Goal: Task Accomplishment & Management: Complete application form

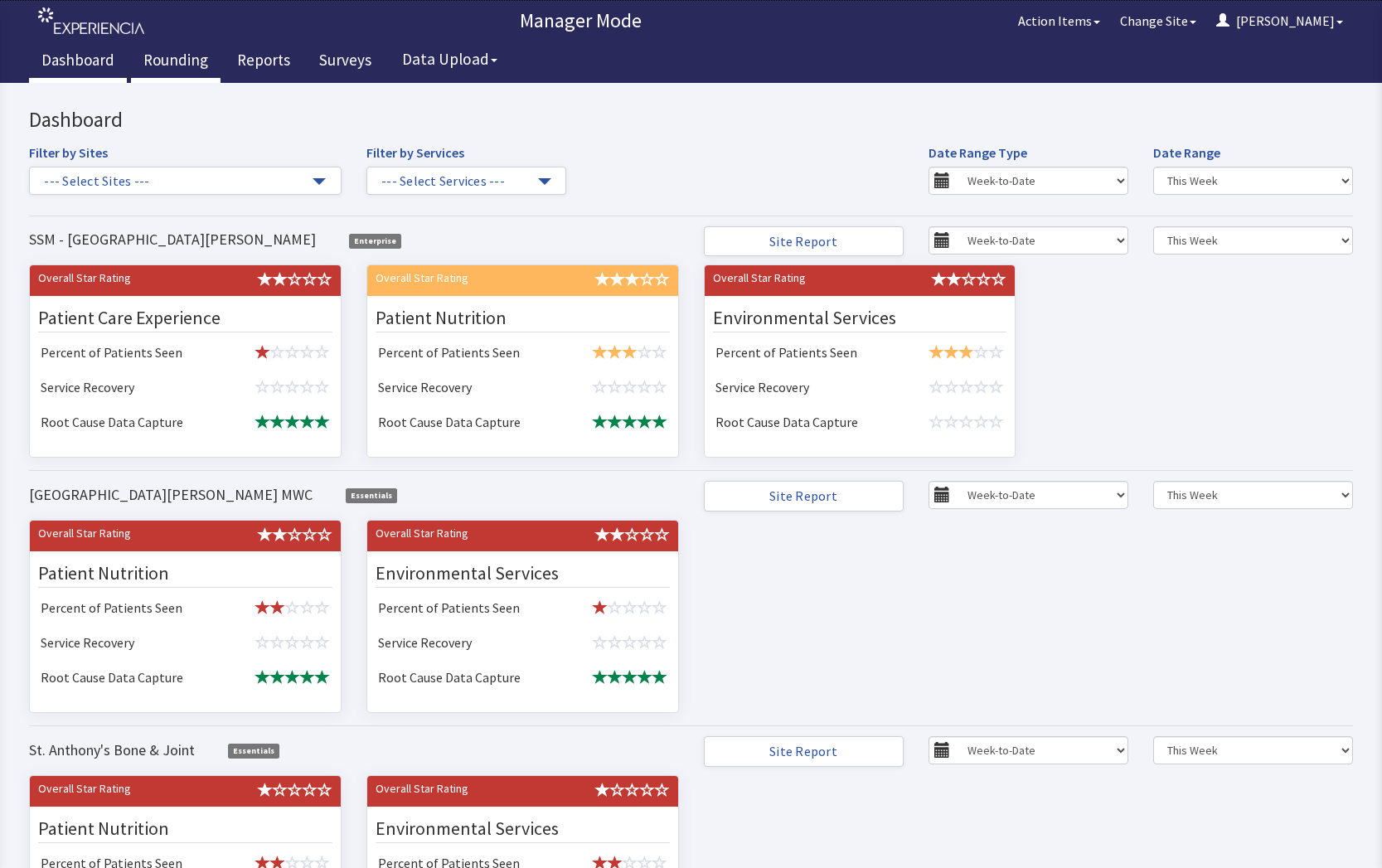
click at [187, 64] on link "Rounding" at bounding box center [175, 62] width 89 height 42
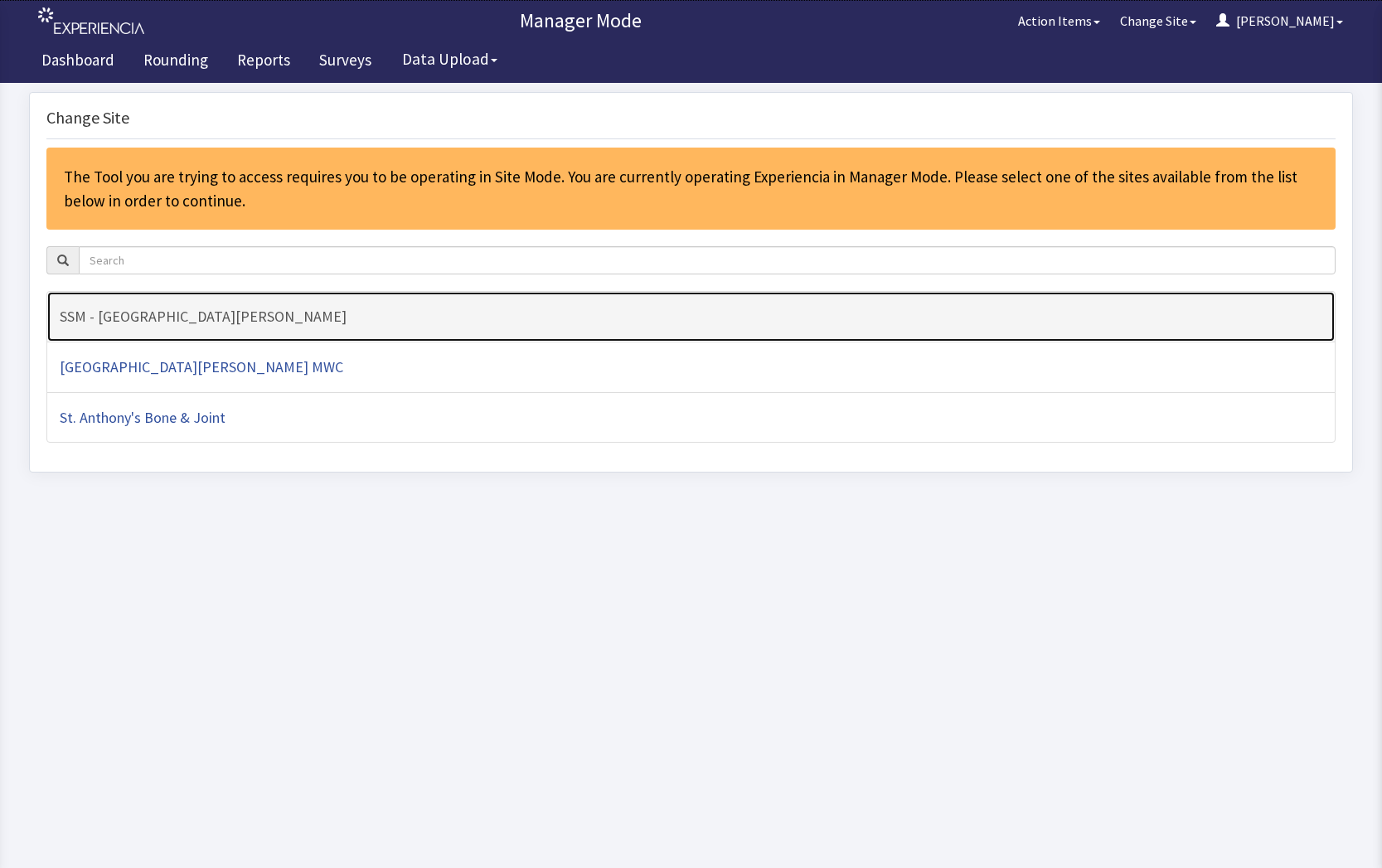
click at [173, 316] on h4 "SSM - [GEOGRAPHIC_DATA][PERSON_NAME]" at bounding box center [691, 317] width 1263 height 17
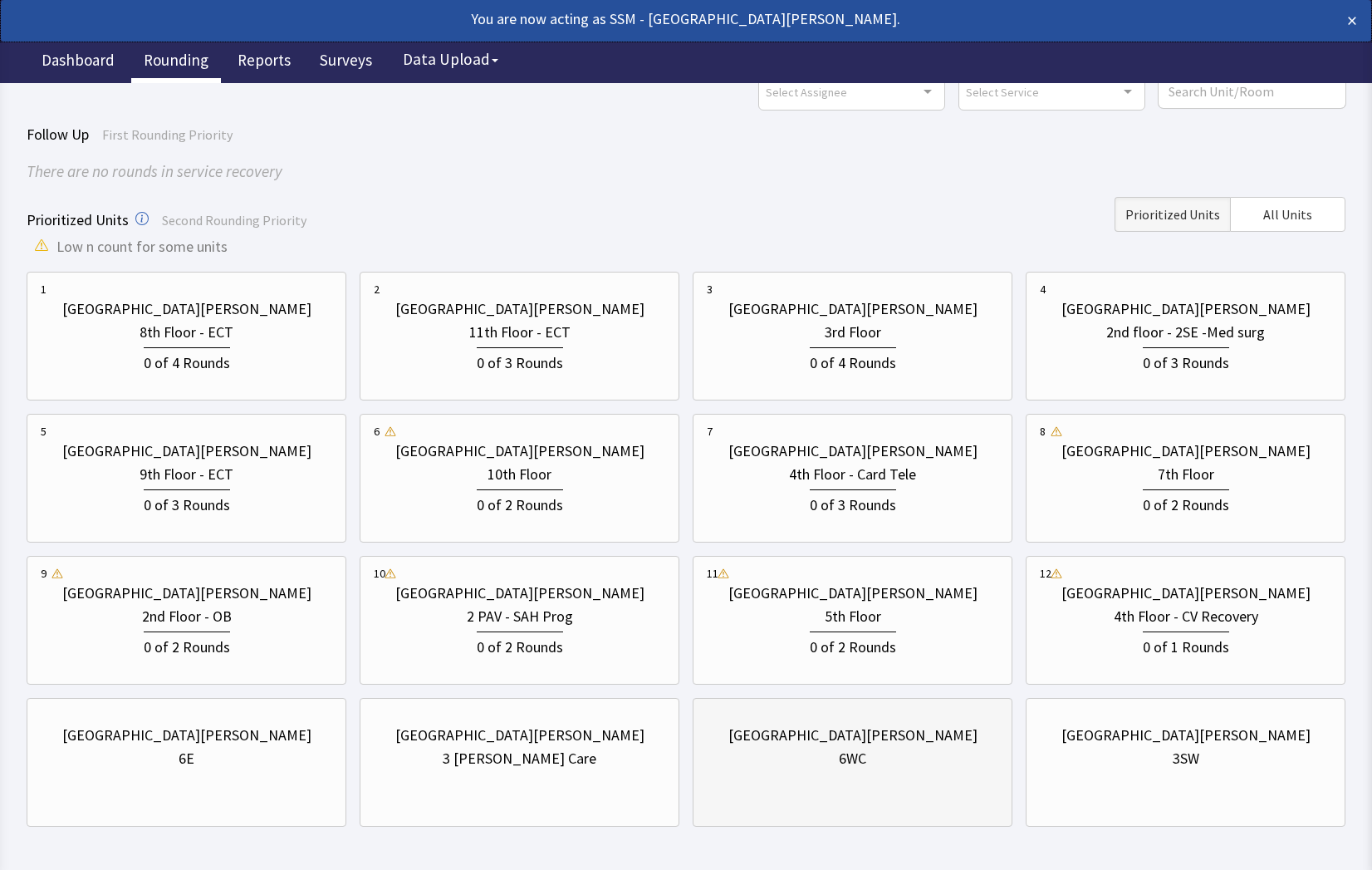
scroll to position [146, 0]
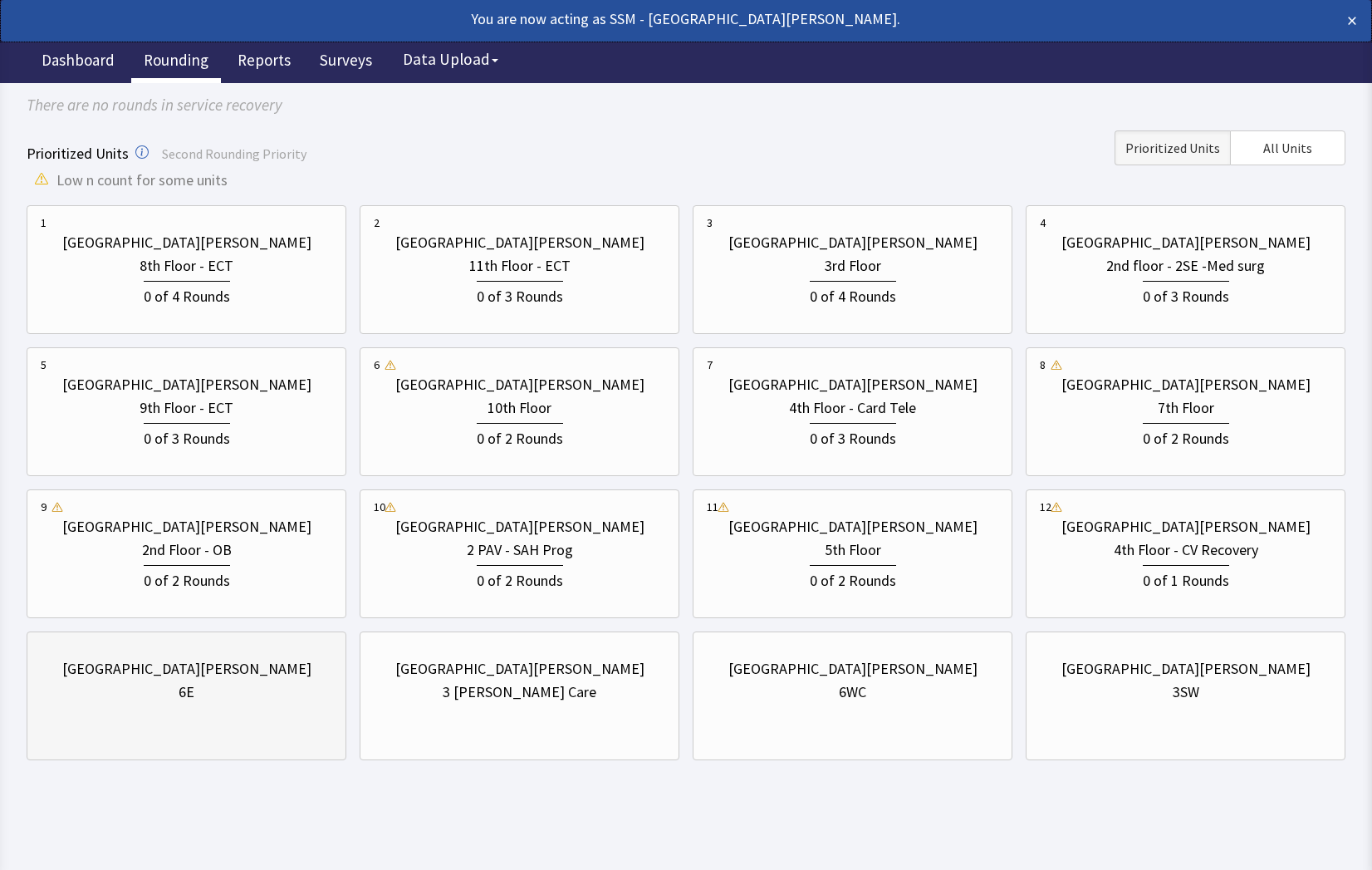
click at [181, 706] on div "St. Anthony Hospital 6E" at bounding box center [186, 680] width 291 height 80
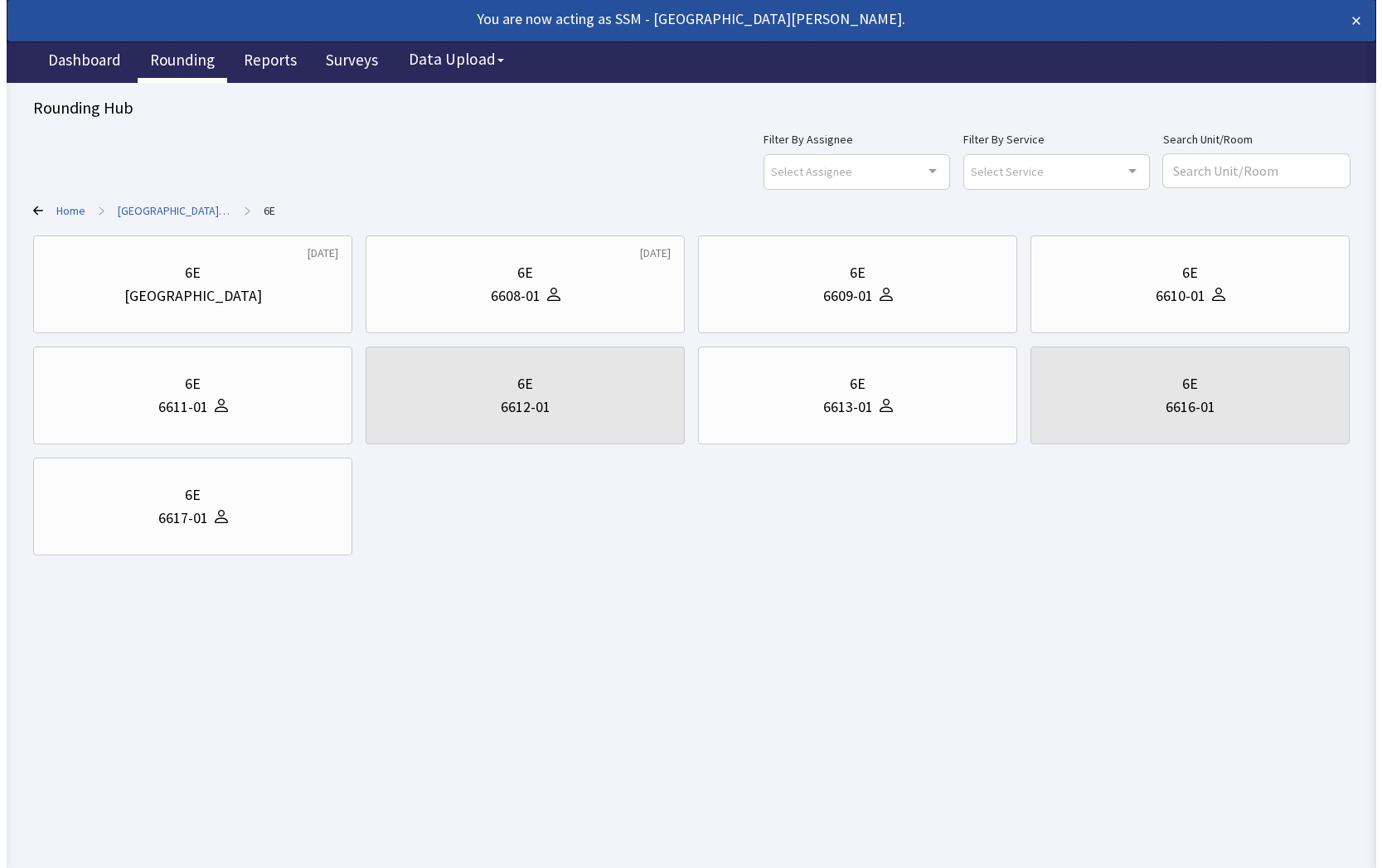
scroll to position [0, 0]
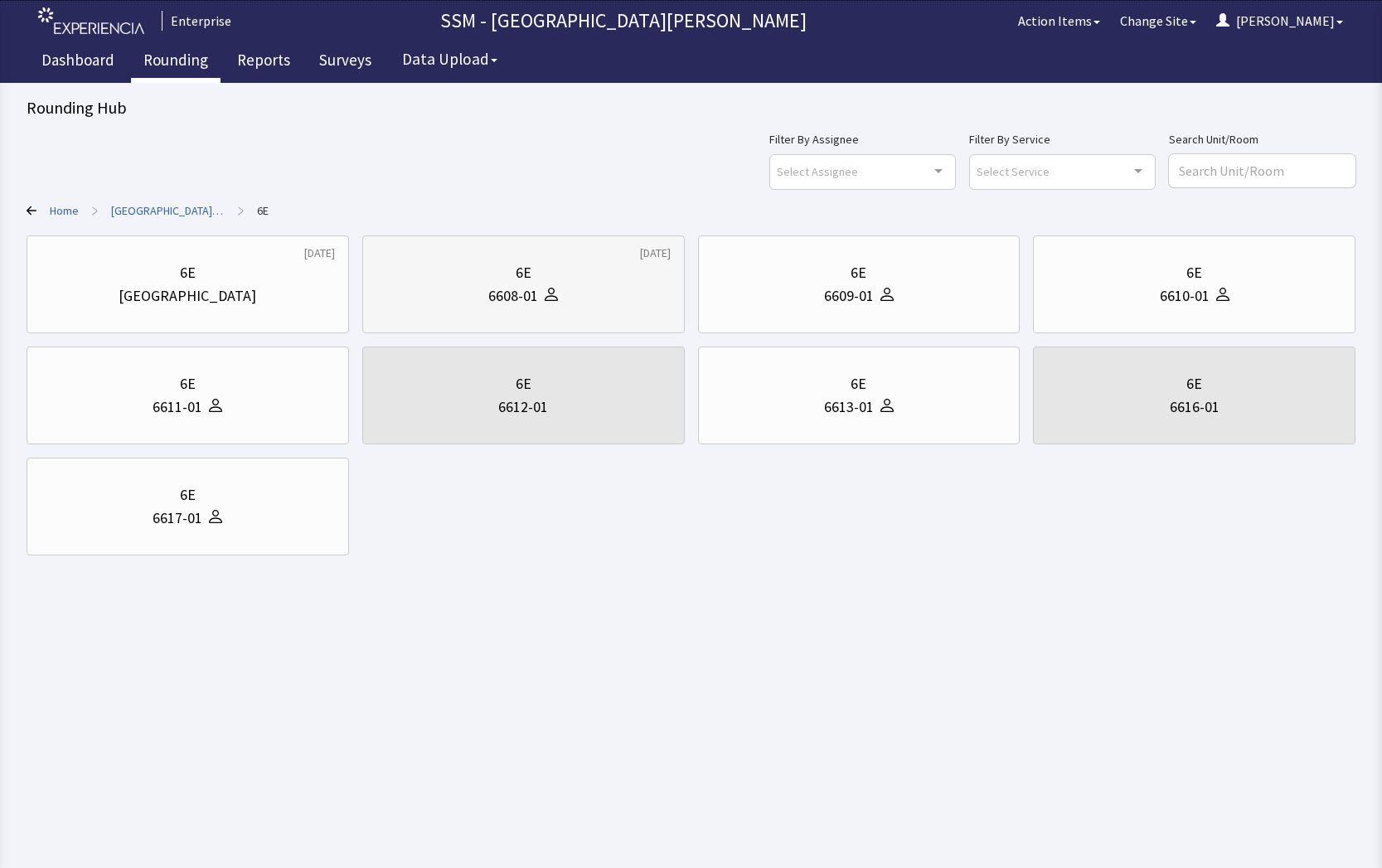
click at [615, 308] on div "6E 6608-01" at bounding box center [523, 285] width 294 height 80
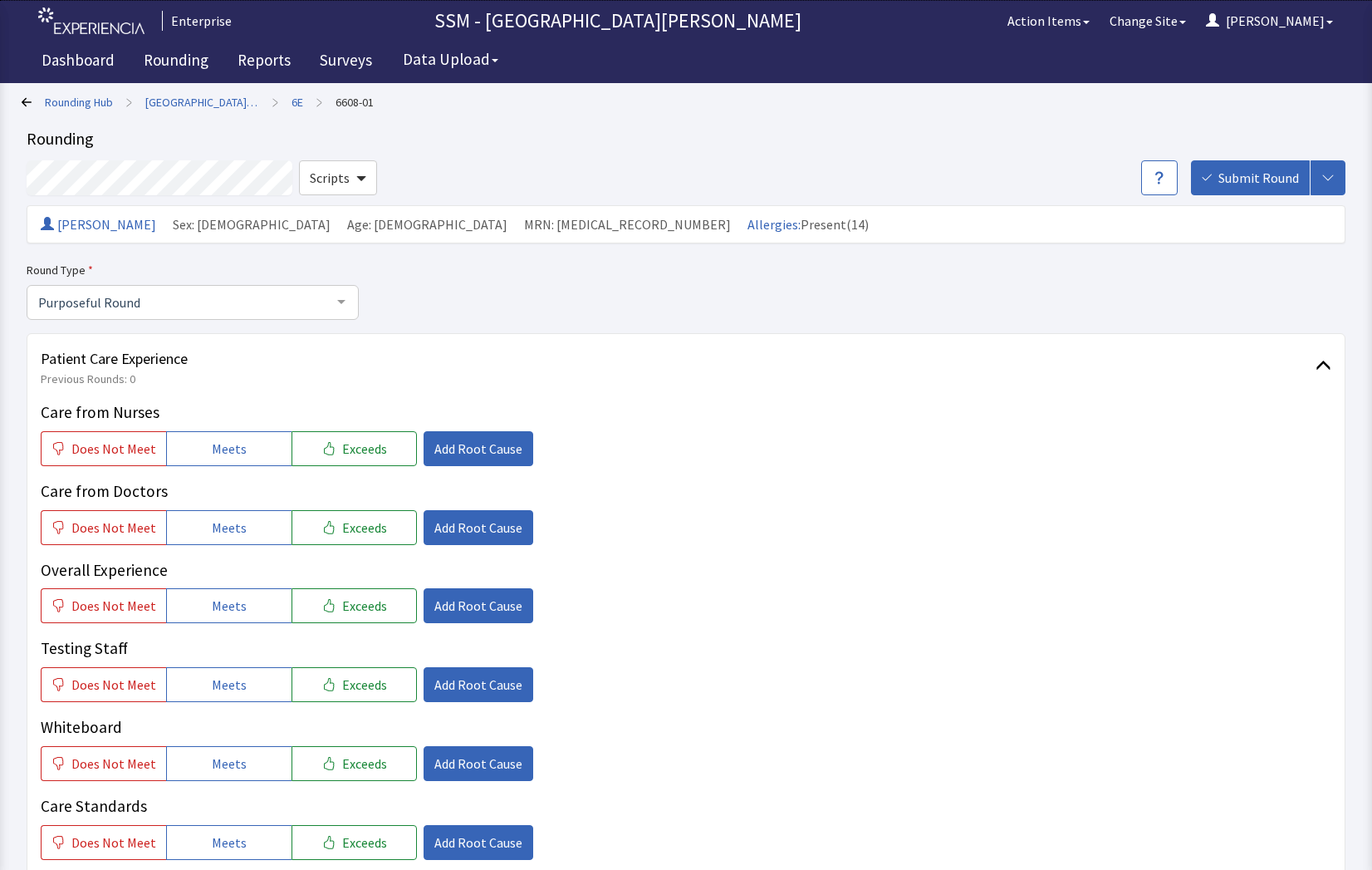
click at [26, 104] on icon at bounding box center [27, 102] width 10 height 10
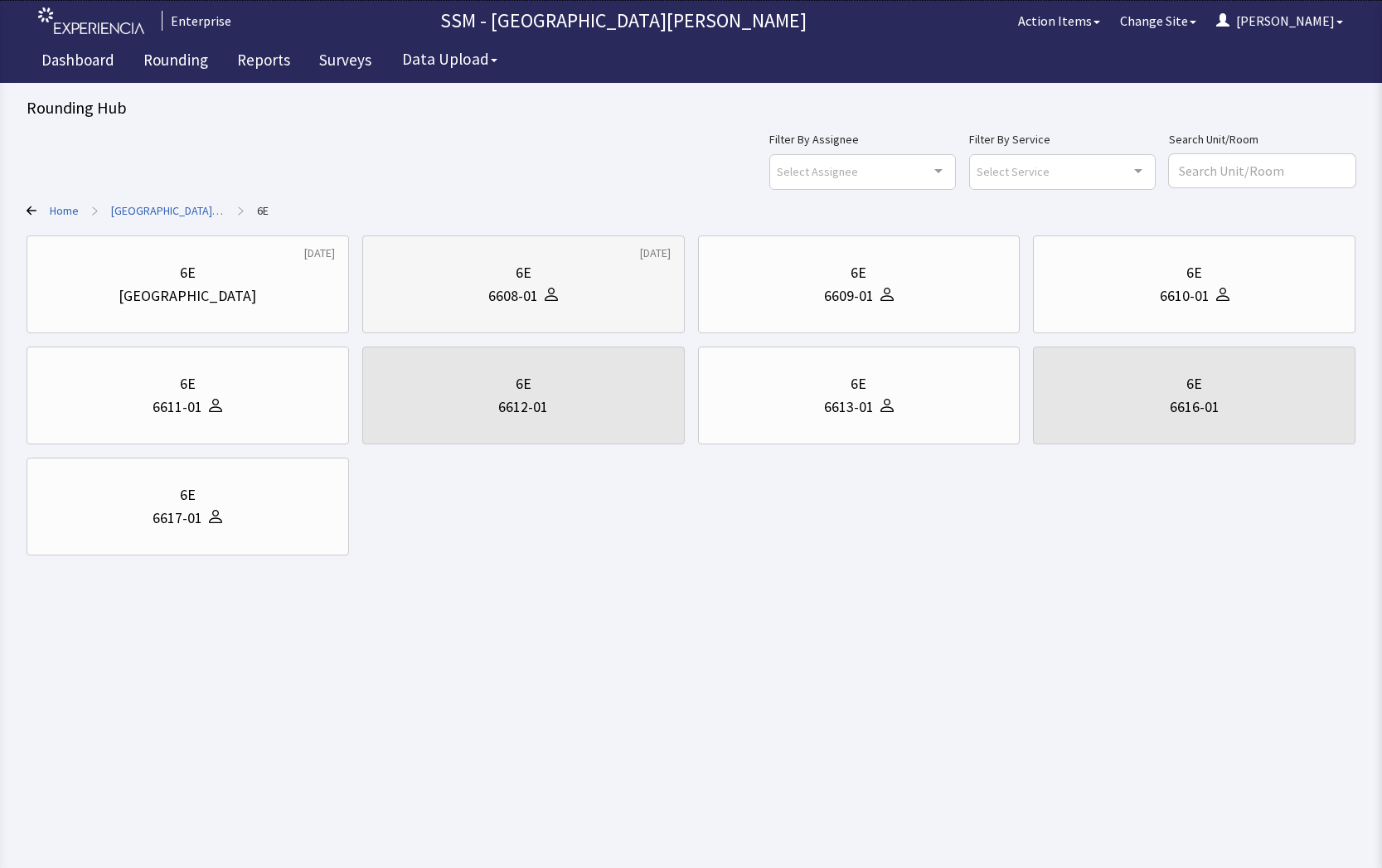
click at [616, 311] on div "6E 6608-01" at bounding box center [523, 285] width 294 height 80
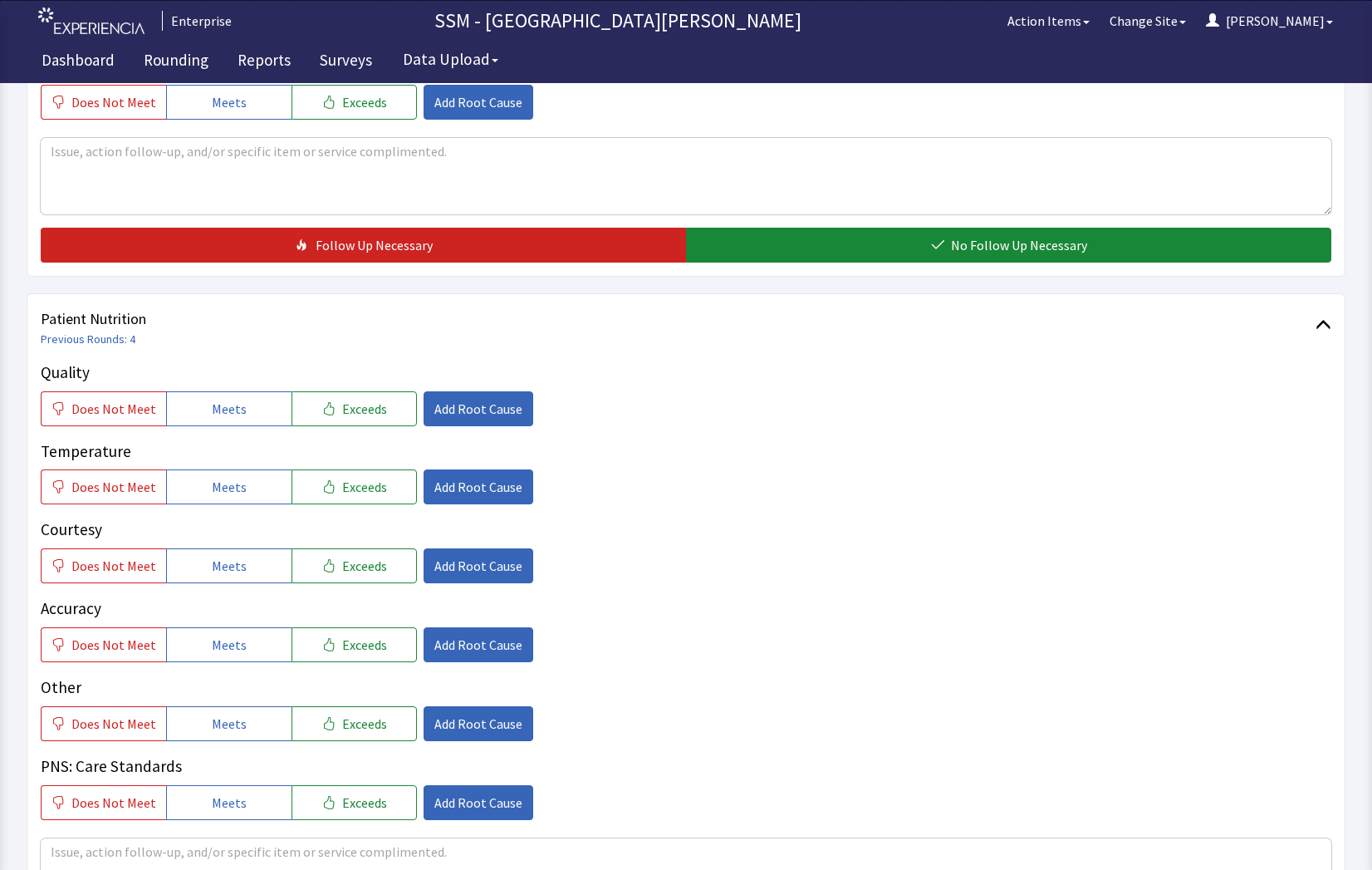
scroll to position [831, 0]
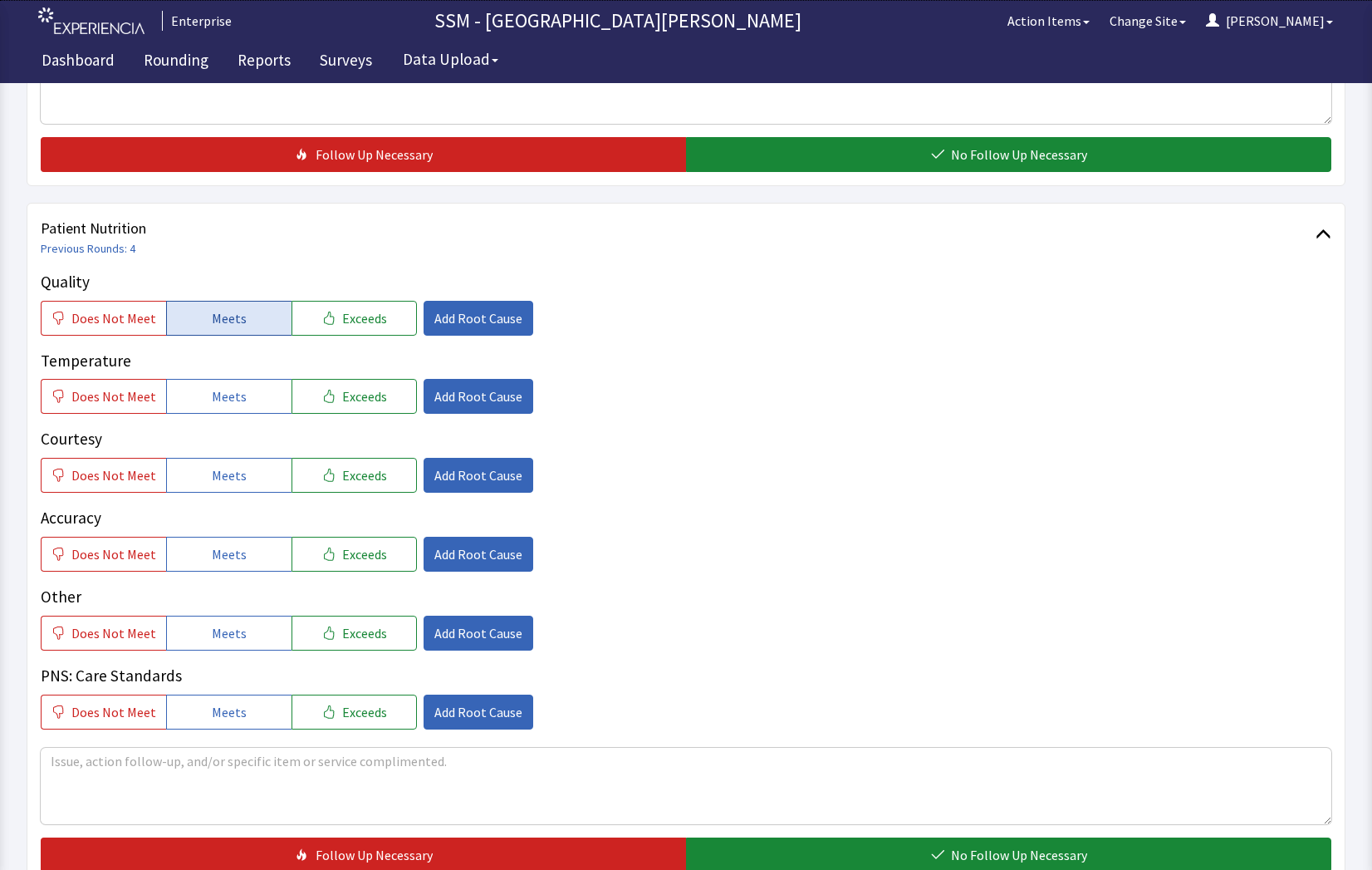
click at [199, 320] on button "Meets" at bounding box center [229, 318] width 125 height 35
click at [212, 395] on span "Meets" at bounding box center [230, 397] width 35 height 20
click at [212, 474] on span "Meets" at bounding box center [230, 475] width 35 height 20
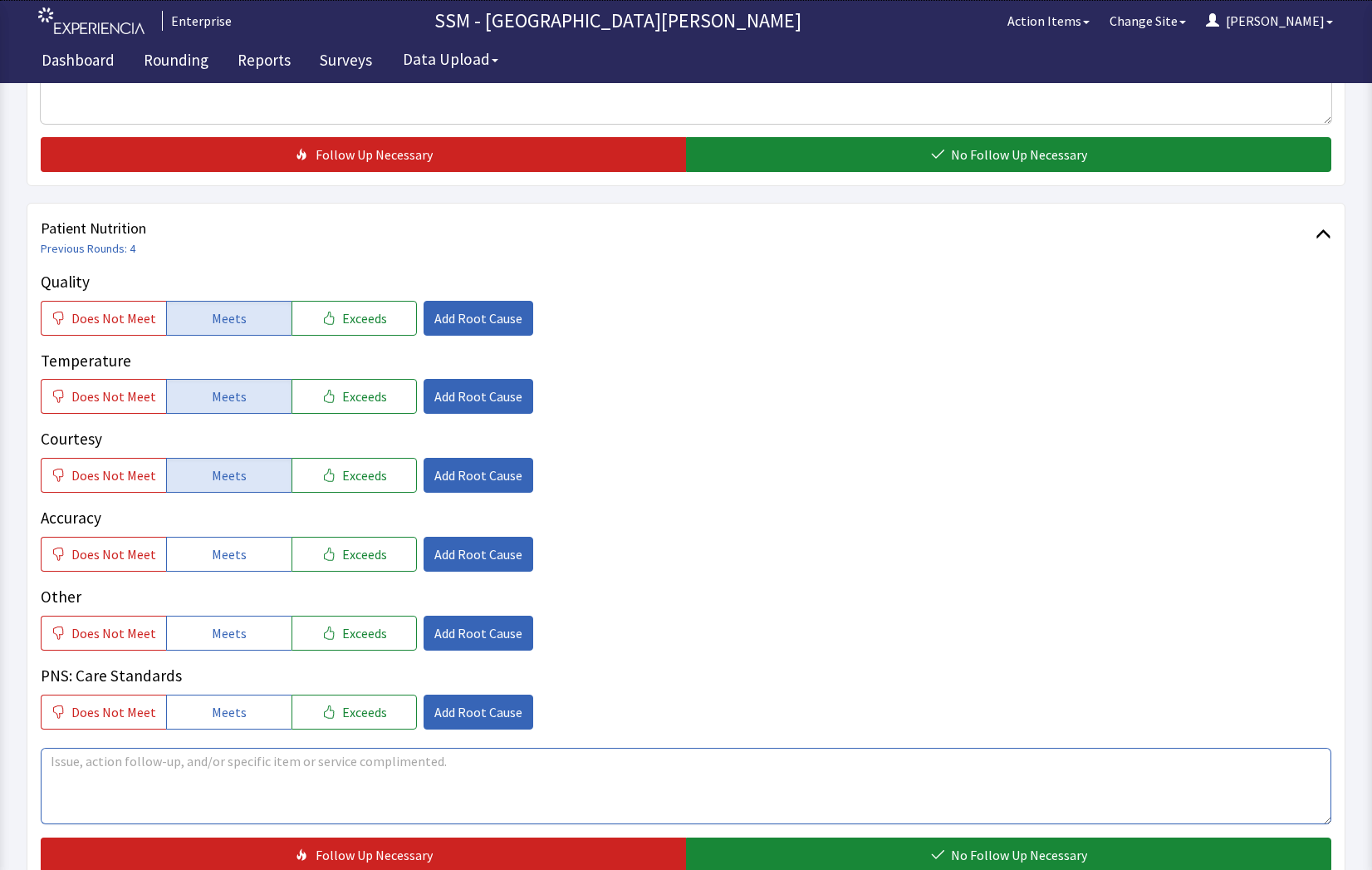
click at [261, 781] on textarea at bounding box center [686, 787] width 1291 height 77
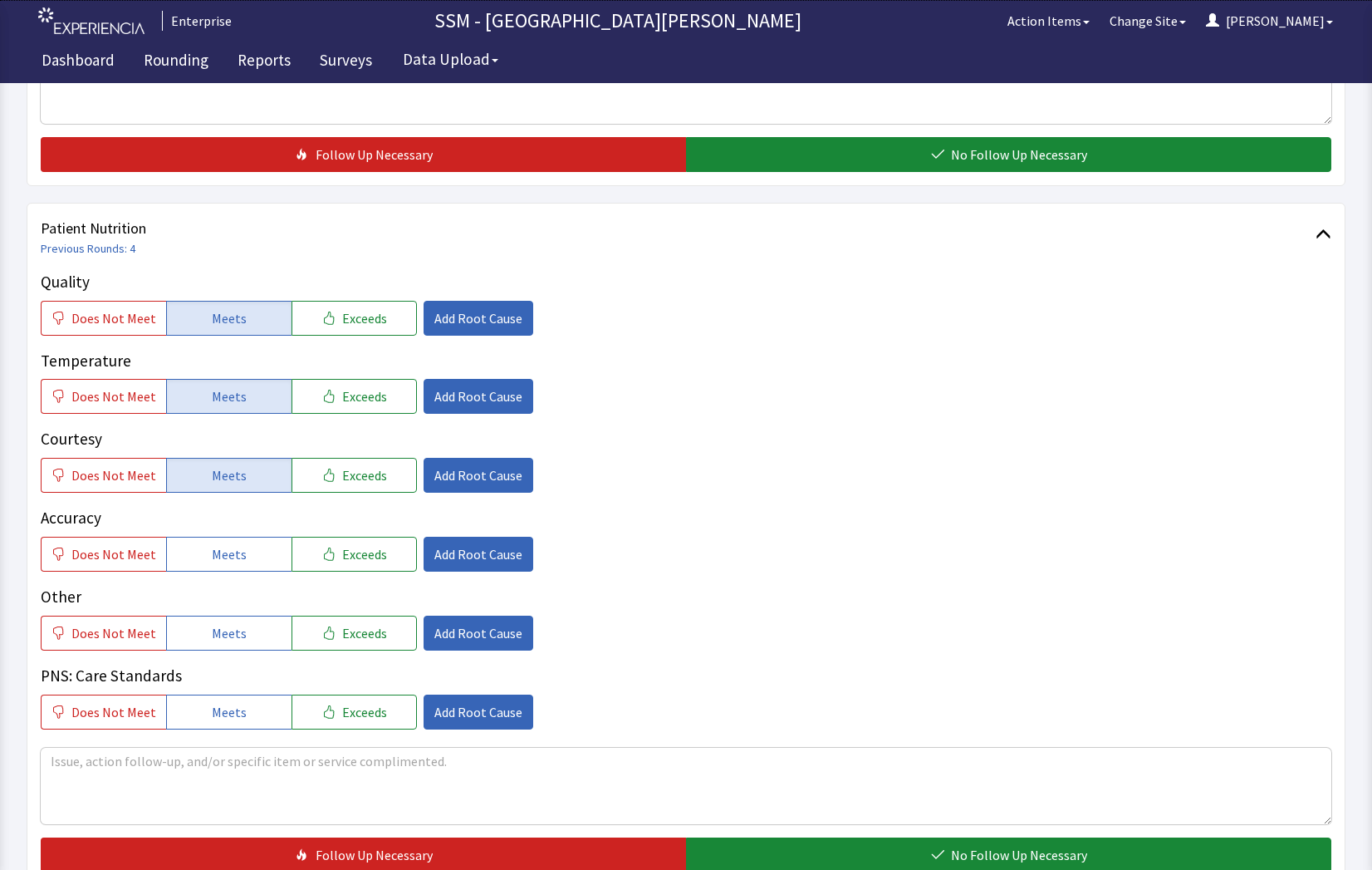
click at [449, 607] on div "Other Does Not Meet Meets Exceeds Add Root Cause" at bounding box center [686, 618] width 1291 height 66
click at [447, 626] on span "Add Root Cause" at bounding box center [479, 633] width 88 height 20
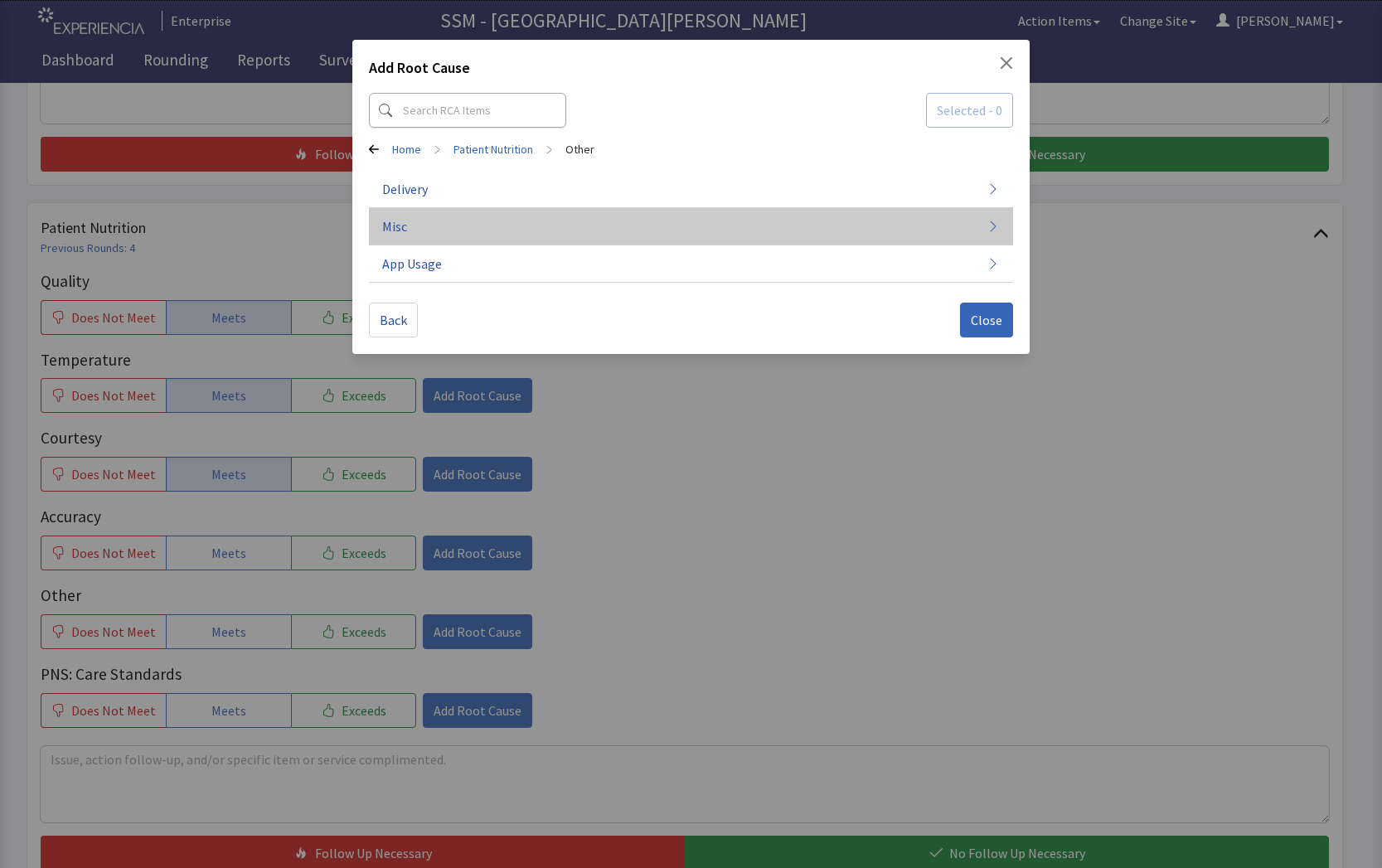
click at [769, 231] on button "Misc" at bounding box center [691, 227] width 645 height 37
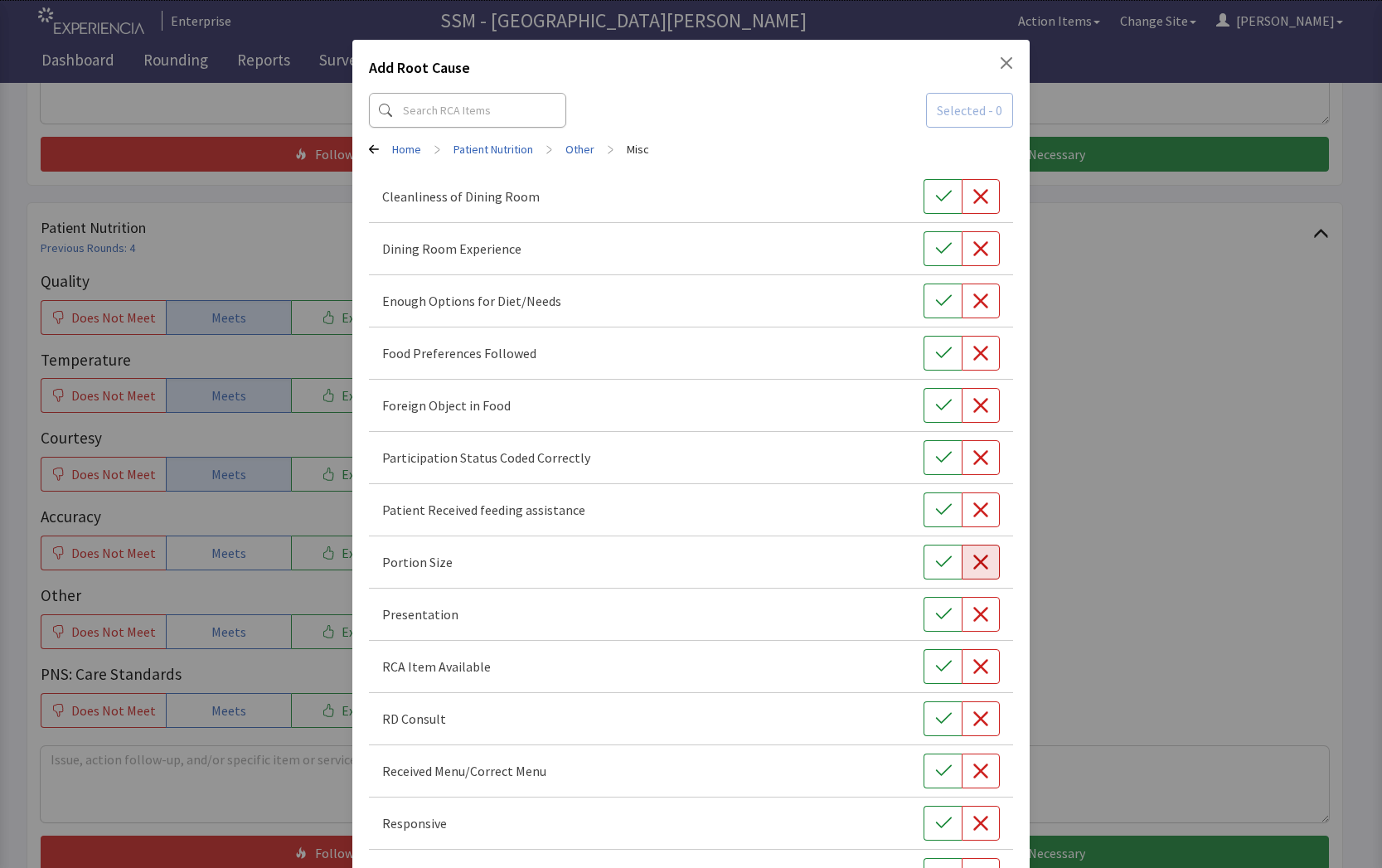
click at [972, 562] on icon "button" at bounding box center [980, 562] width 17 height 17
click at [962, 307] on button "button" at bounding box center [981, 301] width 38 height 35
click at [221, 786] on div "Add Root Cause Selected - 2 Home > Patient Nutrition > Other > Misc Cleanliness…" at bounding box center [691, 493] width 1382 height 986
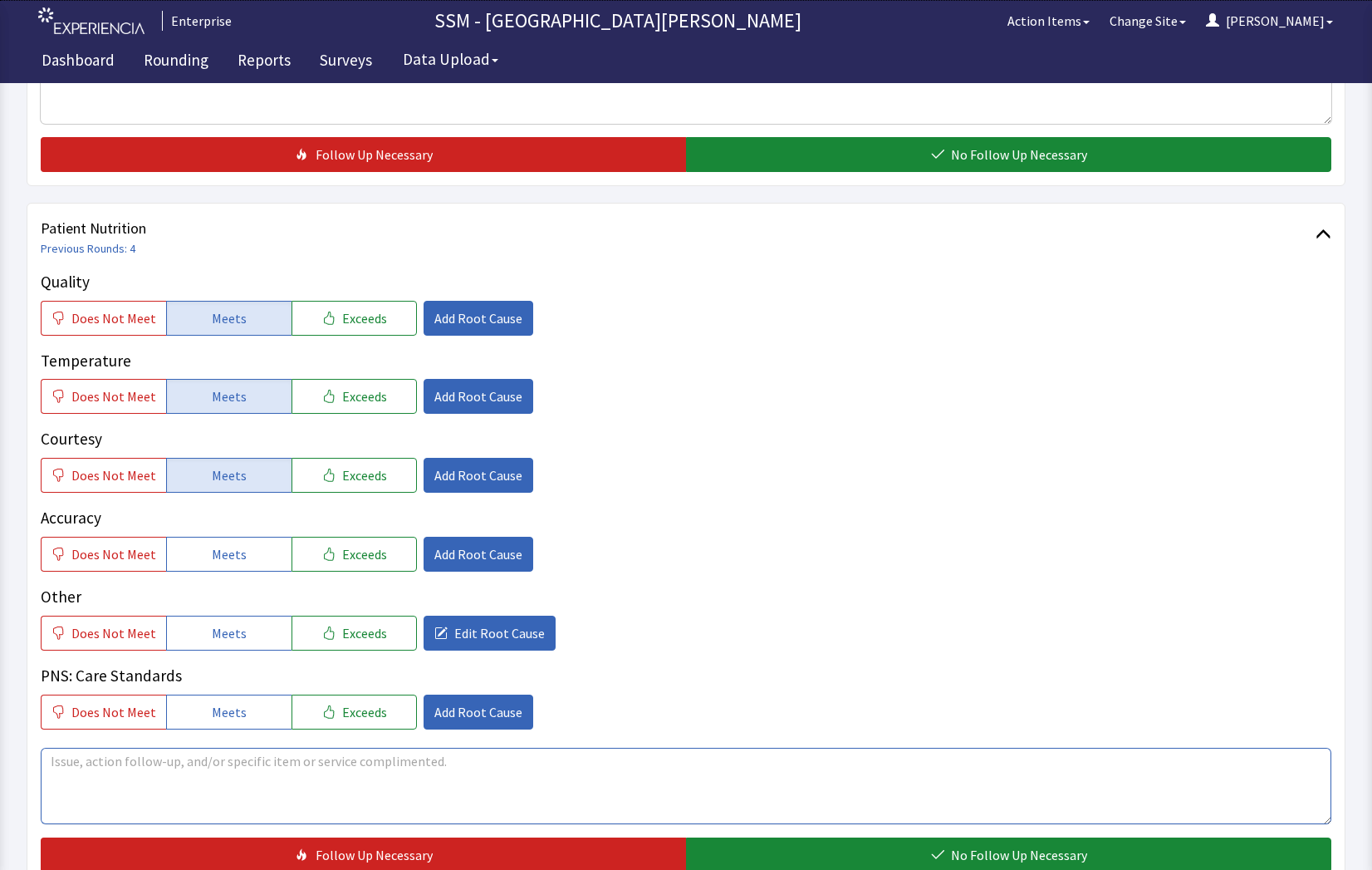
click at [230, 792] on textarea at bounding box center [686, 787] width 1291 height 77
click at [351, 771] on textarea "patient is complaining about the fluid restrictions" at bounding box center [686, 787] width 1291 height 77
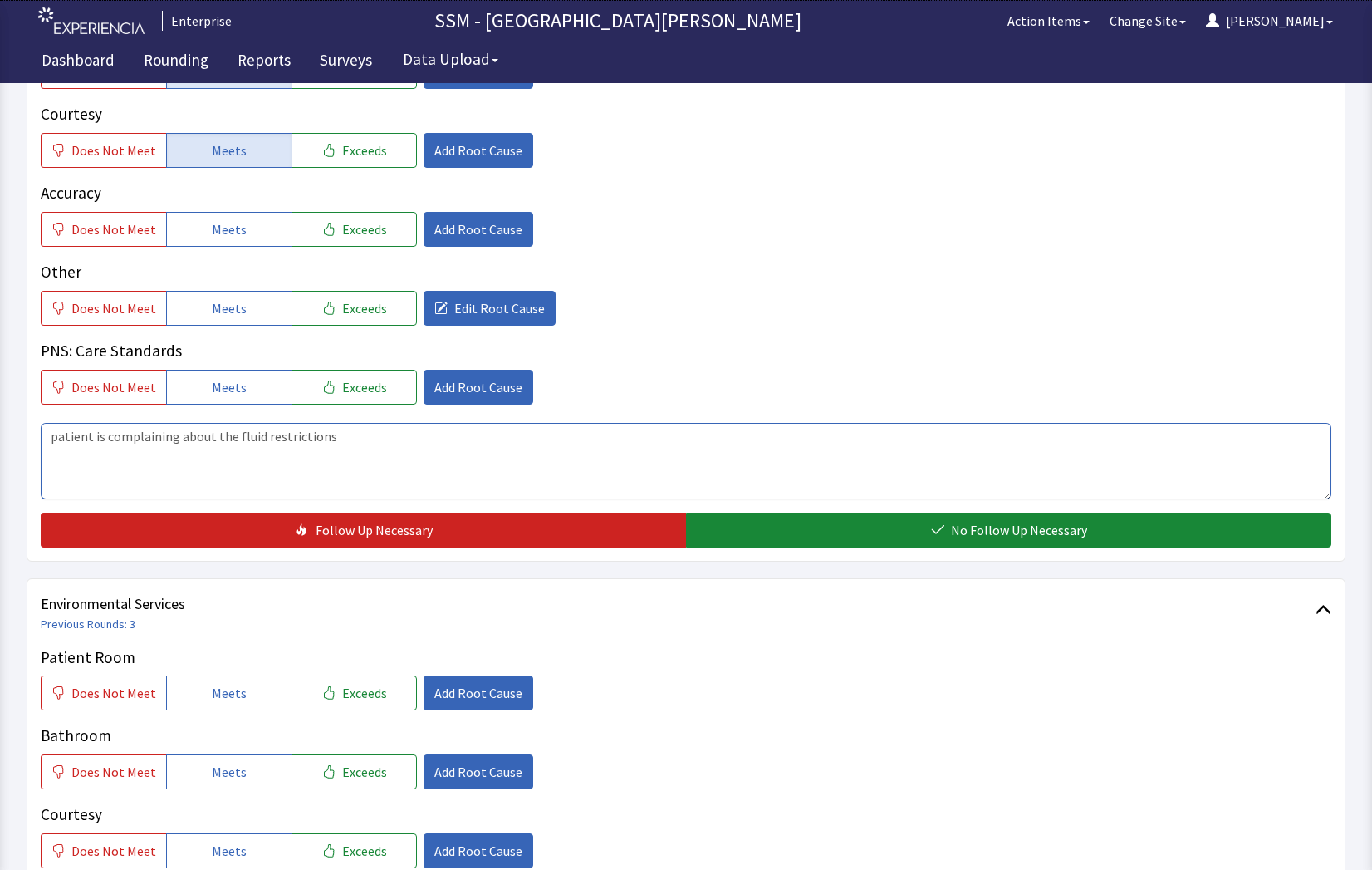
scroll to position [1329, 0]
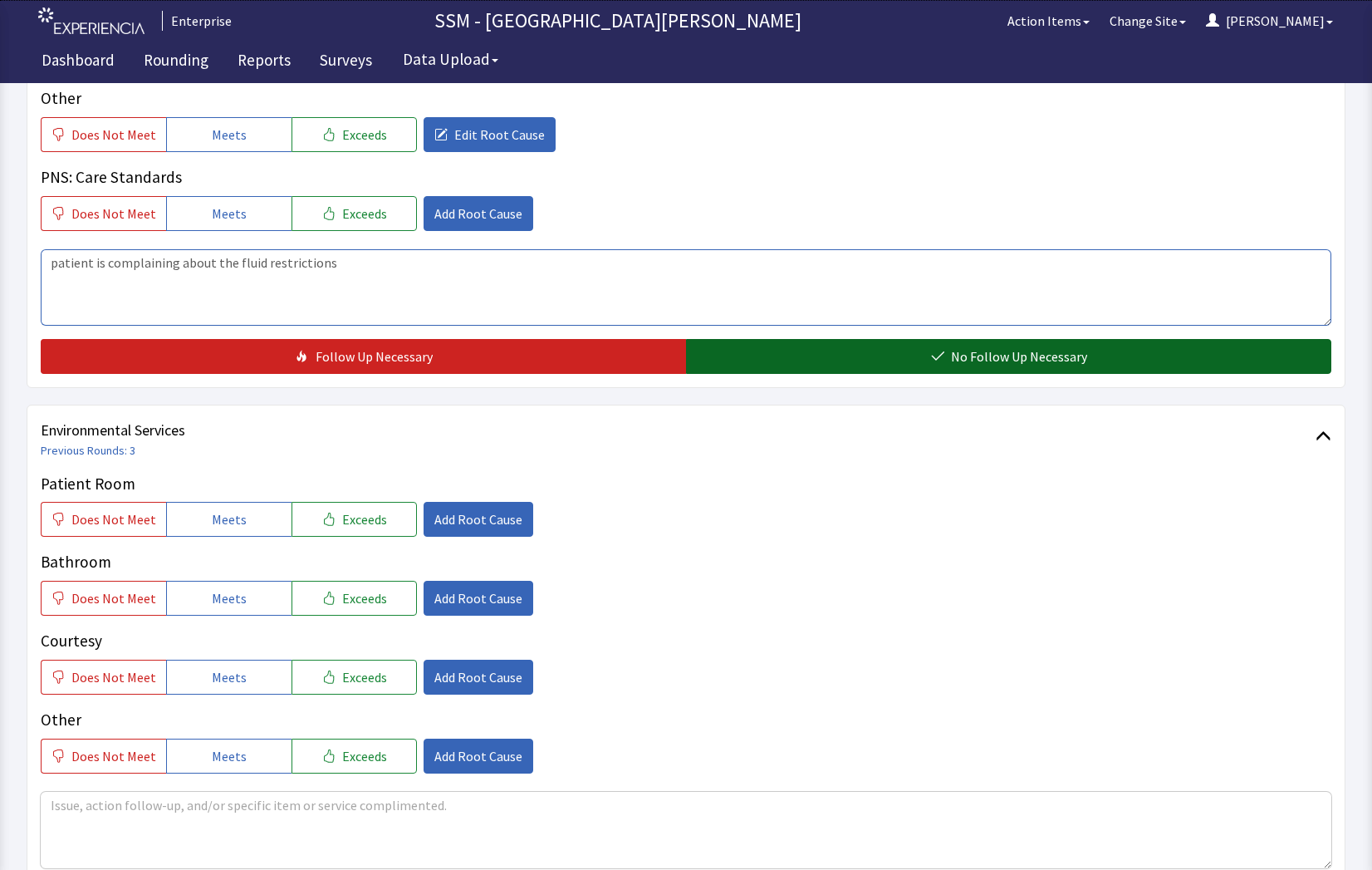
type textarea "patient is complaining about the fluid restrictions"
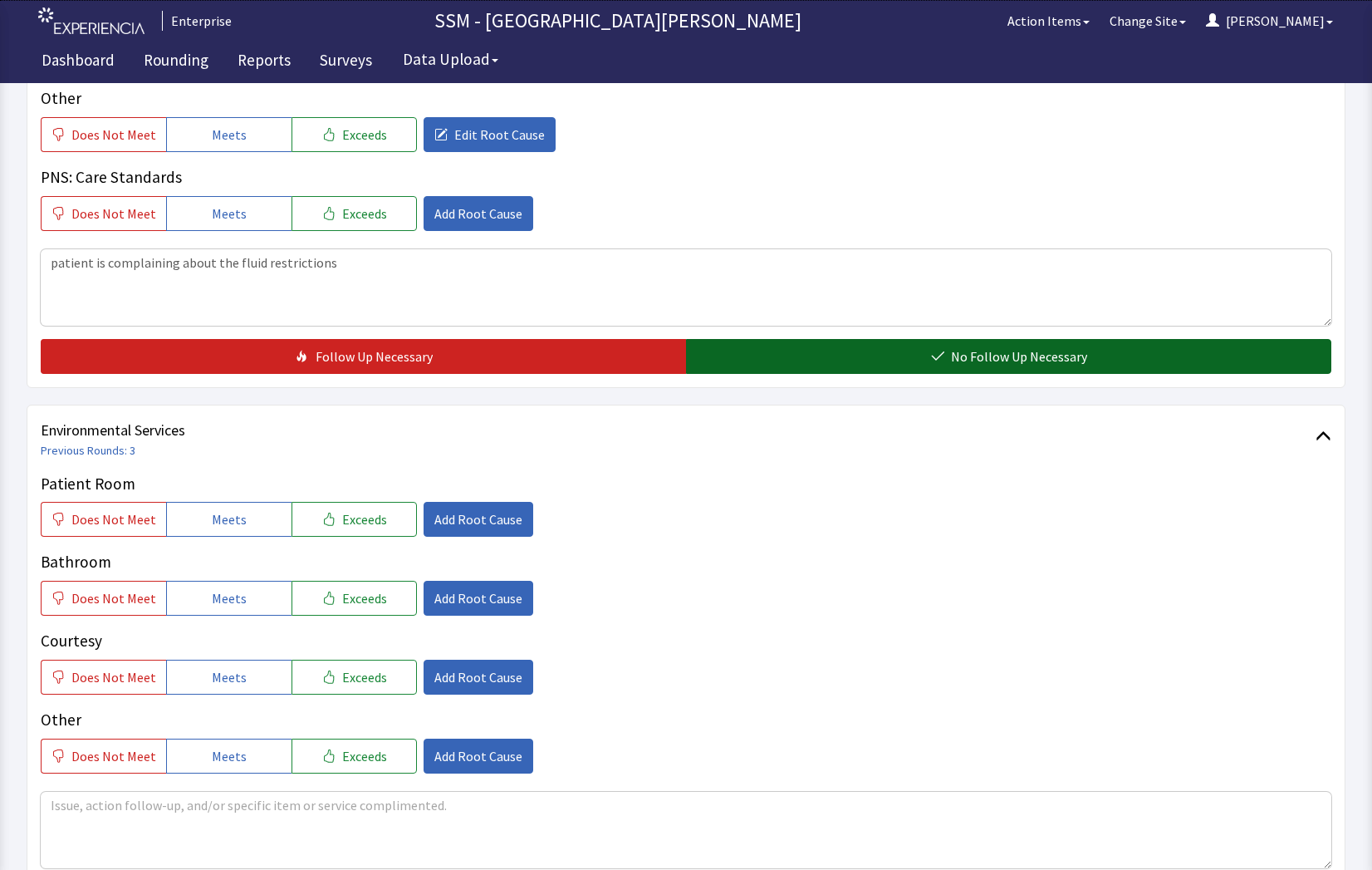
click at [1005, 367] on button "No Follow Up Necessary" at bounding box center [1008, 357] width 645 height 35
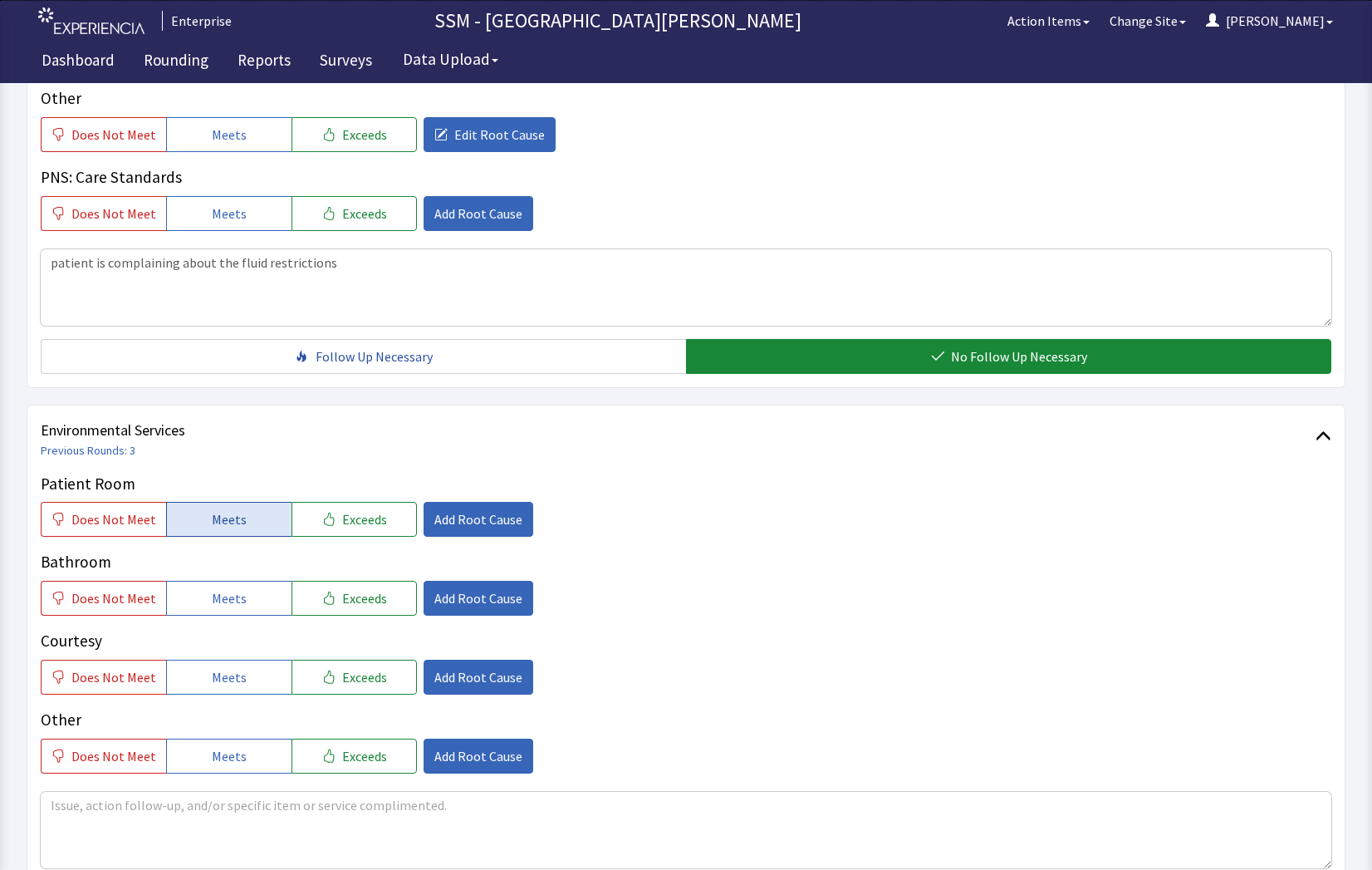
click at [218, 532] on button "Meets" at bounding box center [229, 519] width 125 height 35
click at [228, 601] on span "Meets" at bounding box center [230, 599] width 35 height 20
drag, startPoint x: 230, startPoint y: 675, endPoint x: 320, endPoint y: 675, distance: 90.0
click at [230, 677] on span "Meets" at bounding box center [230, 677] width 35 height 20
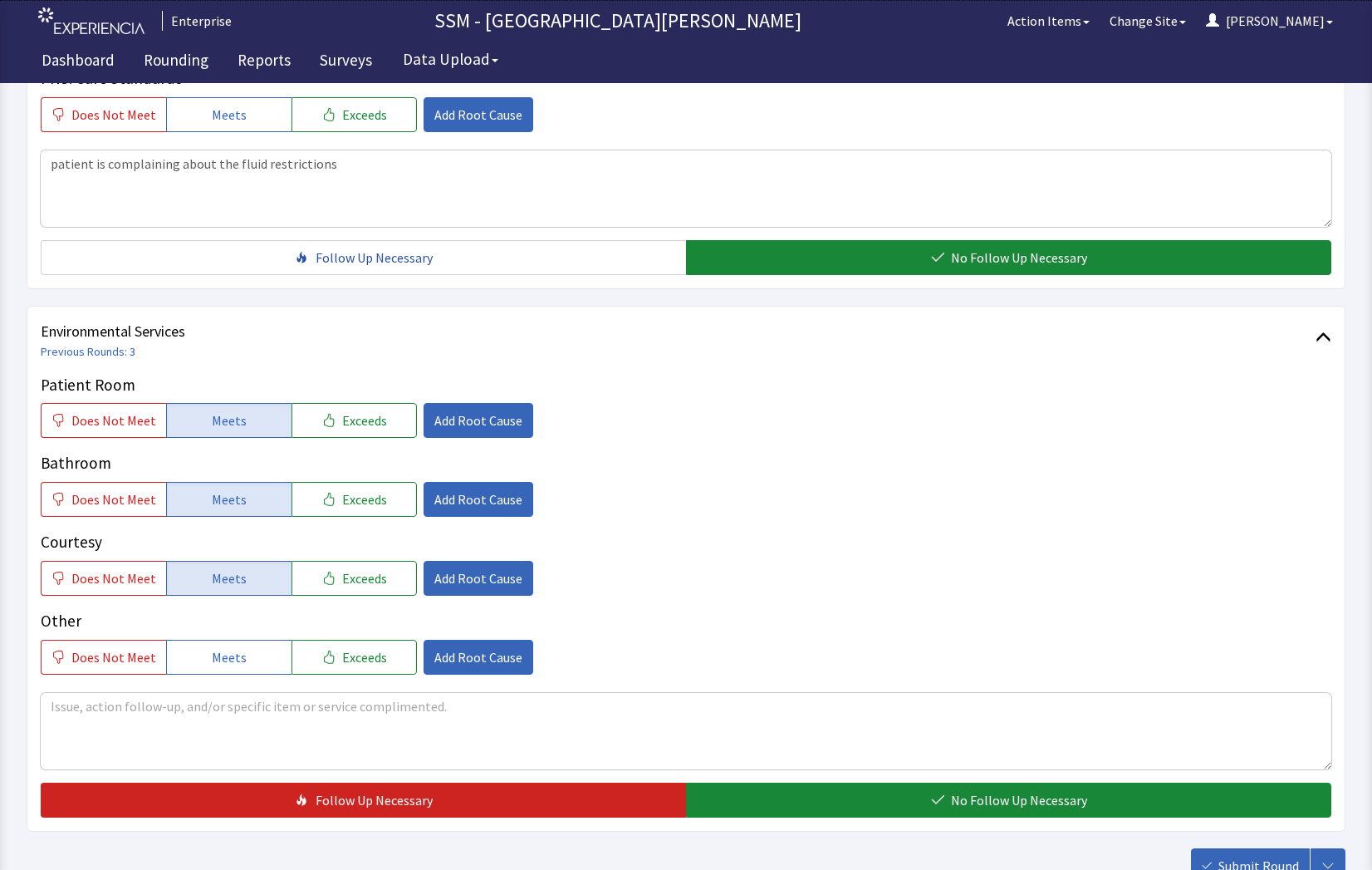
scroll to position [1551, 0]
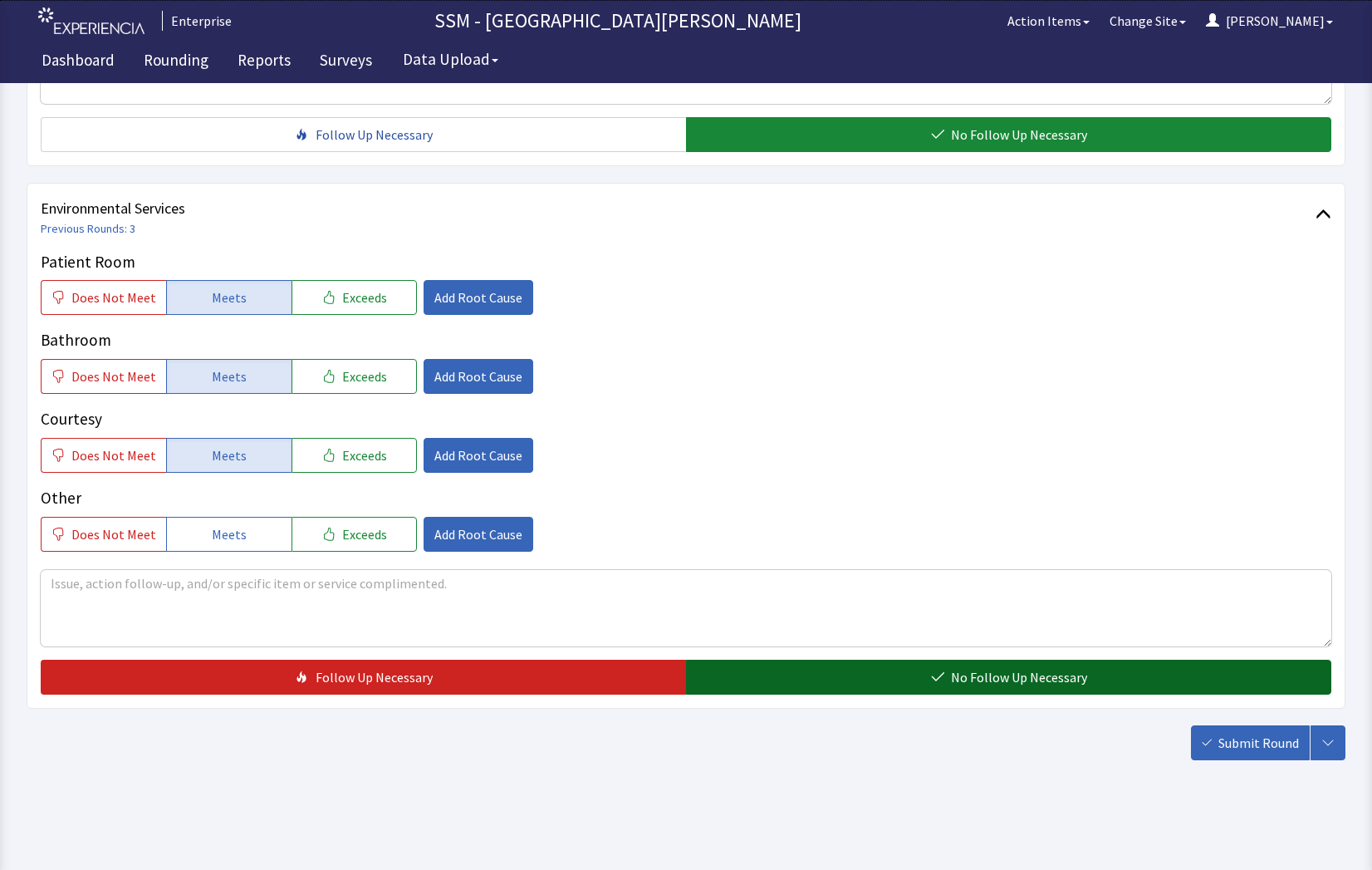
click at [1019, 685] on span "No Follow Up Necessary" at bounding box center [1019, 677] width 136 height 20
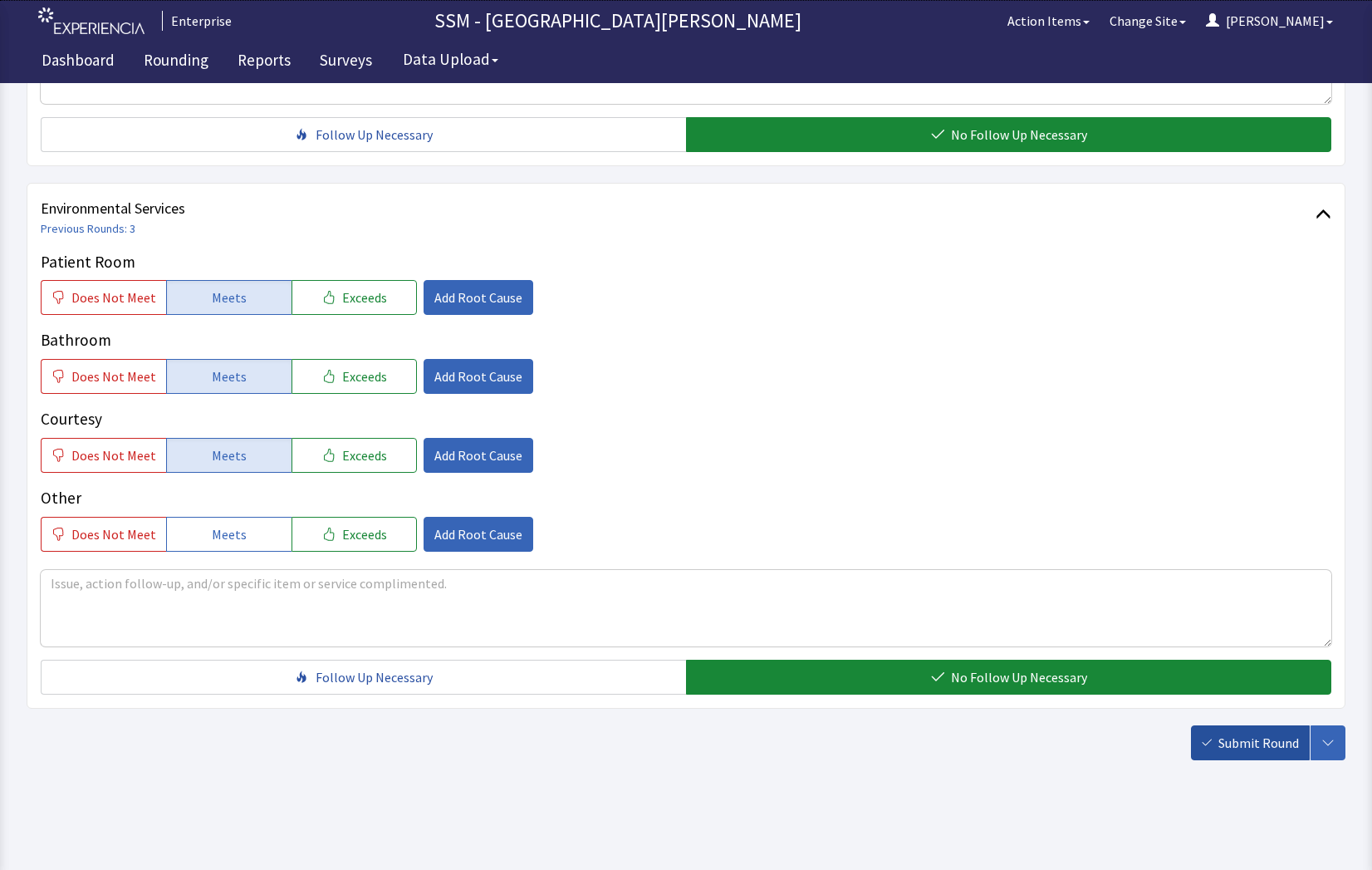
click at [1243, 751] on span "Submit Round" at bounding box center [1259, 743] width 81 height 20
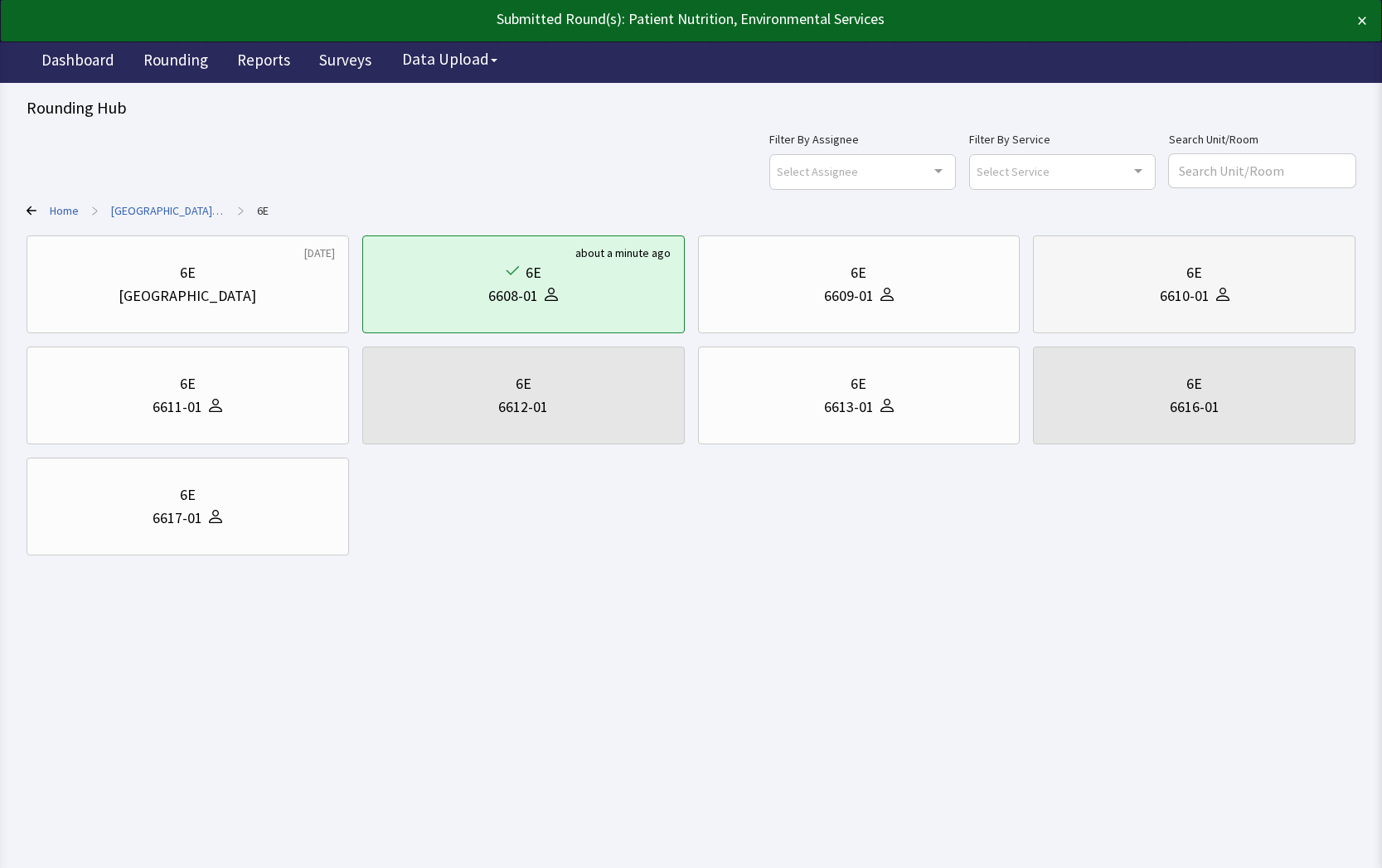
click at [1145, 287] on div "6610-01" at bounding box center [1194, 296] width 294 height 23
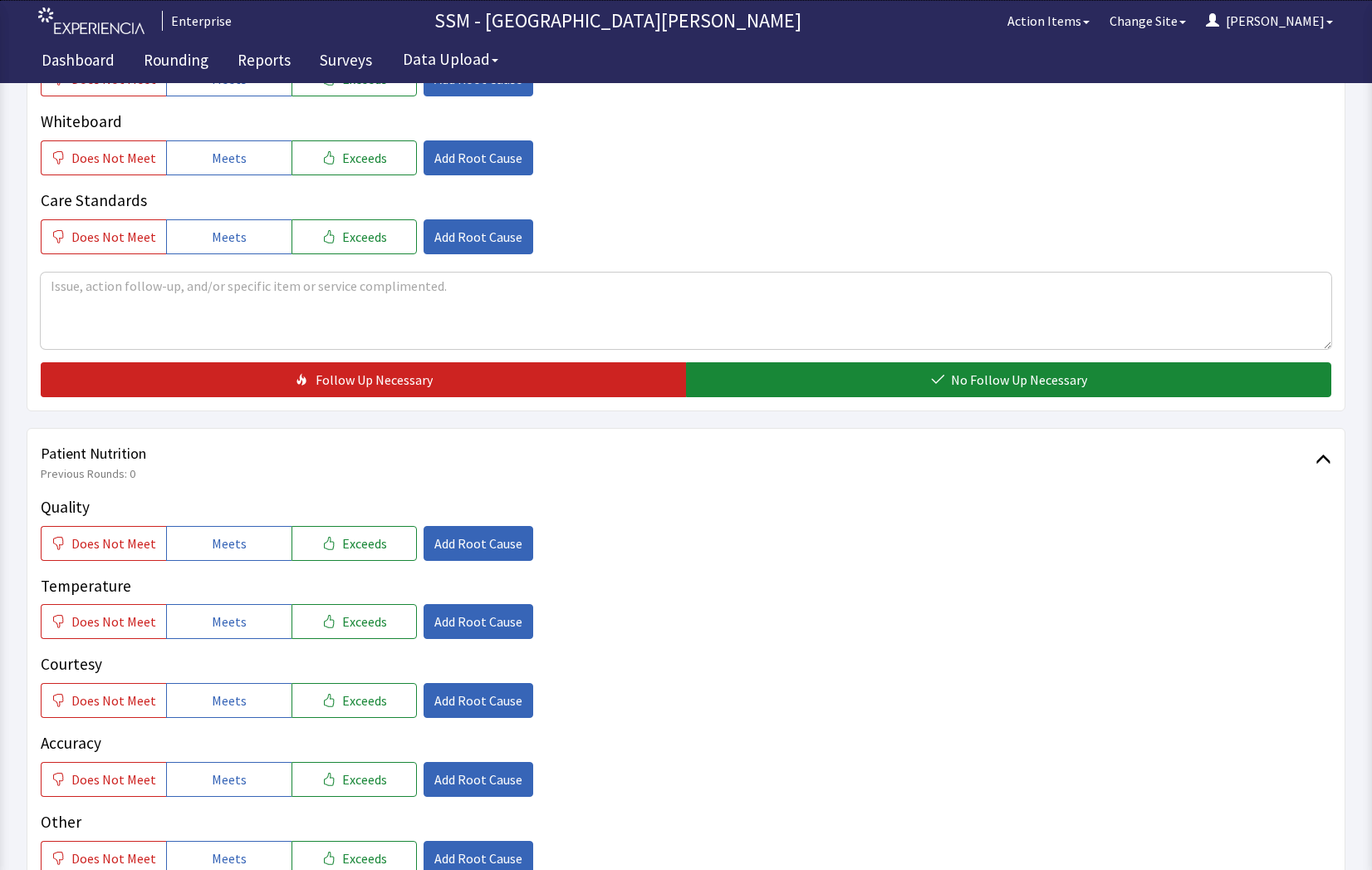
scroll to position [748, 0]
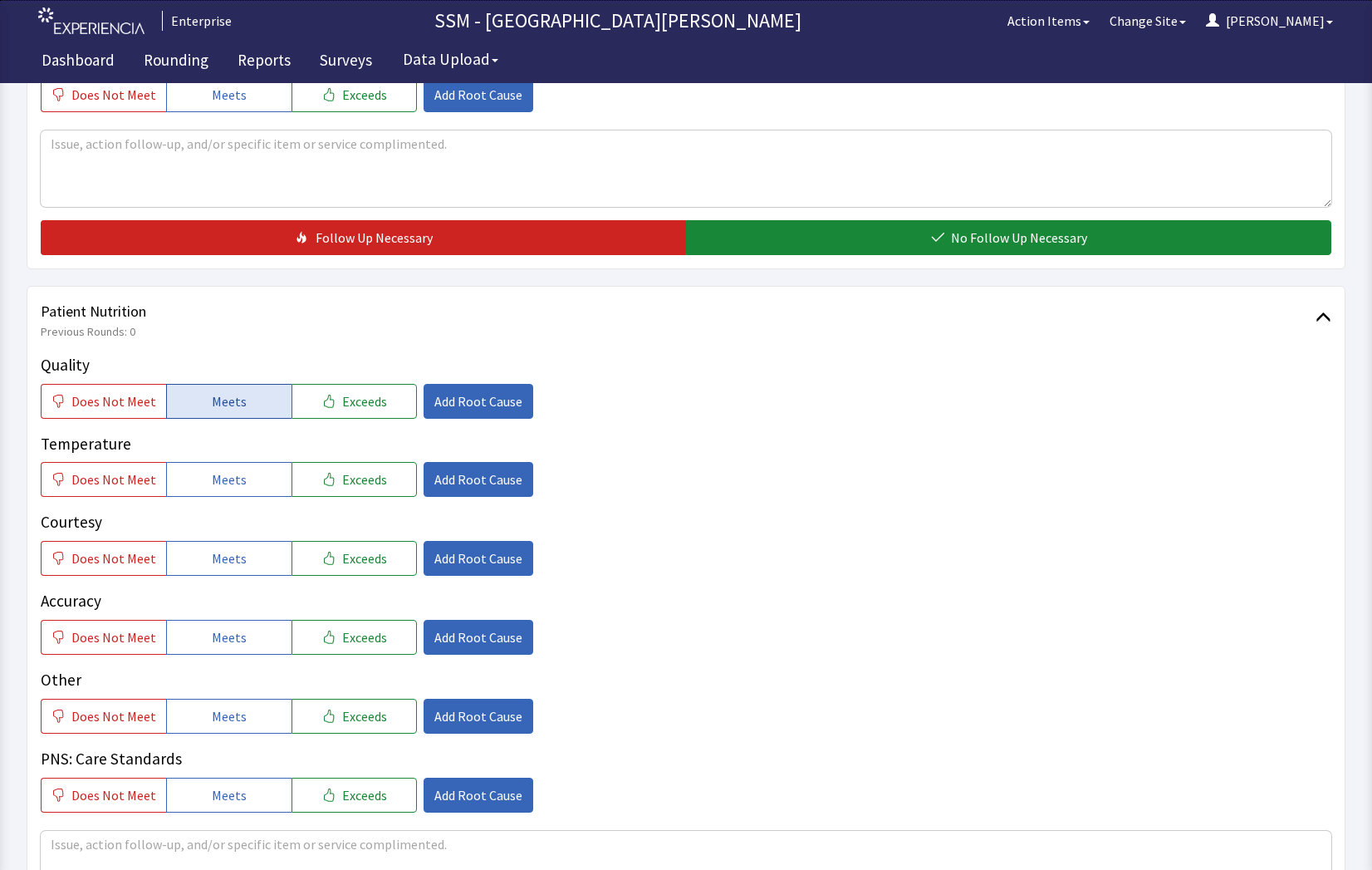
drag, startPoint x: 239, startPoint y: 402, endPoint x: 230, endPoint y: 481, distance: 79.5
click at [237, 407] on span "Meets" at bounding box center [230, 402] width 35 height 20
click at [230, 485] on span "Meets" at bounding box center [230, 479] width 35 height 20
click at [237, 570] on button "Meets" at bounding box center [229, 559] width 125 height 35
click at [233, 639] on span "Meets" at bounding box center [230, 637] width 35 height 20
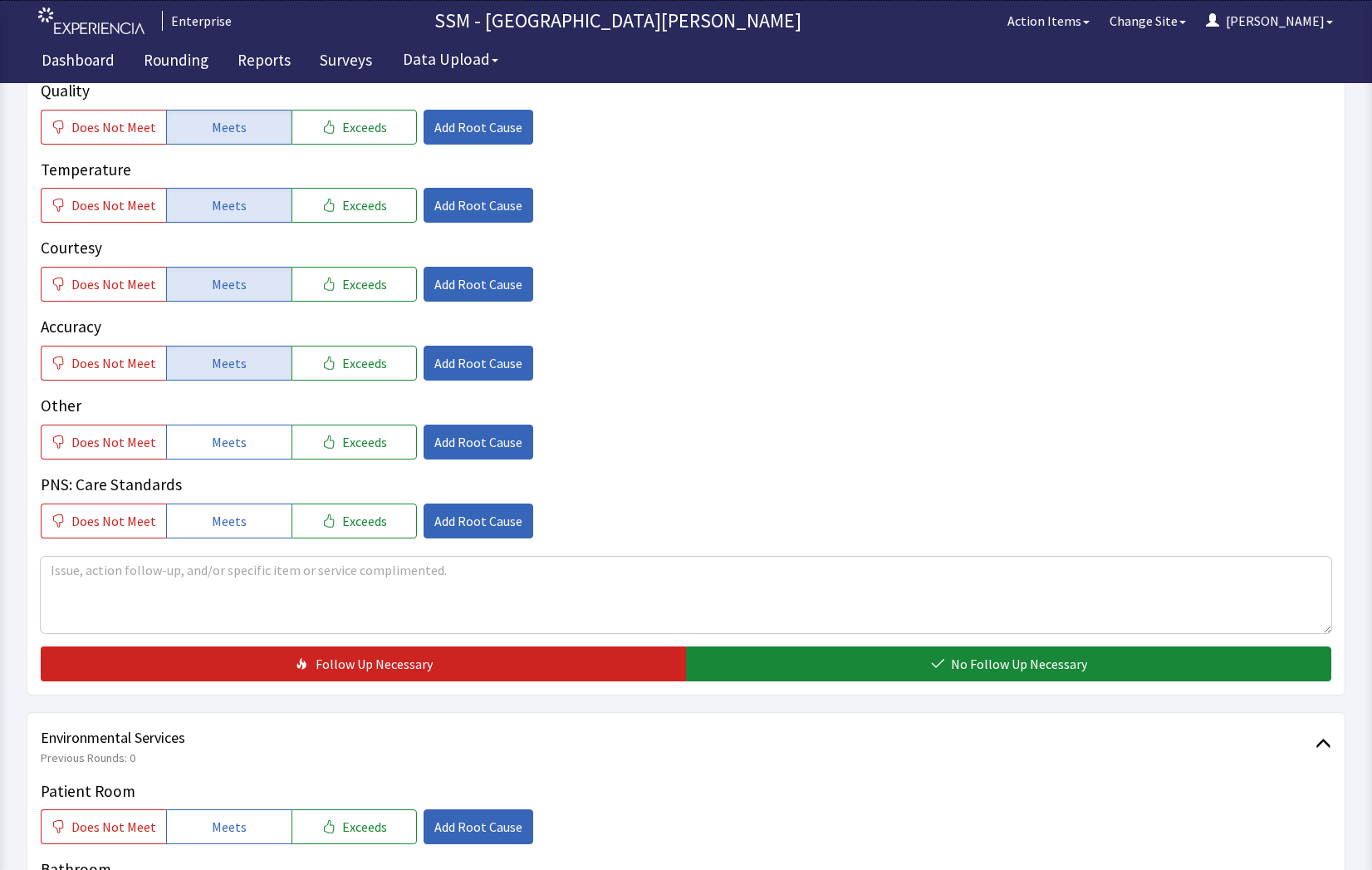
scroll to position [1163, 0]
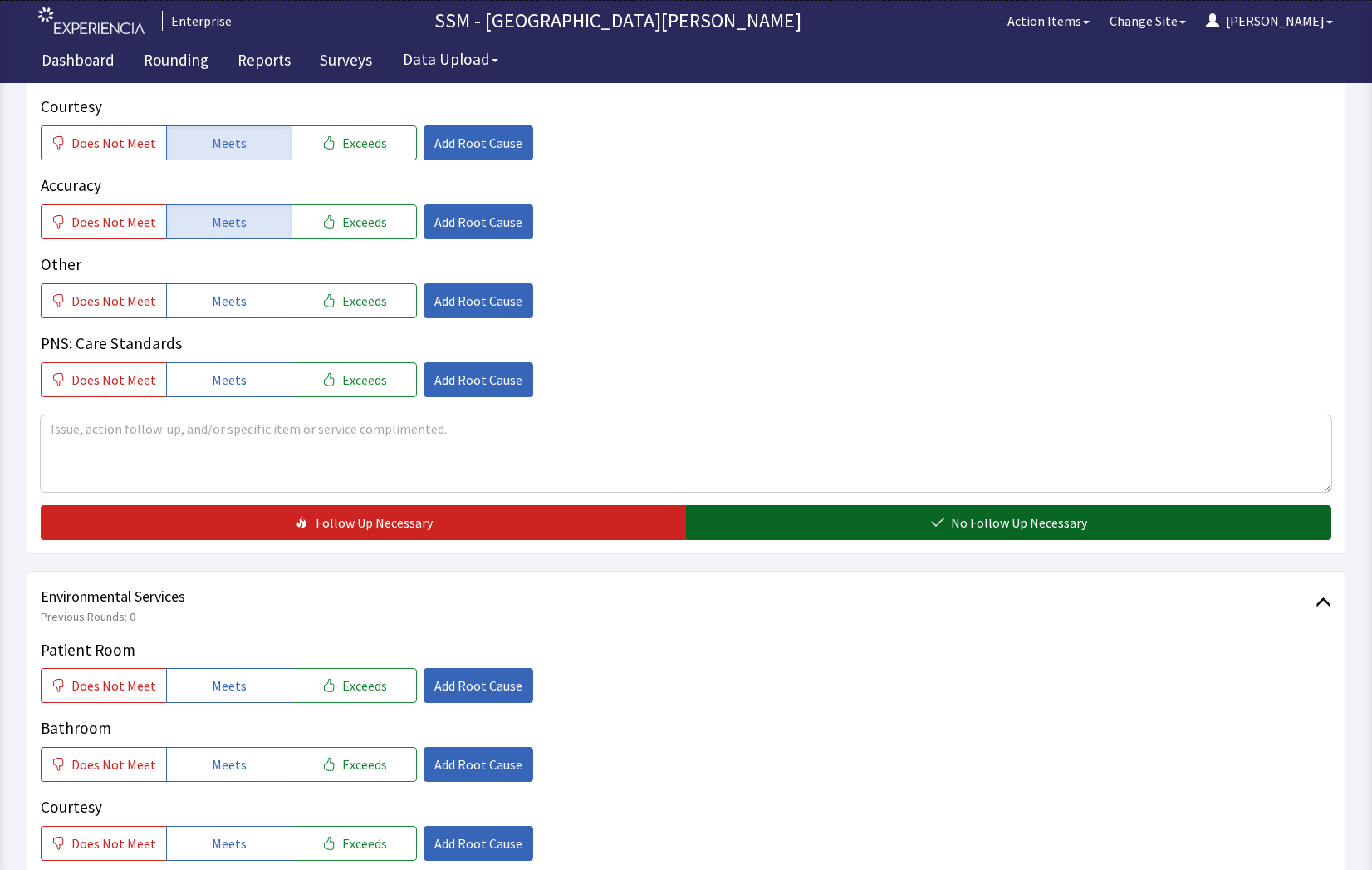
click at [914, 536] on button "No Follow Up Necessary" at bounding box center [1008, 523] width 645 height 35
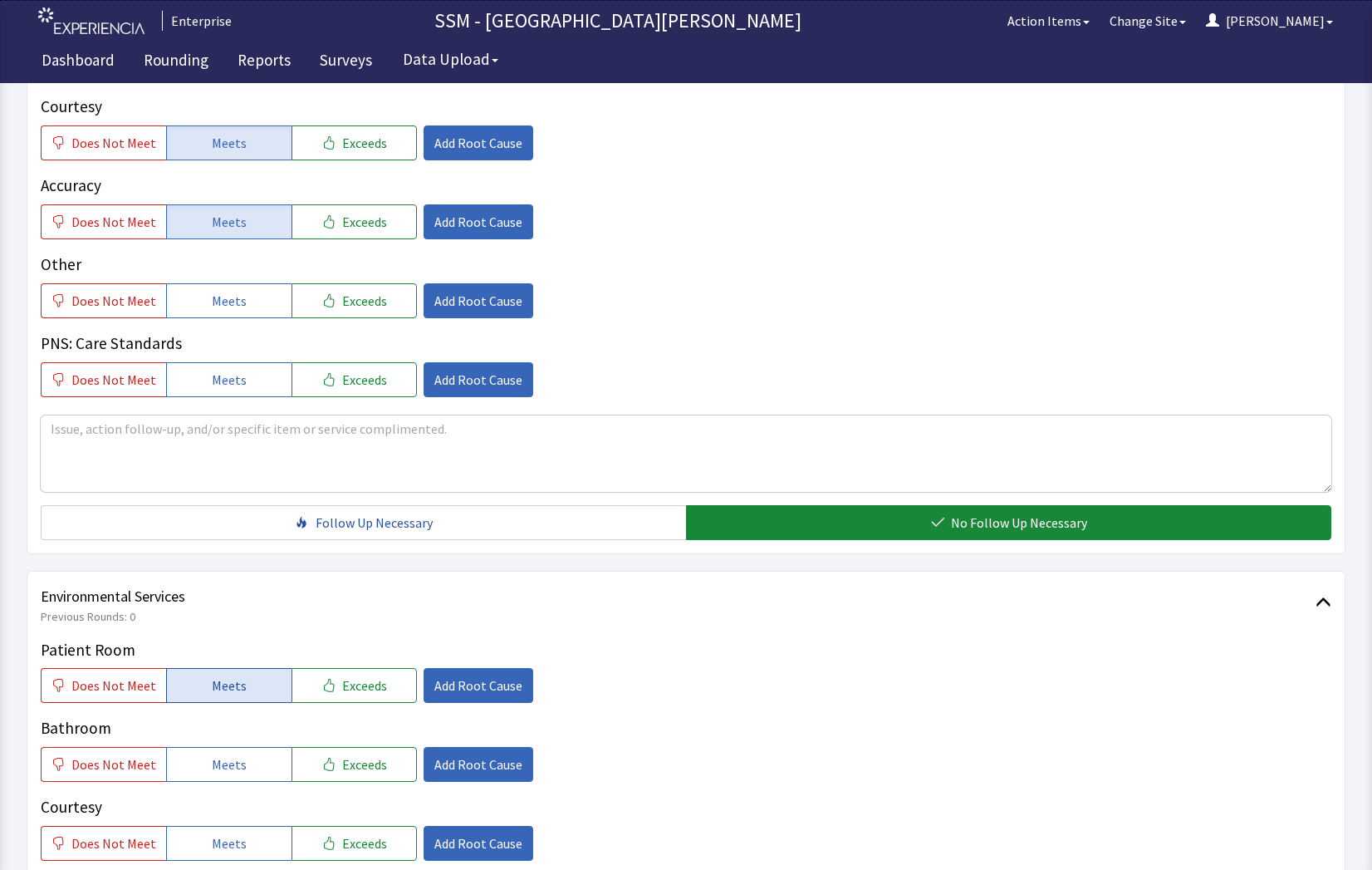
click at [214, 669] on button "Meets" at bounding box center [229, 685] width 125 height 35
drag, startPoint x: 233, startPoint y: 755, endPoint x: 244, endPoint y: 777, distance: 24.6
click at [235, 761] on span "Meets" at bounding box center [230, 765] width 35 height 20
click at [234, 845] on span "Meets" at bounding box center [230, 843] width 35 height 20
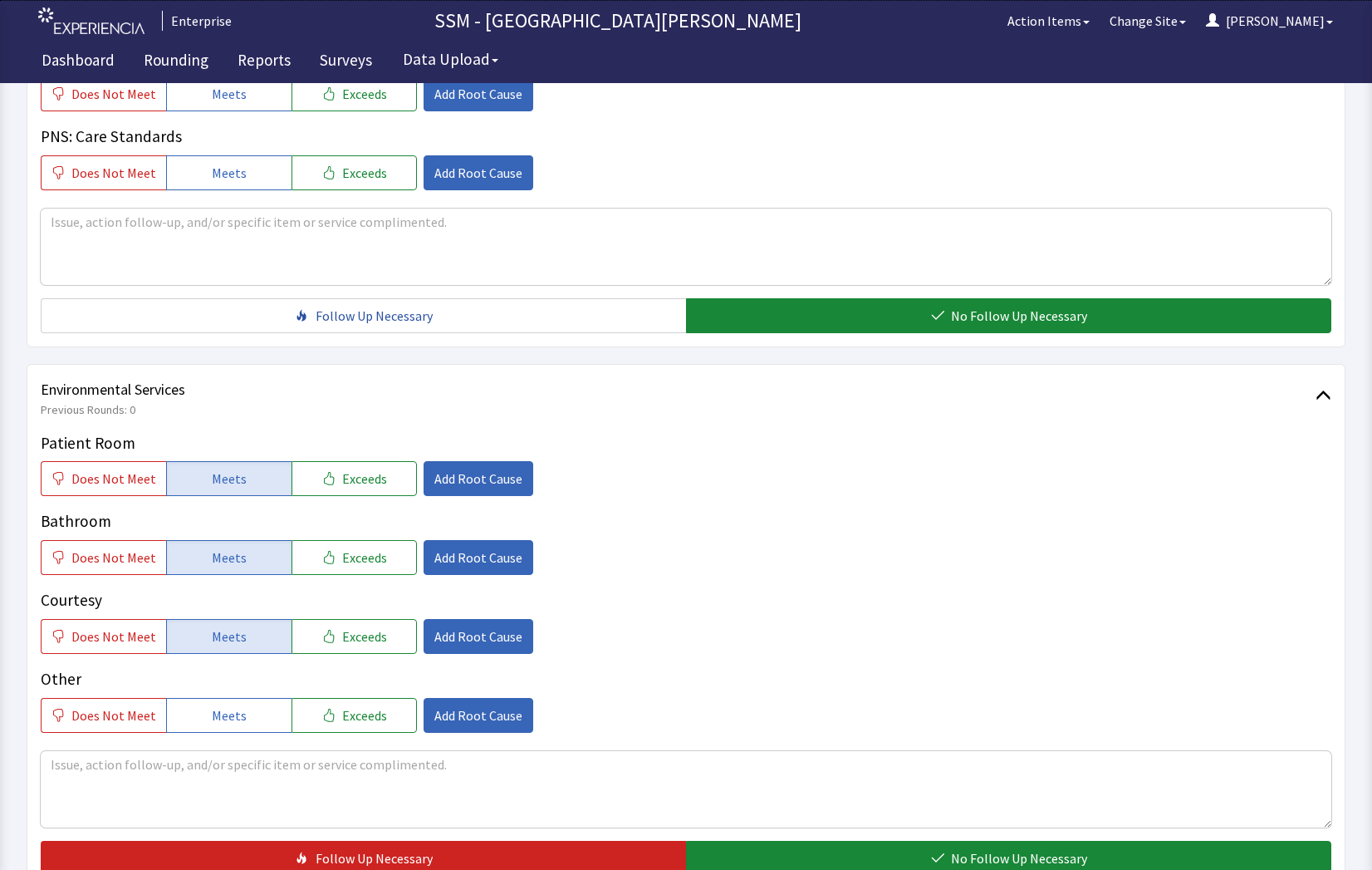
scroll to position [1496, 0]
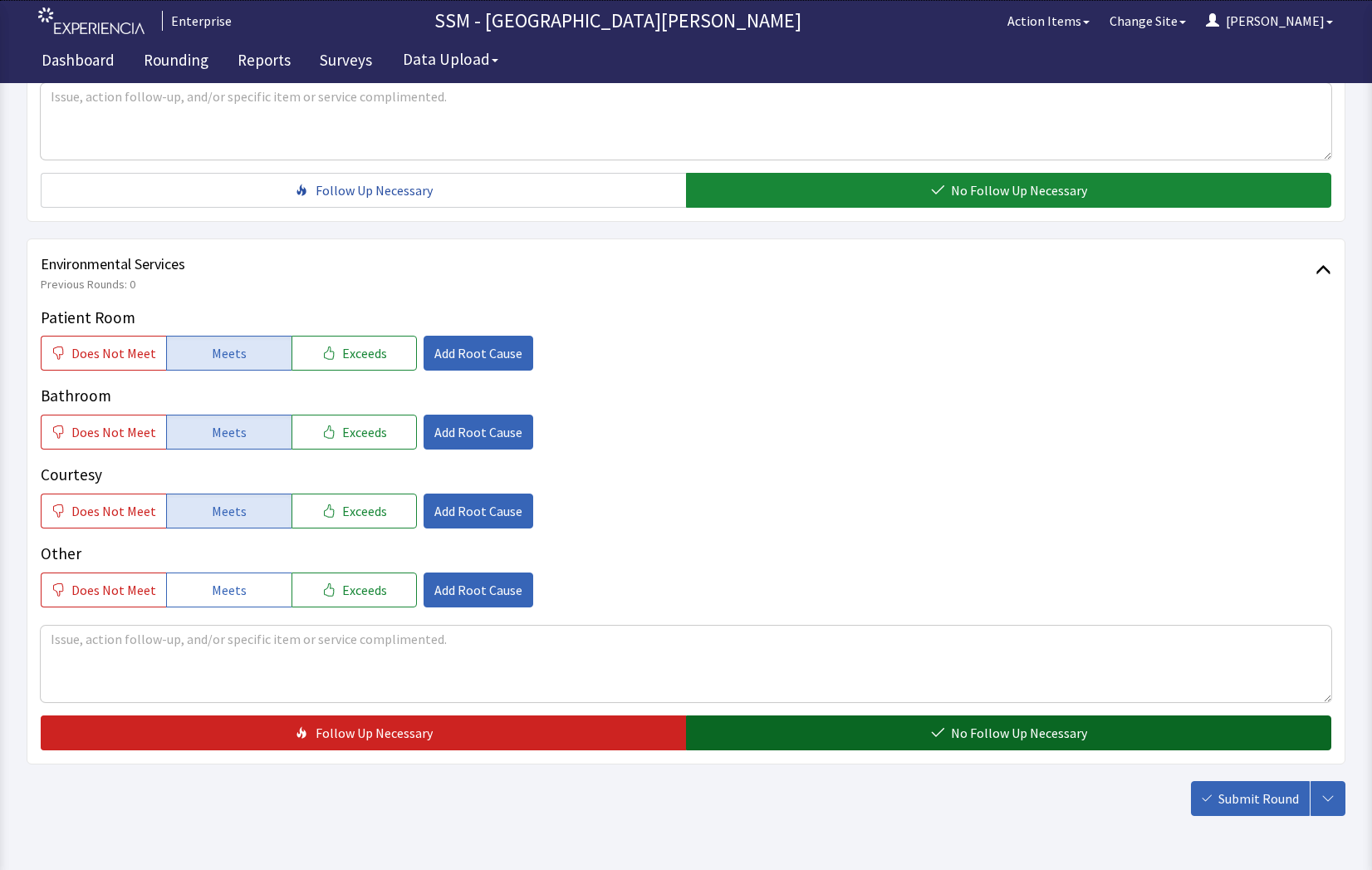
click at [1049, 736] on span "No Follow Up Necessary" at bounding box center [1019, 733] width 136 height 20
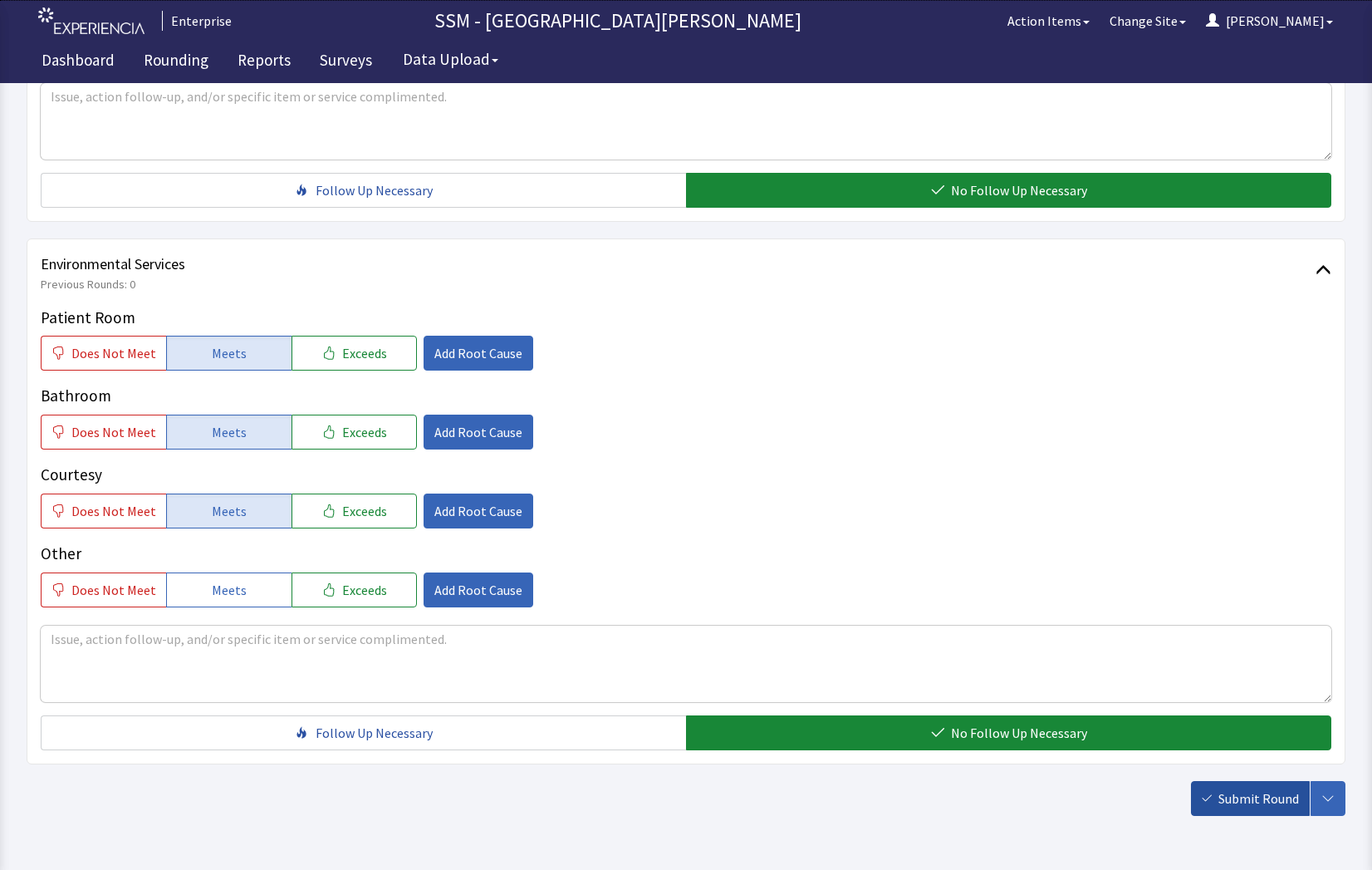
click at [1232, 792] on span "Submit Round" at bounding box center [1259, 799] width 81 height 20
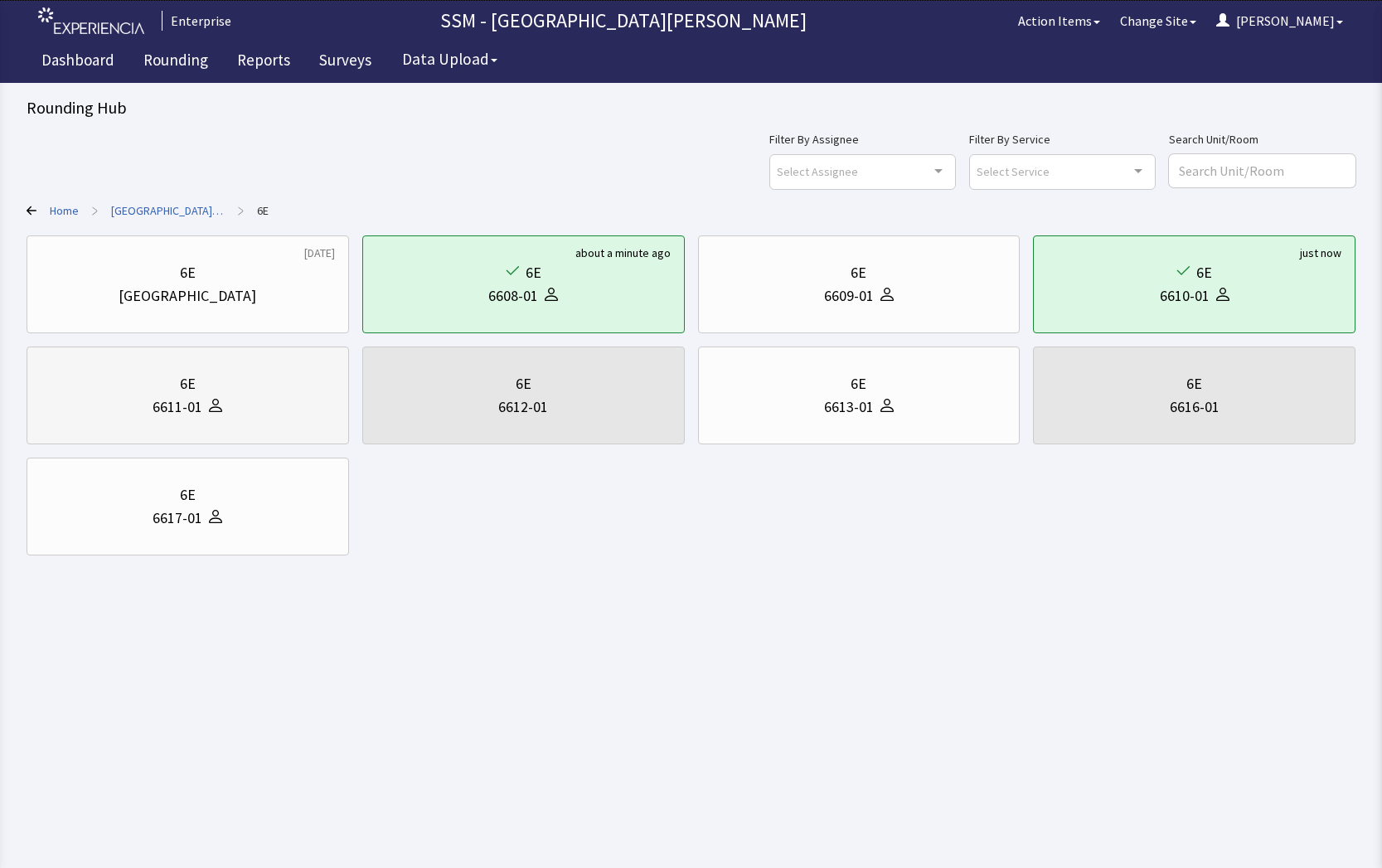
click at [172, 387] on div "6E" at bounding box center [187, 384] width 294 height 23
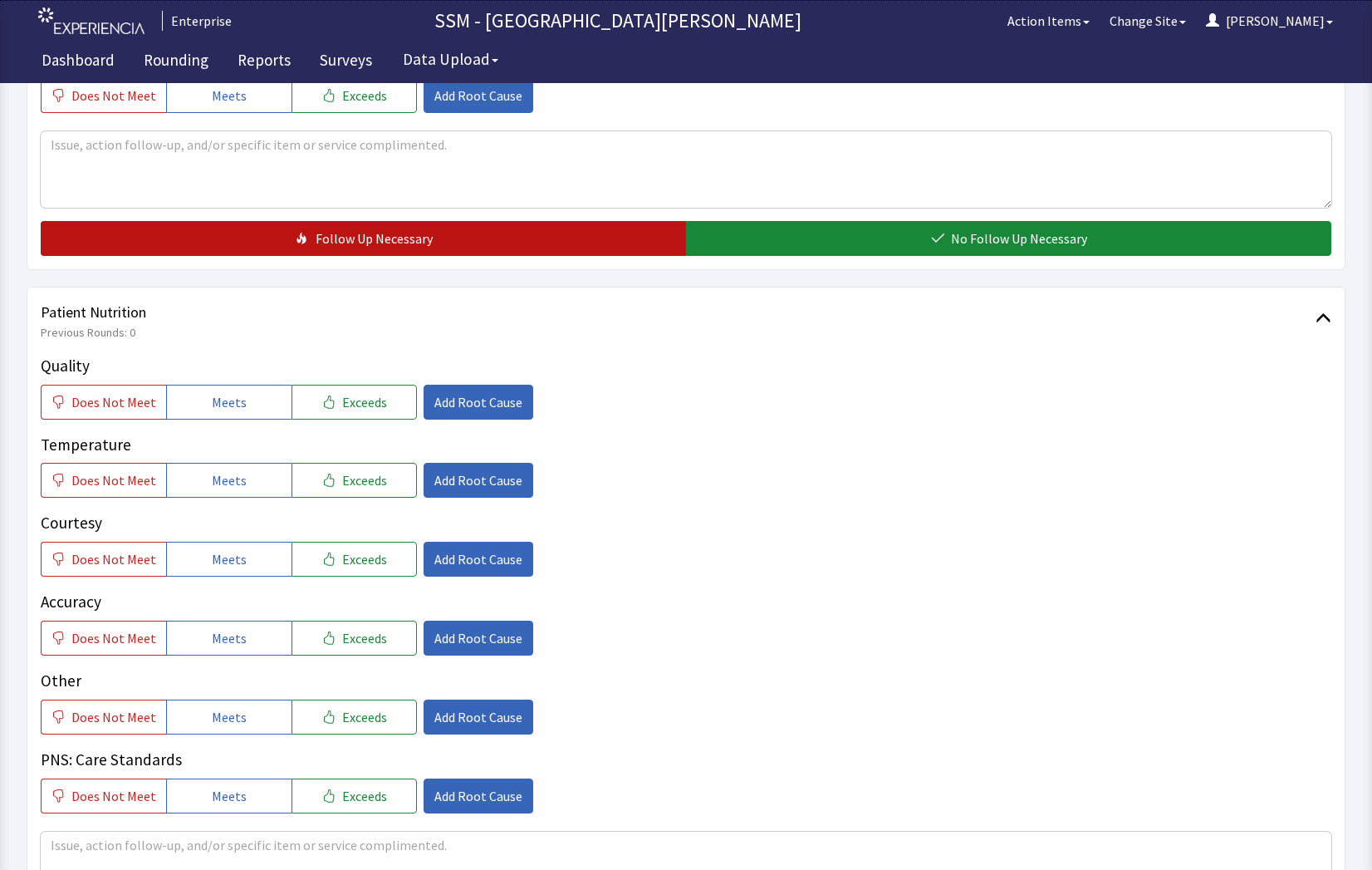
scroll to position [914, 0]
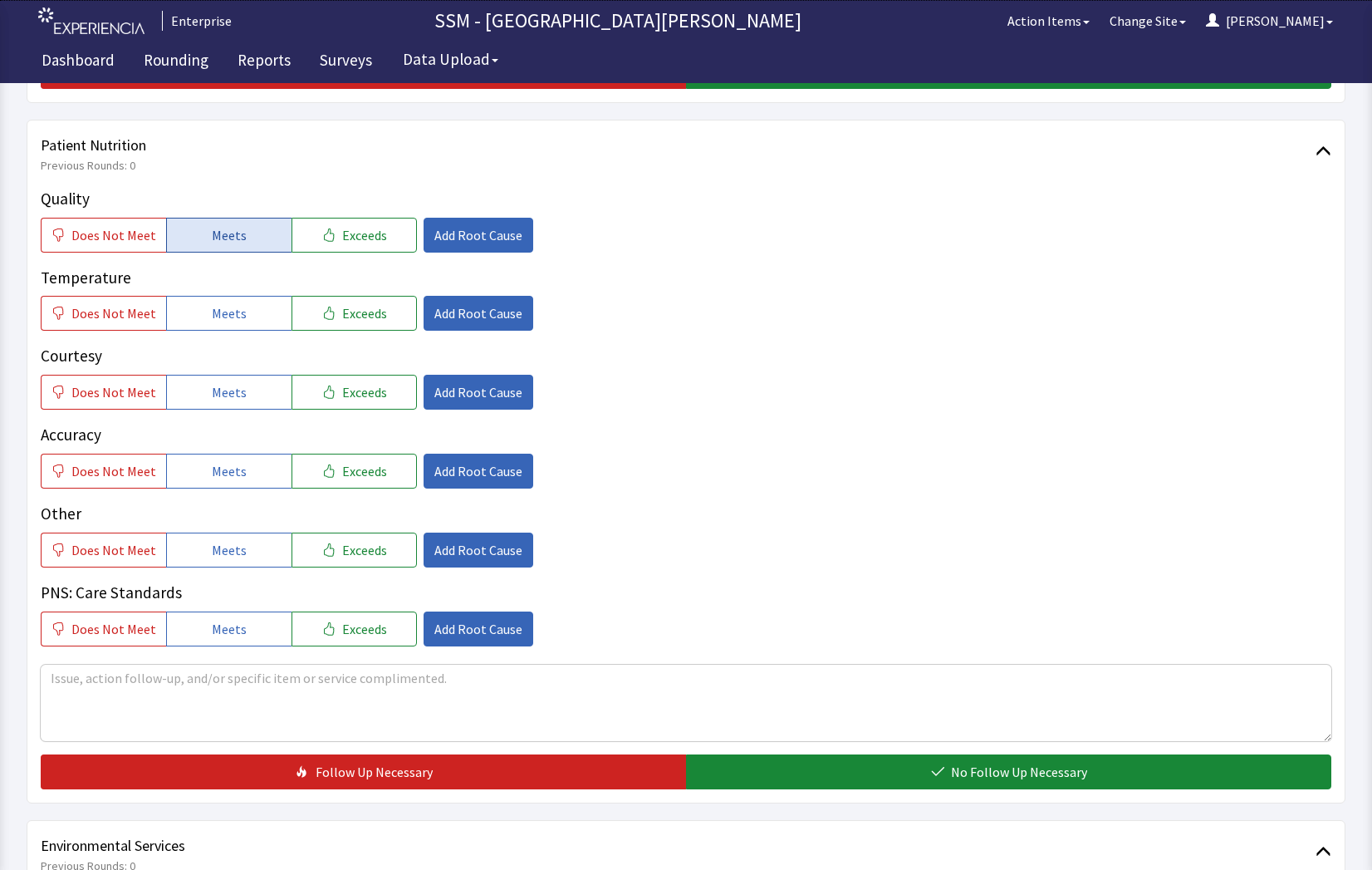
click at [204, 241] on button "Meets" at bounding box center [229, 235] width 125 height 35
drag, startPoint x: 218, startPoint y: 315, endPoint x: 222, endPoint y: 374, distance: 59.1
click at [218, 316] on span "Meets" at bounding box center [230, 313] width 35 height 20
drag, startPoint x: 222, startPoint y: 381, endPoint x: 234, endPoint y: 470, distance: 89.8
click at [221, 396] on button "Meets" at bounding box center [229, 392] width 125 height 35
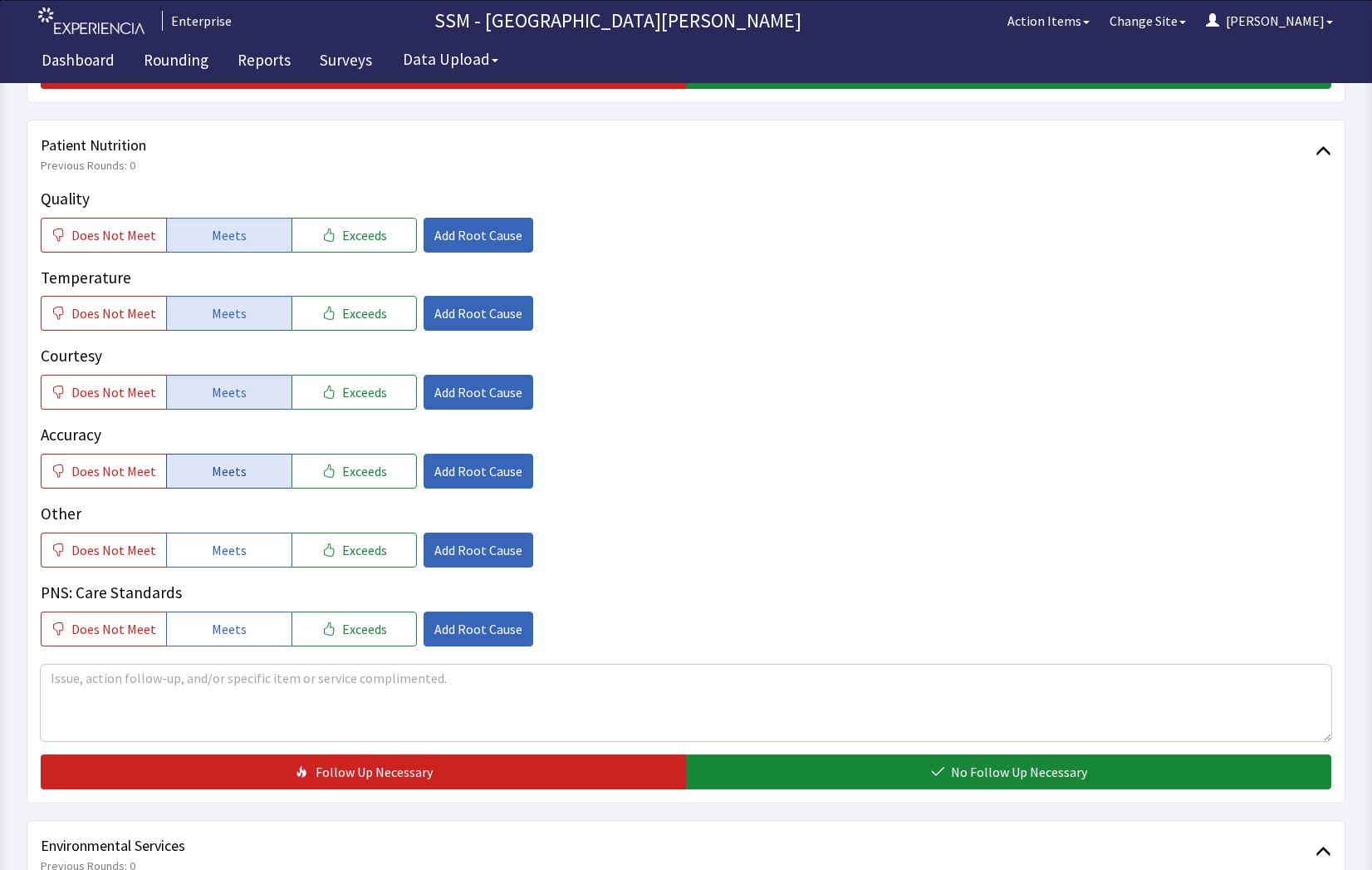
click at [229, 478] on span "Meets" at bounding box center [230, 471] width 35 height 20
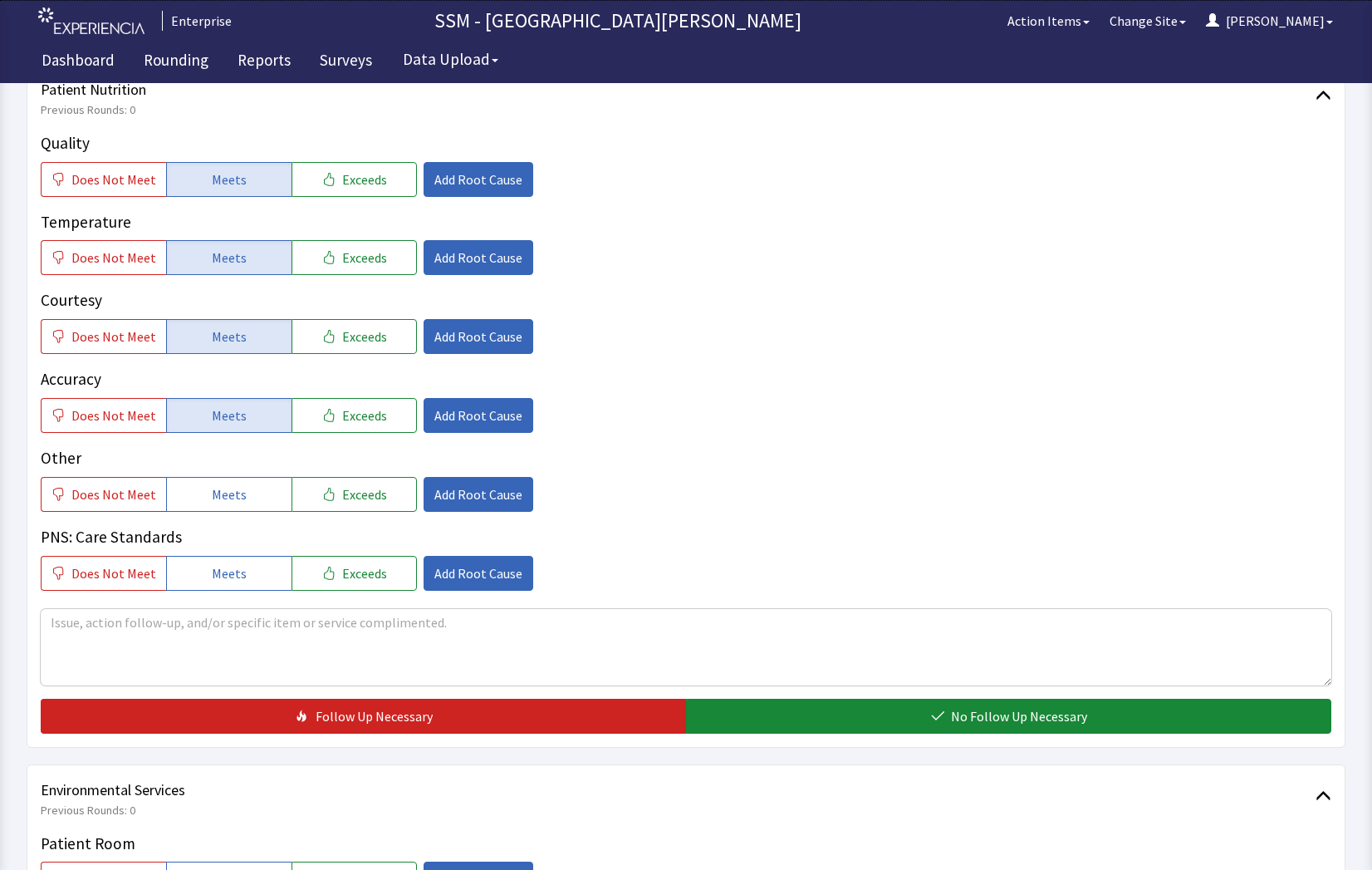
scroll to position [997, 0]
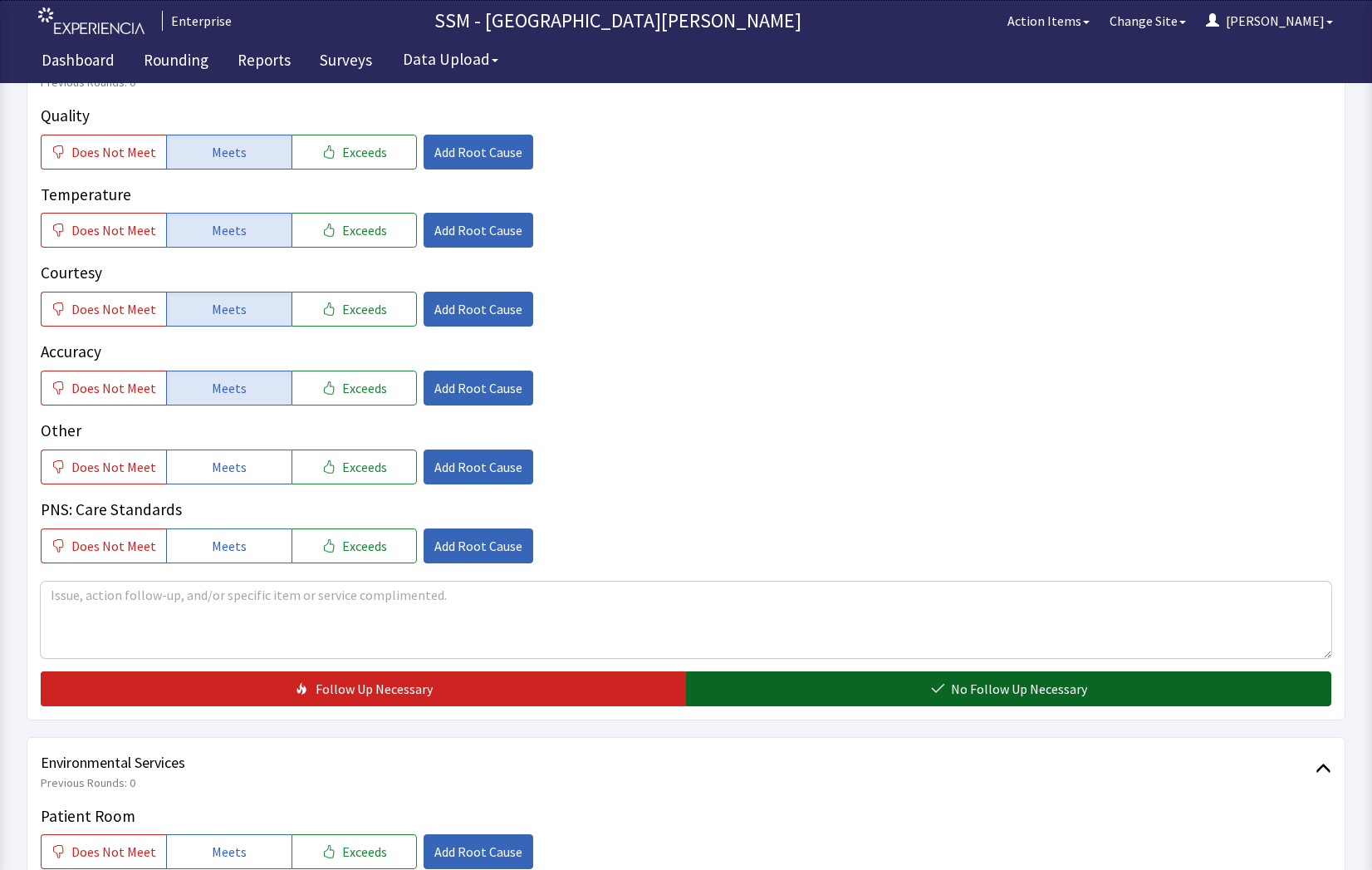
click at [1067, 691] on span "No Follow Up Necessary" at bounding box center [1019, 689] width 136 height 20
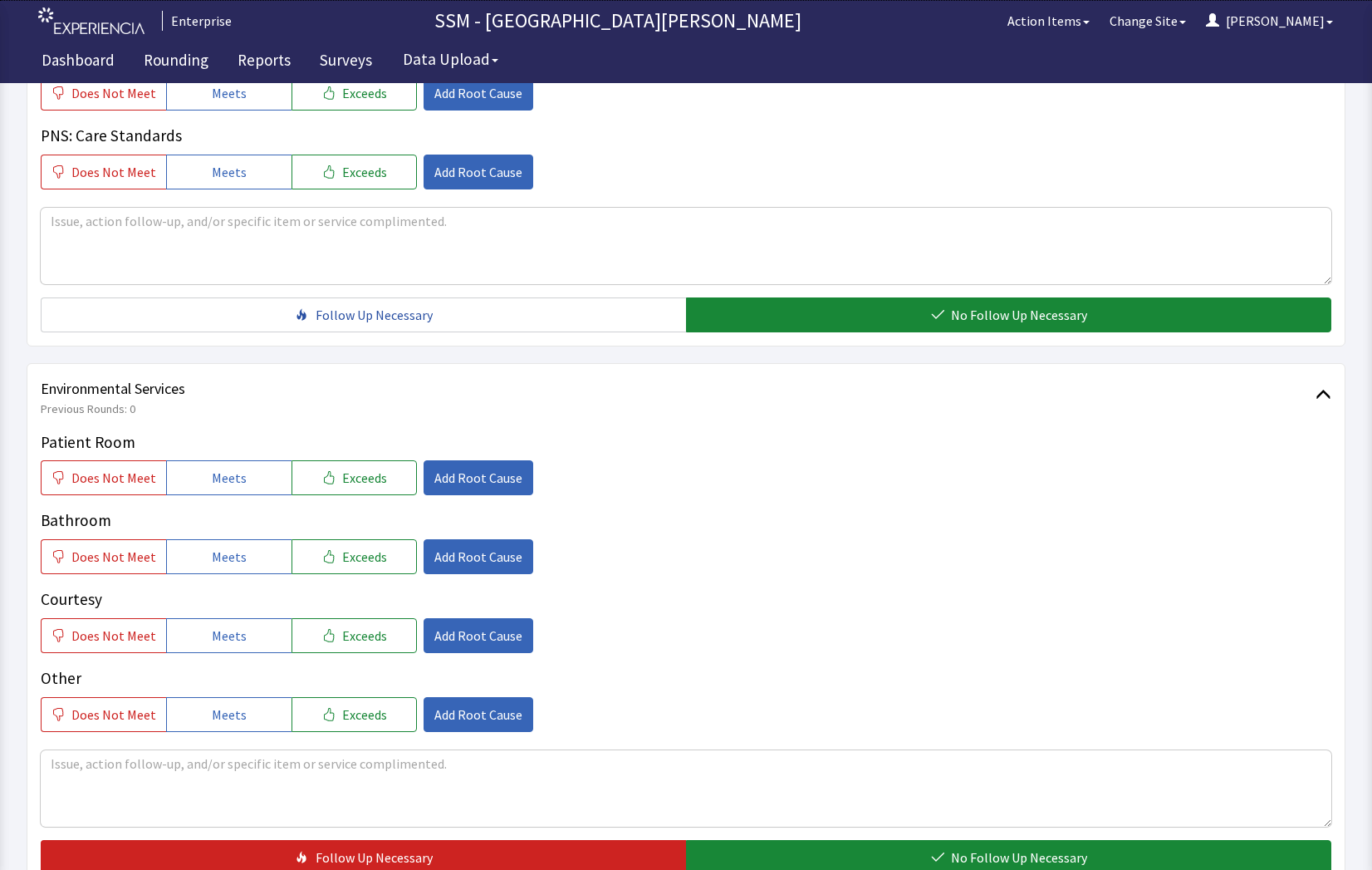
scroll to position [1413, 0]
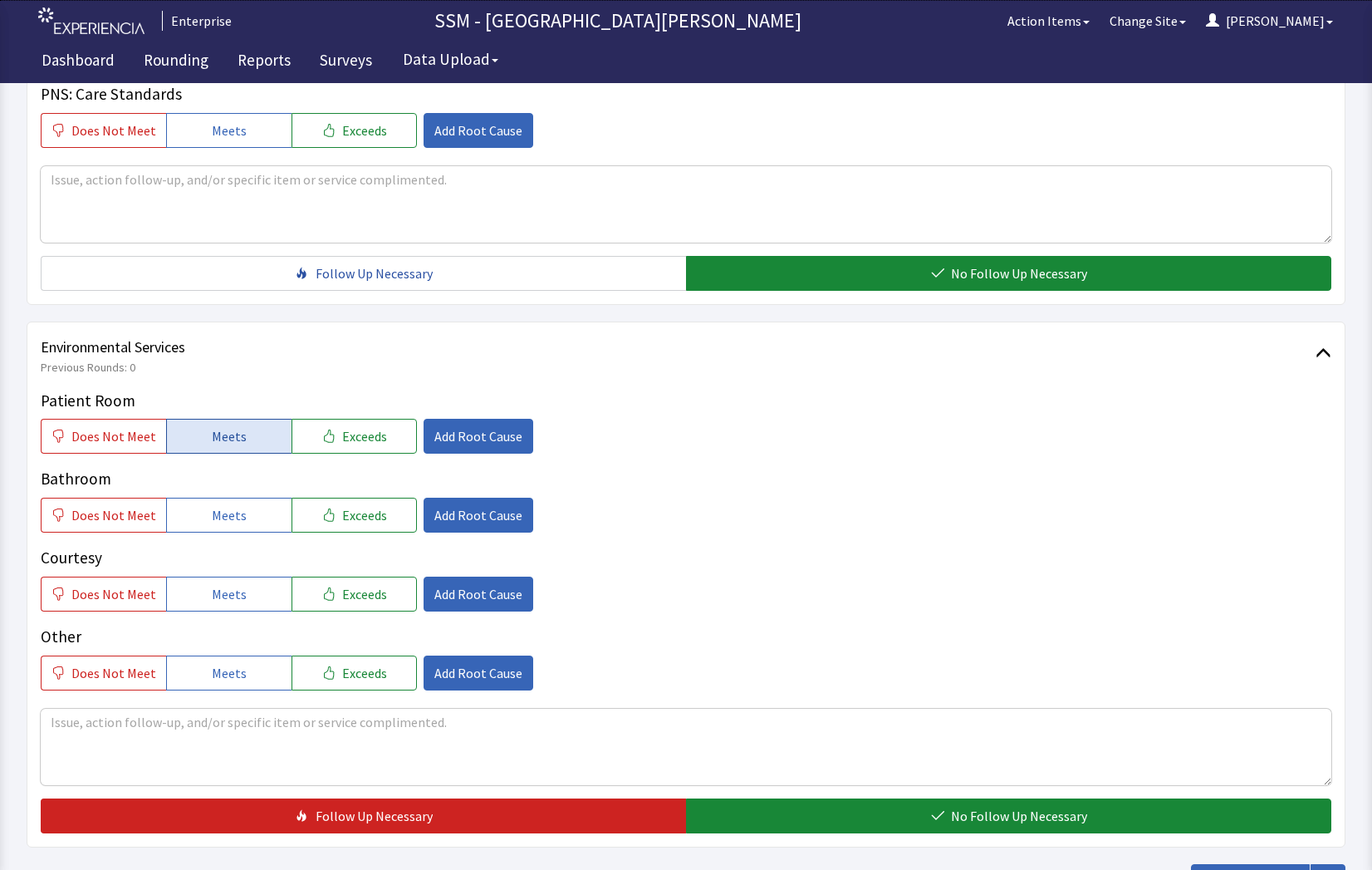
click at [194, 436] on button "Meets" at bounding box center [229, 437] width 125 height 35
click at [205, 533] on button "Meets" at bounding box center [229, 515] width 125 height 35
click at [220, 584] on span "Meets" at bounding box center [230, 594] width 35 height 20
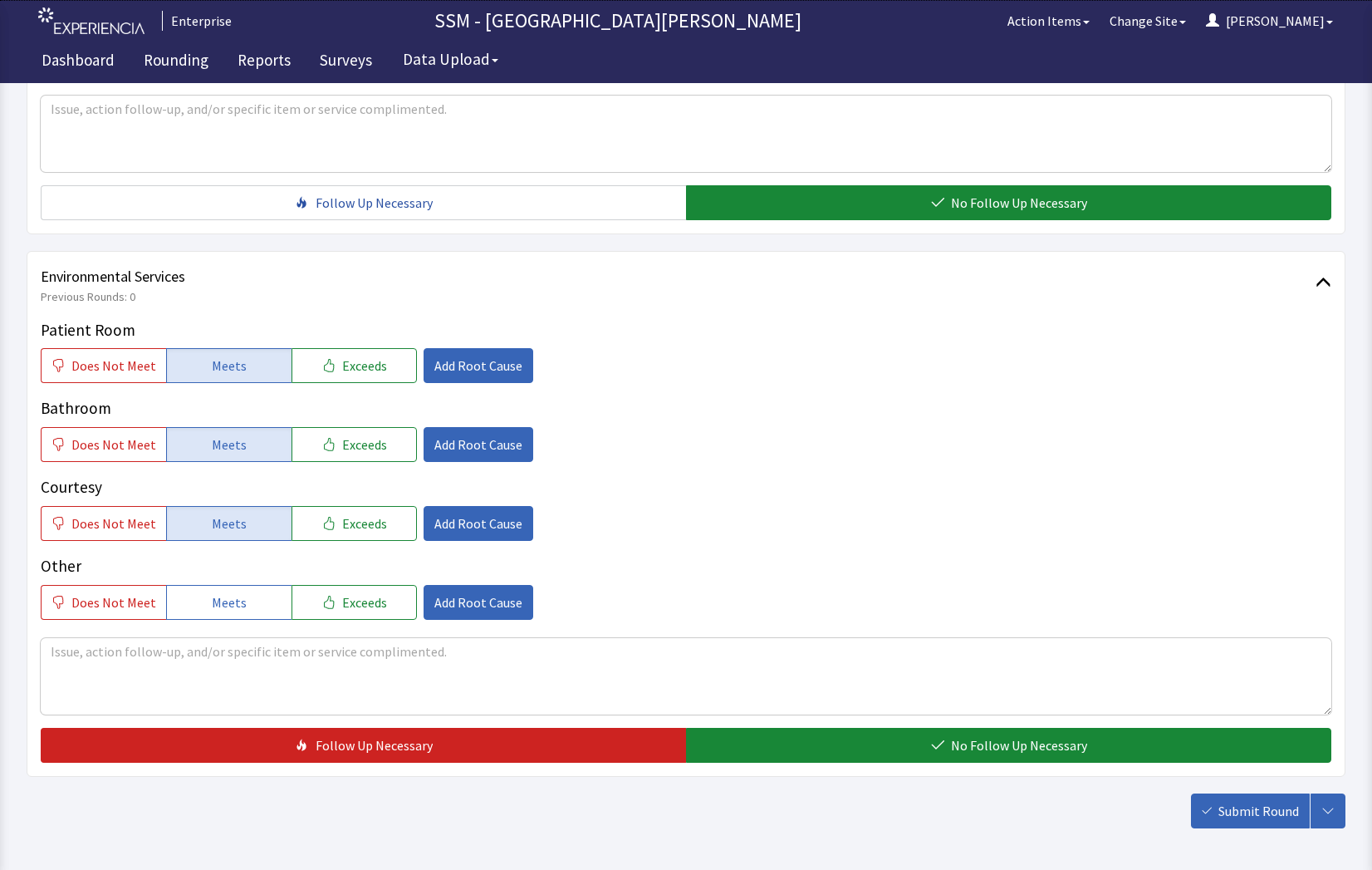
scroll to position [1551, 0]
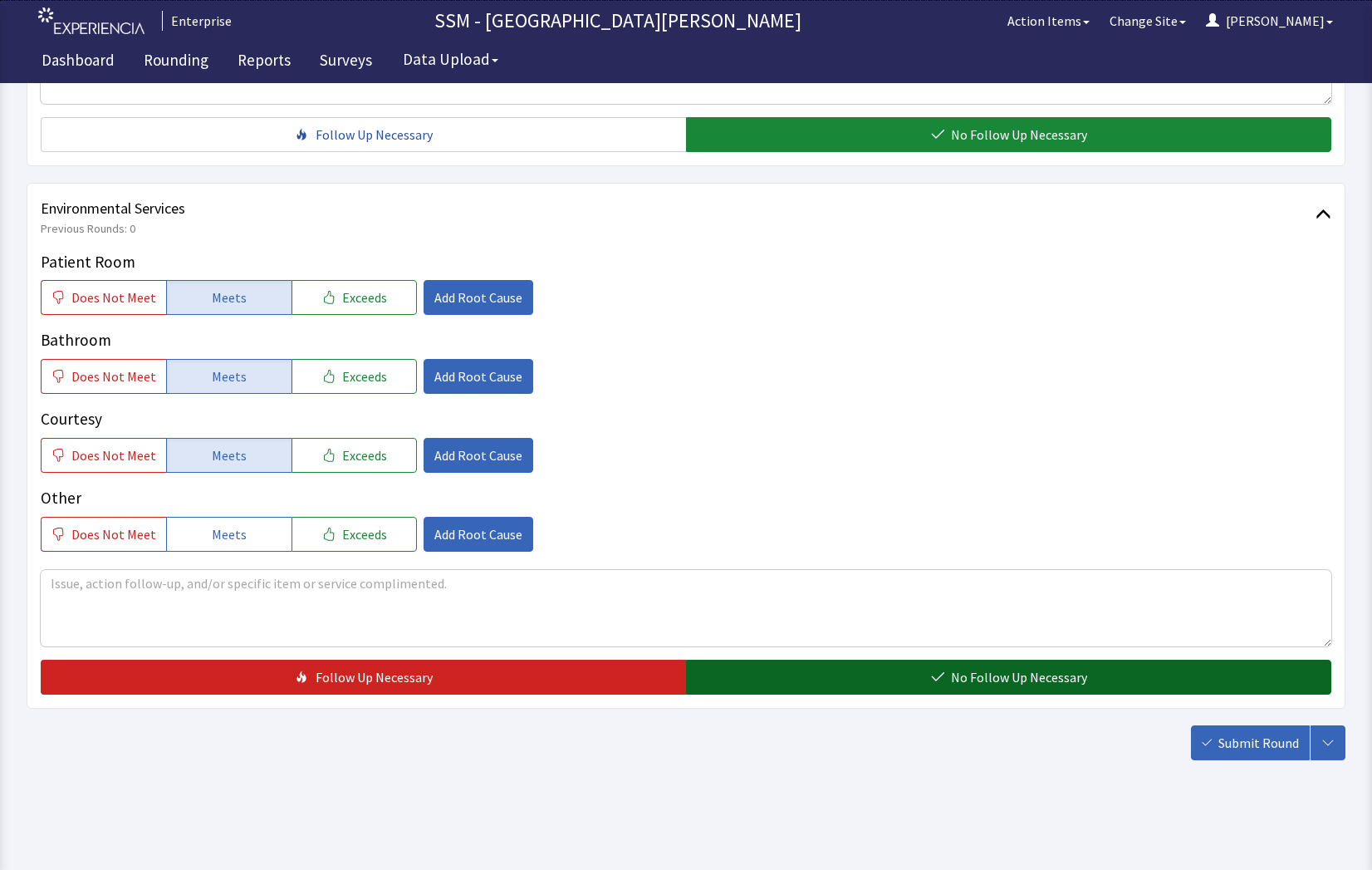
click at [1055, 661] on button "No Follow Up Necessary" at bounding box center [1008, 677] width 645 height 35
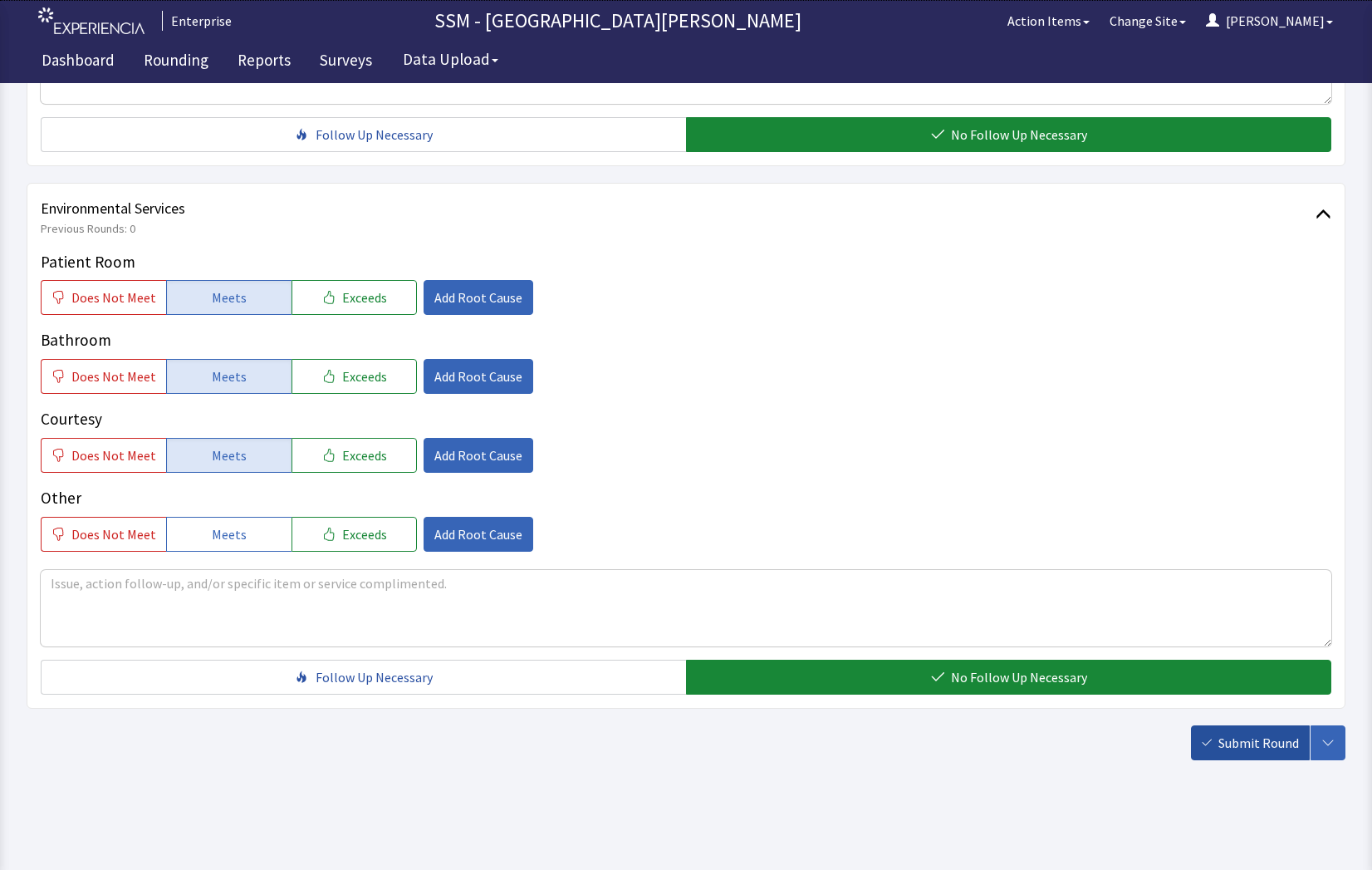
click at [1230, 746] on span "Submit Round" at bounding box center [1259, 743] width 81 height 20
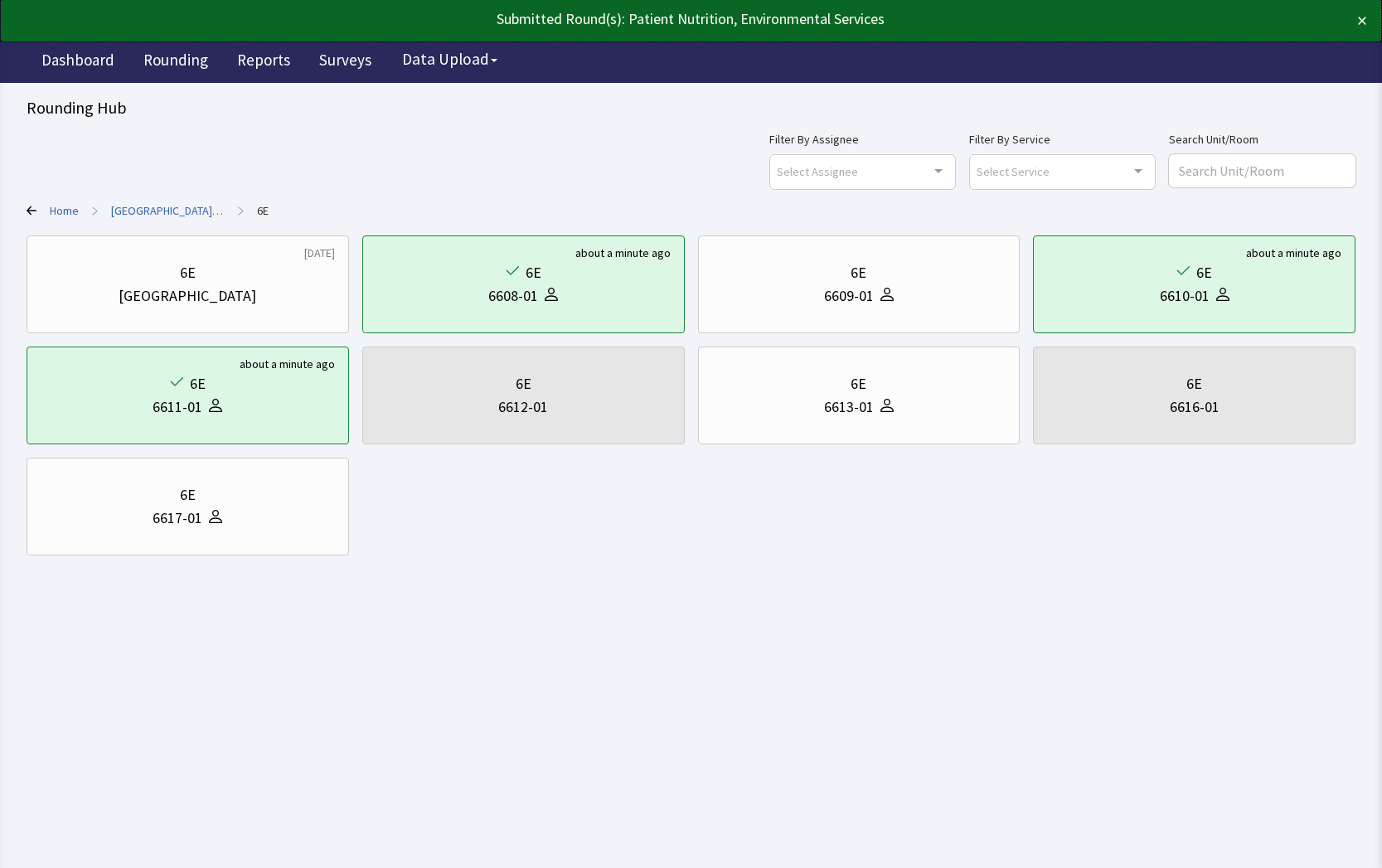
click at [27, 210] on icon at bounding box center [32, 211] width 10 height 10
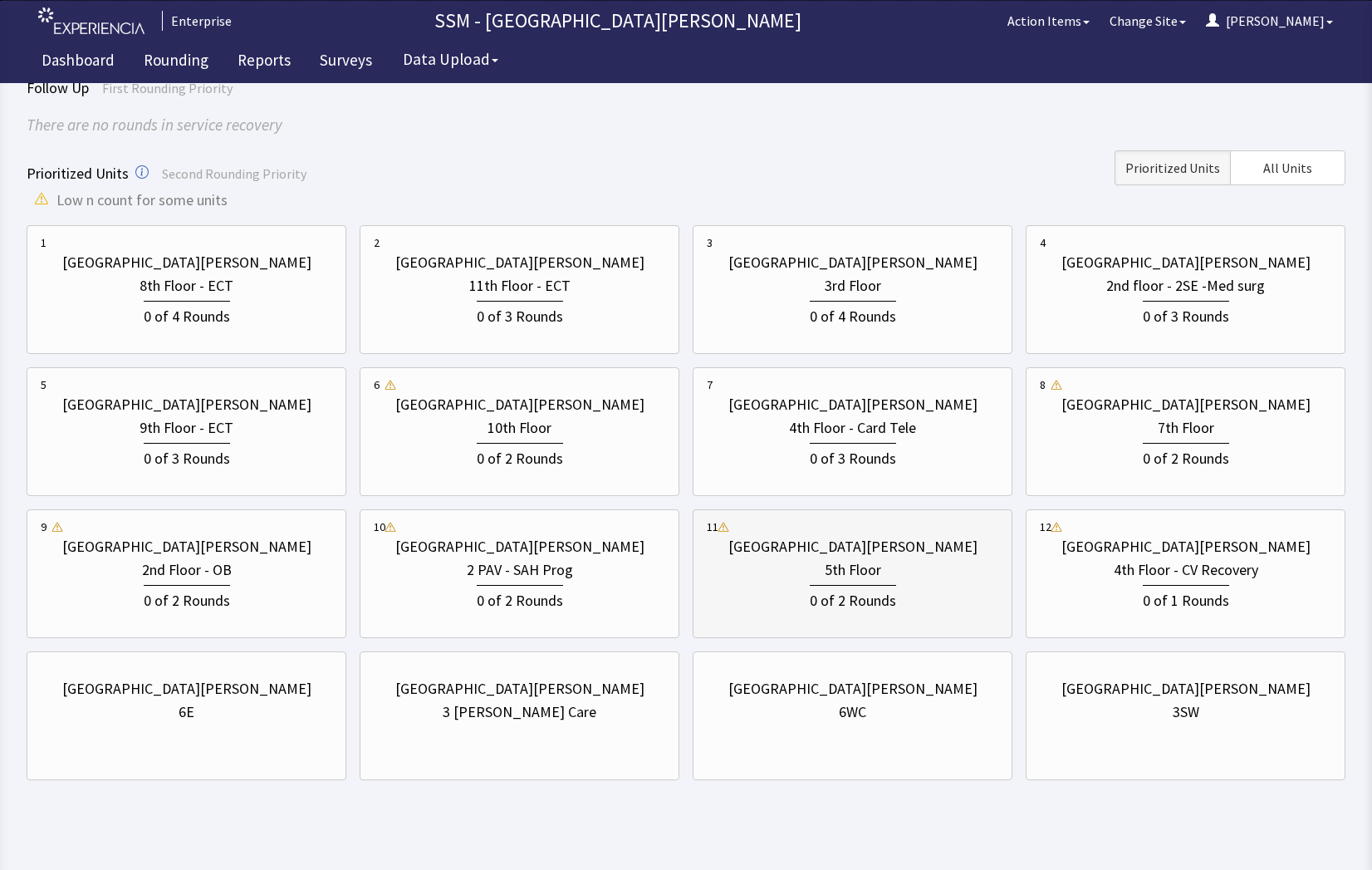
scroll to position [146, 0]
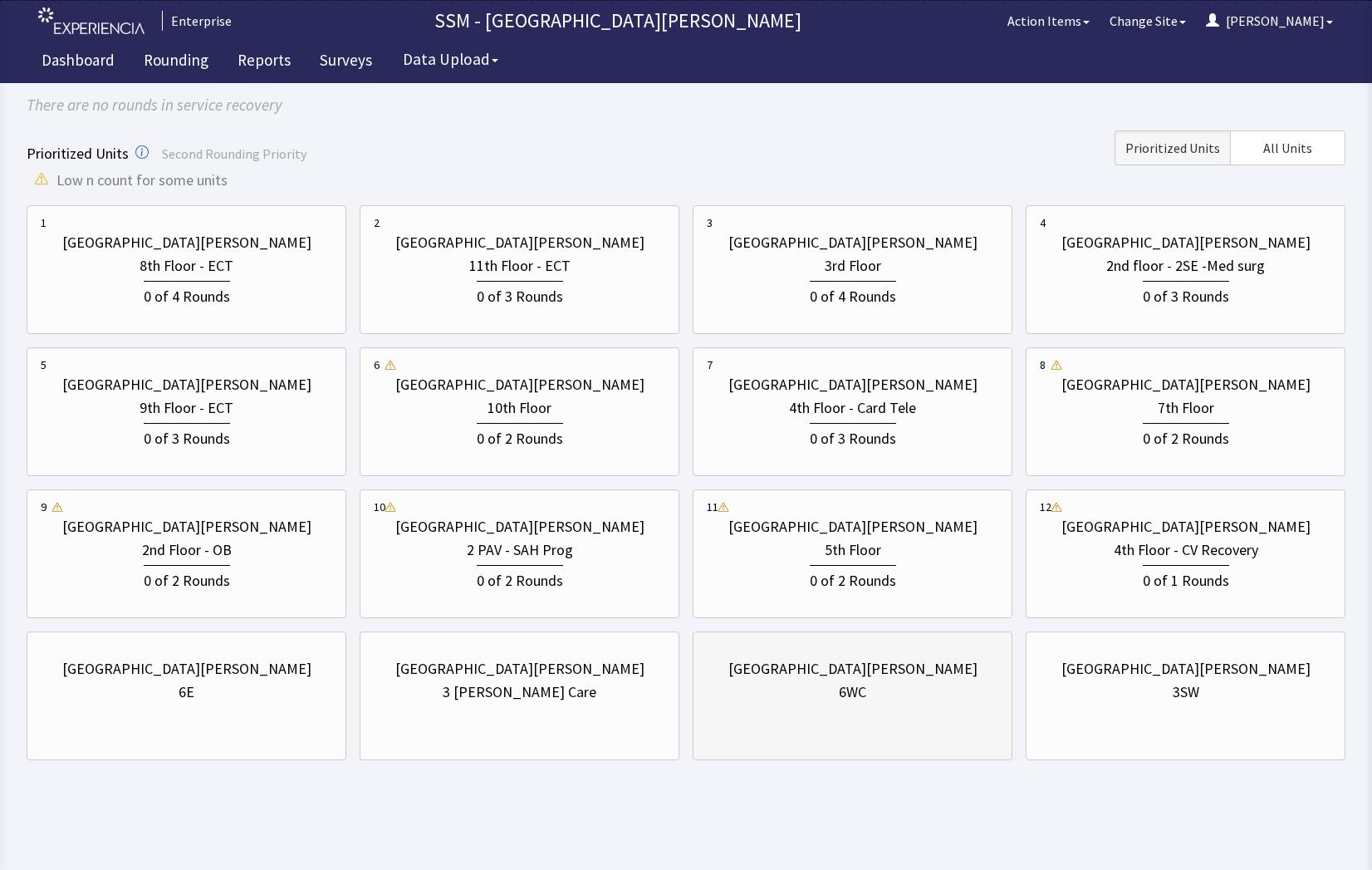
click at [980, 708] on div "St. Anthony Hospital 6WC" at bounding box center [852, 680] width 291 height 80
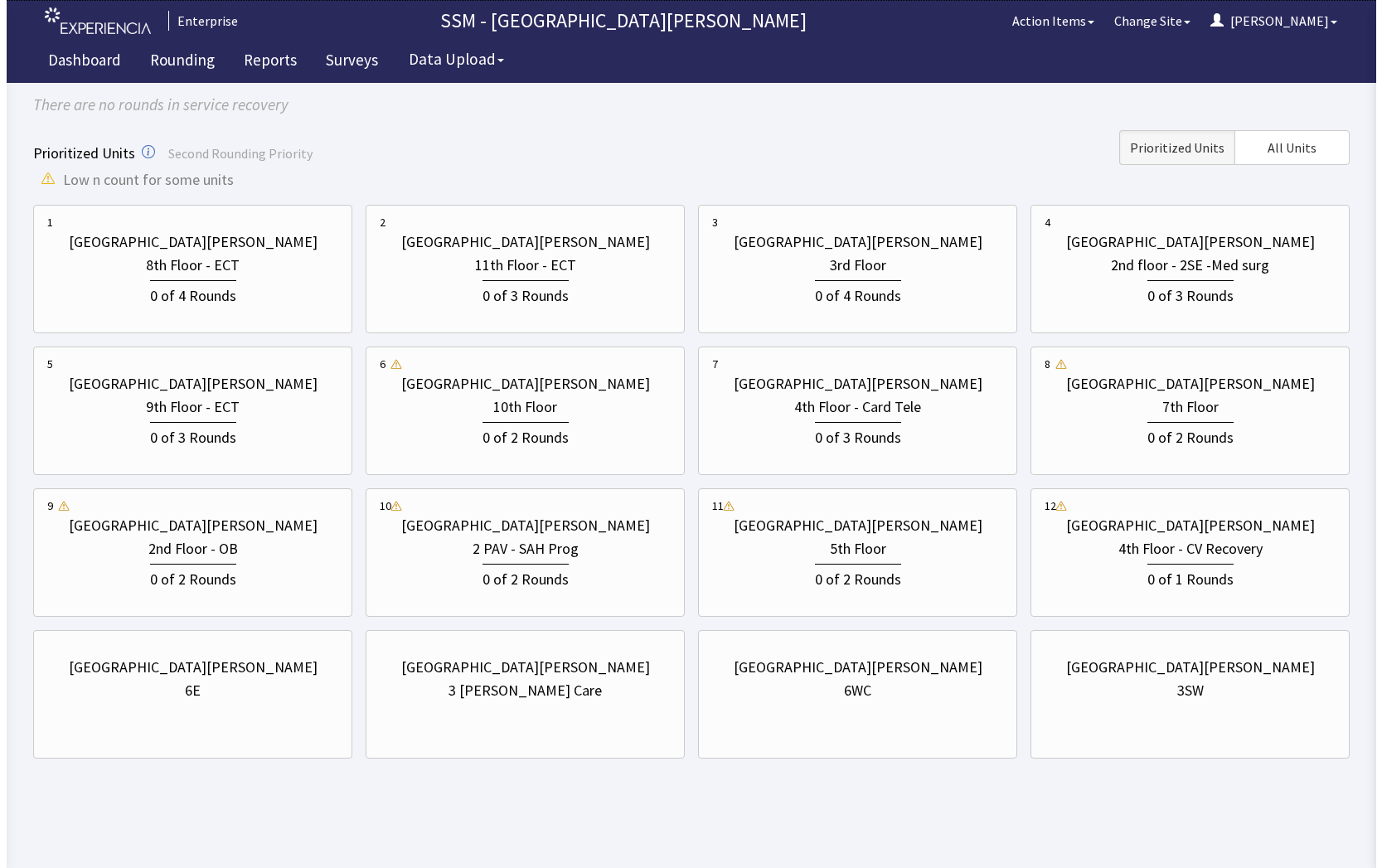
scroll to position [0, 0]
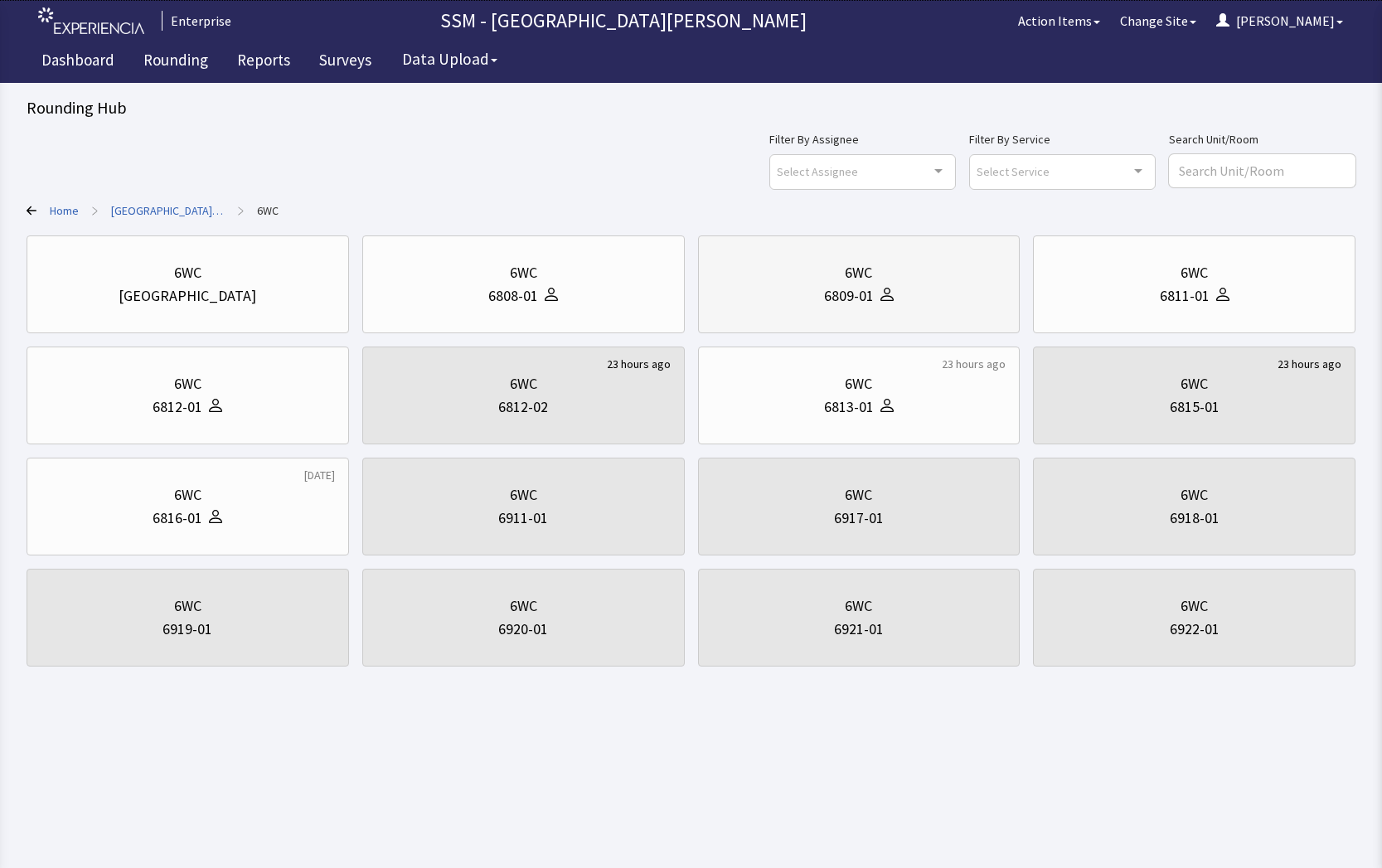
click at [961, 306] on div "6809-01" at bounding box center [859, 296] width 294 height 23
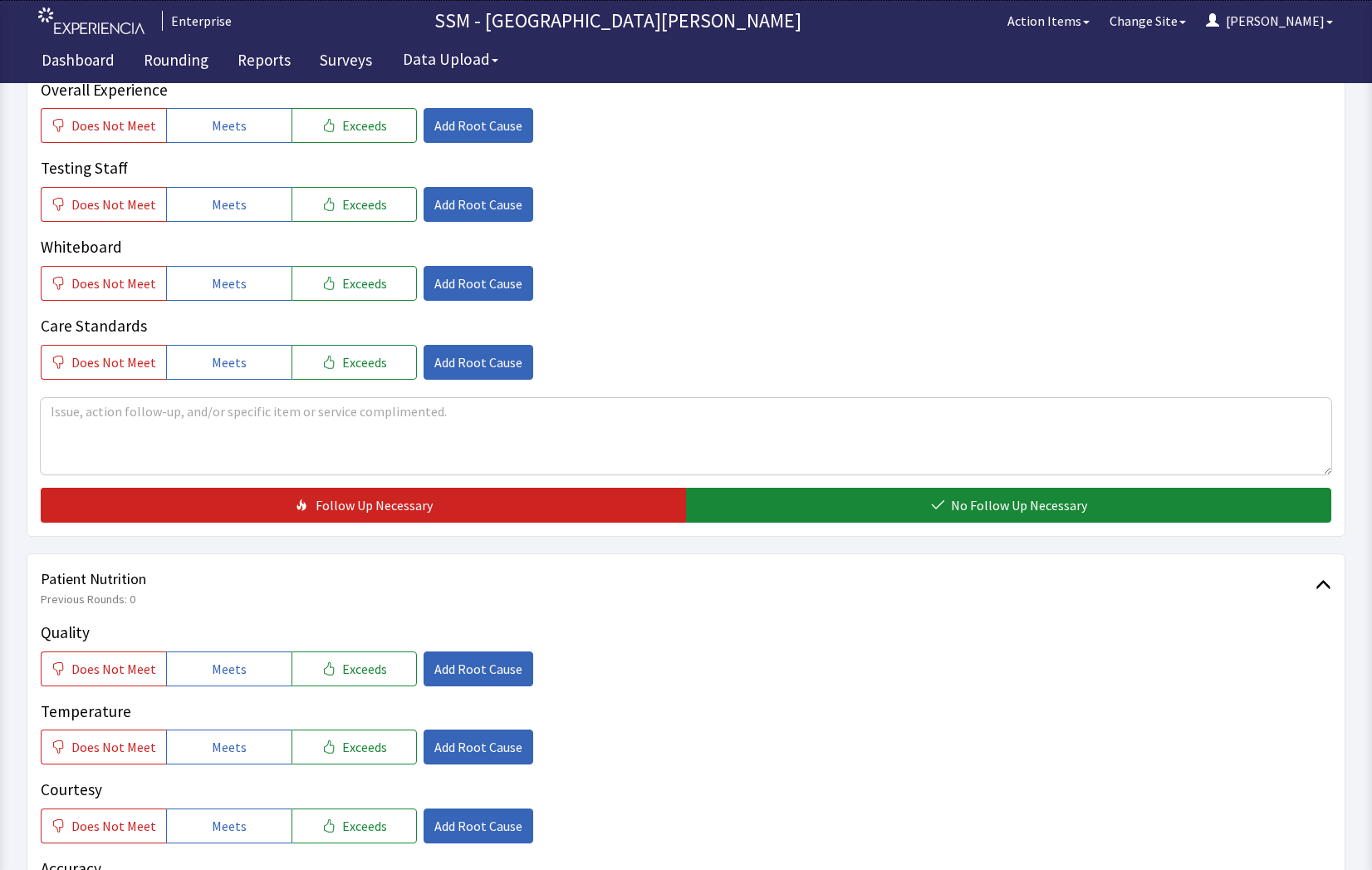
scroll to position [914, 0]
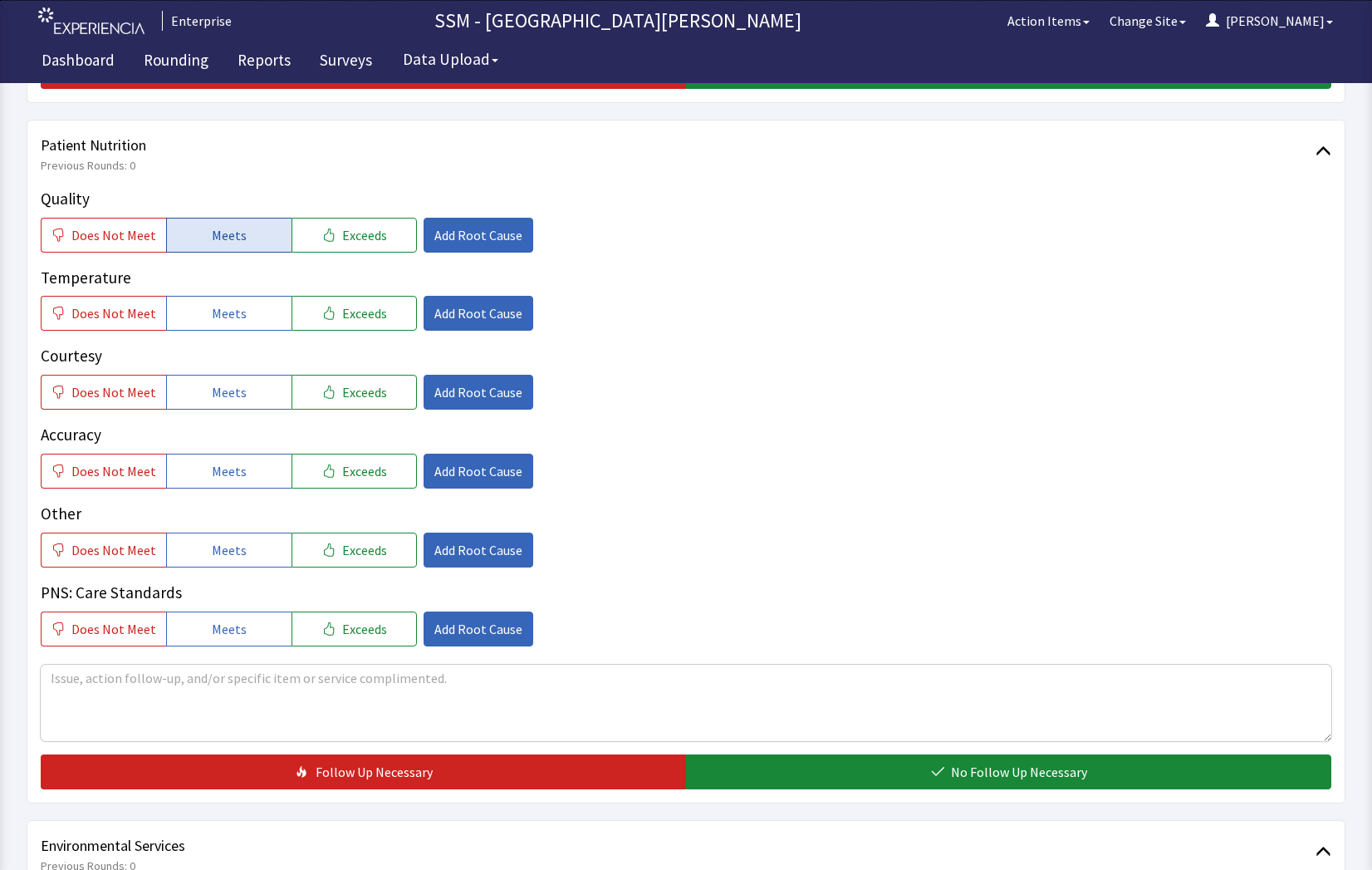
click at [249, 235] on button "Meets" at bounding box center [229, 235] width 125 height 35
click at [246, 314] on button "Meets" at bounding box center [229, 313] width 125 height 35
drag, startPoint x: 242, startPoint y: 394, endPoint x: 254, endPoint y: 470, distance: 76.9
click at [242, 398] on button "Meets" at bounding box center [229, 392] width 125 height 35
click at [246, 486] on button "Meets" at bounding box center [229, 471] width 125 height 35
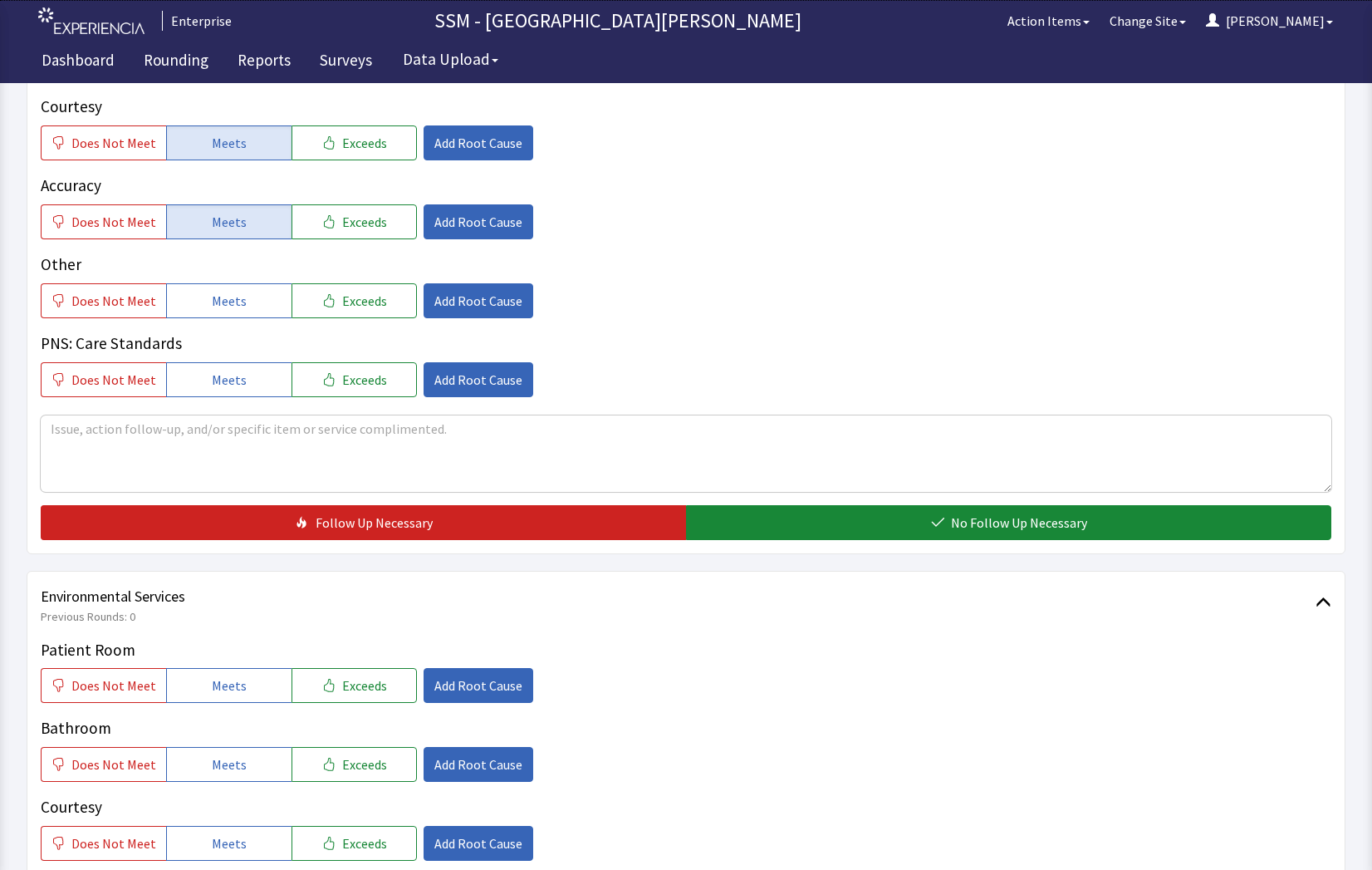
scroll to position [1329, 0]
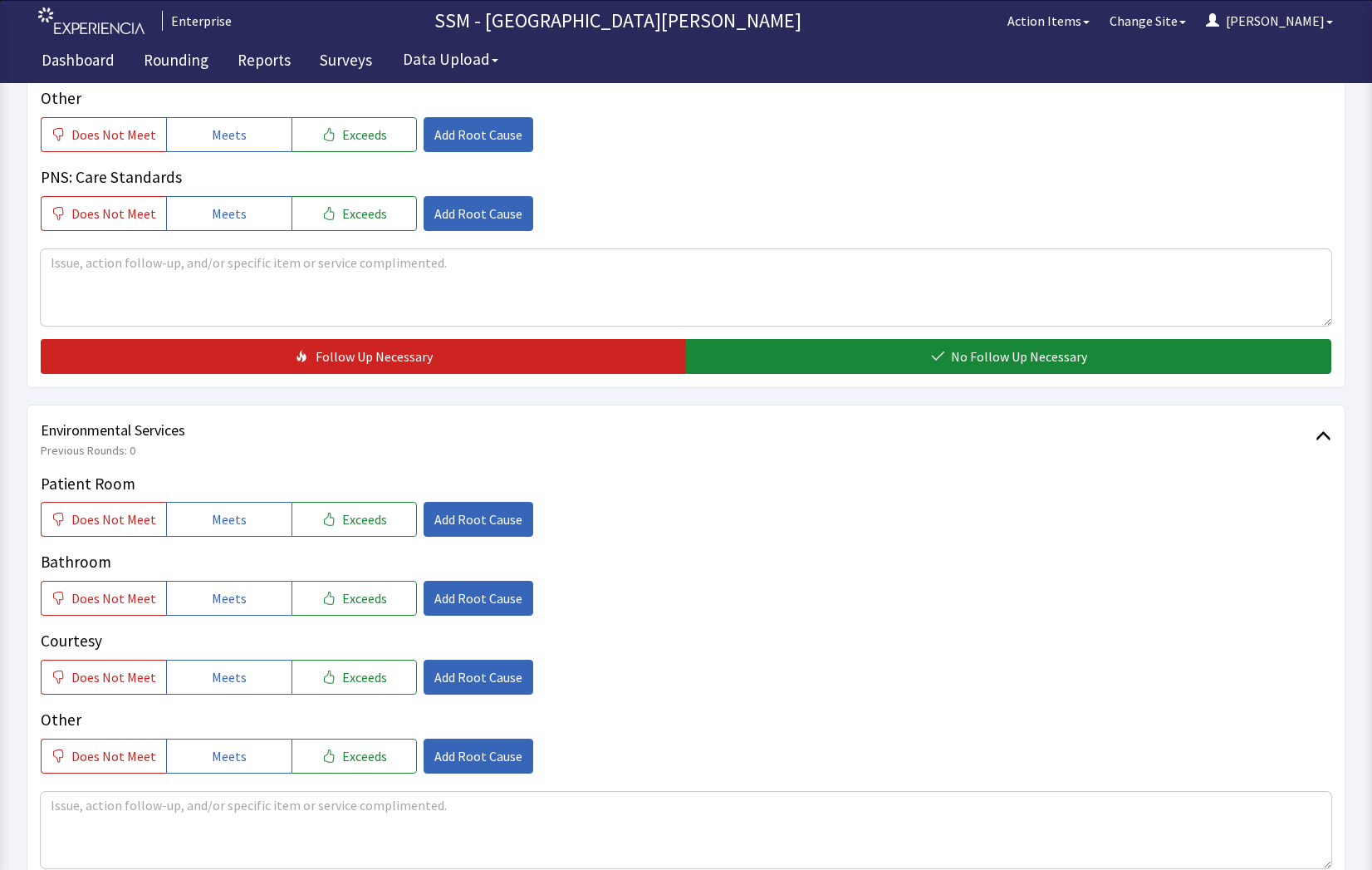
drag, startPoint x: 982, startPoint y: 354, endPoint x: 579, endPoint y: 459, distance: 416.5
click at [977, 358] on span "No Follow Up Necessary" at bounding box center [1019, 357] width 136 height 20
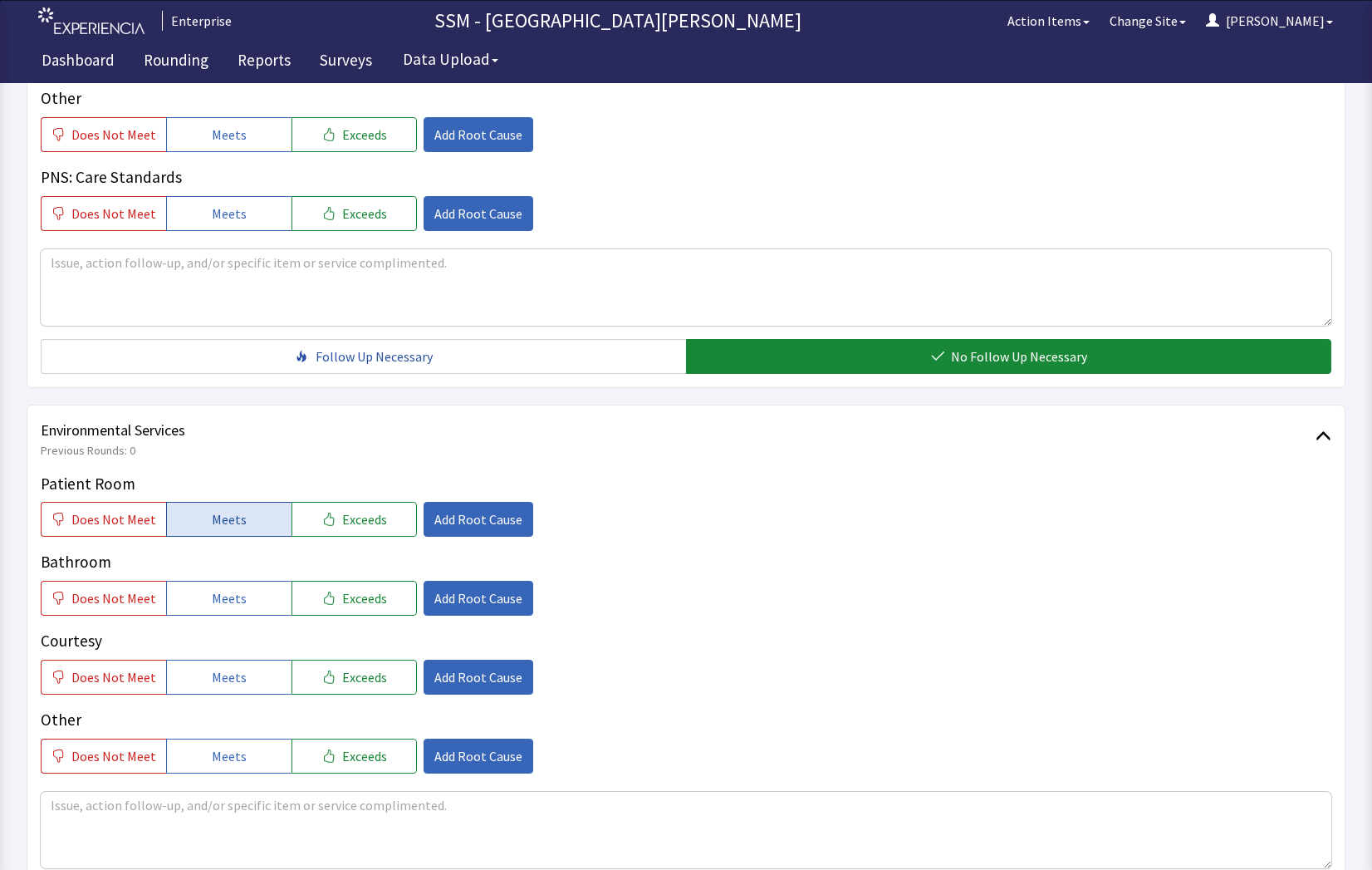
click at [219, 529] on span "Meets" at bounding box center [230, 519] width 35 height 20
drag, startPoint x: 231, startPoint y: 601, endPoint x: 263, endPoint y: 706, distance: 109.8
click at [240, 621] on div "Patient Room Does Not Meet Meets Exceeds Add Root Cause Bathroom Does Not Meet …" at bounding box center [686, 622] width 1291 height 301
click at [243, 681] on button "Meets" at bounding box center [229, 677] width 125 height 35
click at [229, 579] on div "Bathroom Does Not Meet Meets Exceeds Add Root Cause" at bounding box center [686, 583] width 1291 height 66
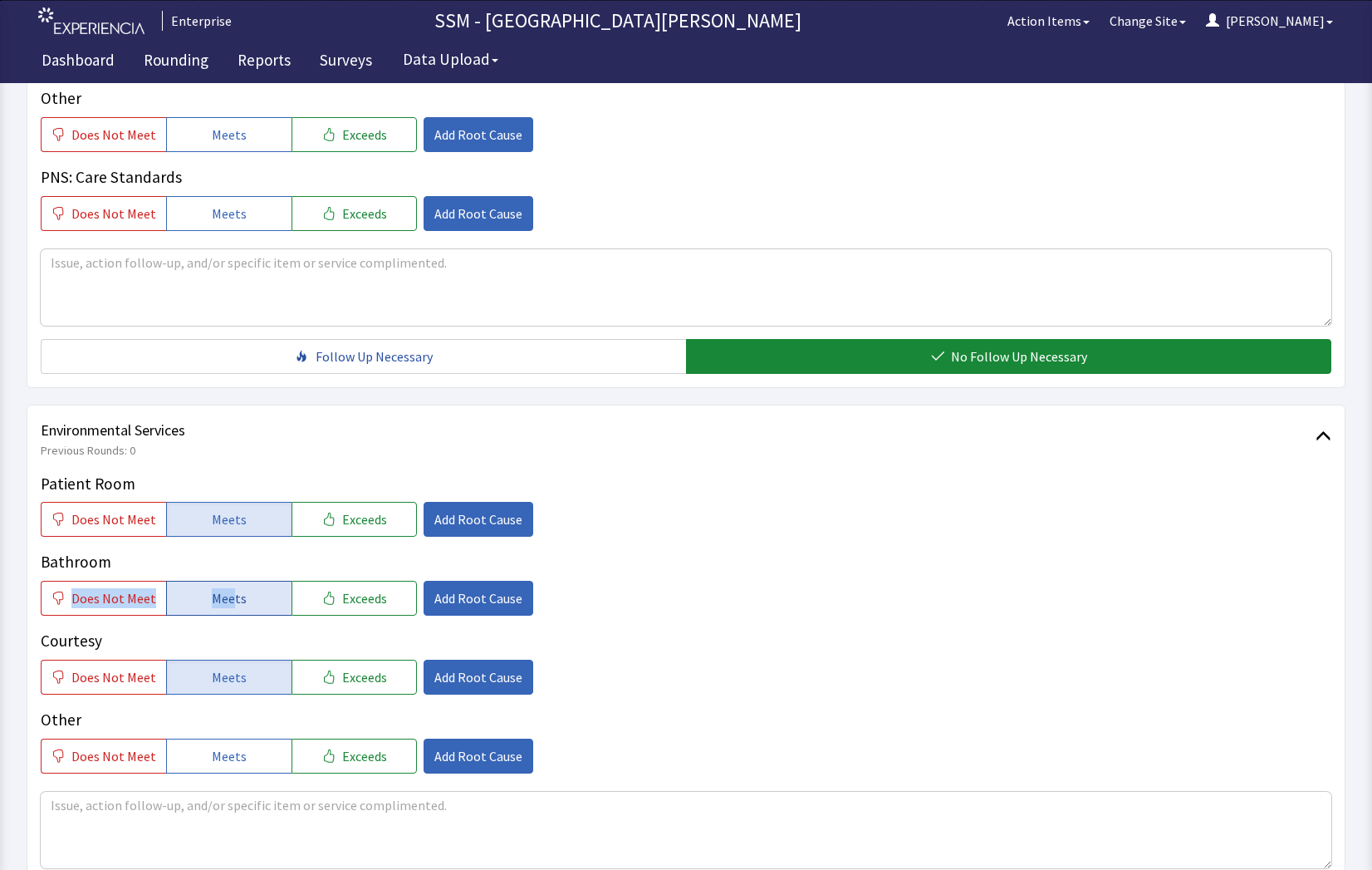
drag, startPoint x: 229, startPoint y: 579, endPoint x: 241, endPoint y: 602, distance: 25.9
click at [291, 602] on button "Exceeds" at bounding box center [354, 599] width 125 height 35
click at [250, 602] on button "Meets" at bounding box center [229, 599] width 125 height 35
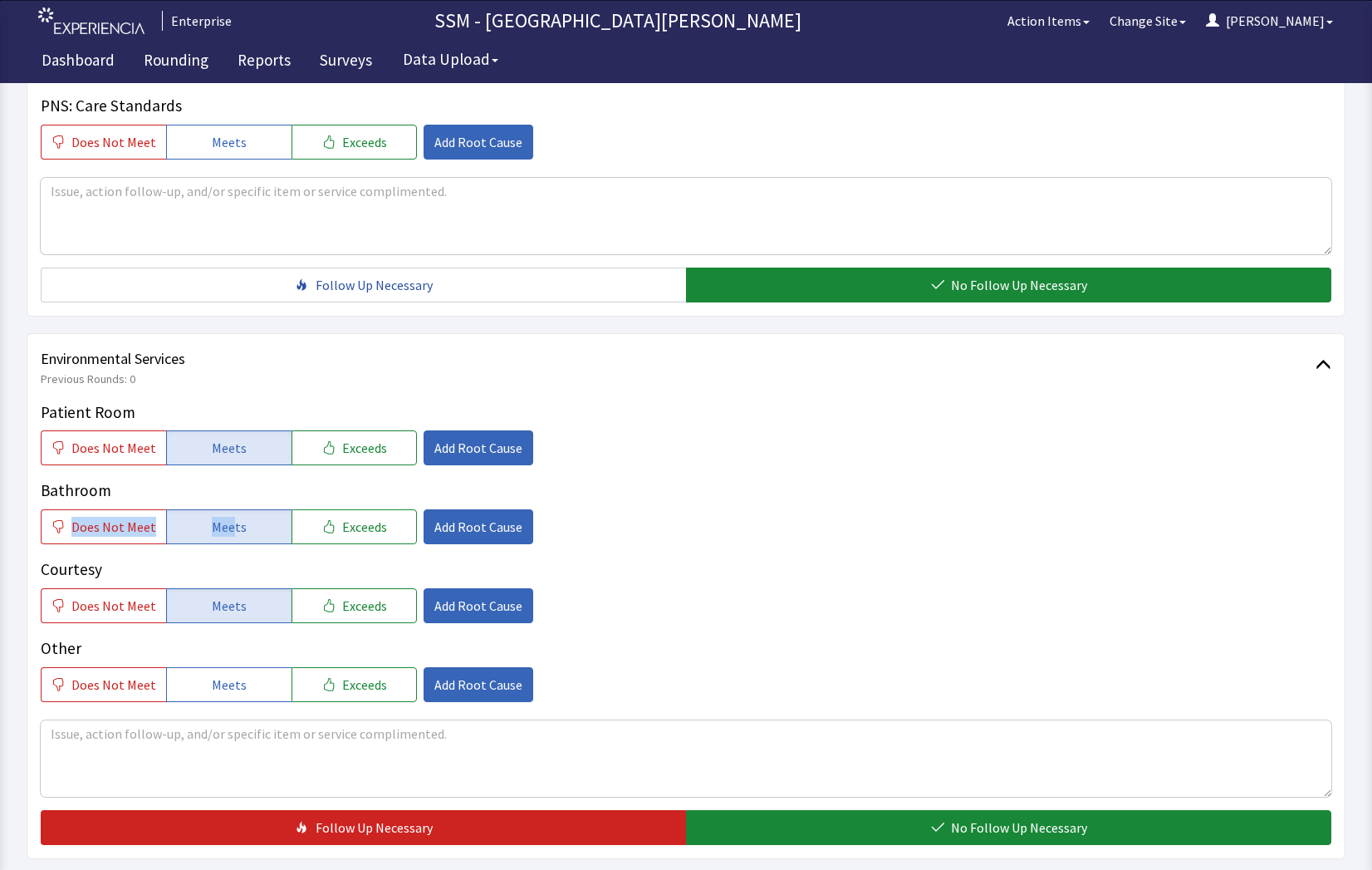
scroll to position [1551, 0]
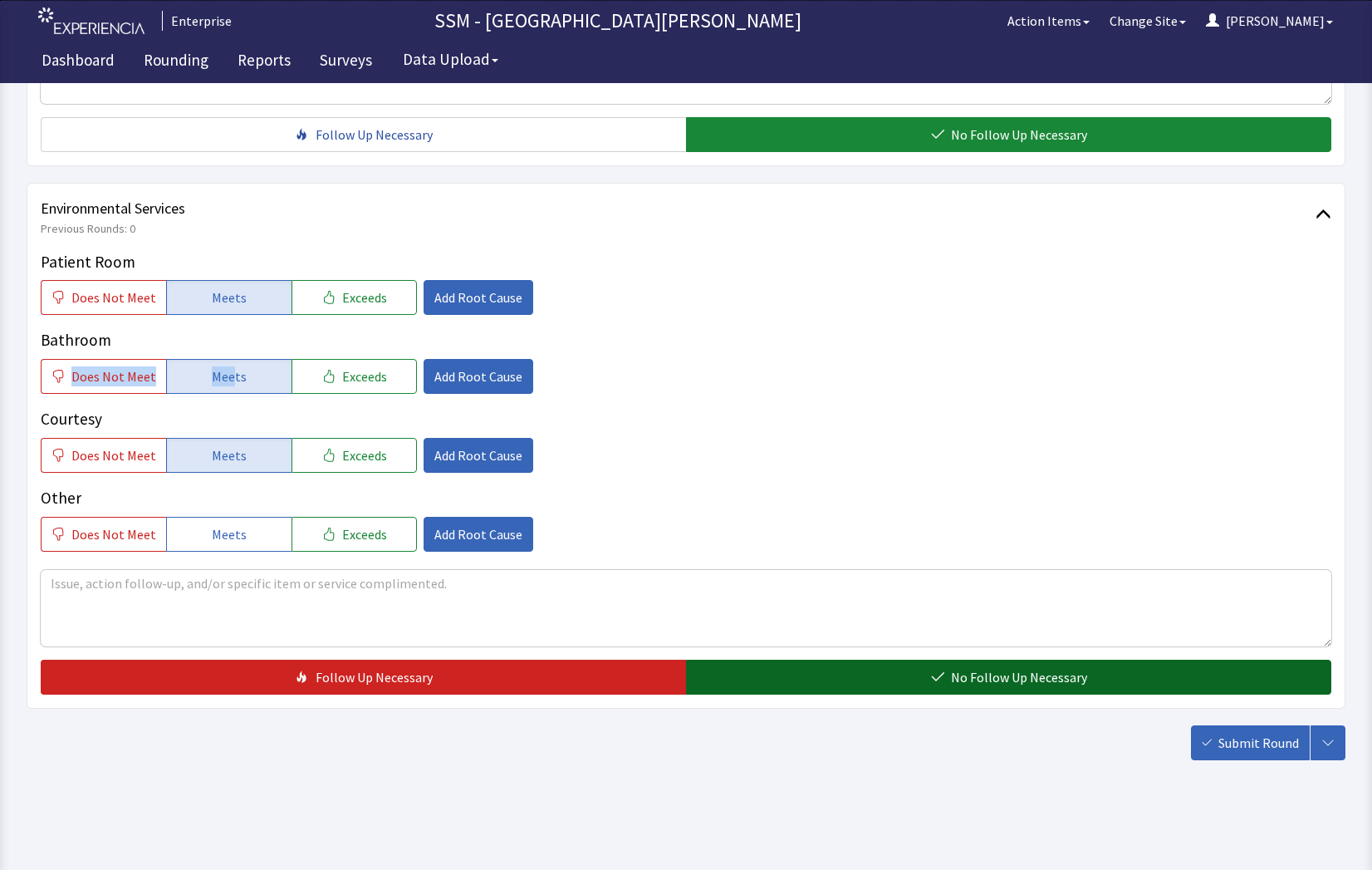
click at [874, 676] on button "No Follow Up Necessary" at bounding box center [1008, 677] width 645 height 35
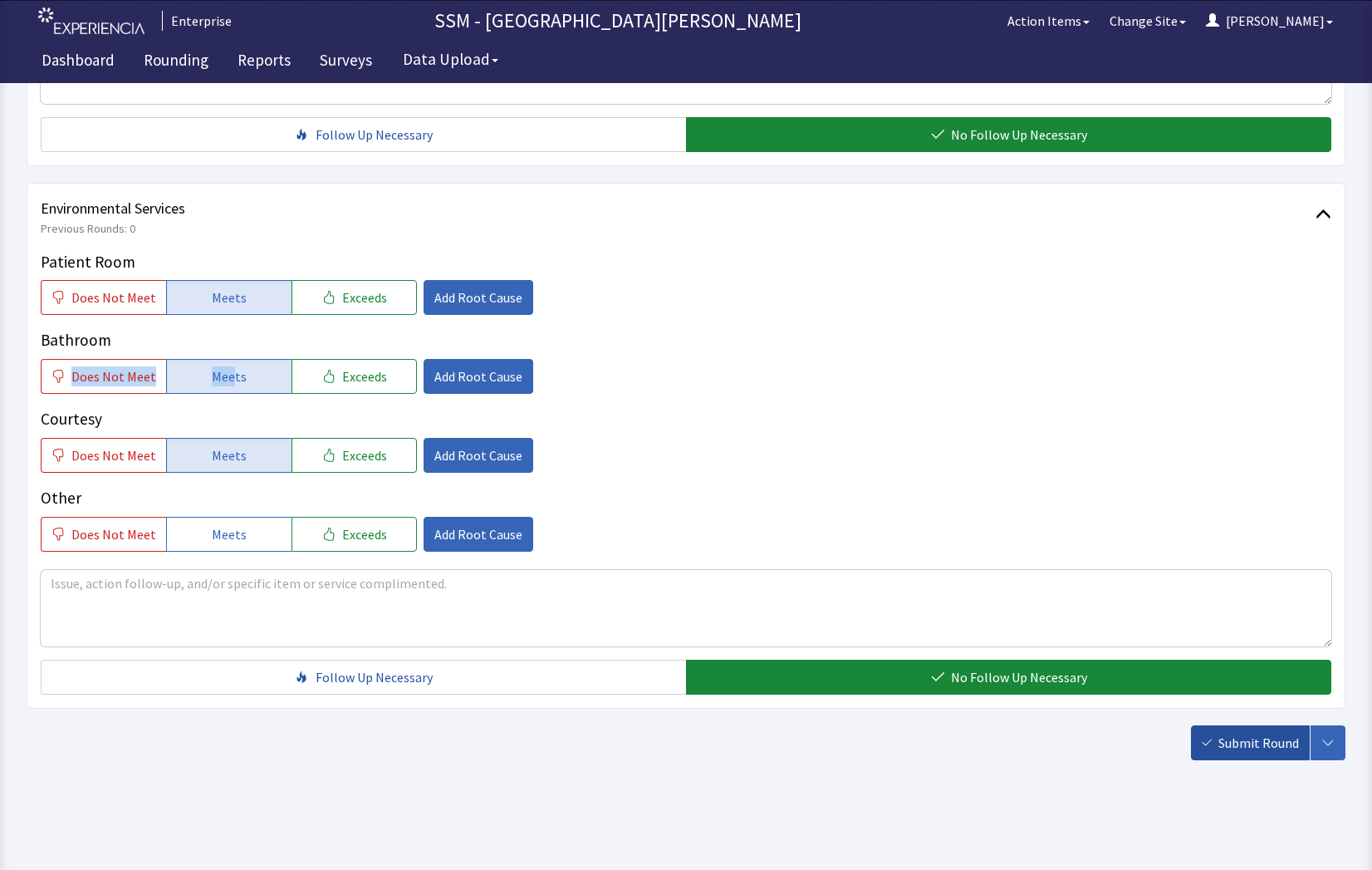
click at [1236, 756] on button "Submit Round" at bounding box center [1250, 743] width 119 height 35
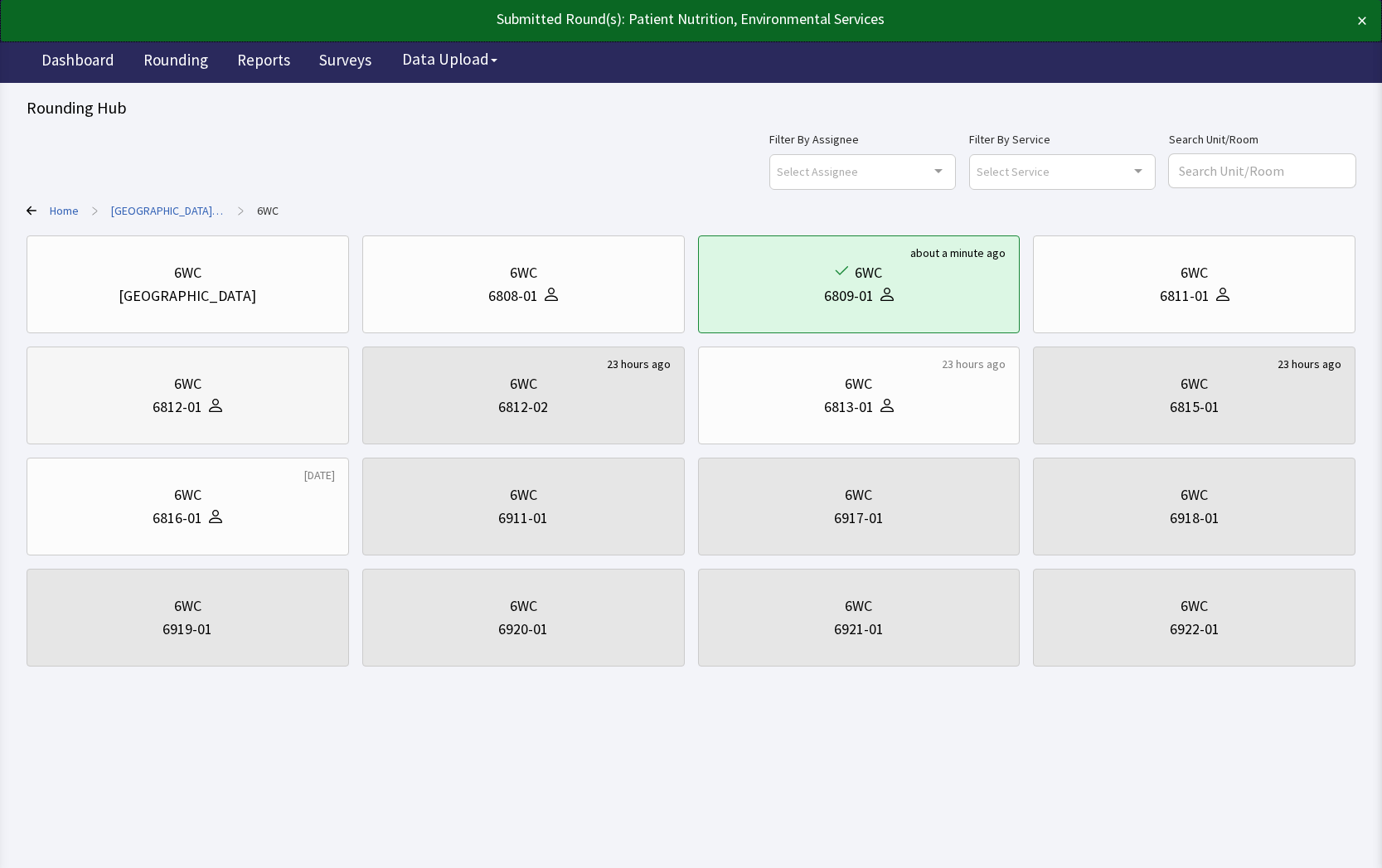
click at [230, 417] on div "6812-01" at bounding box center [187, 407] width 294 height 23
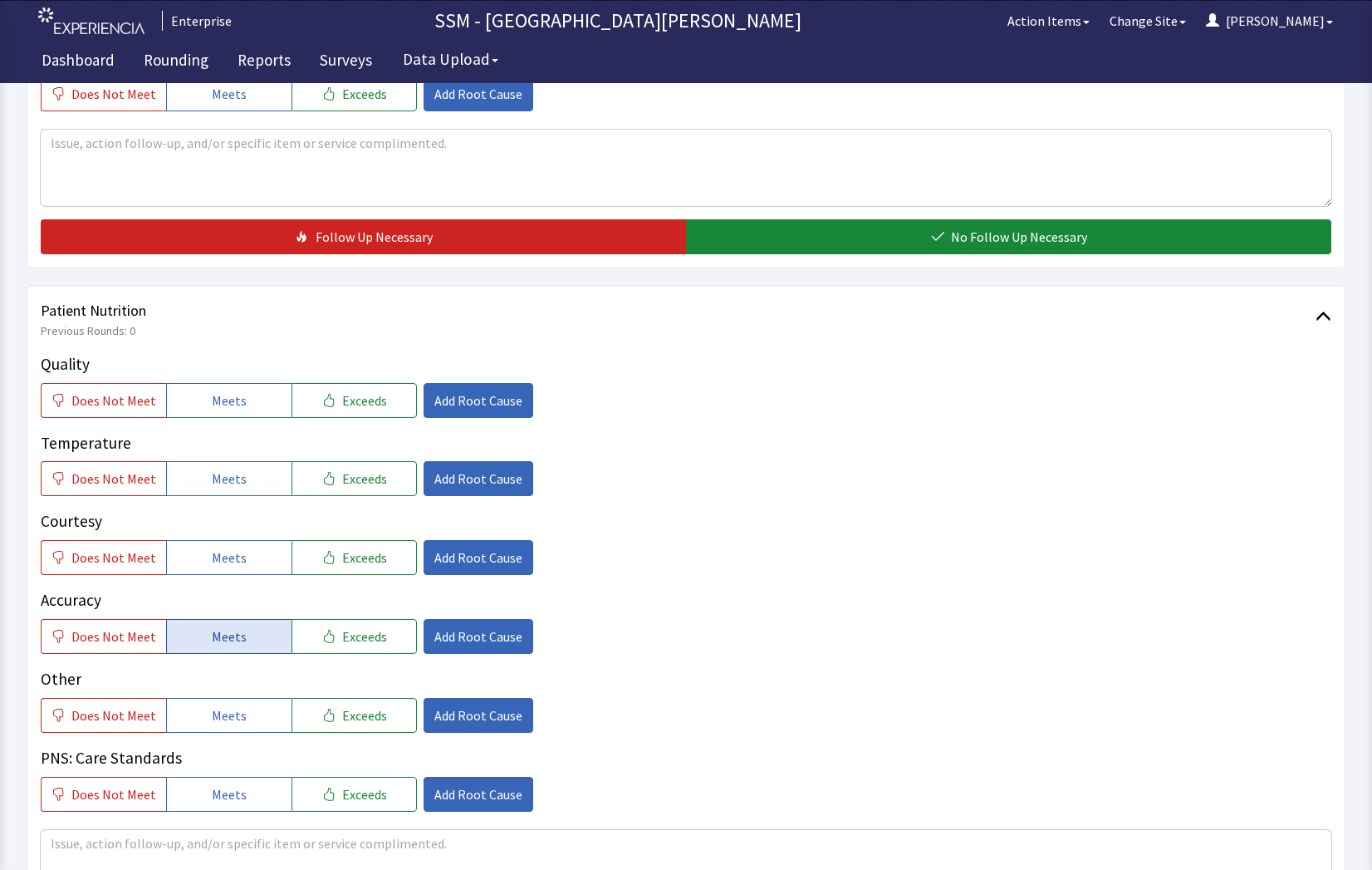
scroll to position [831, 0]
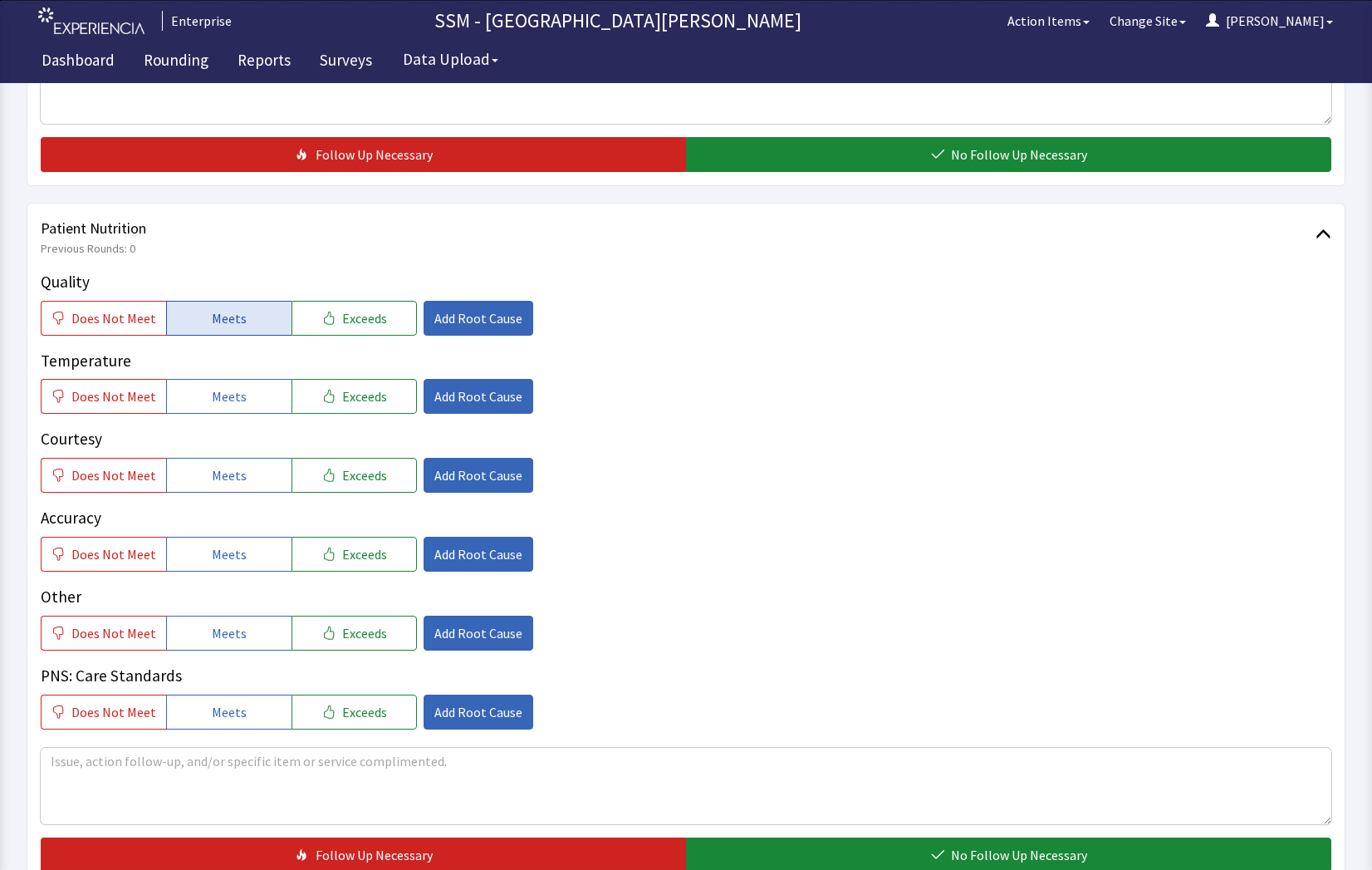
click at [204, 310] on button "Meets" at bounding box center [229, 318] width 125 height 35
click at [219, 397] on span "Meets" at bounding box center [230, 397] width 35 height 20
click at [224, 481] on span "Meets" at bounding box center [230, 475] width 35 height 20
click at [239, 572] on div "Quality Does Not Meet Meets Exceeds Add Root Cause Temperature Does Not Meet Me…" at bounding box center [686, 499] width 1291 height 459
click at [235, 564] on span "Meets" at bounding box center [230, 554] width 35 height 20
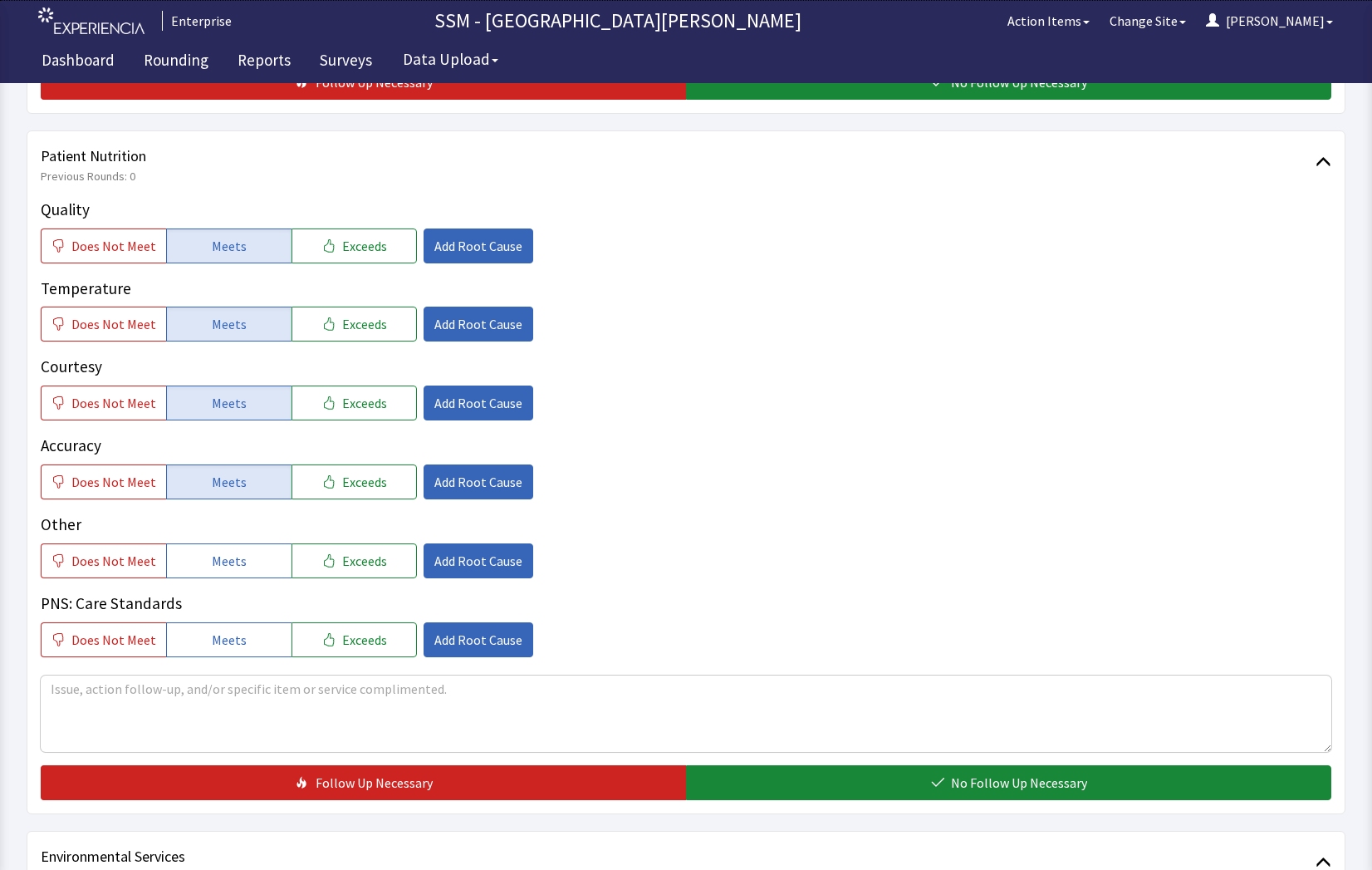
scroll to position [1080, 0]
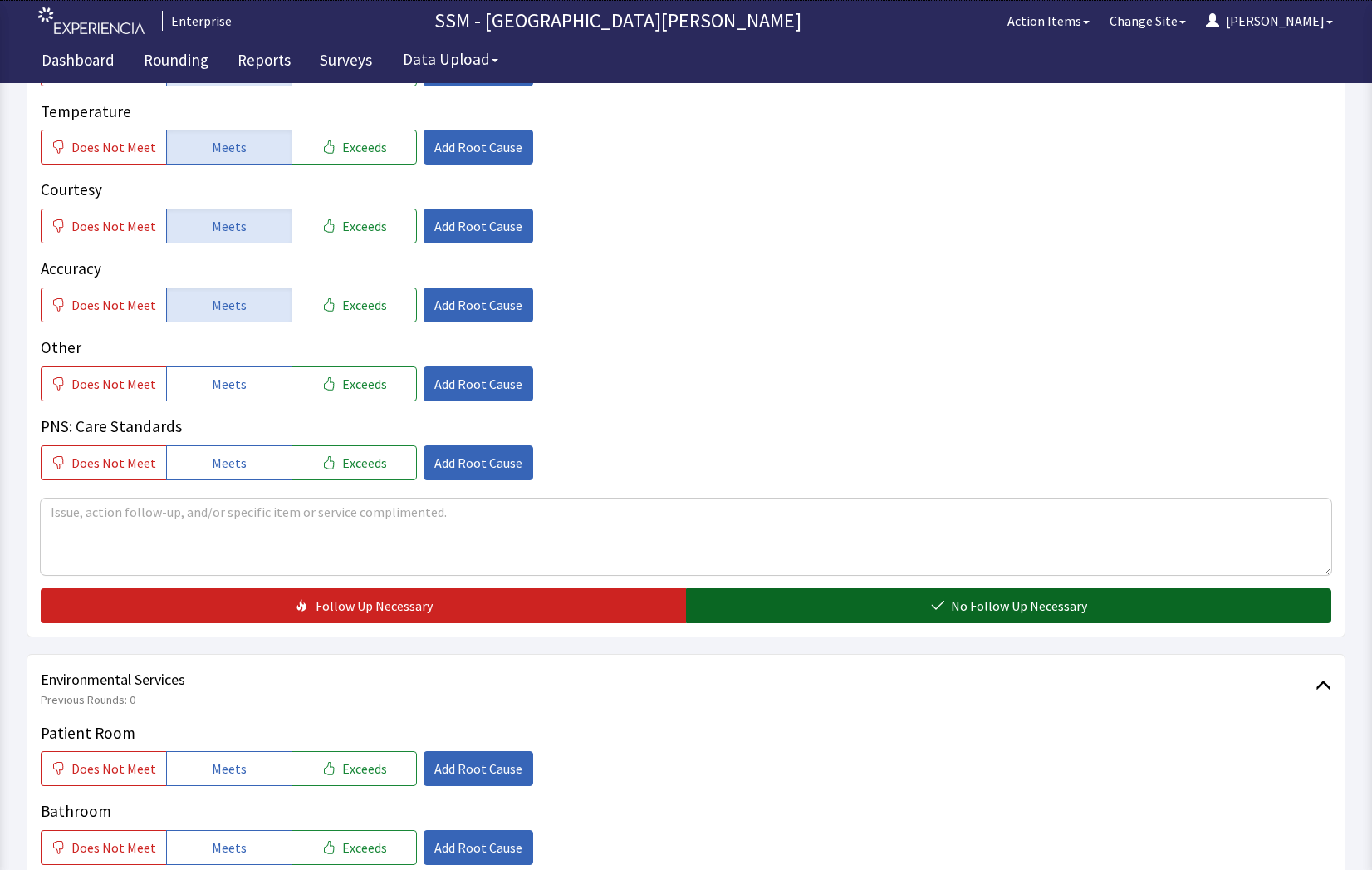
click at [1036, 610] on span "No Follow Up Necessary" at bounding box center [1019, 606] width 136 height 20
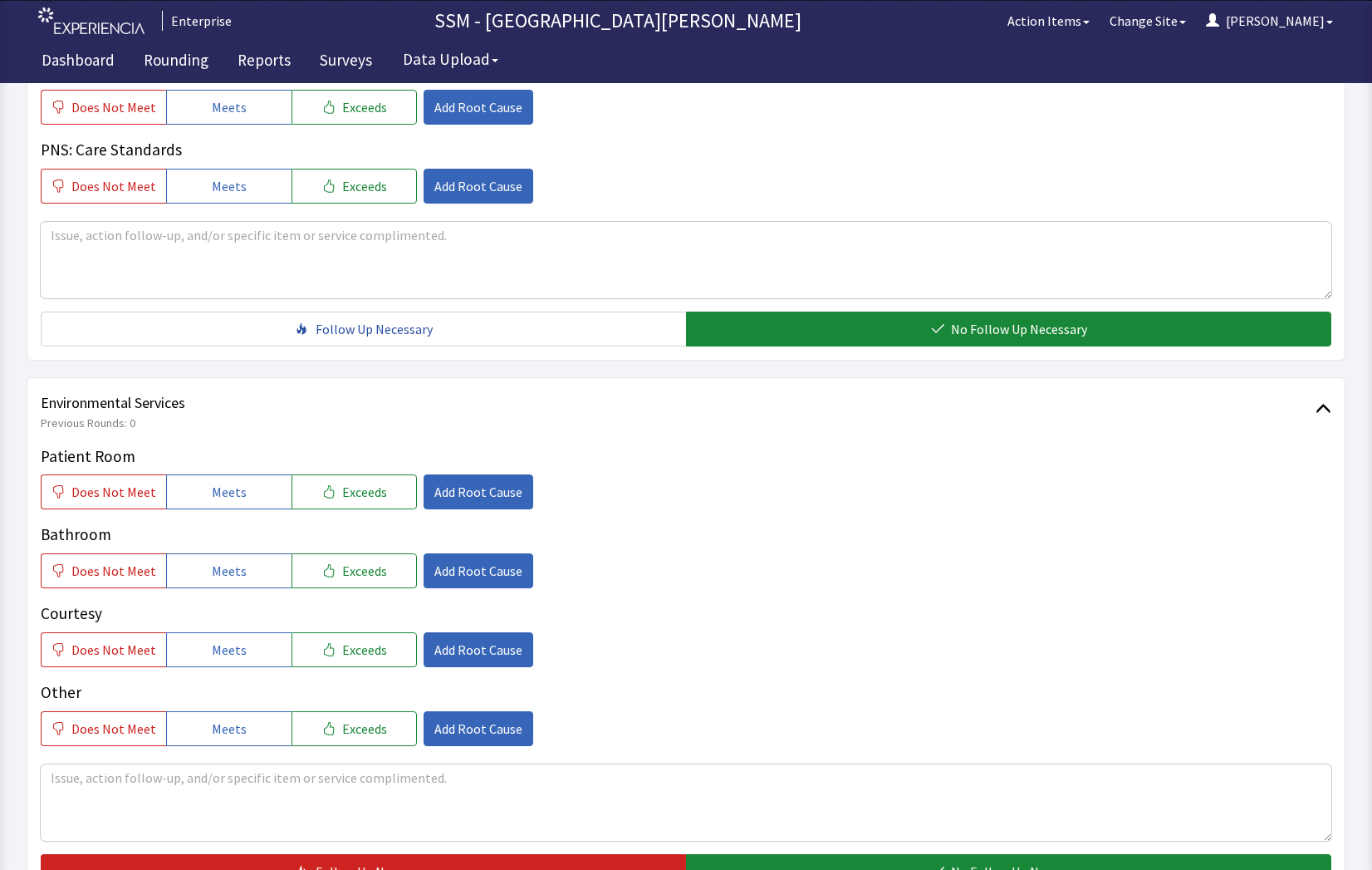
scroll to position [1551, 0]
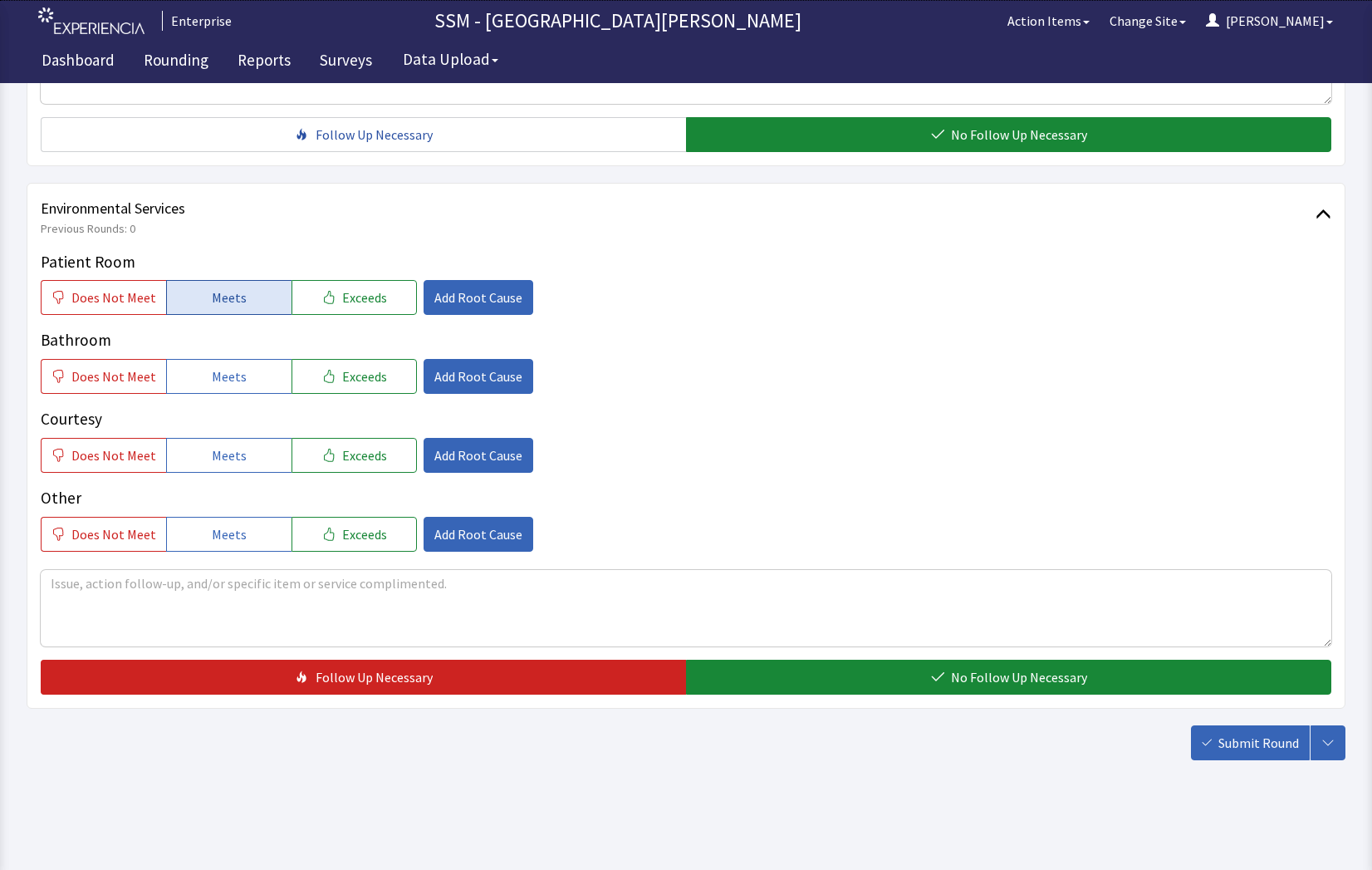
click at [234, 304] on span "Meets" at bounding box center [230, 297] width 35 height 20
click at [230, 365] on button "Meets" at bounding box center [229, 377] width 125 height 35
click at [223, 451] on span "Meets" at bounding box center [230, 455] width 35 height 20
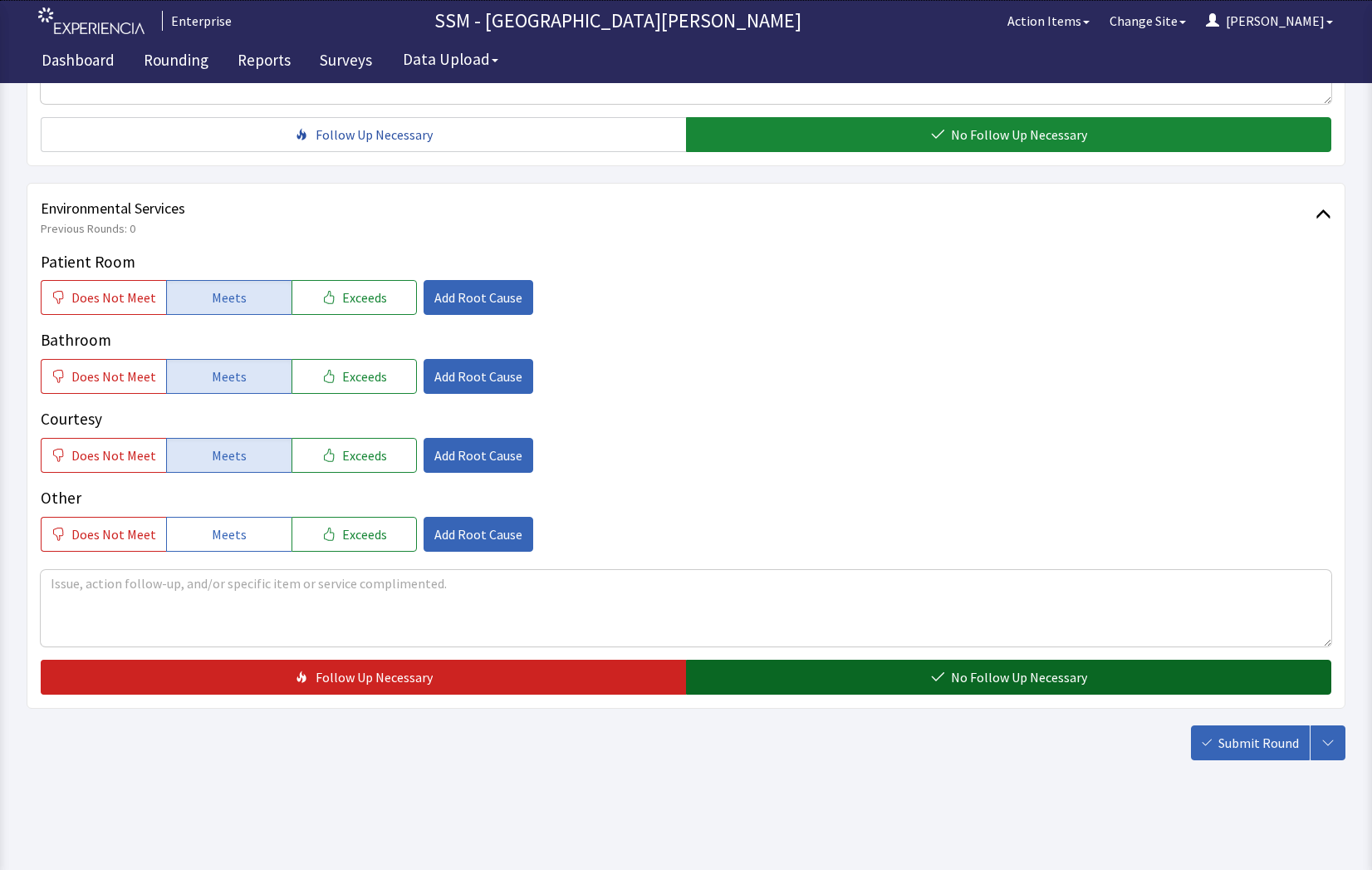
click at [819, 677] on button "No Follow Up Necessary" at bounding box center [1008, 677] width 645 height 35
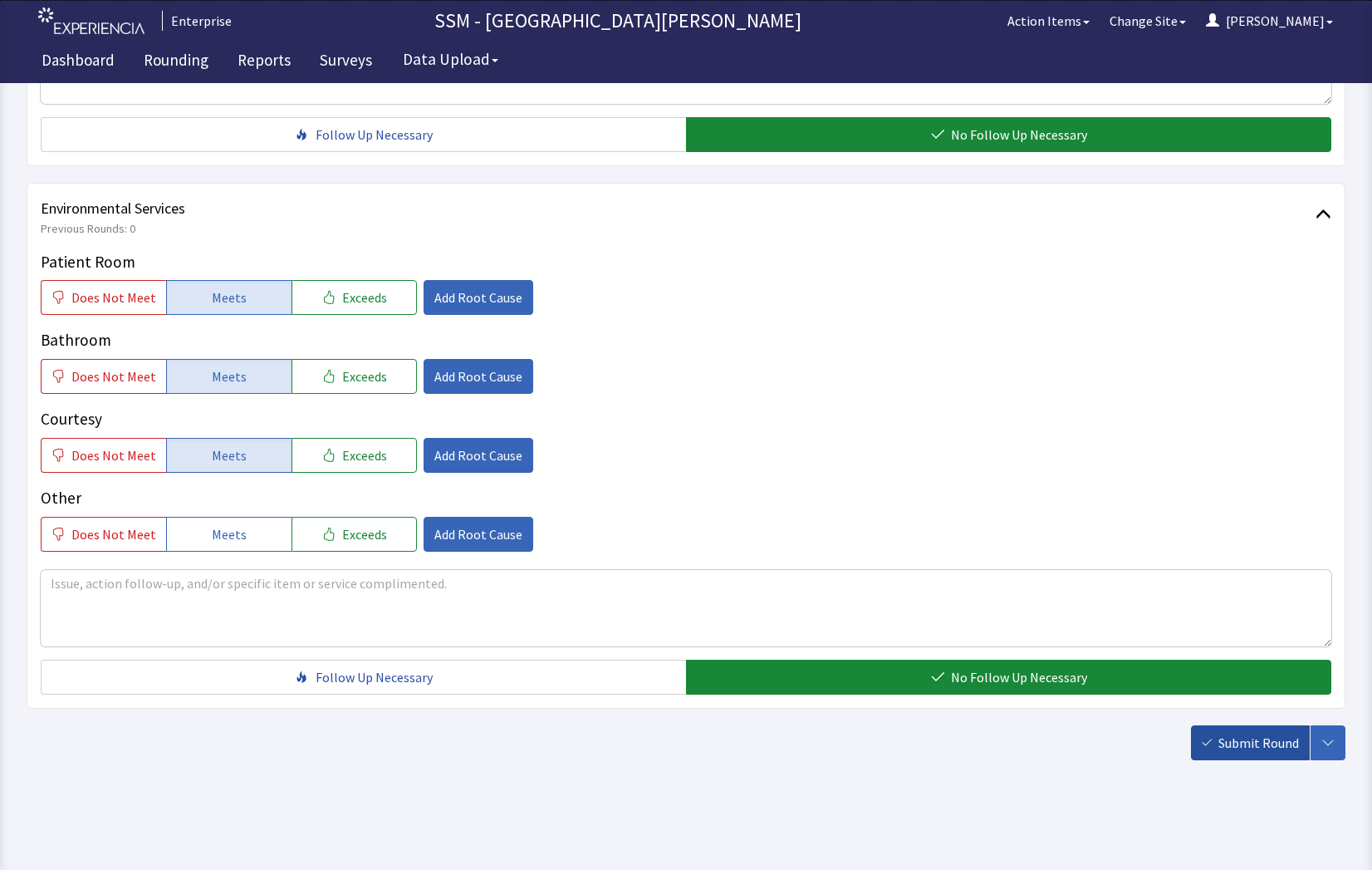
click at [1249, 748] on span "Submit Round" at bounding box center [1259, 743] width 81 height 20
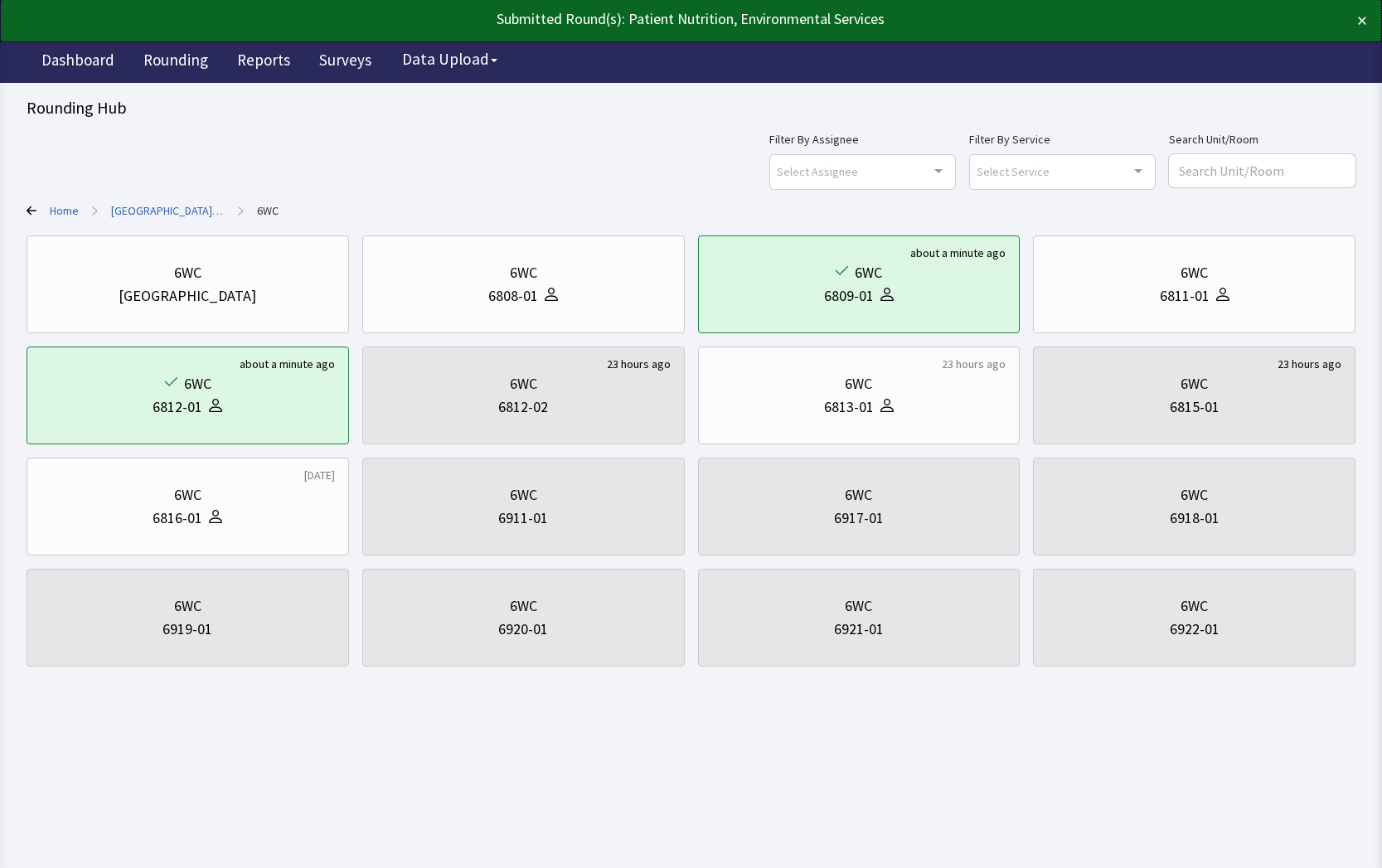
drag, startPoint x: 1086, startPoint y: 741, endPoint x: 1066, endPoint y: 738, distance: 20.2
click at [1085, 741] on html "Submitted Round(s): Patient Nutrition, Environmental Services × Enterprise SSM …" at bounding box center [691, 434] width 1382 height 868
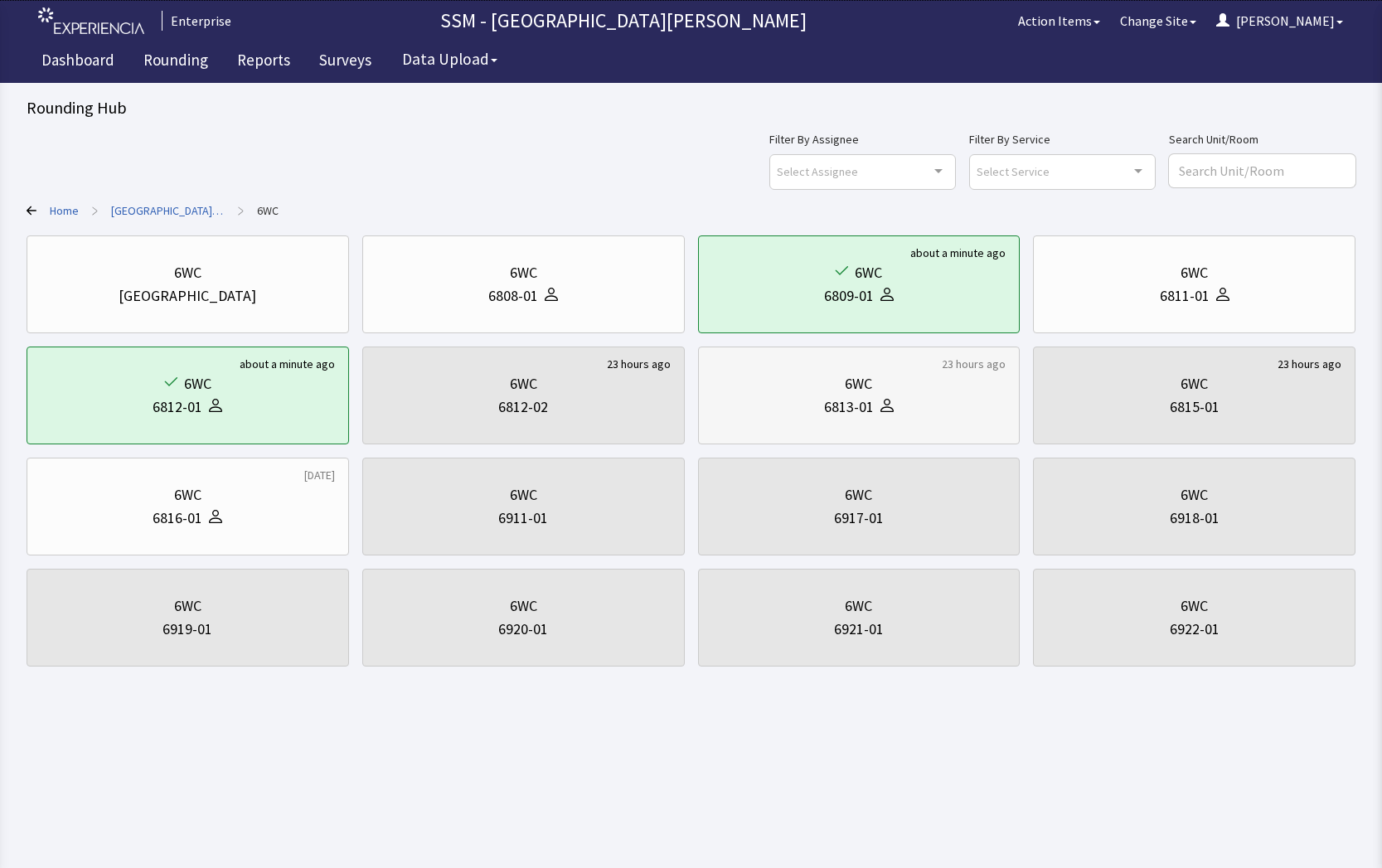
click at [889, 410] on icon at bounding box center [887, 406] width 13 height 13
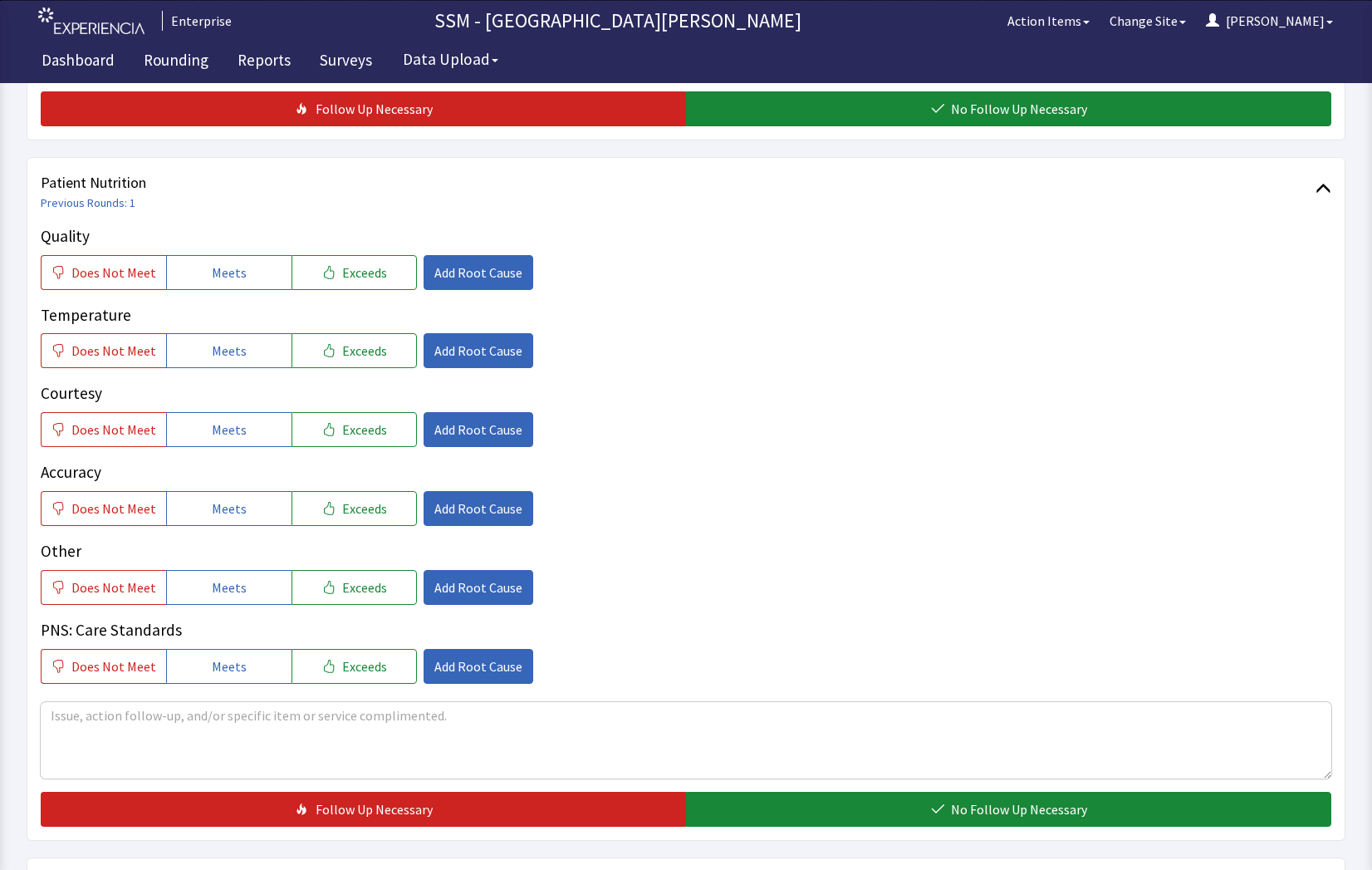
scroll to position [997, 0]
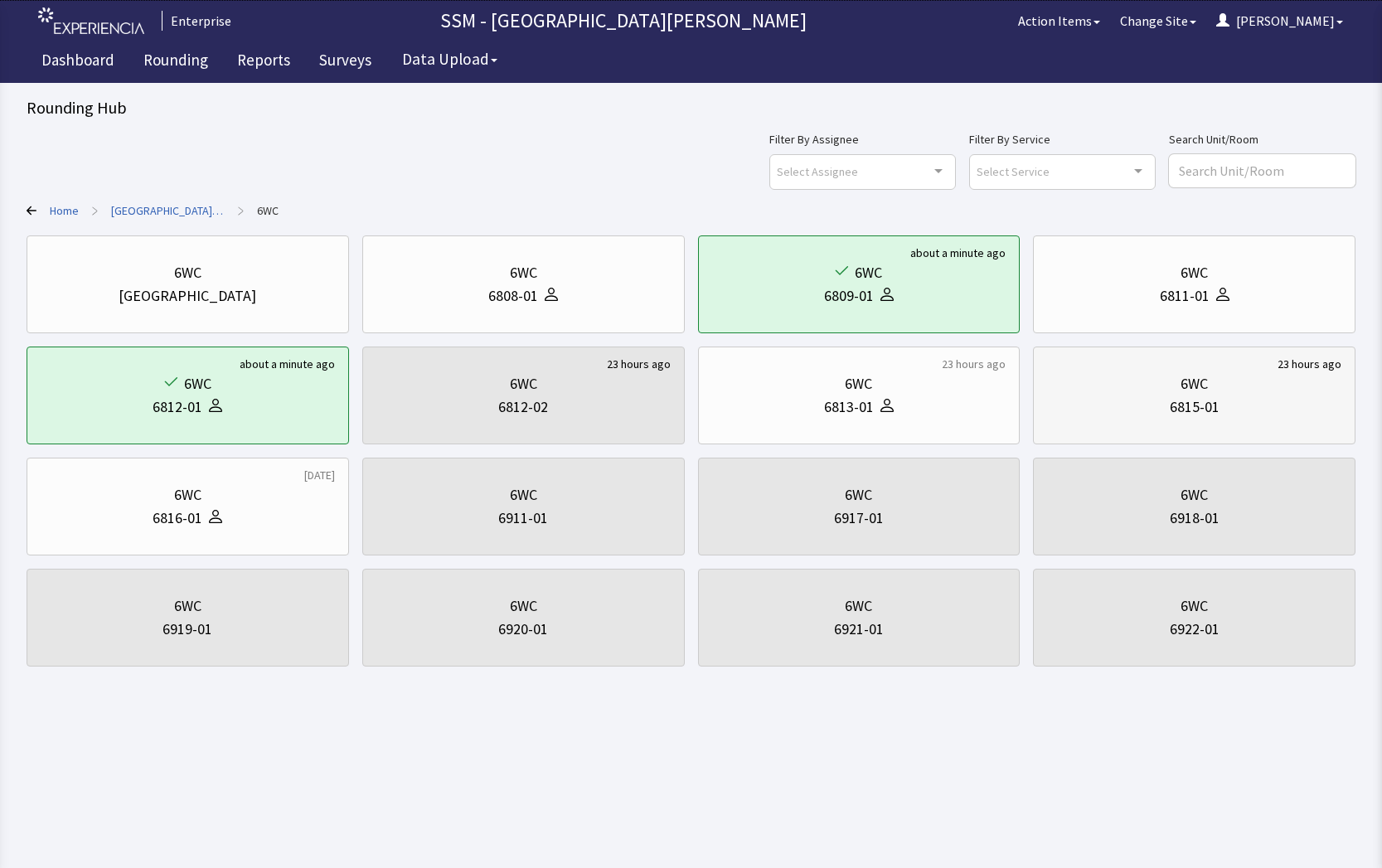
click at [1202, 422] on div "6WC 6815-01" at bounding box center [1194, 396] width 294 height 80
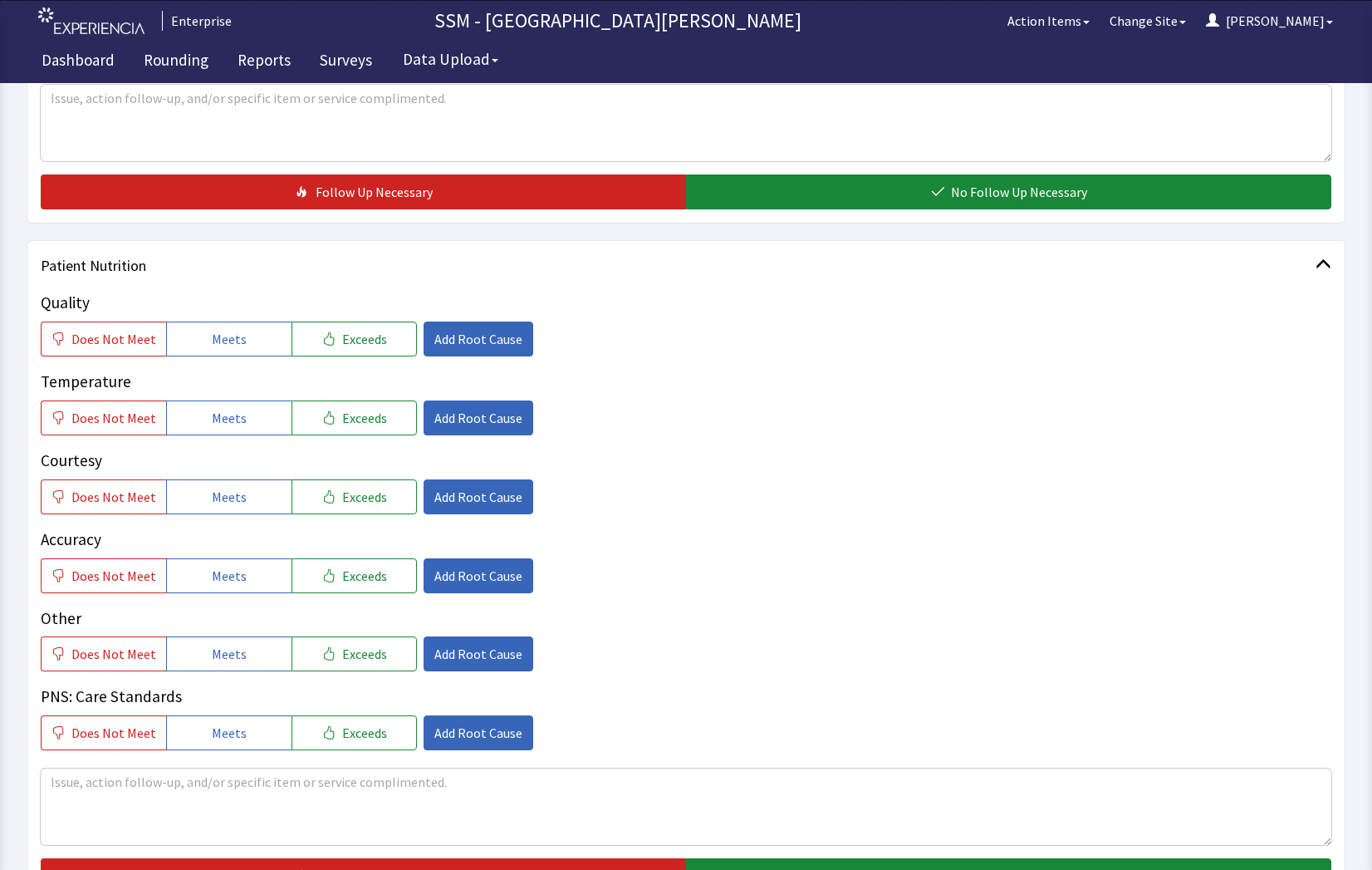
scroll to position [748, 0]
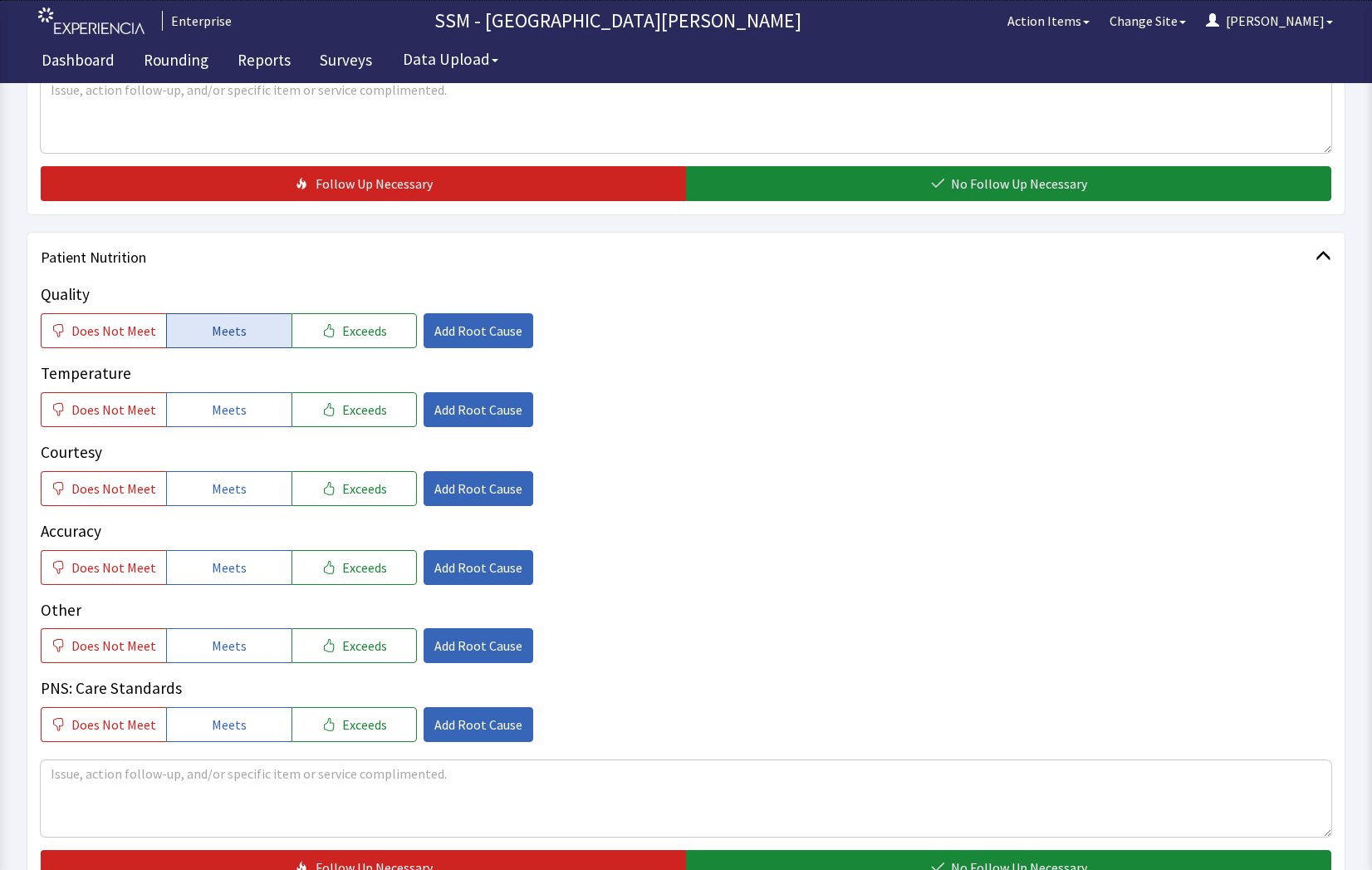
click at [235, 316] on button "Meets" at bounding box center [229, 331] width 125 height 35
click at [237, 429] on div "Quality Does Not Meet Meets Exceeds Add Root Cause Temperature Does Not Meet Me…" at bounding box center [686, 512] width 1291 height 459
click at [258, 495] on button "Meets" at bounding box center [229, 488] width 125 height 35
drag, startPoint x: 249, startPoint y: 412, endPoint x: 286, endPoint y: 567, distance: 159.4
click at [256, 425] on button "Meets" at bounding box center [229, 410] width 125 height 35
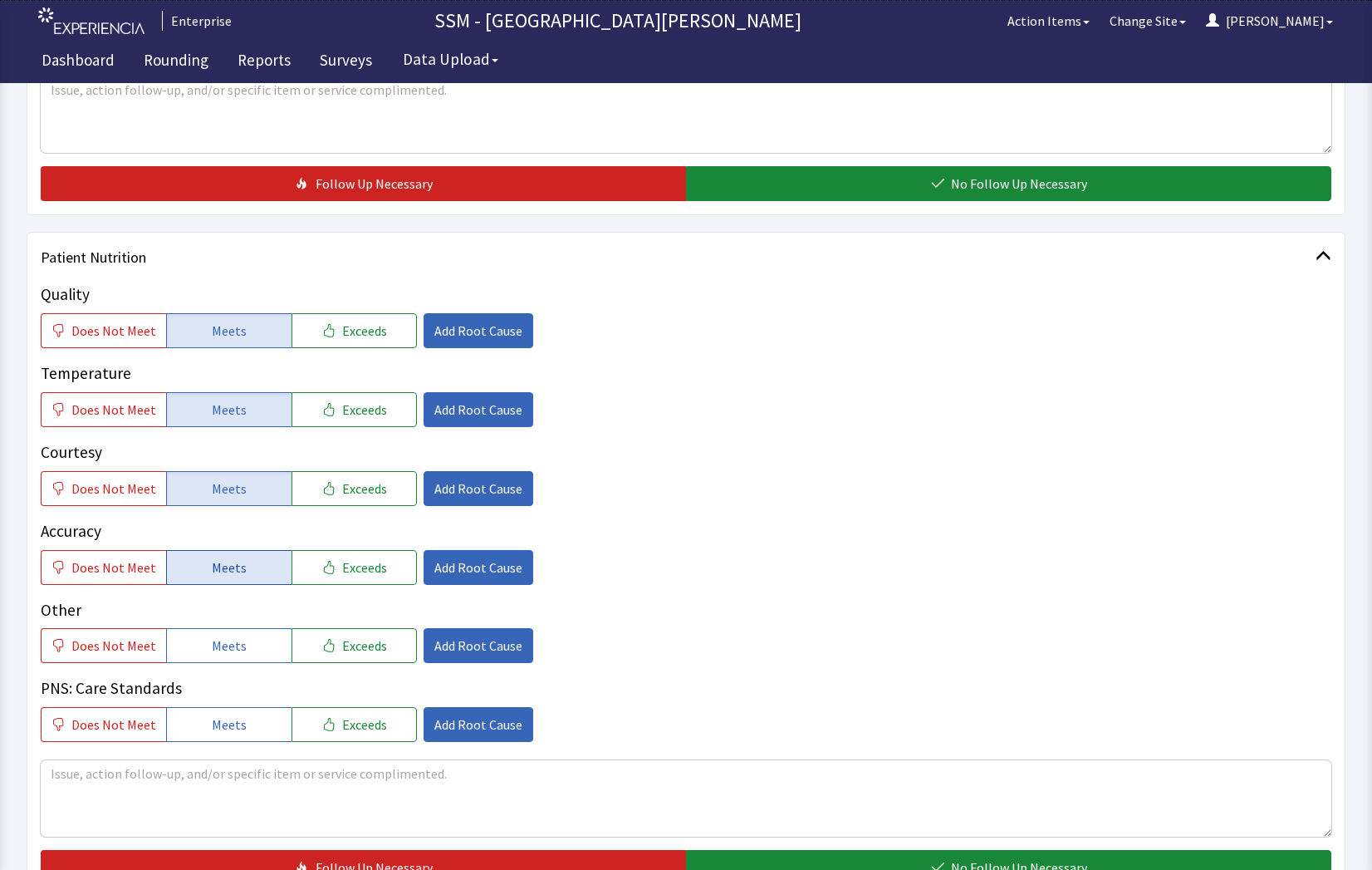
drag, startPoint x: 241, startPoint y: 555, endPoint x: 250, endPoint y: 562, distance: 11.4
click at [247, 560] on button "Meets" at bounding box center [229, 568] width 125 height 35
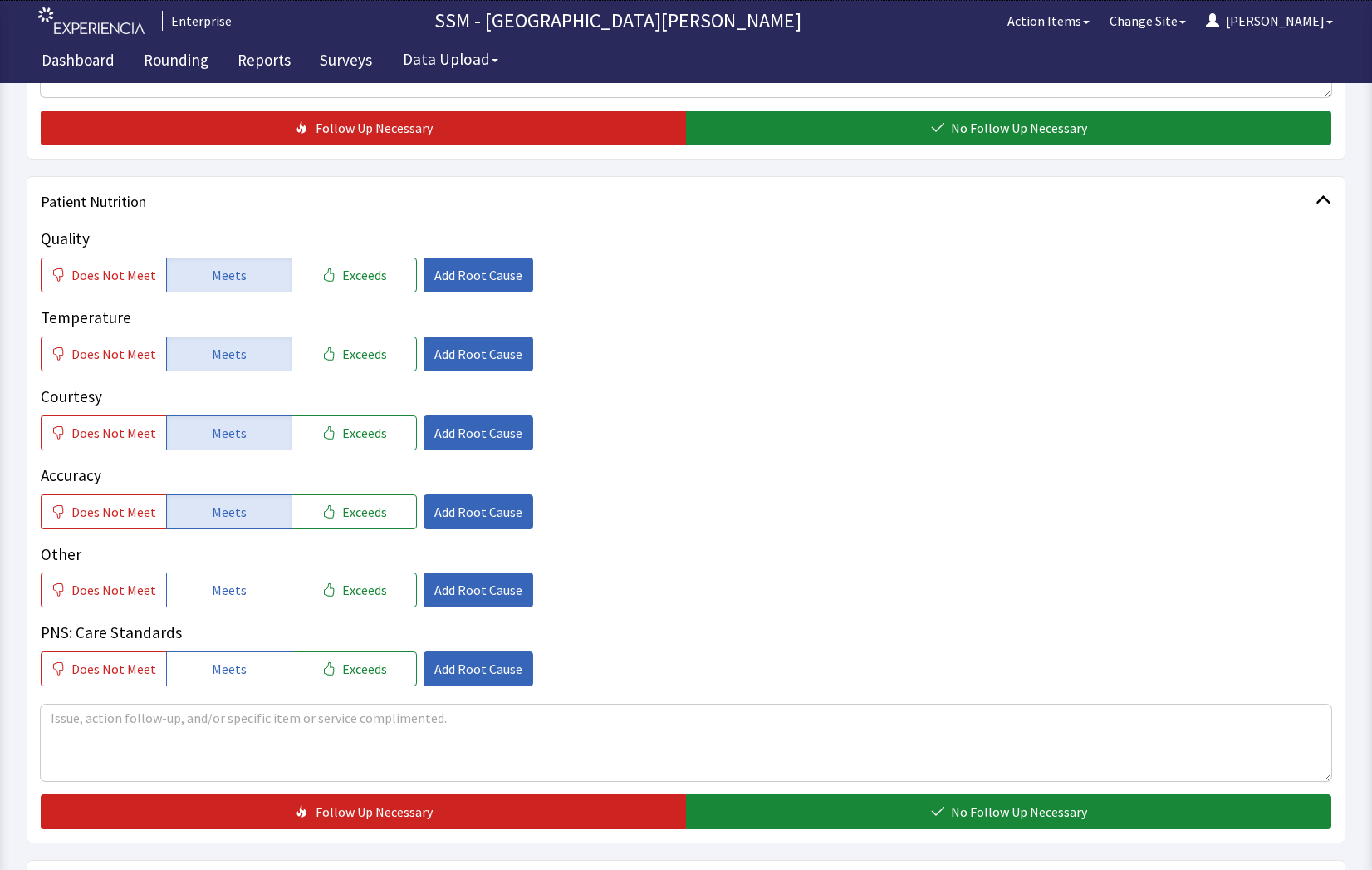
scroll to position [831, 0]
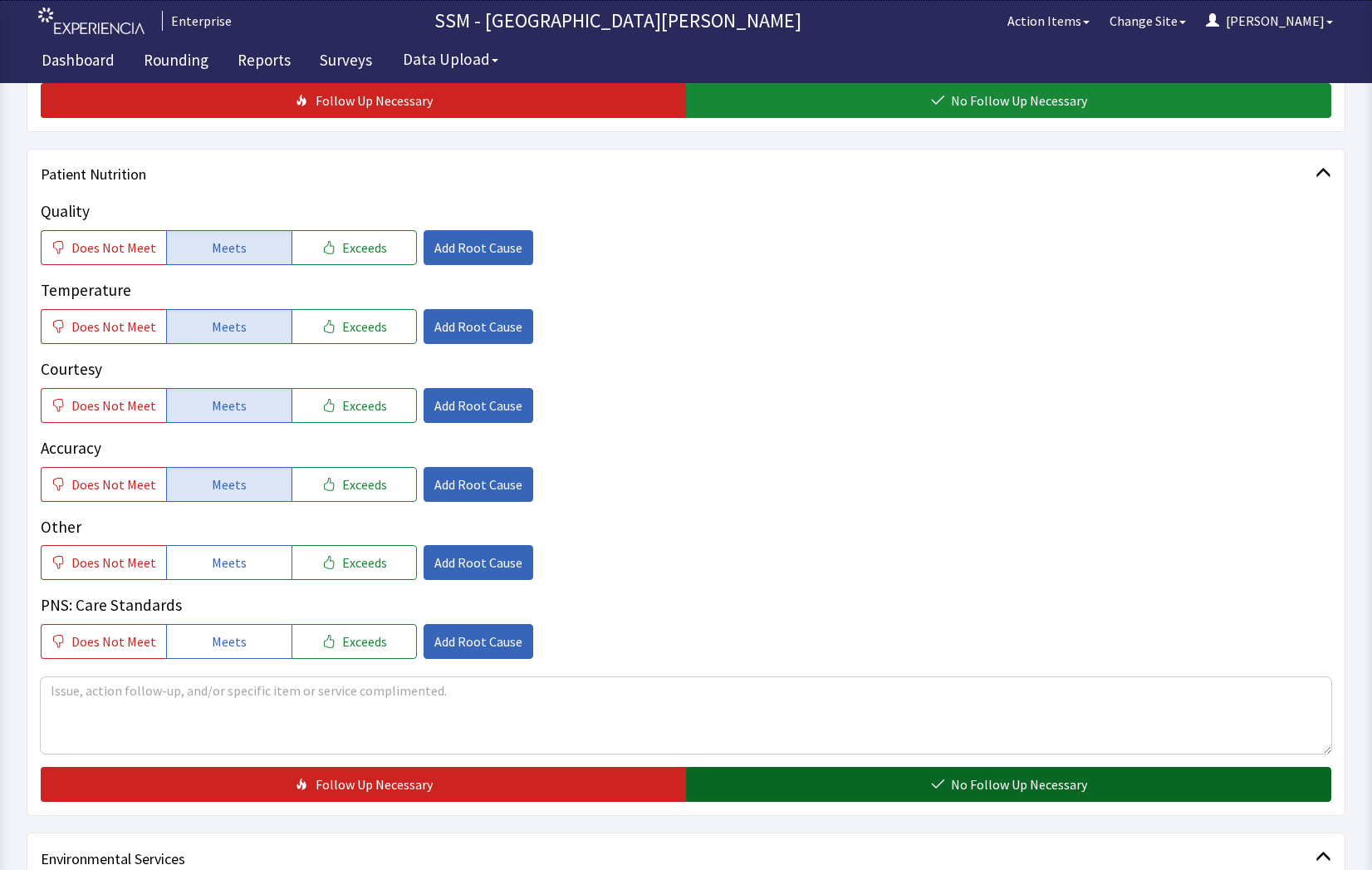
click at [1004, 797] on button "No Follow Up Necessary" at bounding box center [1008, 785] width 645 height 35
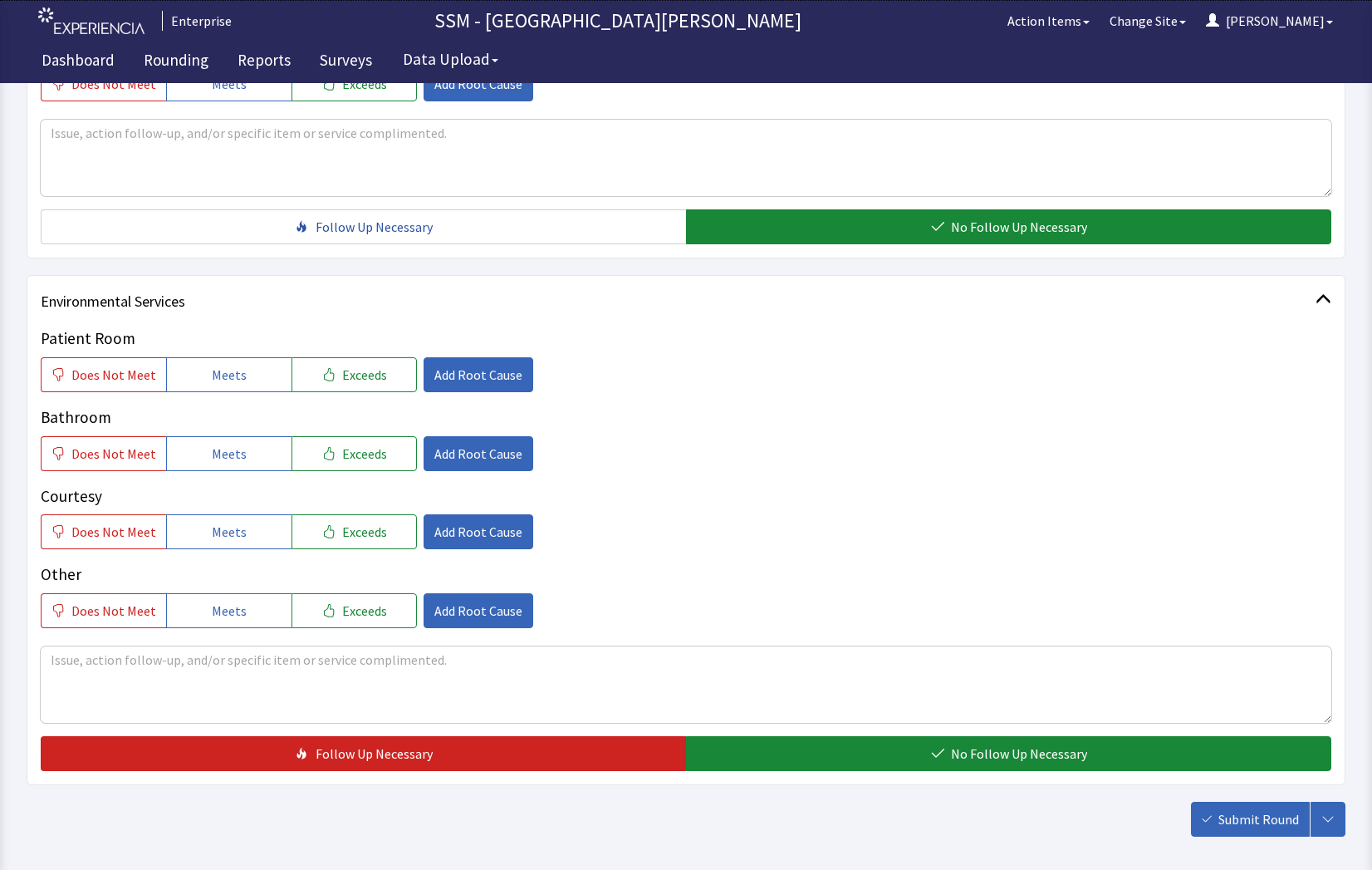
scroll to position [1465, 0]
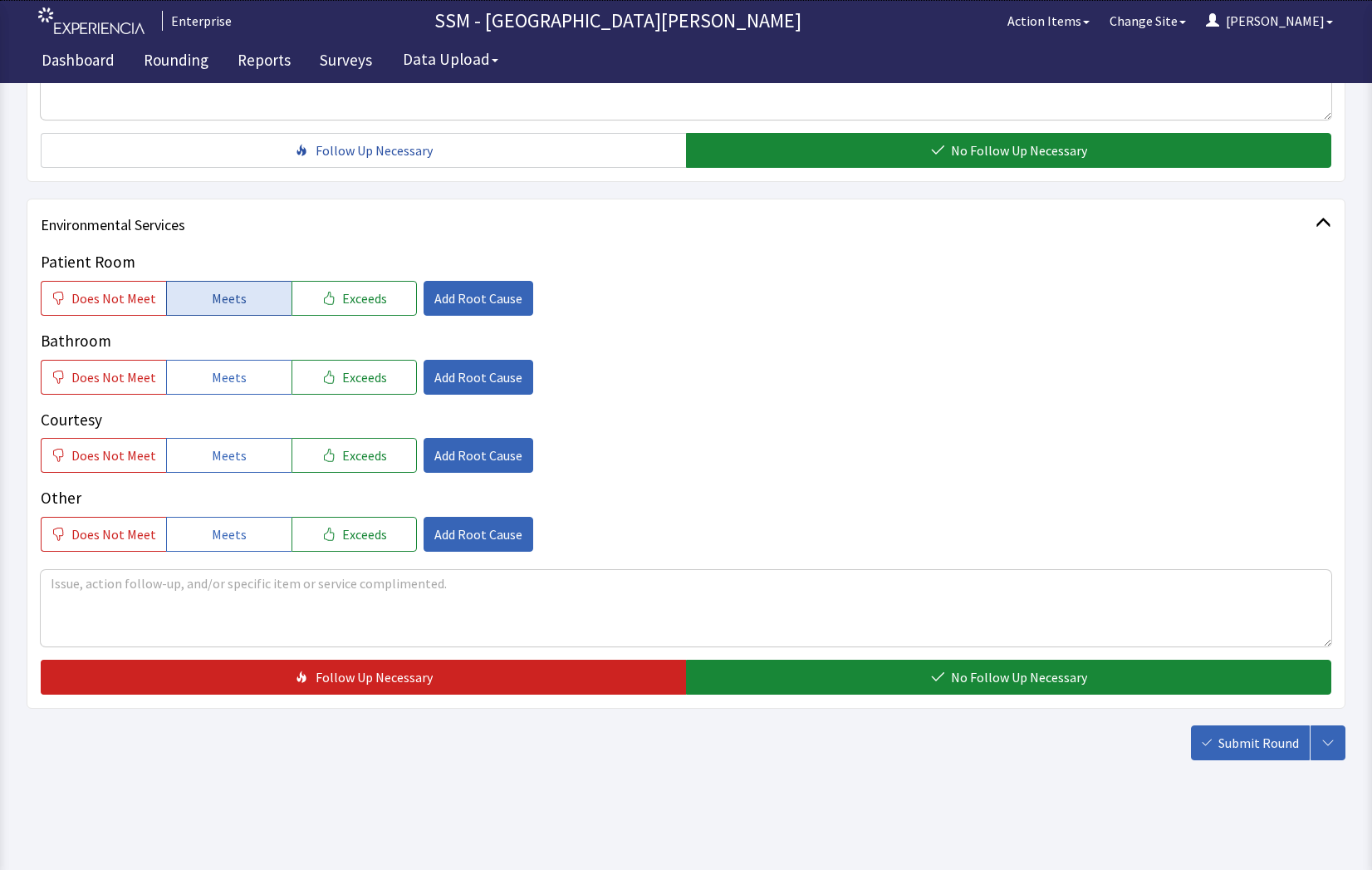
click at [221, 292] on span "Meets" at bounding box center [230, 298] width 35 height 20
drag, startPoint x: 228, startPoint y: 372, endPoint x: 231, endPoint y: 451, distance: 79.1
click at [228, 378] on span "Meets" at bounding box center [230, 377] width 35 height 20
click at [230, 458] on span "Meets" at bounding box center [230, 455] width 35 height 20
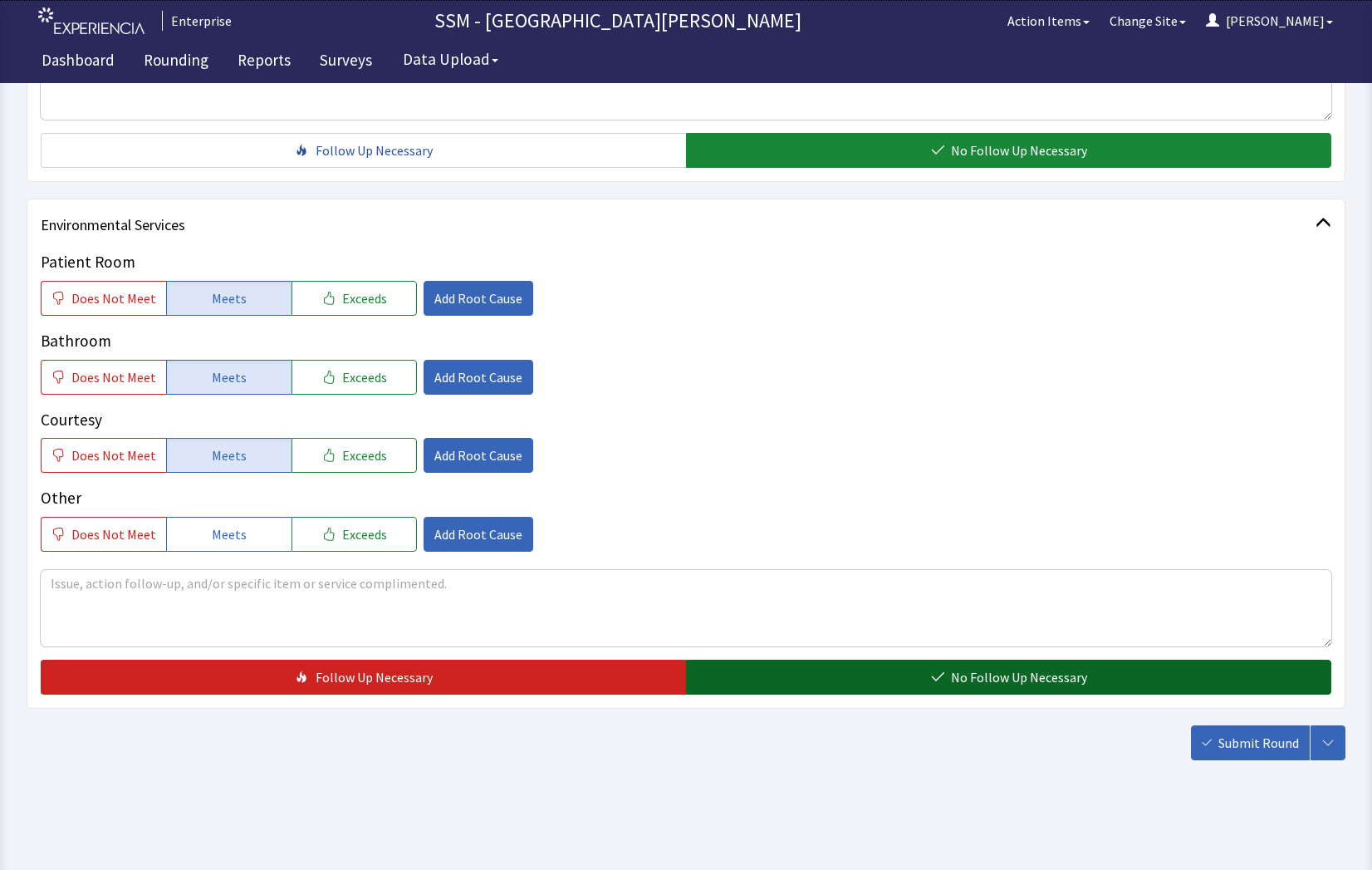
click at [856, 677] on button "No Follow Up Necessary" at bounding box center [1008, 677] width 645 height 35
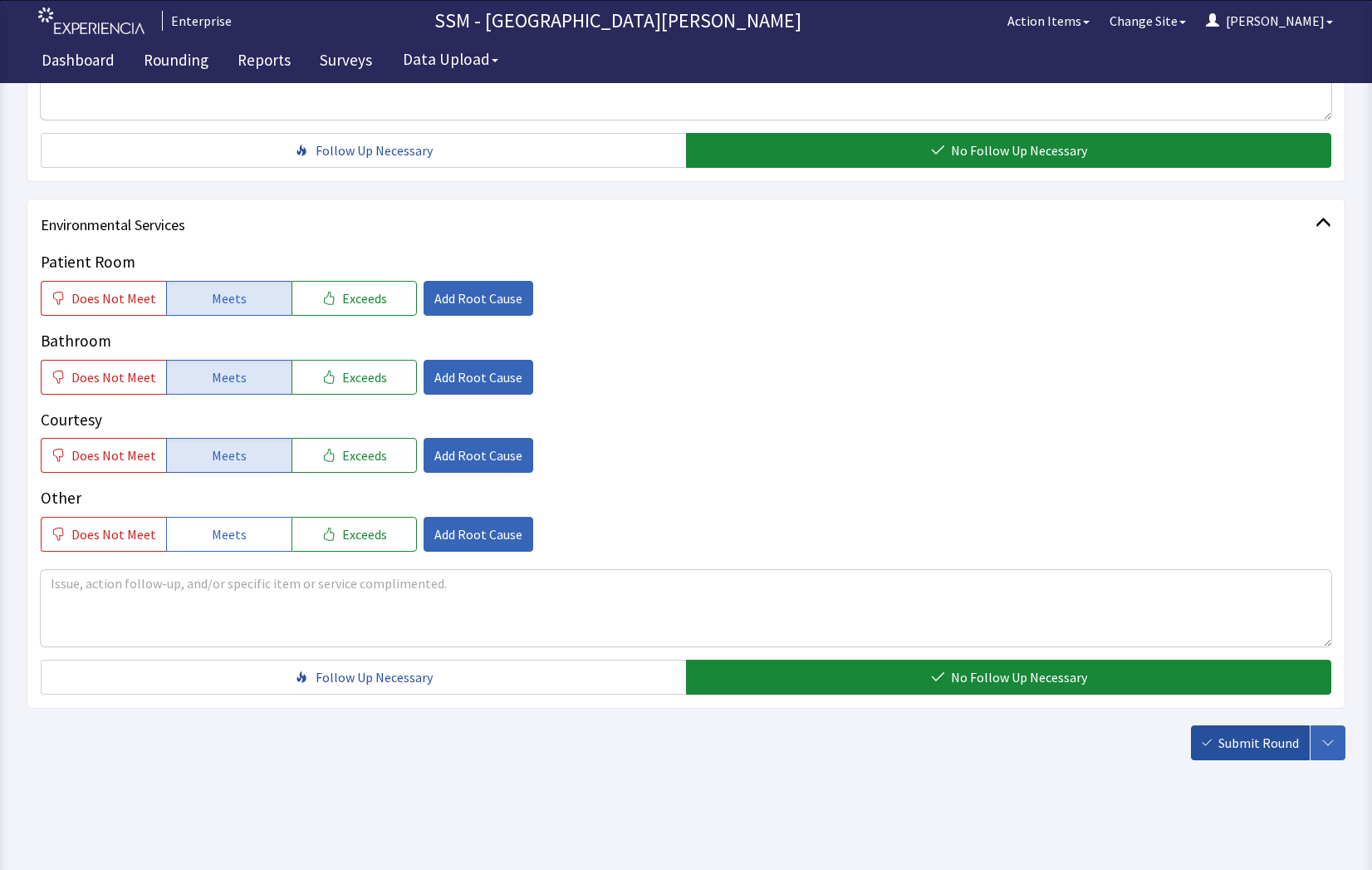
click at [1253, 739] on span "Submit Round" at bounding box center [1259, 743] width 81 height 20
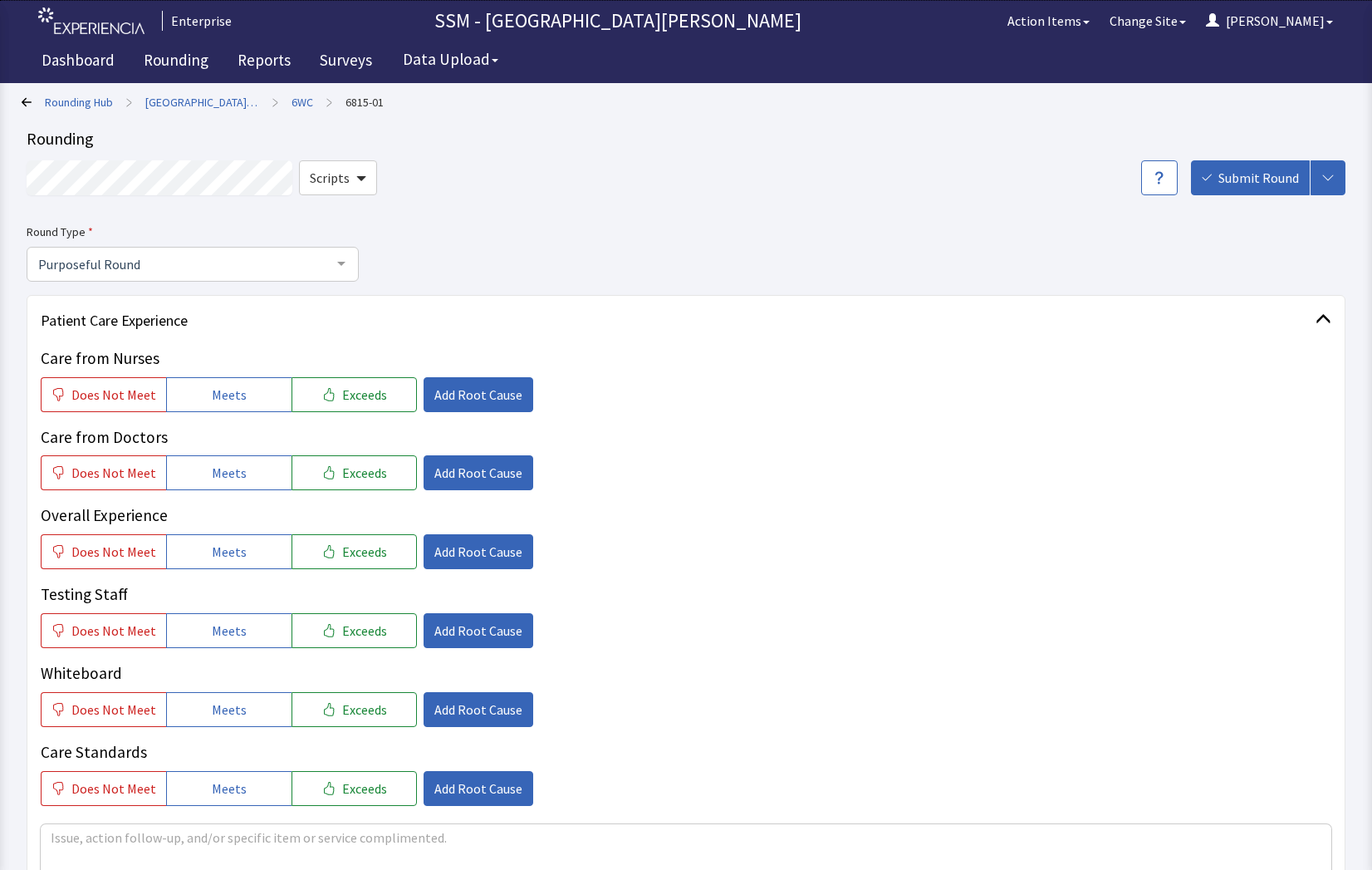
click at [23, 99] on icon at bounding box center [27, 102] width 10 height 10
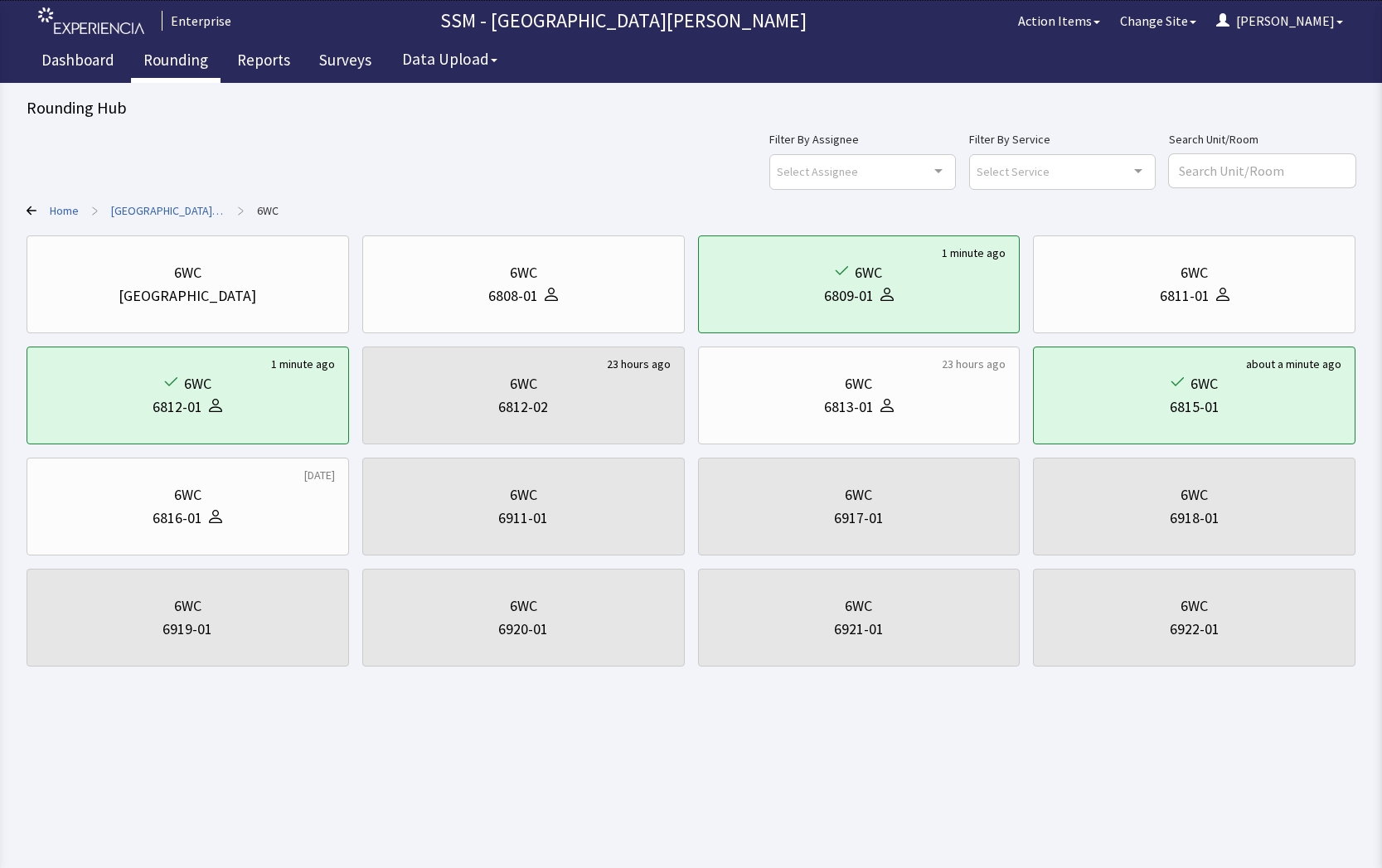
click at [172, 66] on link "Rounding" at bounding box center [175, 62] width 89 height 42
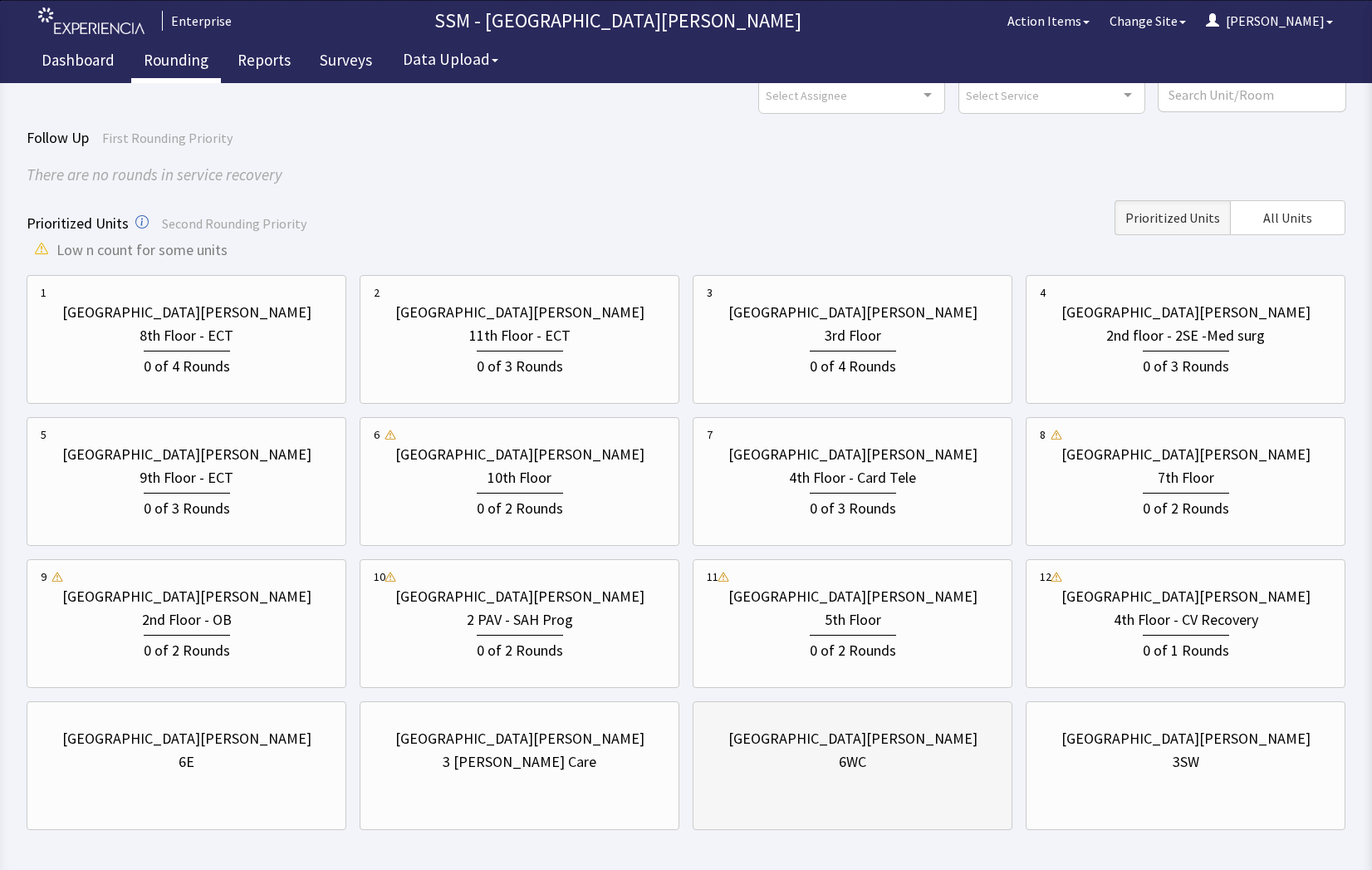
scroll to position [146, 0]
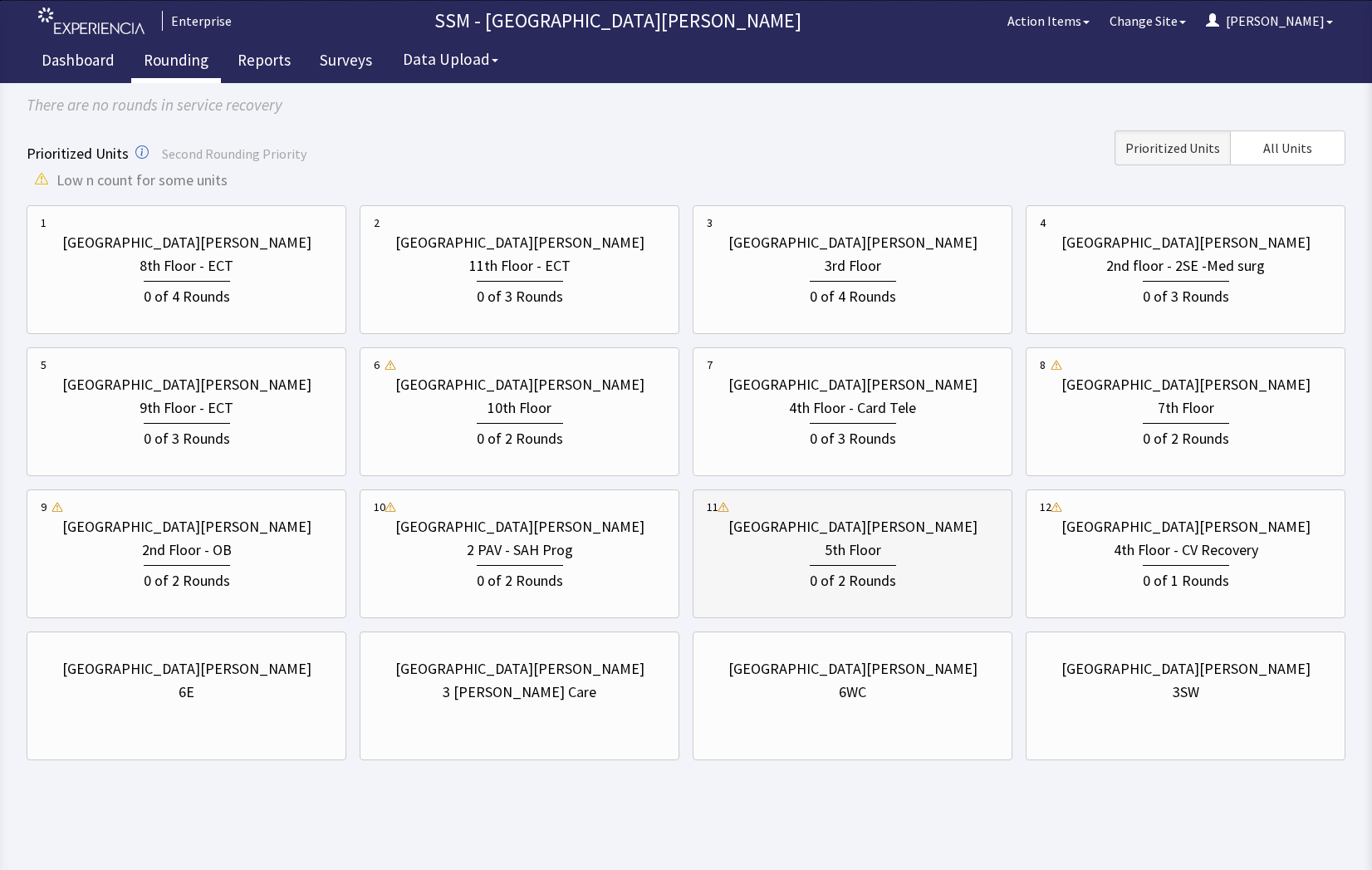
click at [950, 599] on div "[GEOGRAPHIC_DATA][PERSON_NAME] 5th Floor 0 of 2 Rounds" at bounding box center [852, 554] width 291 height 110
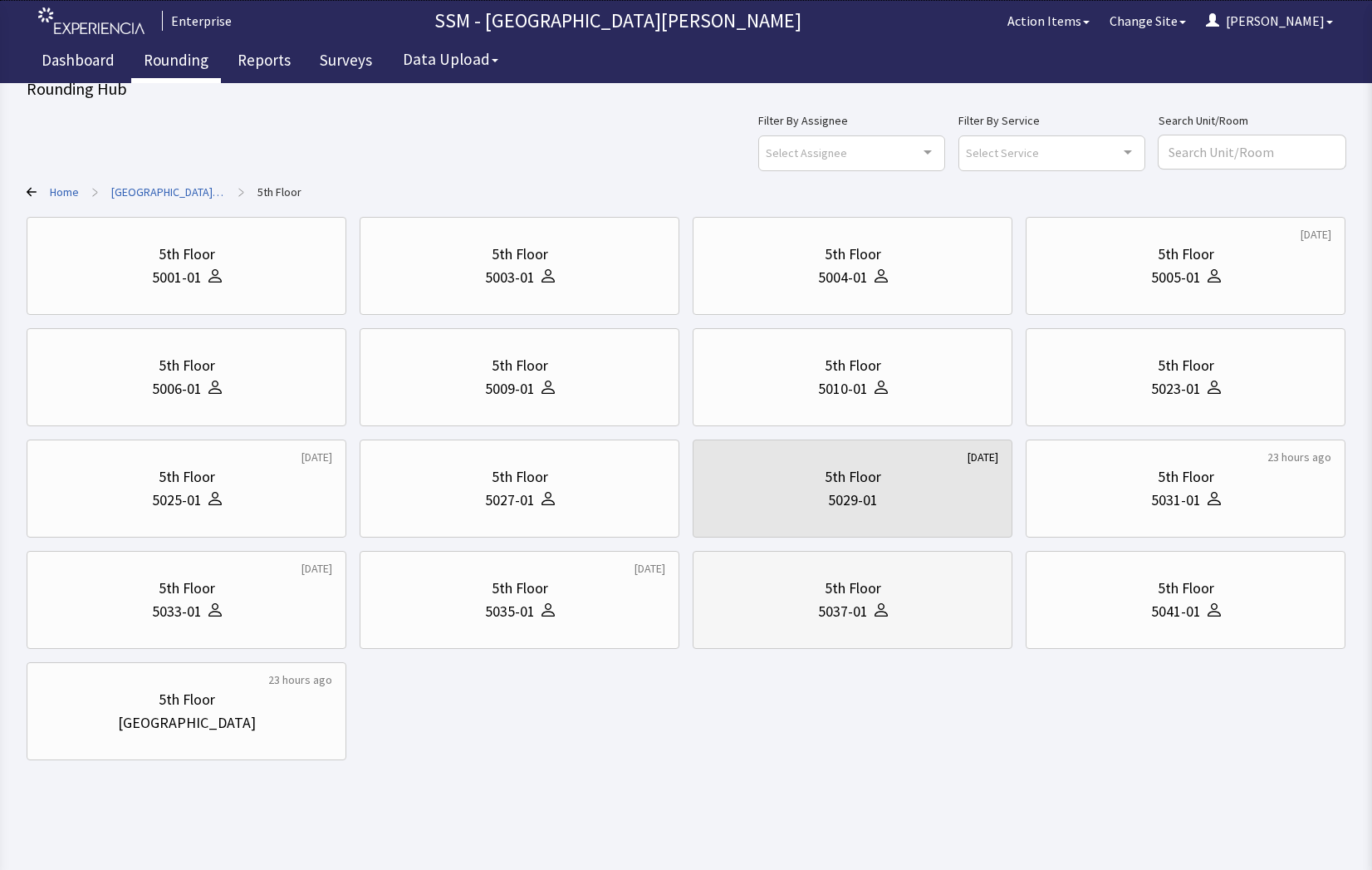
scroll to position [0, 0]
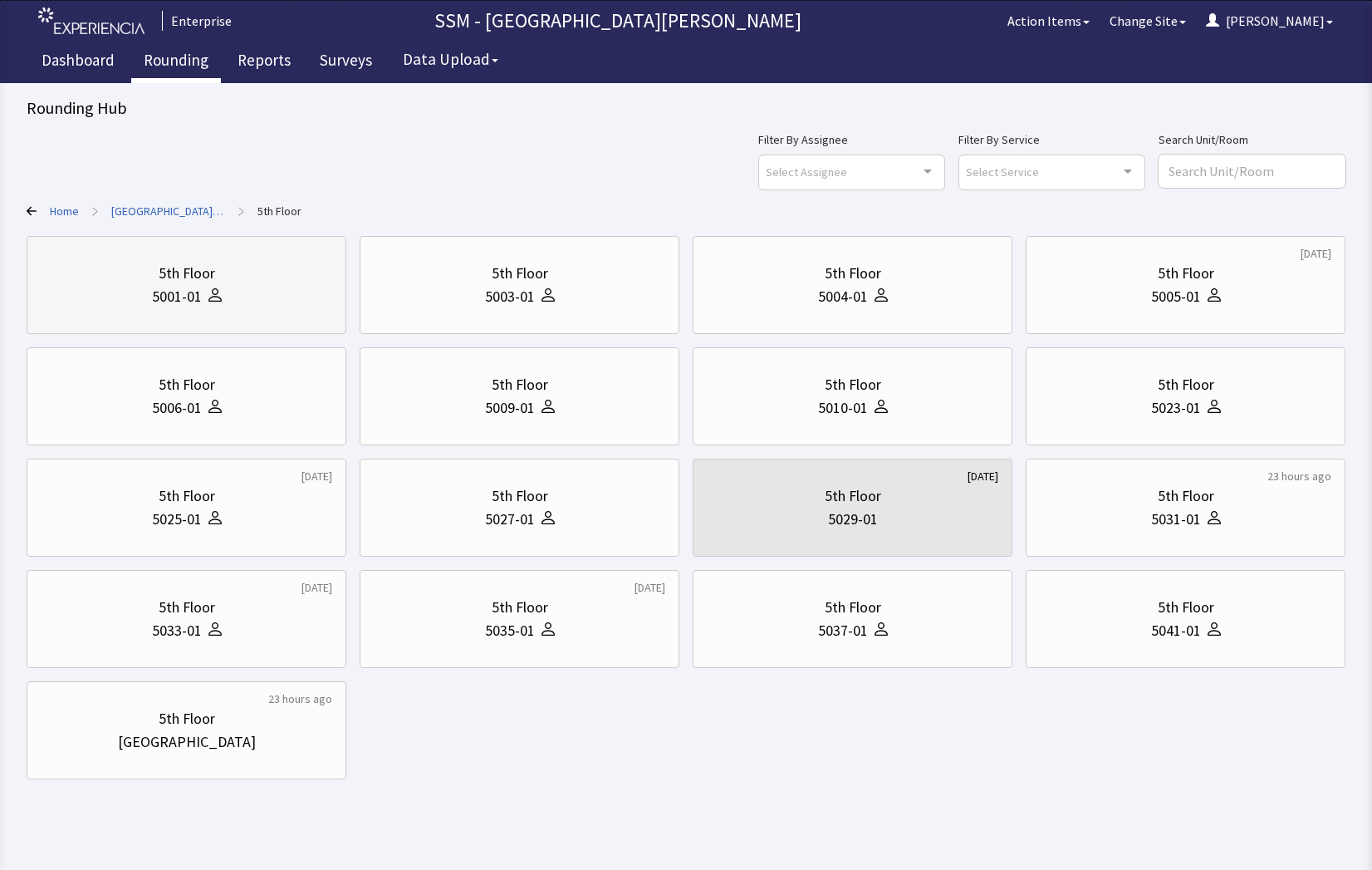
click at [224, 305] on div "5001-01" at bounding box center [186, 296] width 291 height 23
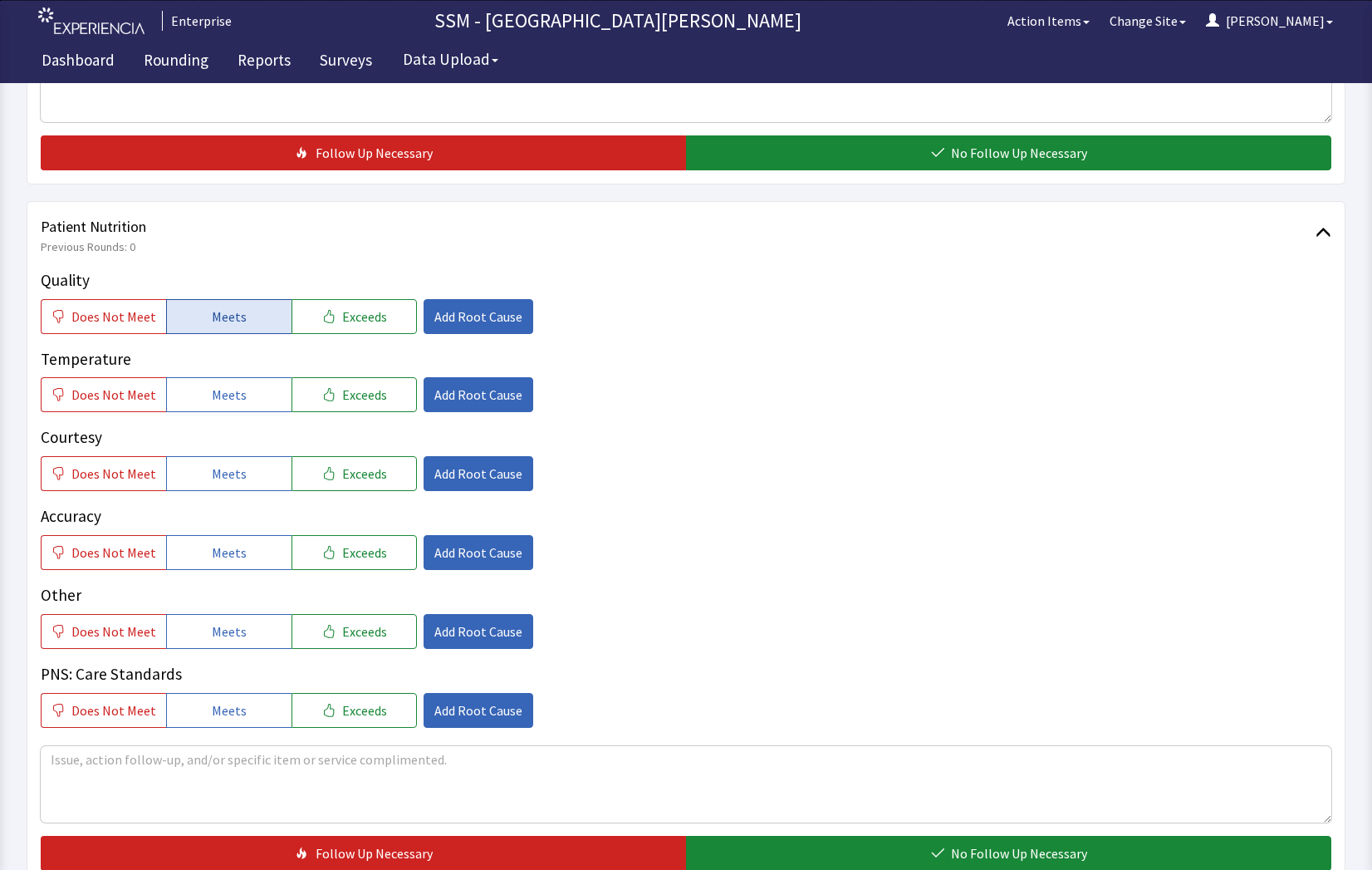
scroll to position [831, 0]
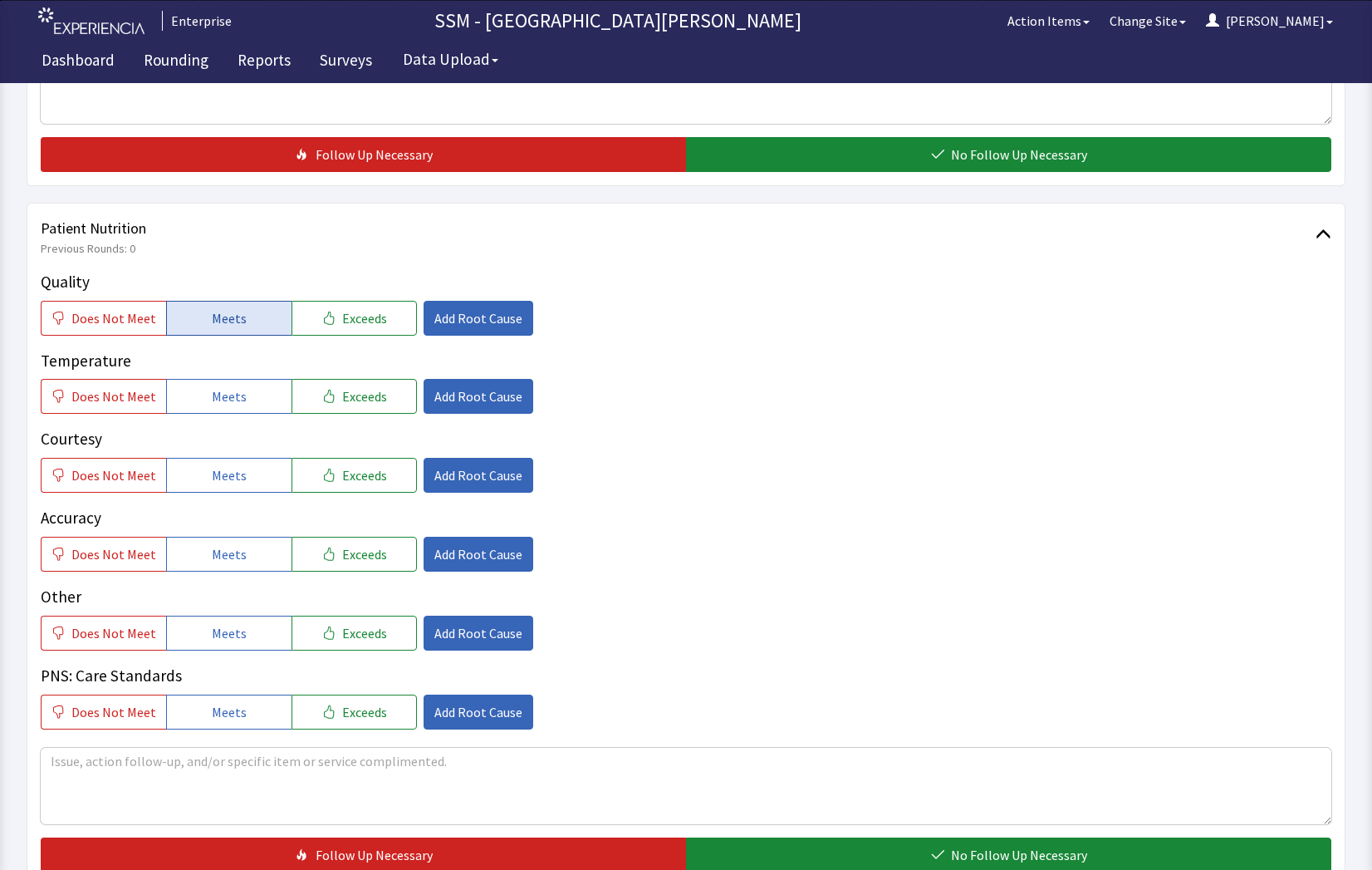
click at [216, 301] on button "Meets" at bounding box center [229, 318] width 125 height 35
drag, startPoint x: 214, startPoint y: 396, endPoint x: 215, endPoint y: 465, distance: 69.0
click at [214, 397] on span "Meets" at bounding box center [230, 397] width 35 height 20
click at [214, 466] on span "Meets" at bounding box center [230, 475] width 35 height 20
click at [225, 550] on span "Meets" at bounding box center [230, 554] width 35 height 20
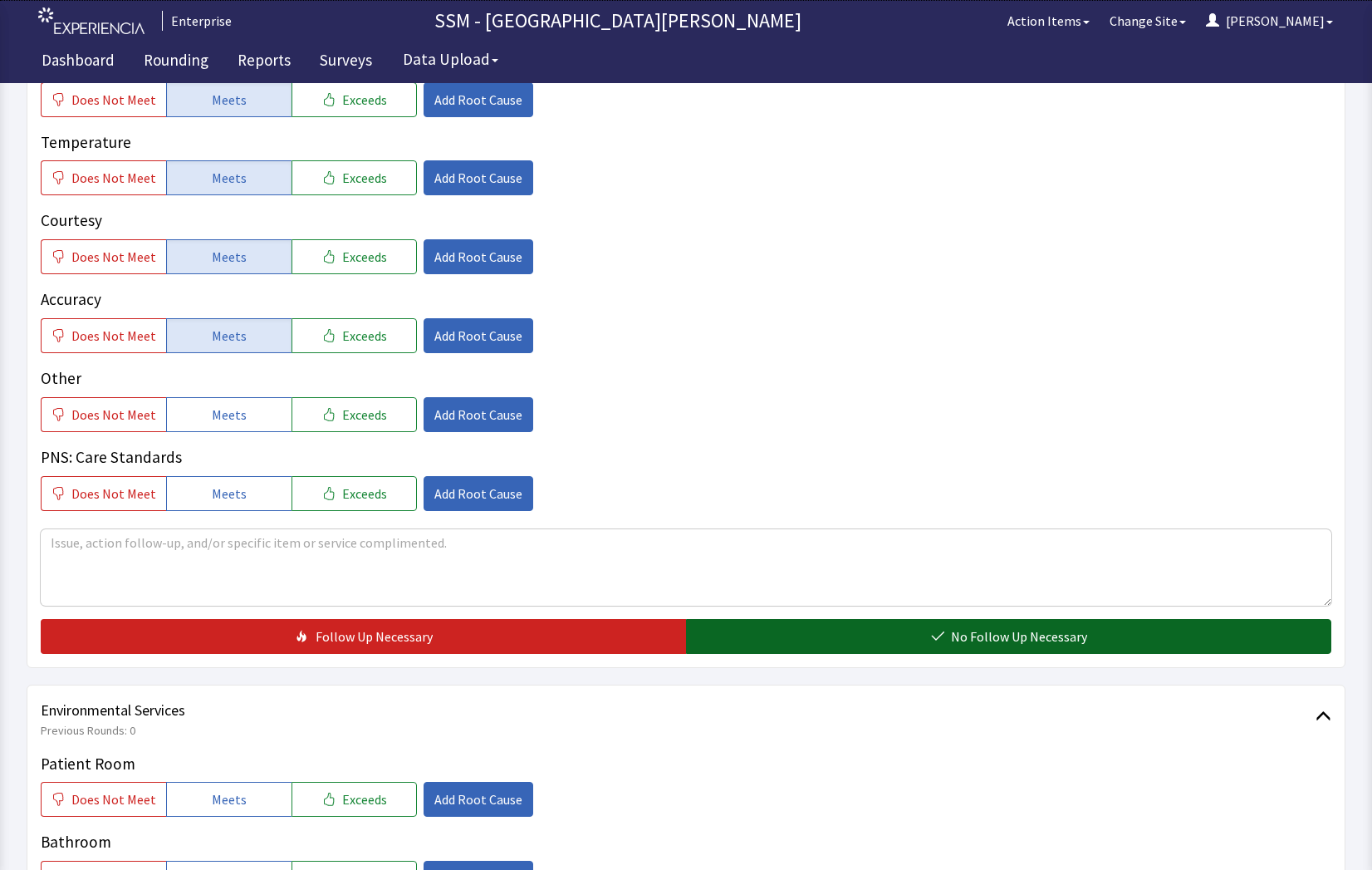
scroll to position [1163, 0]
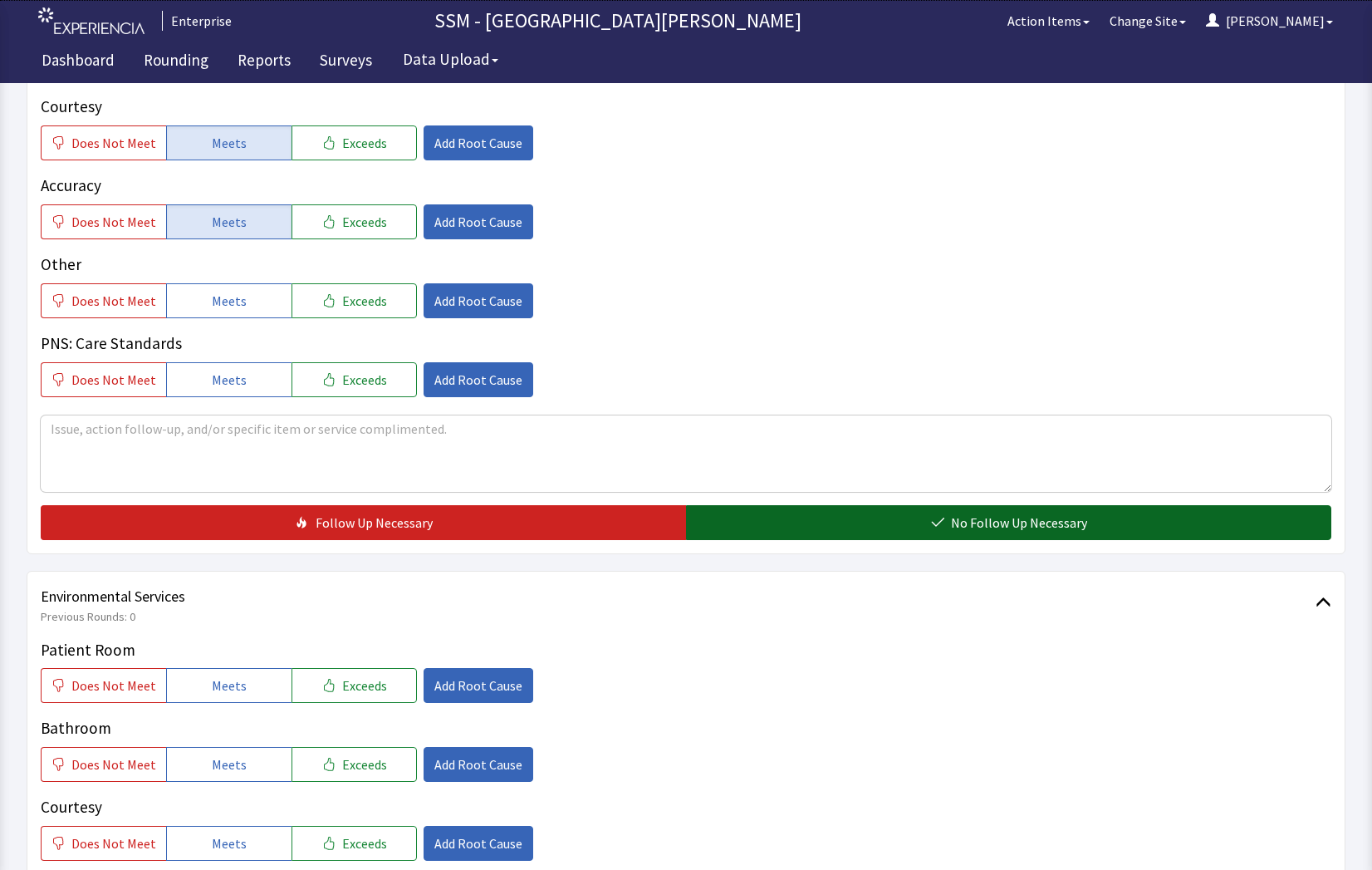
click at [1056, 524] on span "No Follow Up Necessary" at bounding box center [1019, 523] width 136 height 20
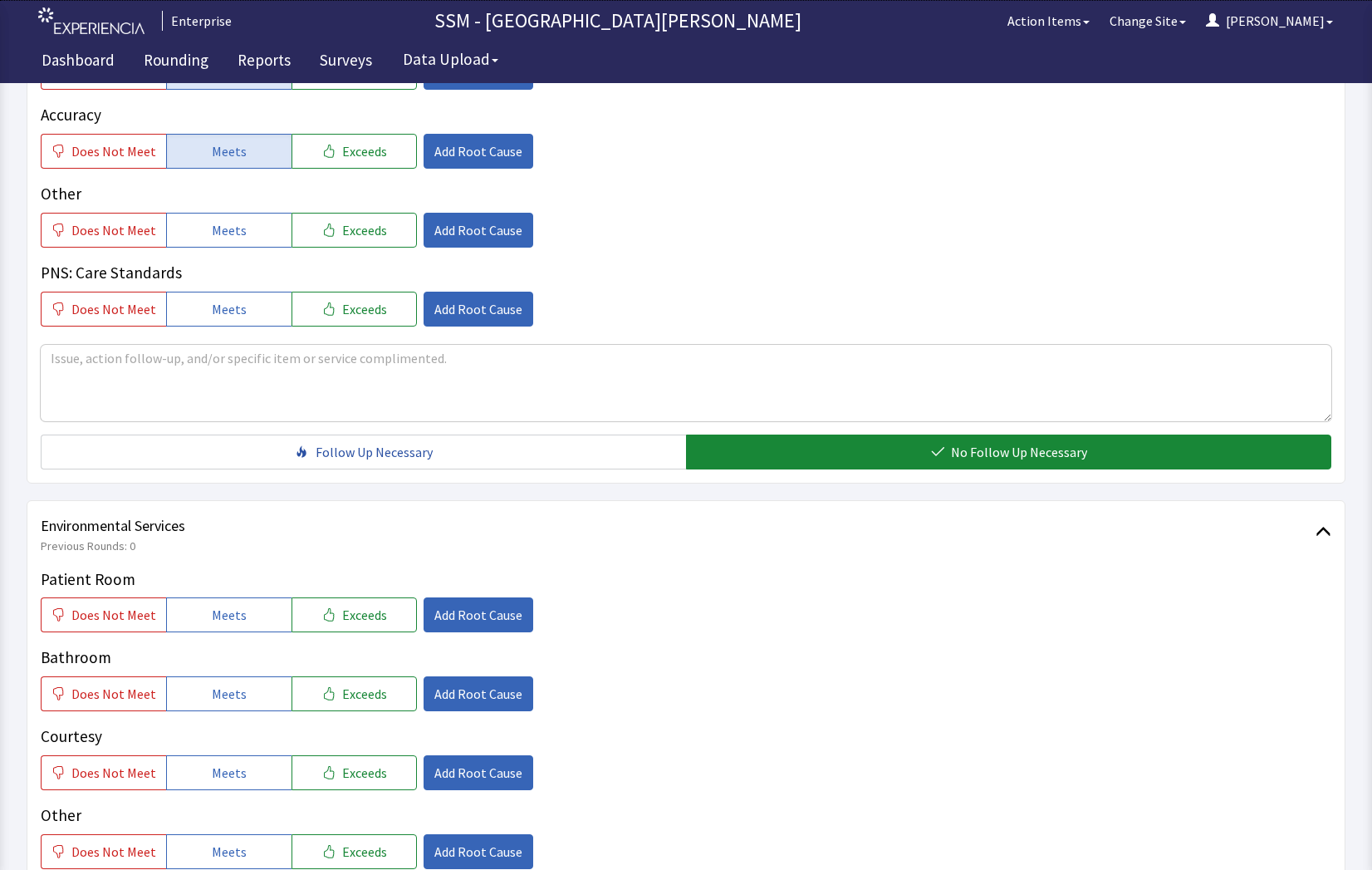
scroll to position [1329, 0]
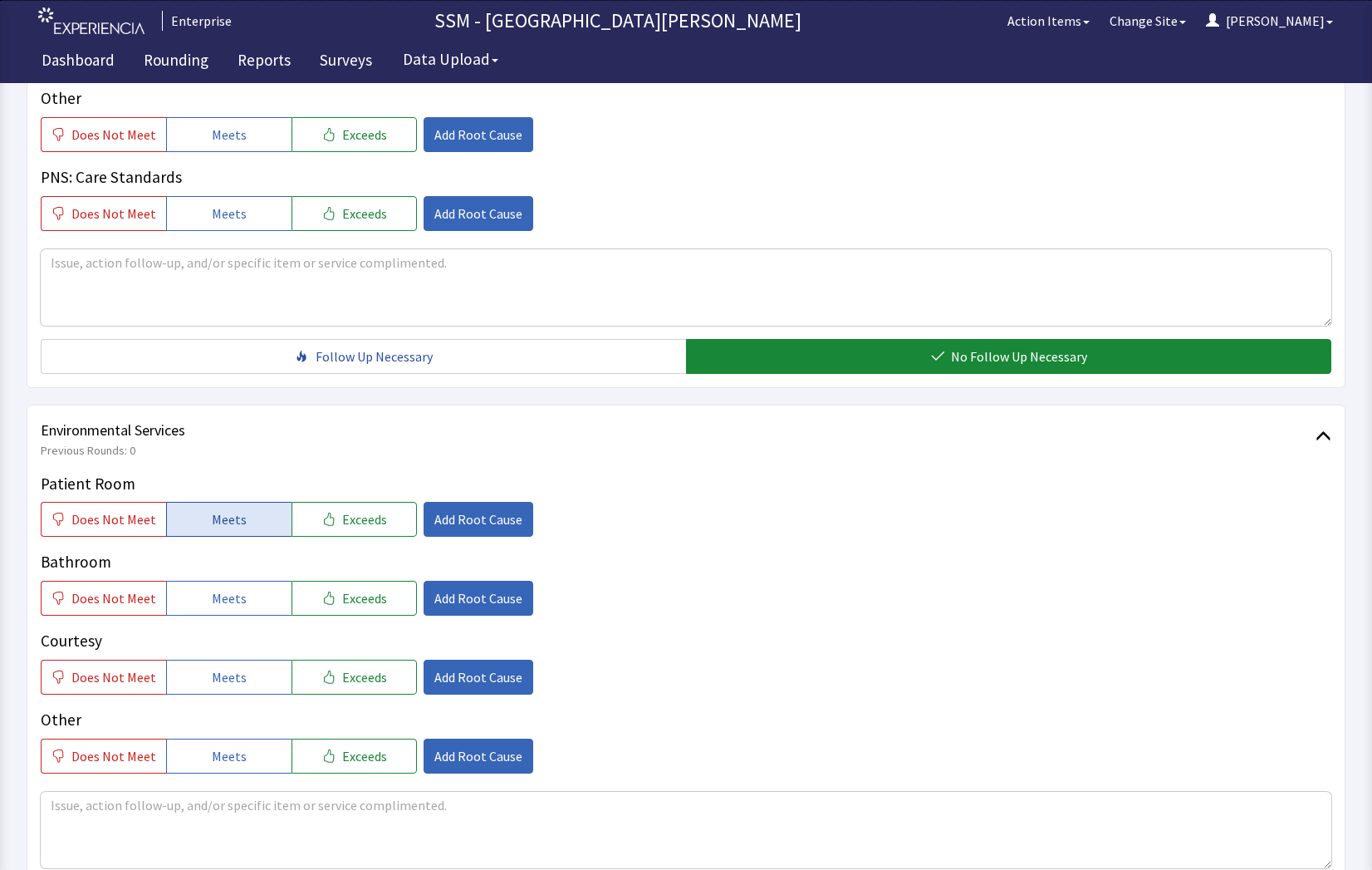
click at [250, 522] on button "Meets" at bounding box center [229, 519] width 125 height 35
click at [238, 603] on span "Meets" at bounding box center [230, 599] width 35 height 20
click at [231, 676] on span "Meets" at bounding box center [230, 677] width 35 height 20
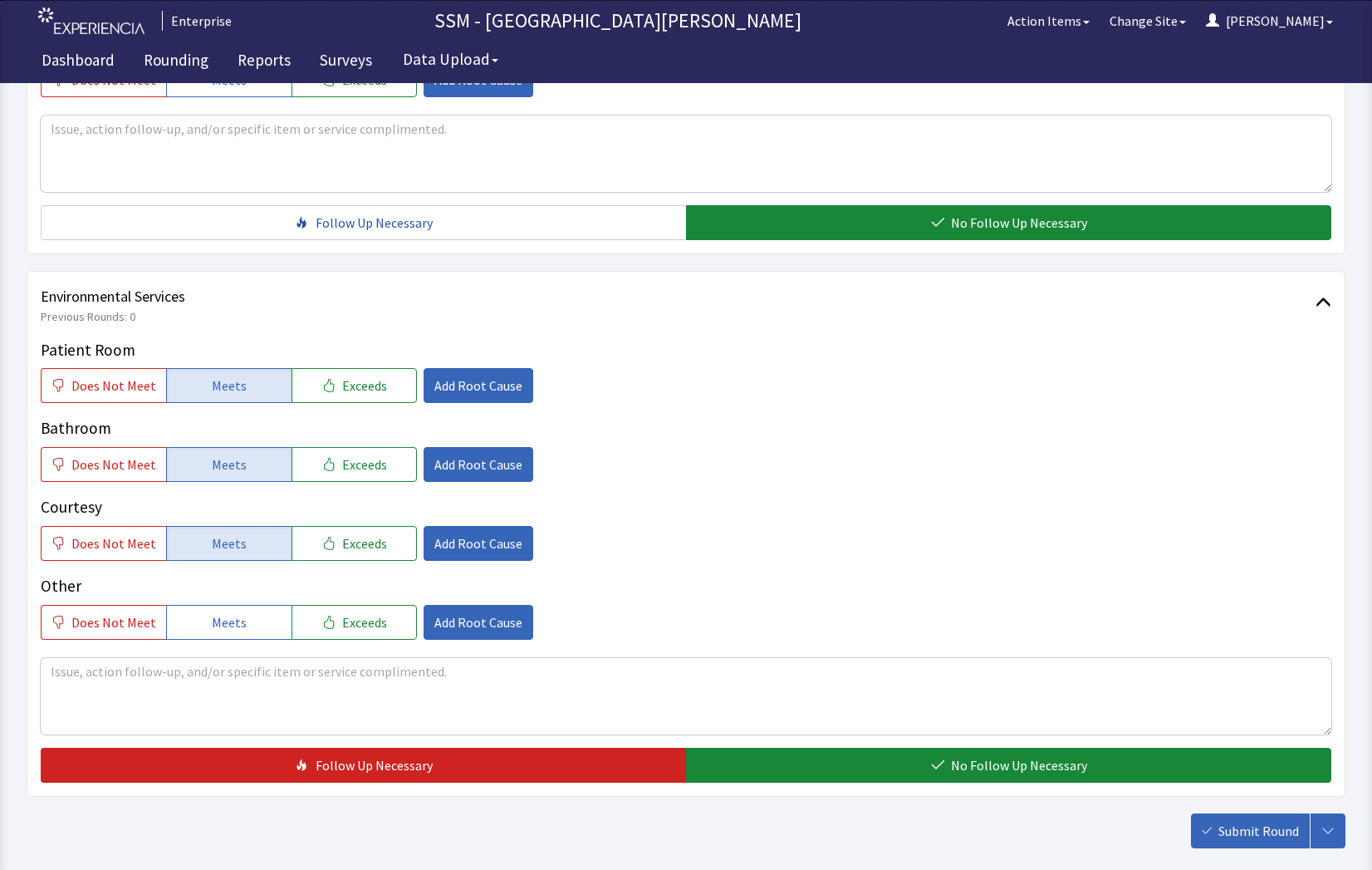
scroll to position [1551, 0]
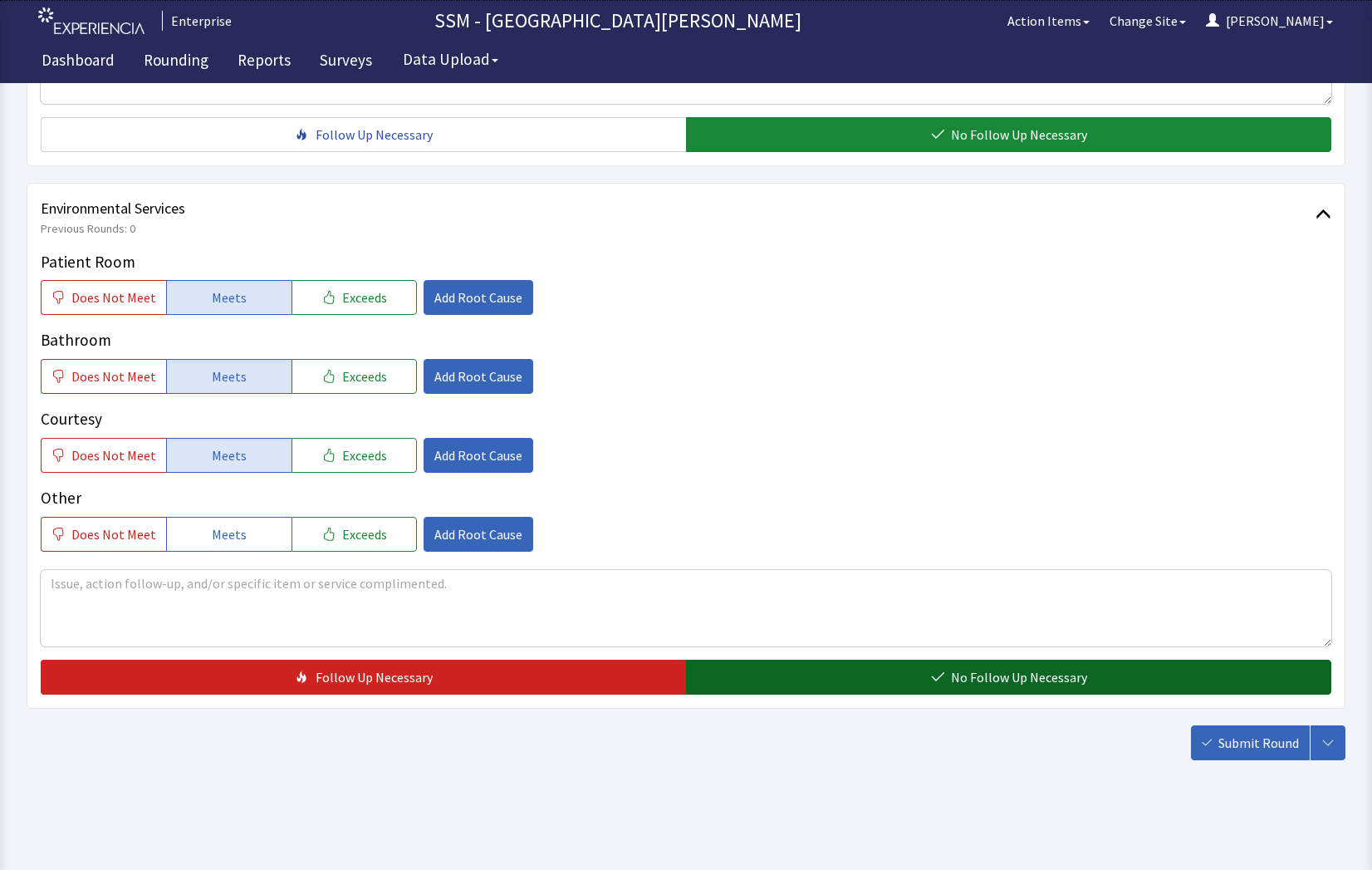
click at [969, 680] on span "No Follow Up Necessary" at bounding box center [1019, 677] width 136 height 20
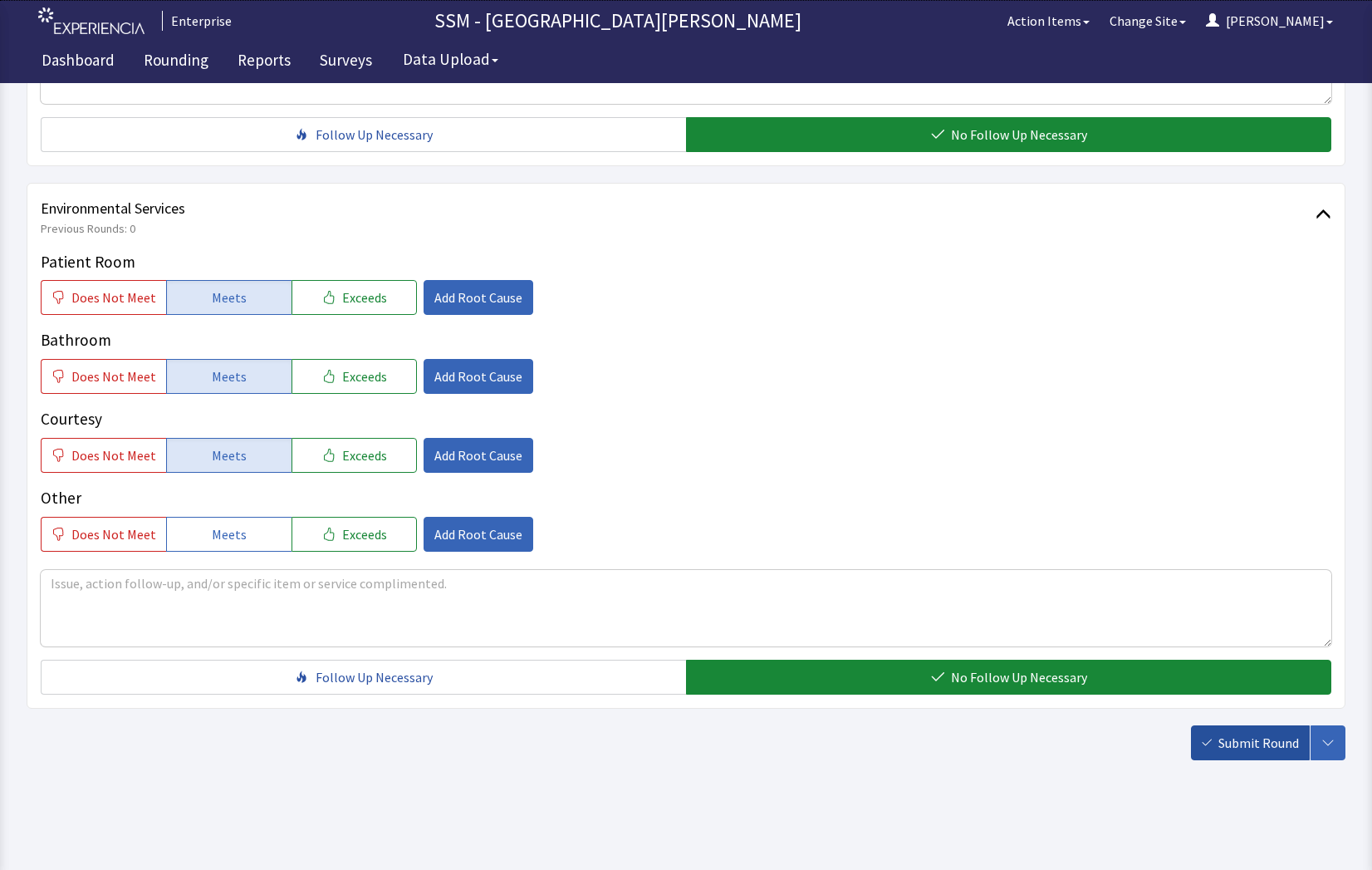
click at [1253, 746] on span "Submit Round" at bounding box center [1259, 743] width 81 height 20
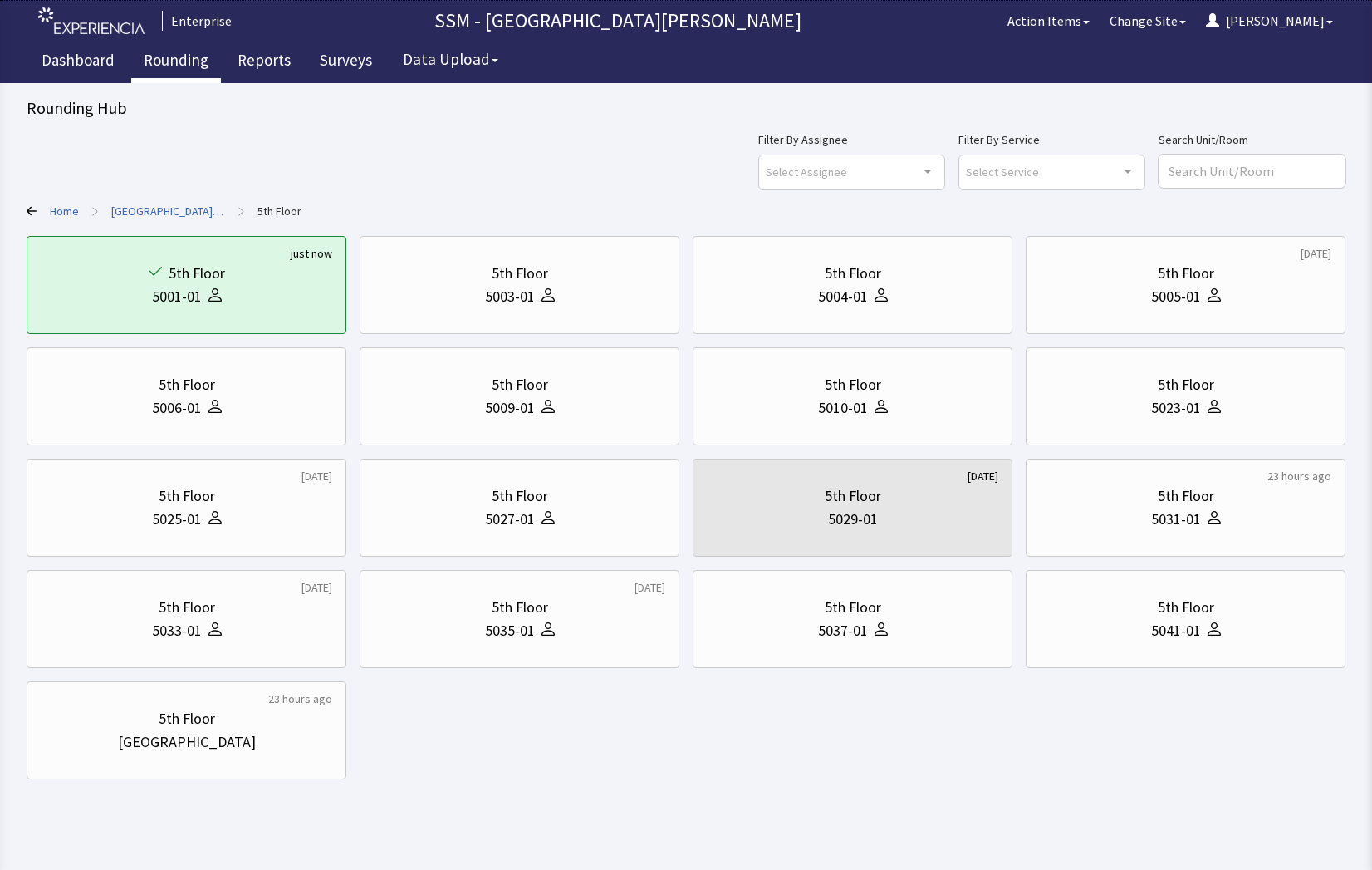
click at [181, 60] on link "Rounding" at bounding box center [175, 63] width 89 height 42
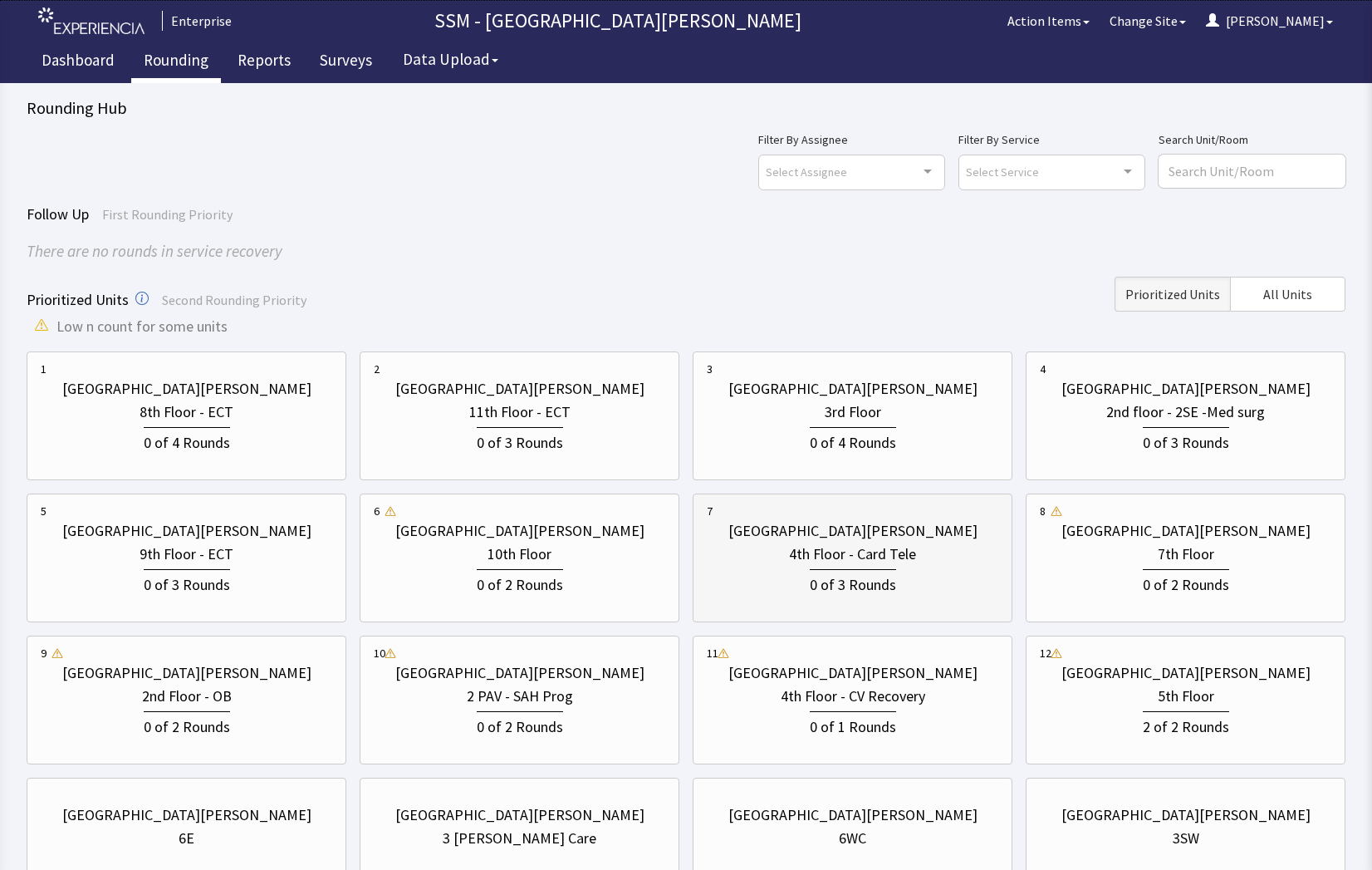
click at [915, 577] on div "0 of 3 Rounds" at bounding box center [852, 581] width 291 height 31
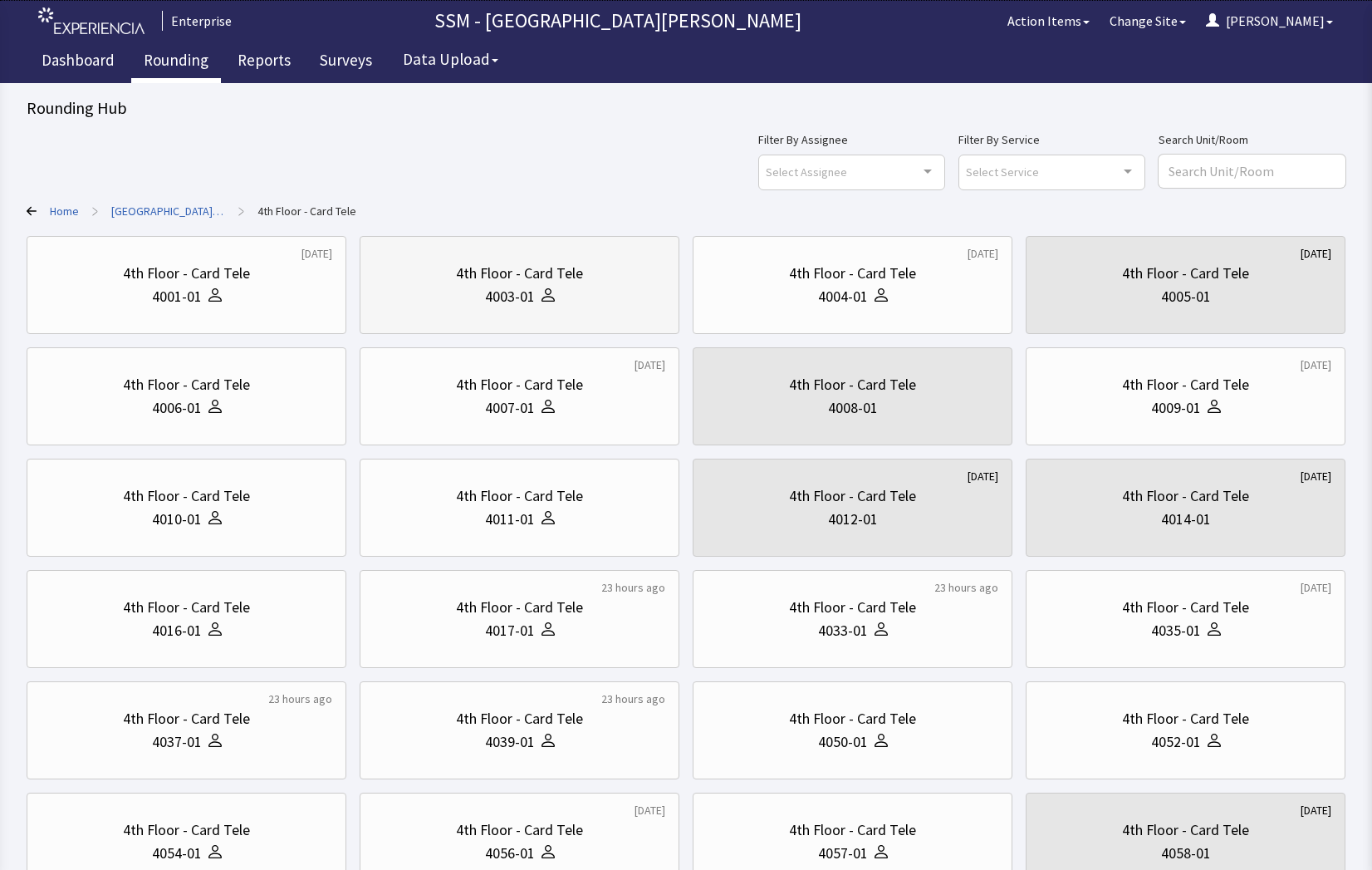
click at [560, 299] on div "4003-01" at bounding box center [519, 296] width 291 height 23
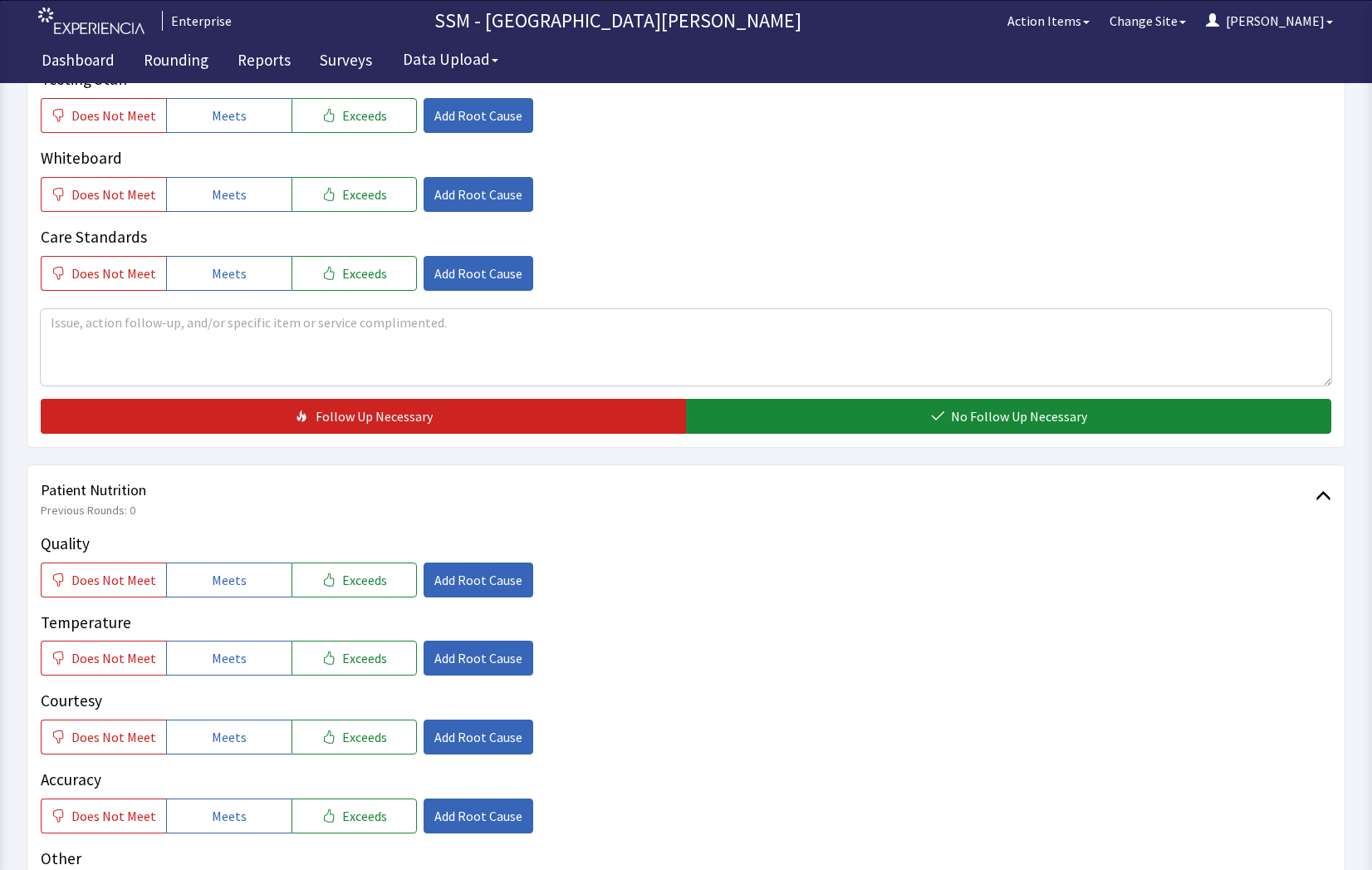
scroll to position [831, 0]
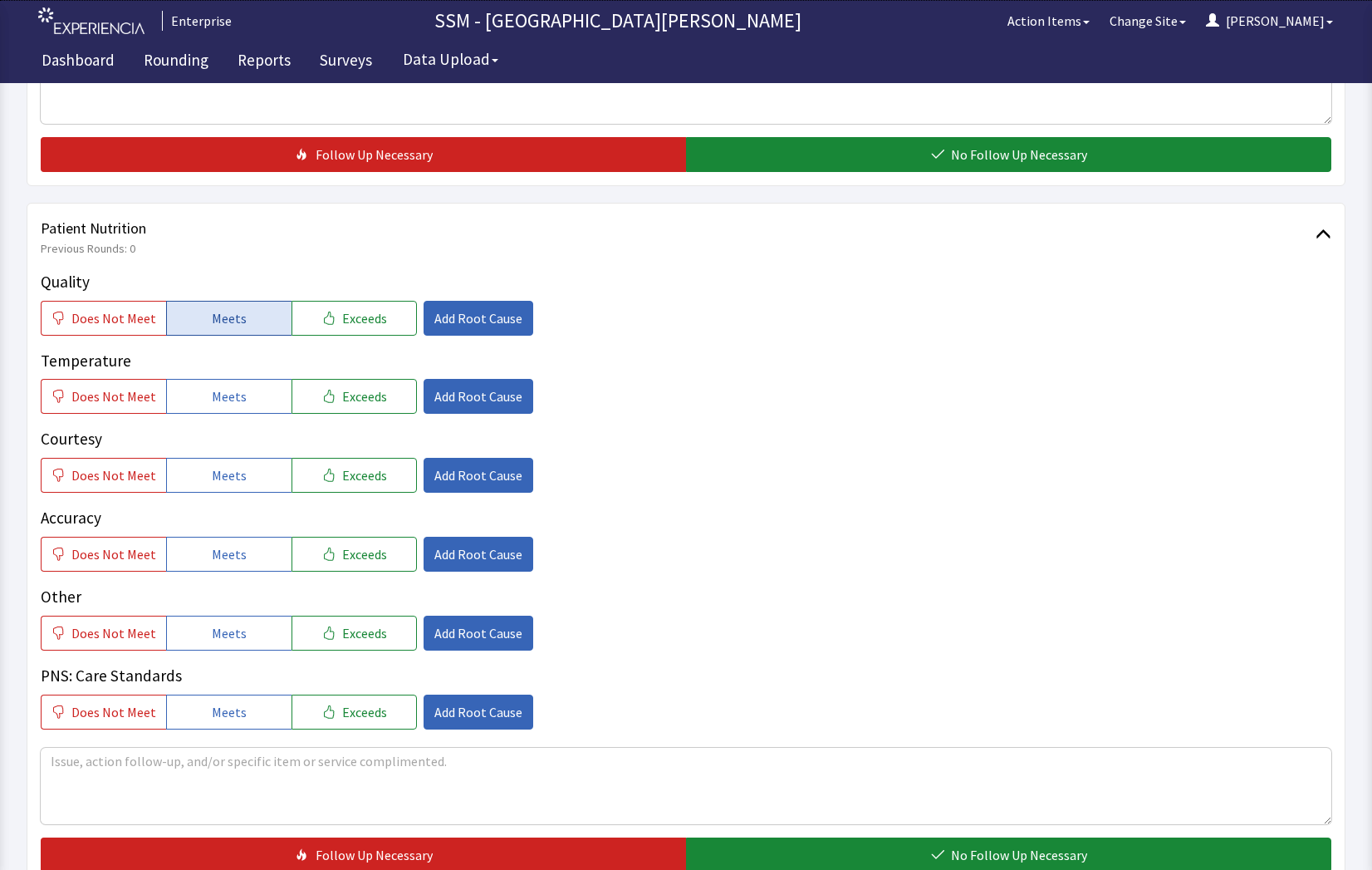
click at [217, 314] on span "Meets" at bounding box center [230, 318] width 35 height 20
click at [219, 399] on span "Meets" at bounding box center [230, 397] width 35 height 20
click at [227, 484] on span "Meets" at bounding box center [230, 475] width 35 height 20
click at [236, 563] on span "Meets" at bounding box center [230, 554] width 35 height 20
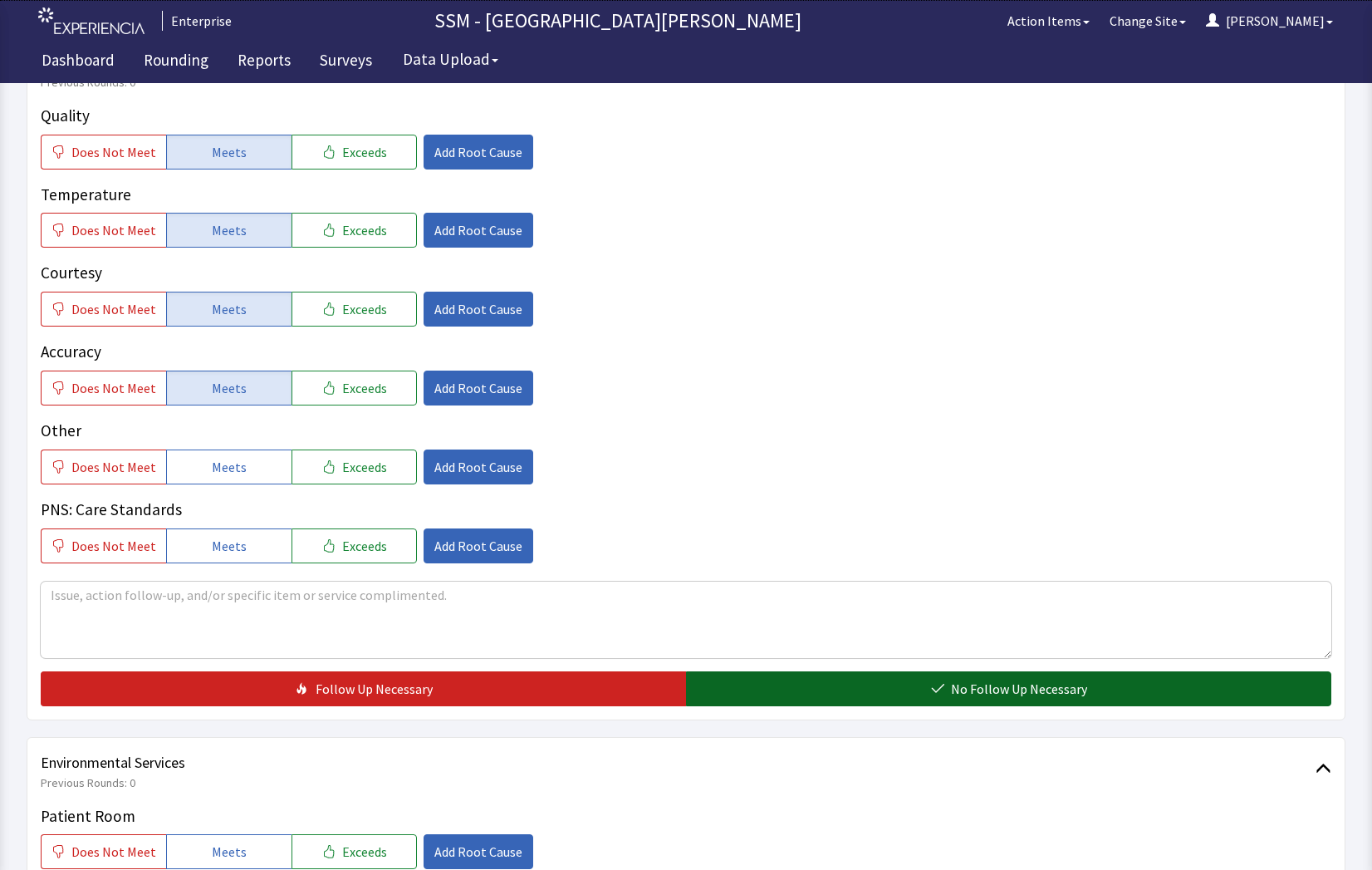
click at [937, 682] on icon "button" at bounding box center [938, 689] width 13 height 13
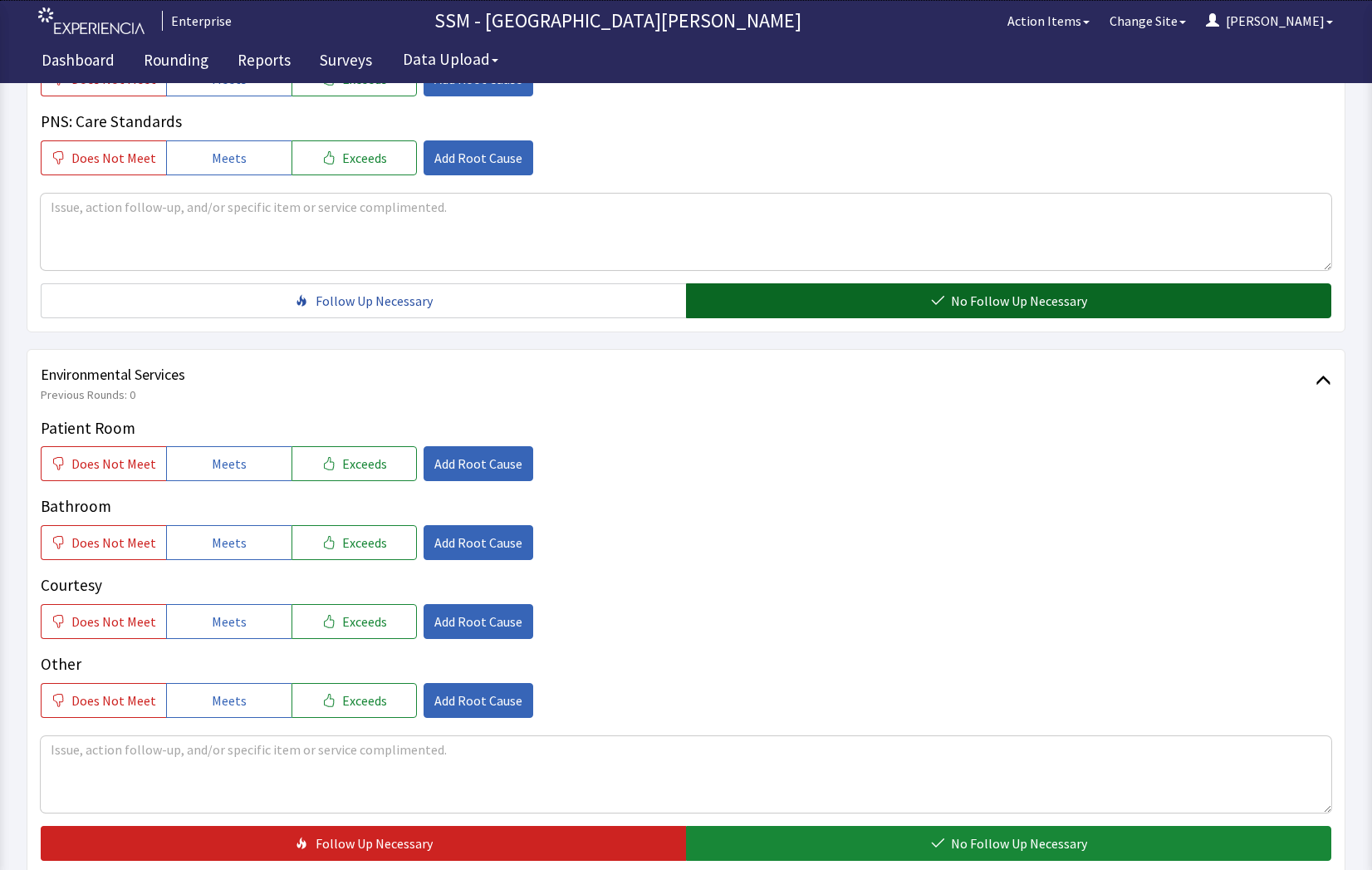
scroll to position [1551, 0]
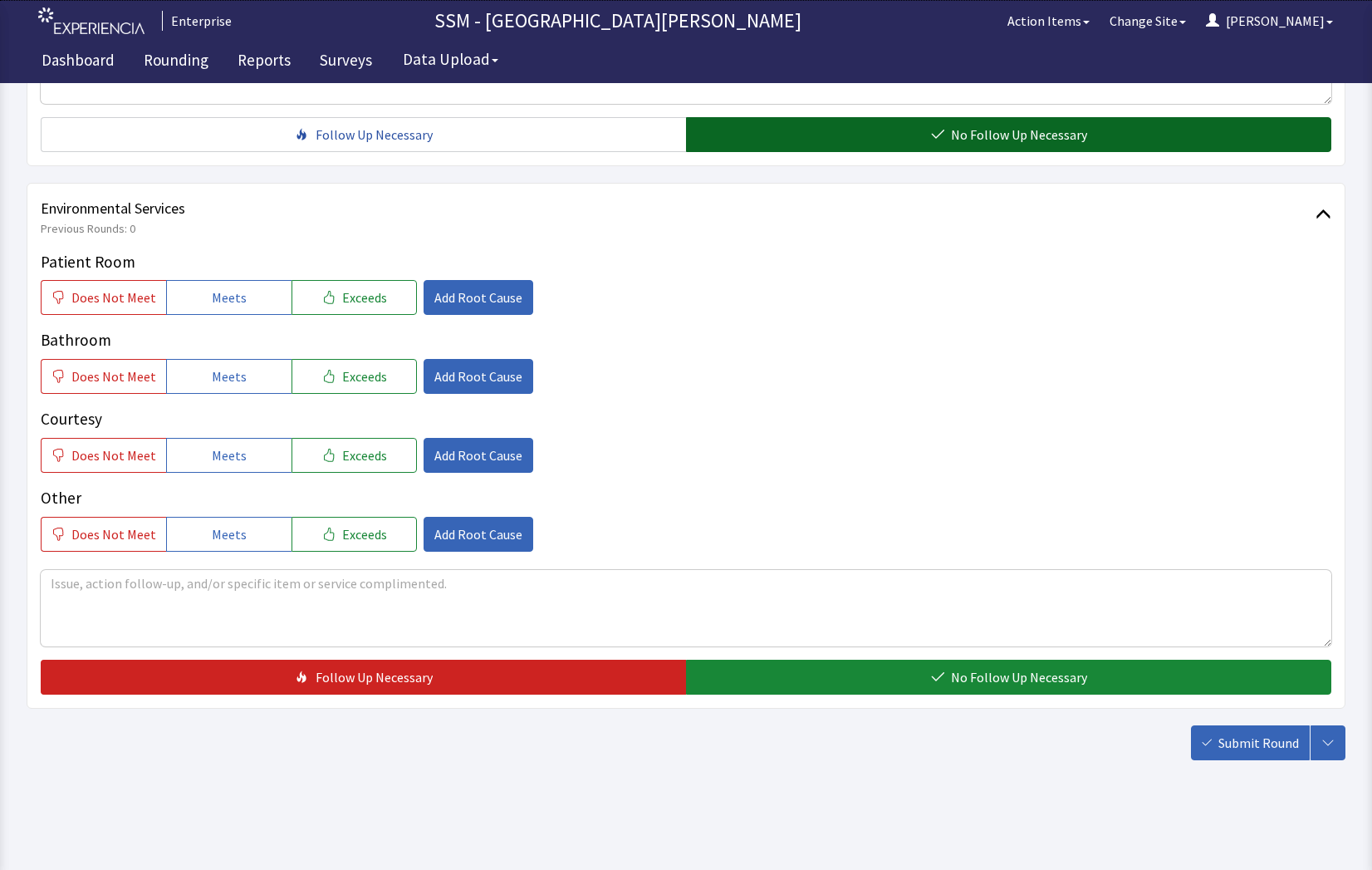
drag, startPoint x: 245, startPoint y: 287, endPoint x: 222, endPoint y: 398, distance: 113.4
click at [240, 309] on button "Meets" at bounding box center [229, 297] width 125 height 35
drag, startPoint x: 219, startPoint y: 388, endPoint x: 267, endPoint y: 475, distance: 99.4
click at [220, 391] on button "Meets" at bounding box center [229, 377] width 125 height 35
click at [258, 466] on button "Meets" at bounding box center [229, 456] width 125 height 35
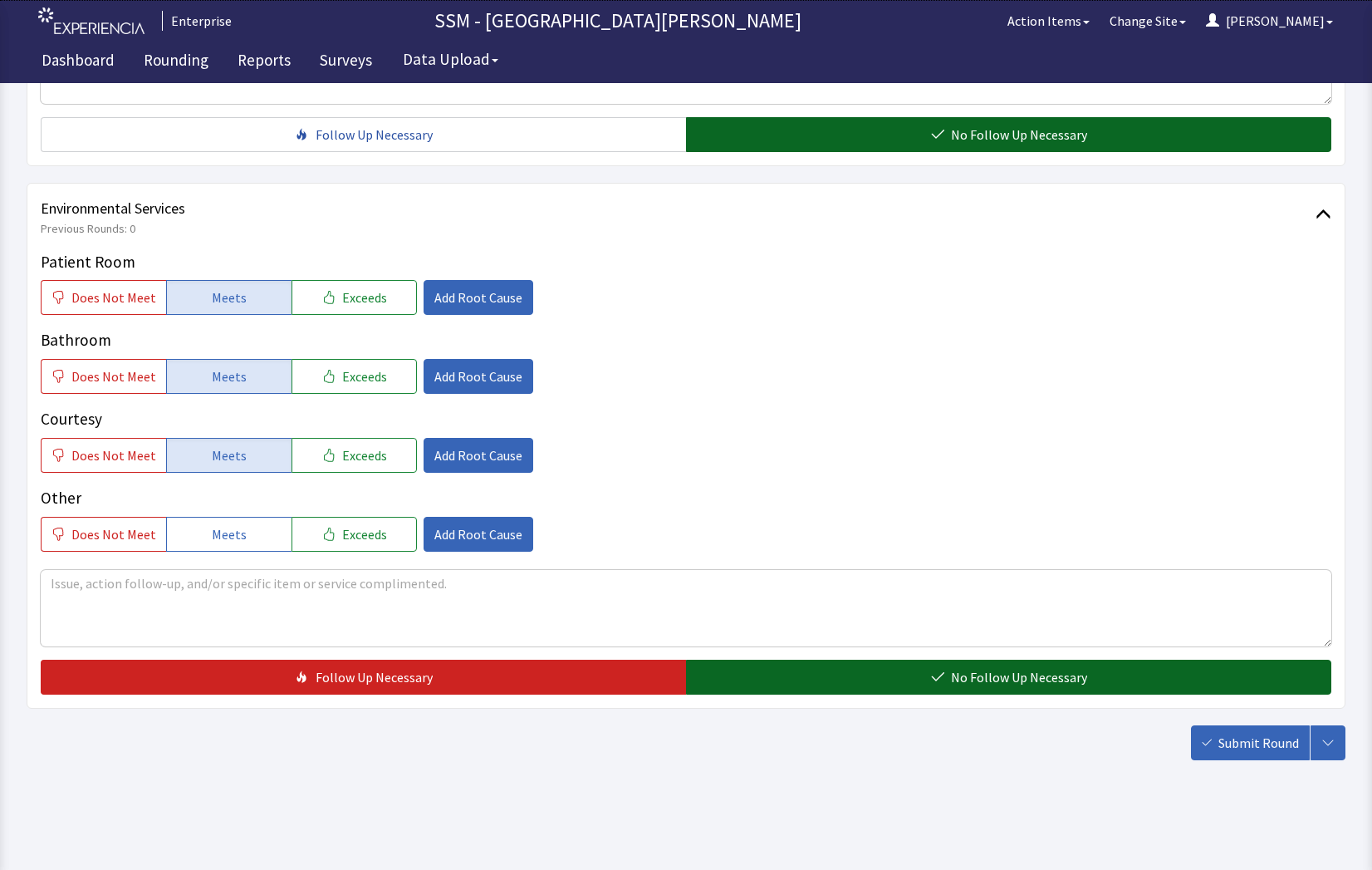
click at [936, 683] on icon "button" at bounding box center [938, 677] width 13 height 13
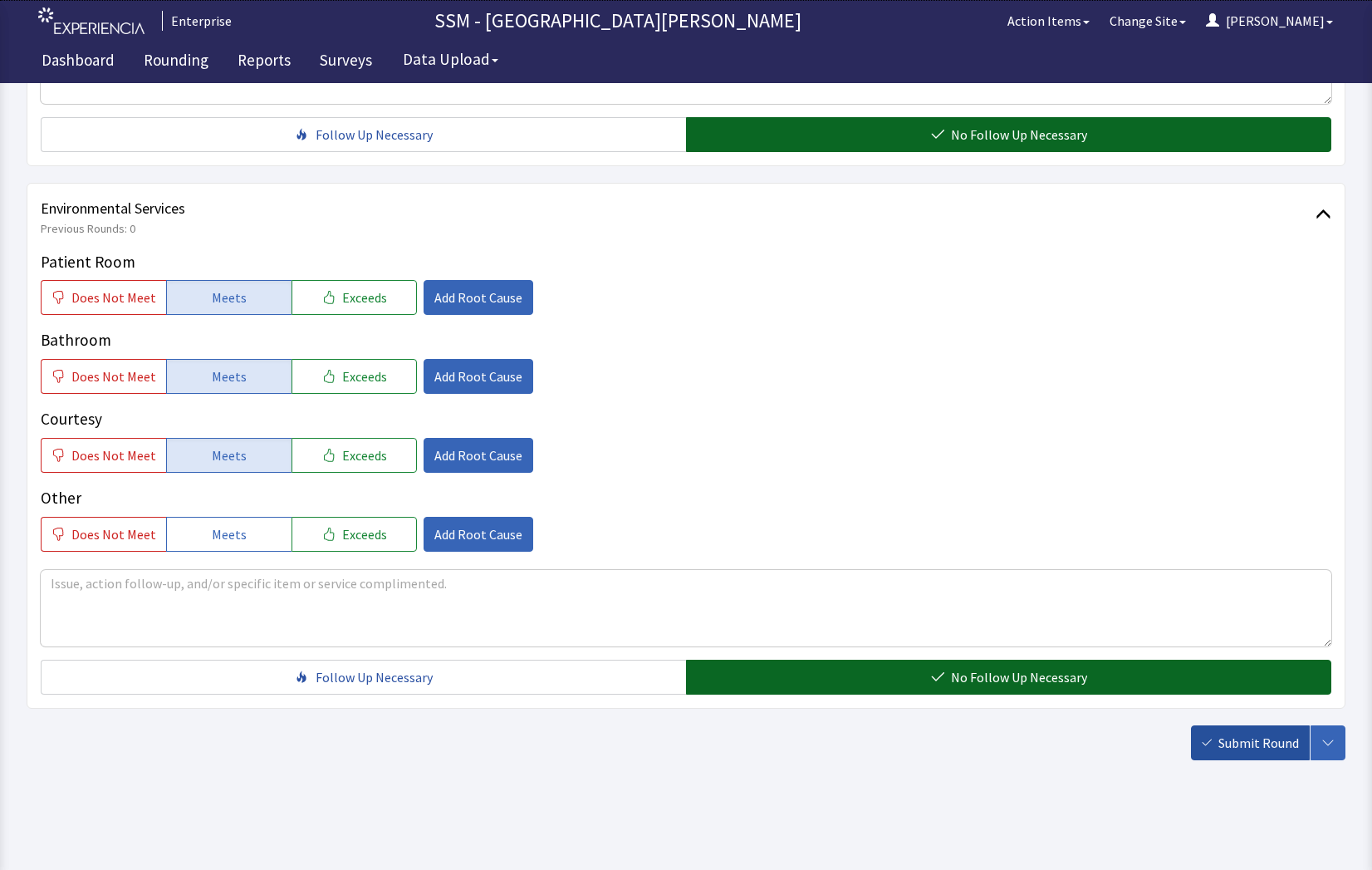
click at [1299, 742] on span "Submit Round" at bounding box center [1259, 743] width 81 height 20
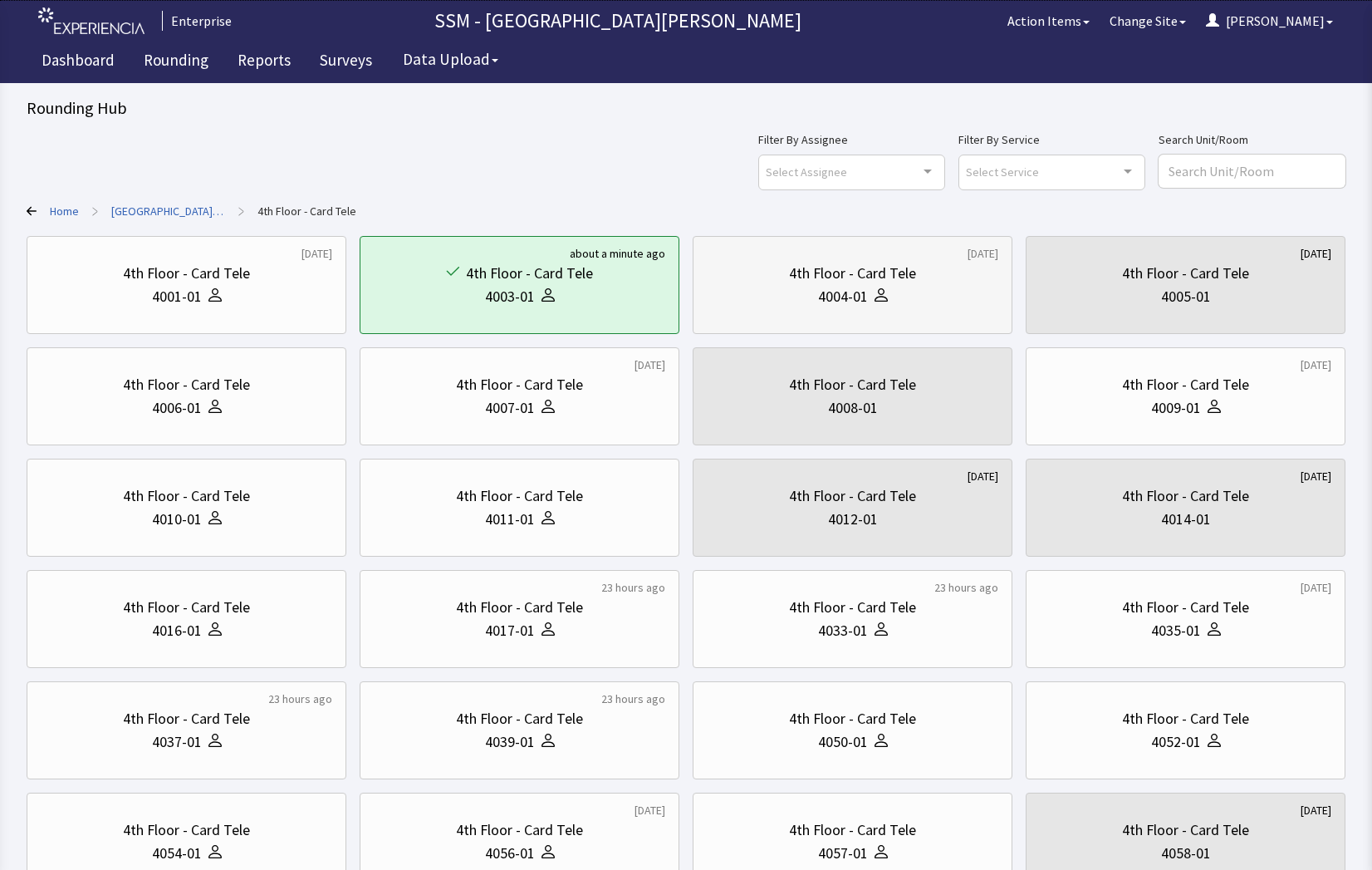
click at [851, 309] on div "4th Floor - Card Tele 4004-01" at bounding box center [852, 286] width 291 height 80
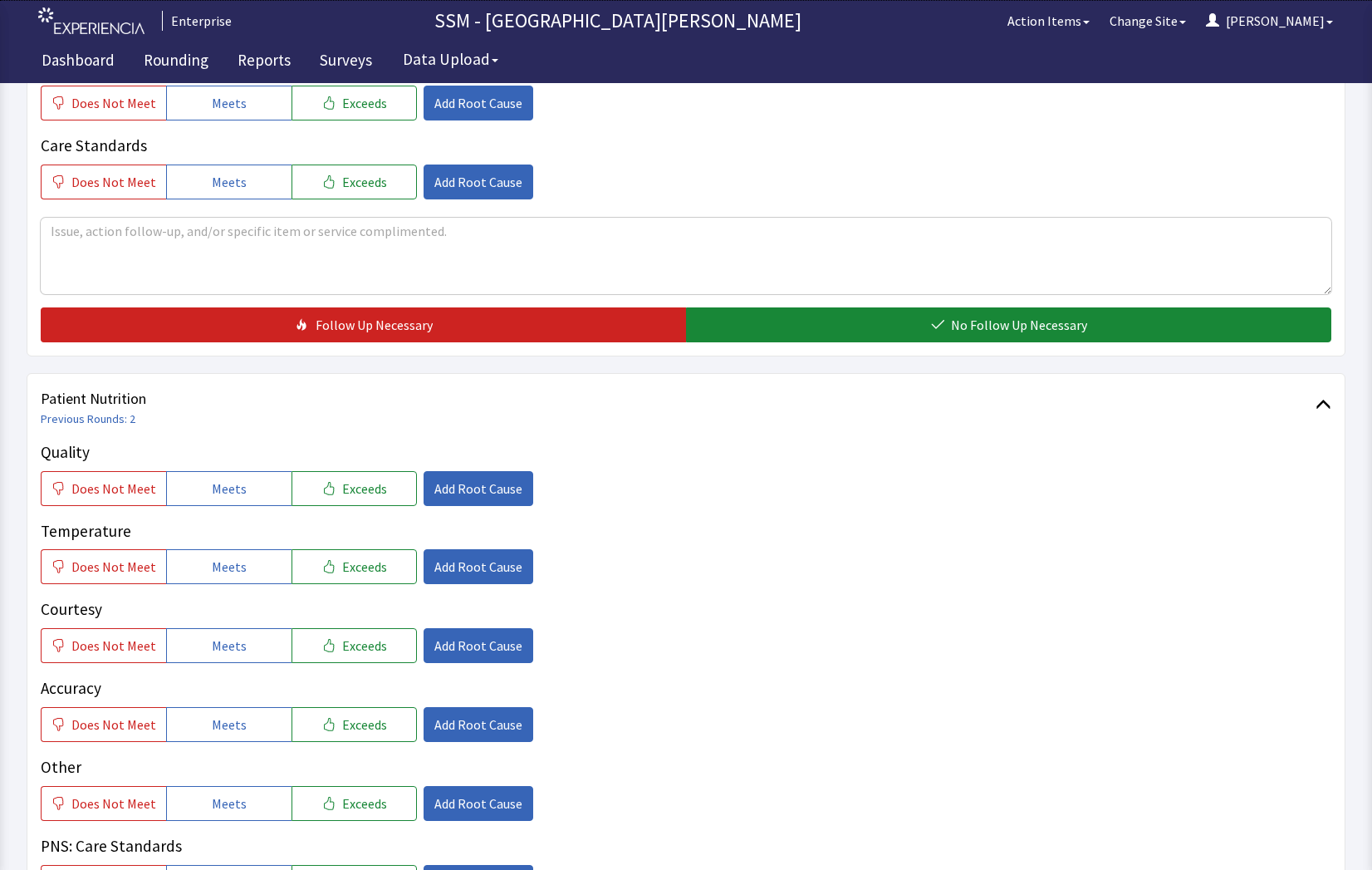
scroll to position [748, 0]
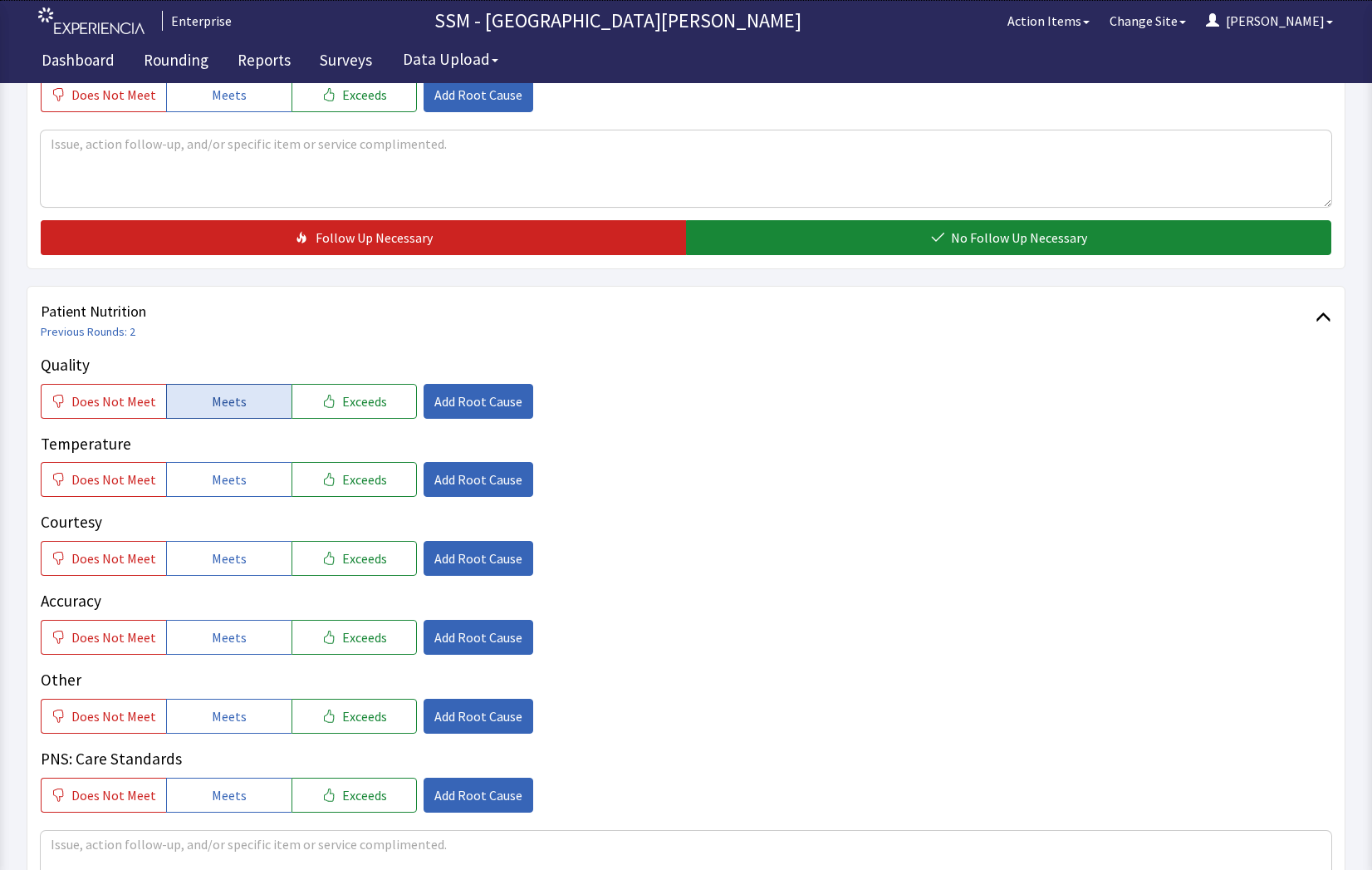
click at [251, 405] on button "Meets" at bounding box center [229, 402] width 125 height 35
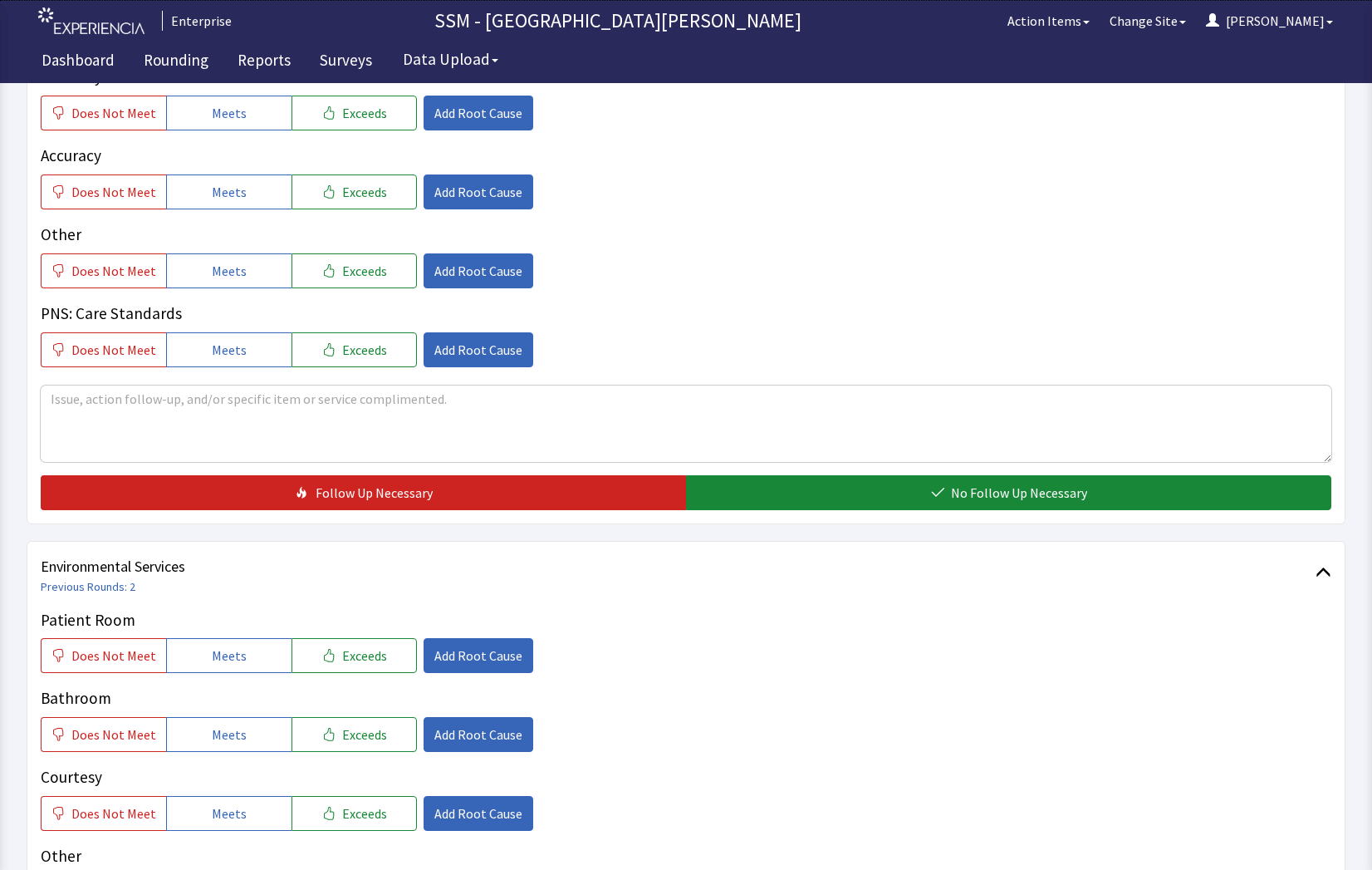
scroll to position [1247, 0]
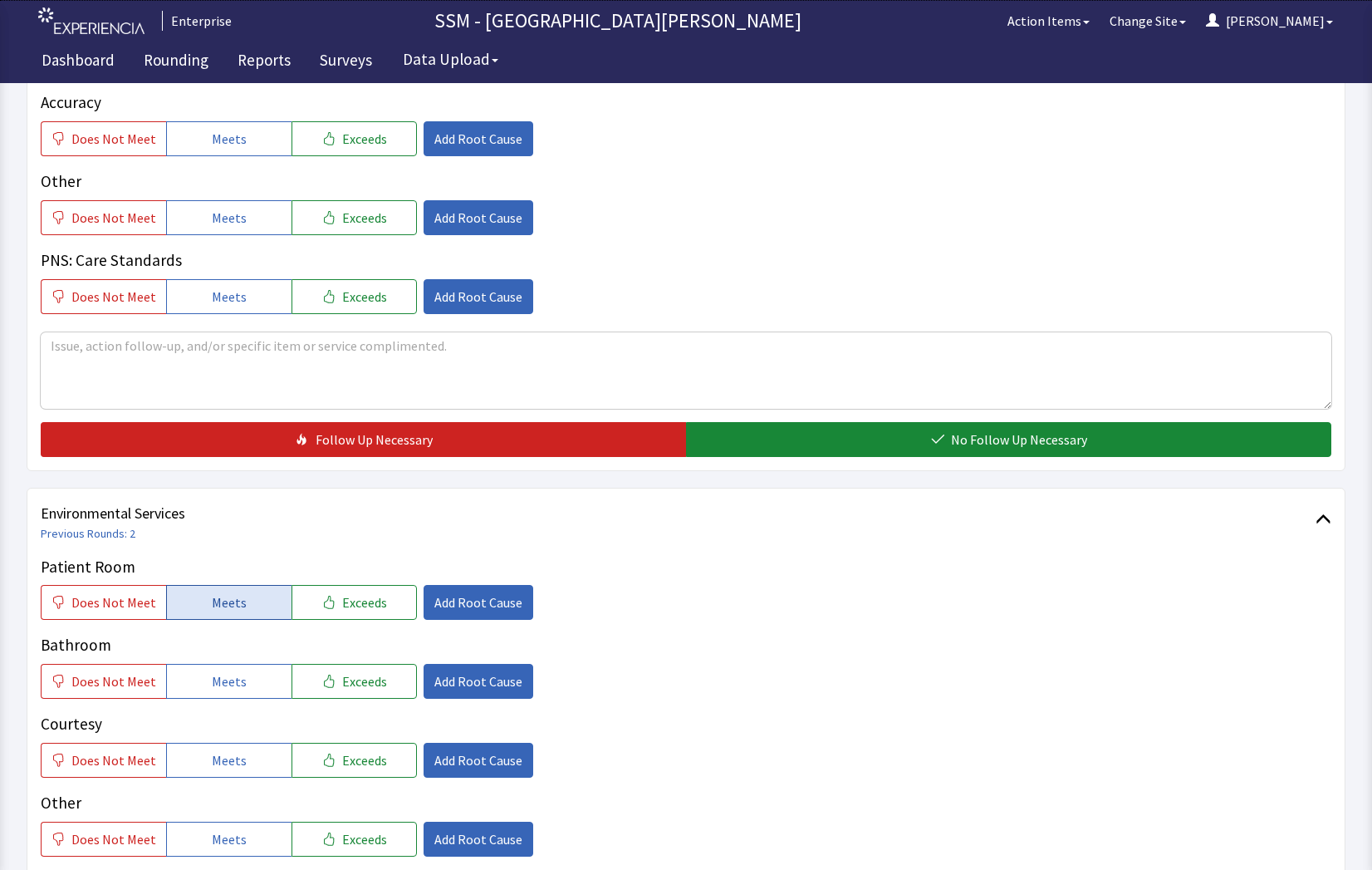
click at [214, 589] on button "Meets" at bounding box center [229, 603] width 125 height 35
click at [225, 687] on span "Meets" at bounding box center [230, 681] width 35 height 20
click at [219, 787] on div "Patient Room Does Not Meet Meets Exceeds Add Root Cause Bathroom Does Not Meet …" at bounding box center [686, 706] width 1291 height 301
drag, startPoint x: 219, startPoint y: 771, endPoint x: 271, endPoint y: 771, distance: 52.0
click at [230, 771] on button "Meets" at bounding box center [229, 761] width 125 height 35
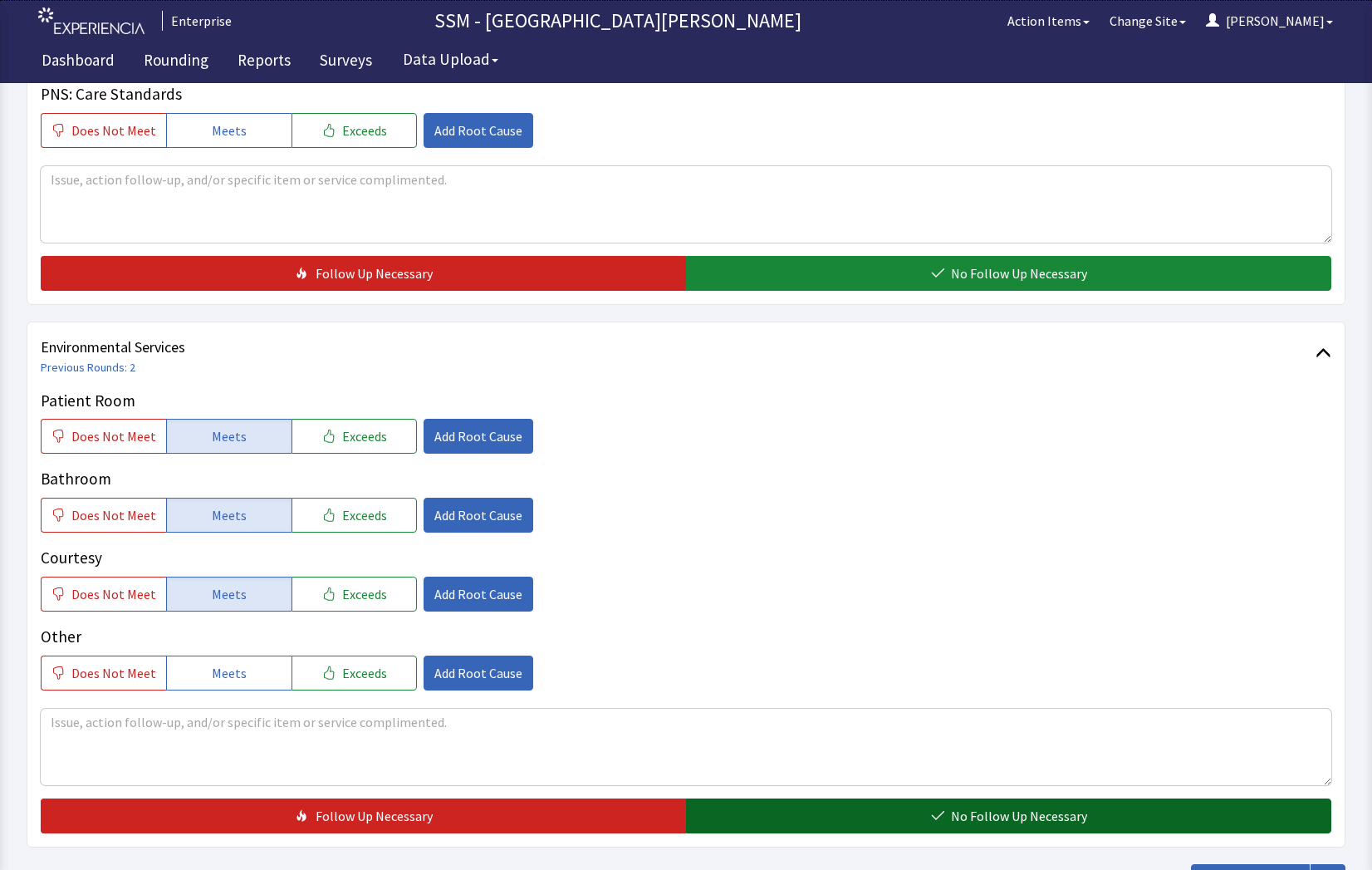
drag, startPoint x: 940, startPoint y: 814, endPoint x: 938, endPoint y: 801, distance: 13.2
click at [941, 814] on icon "button" at bounding box center [938, 816] width 13 height 13
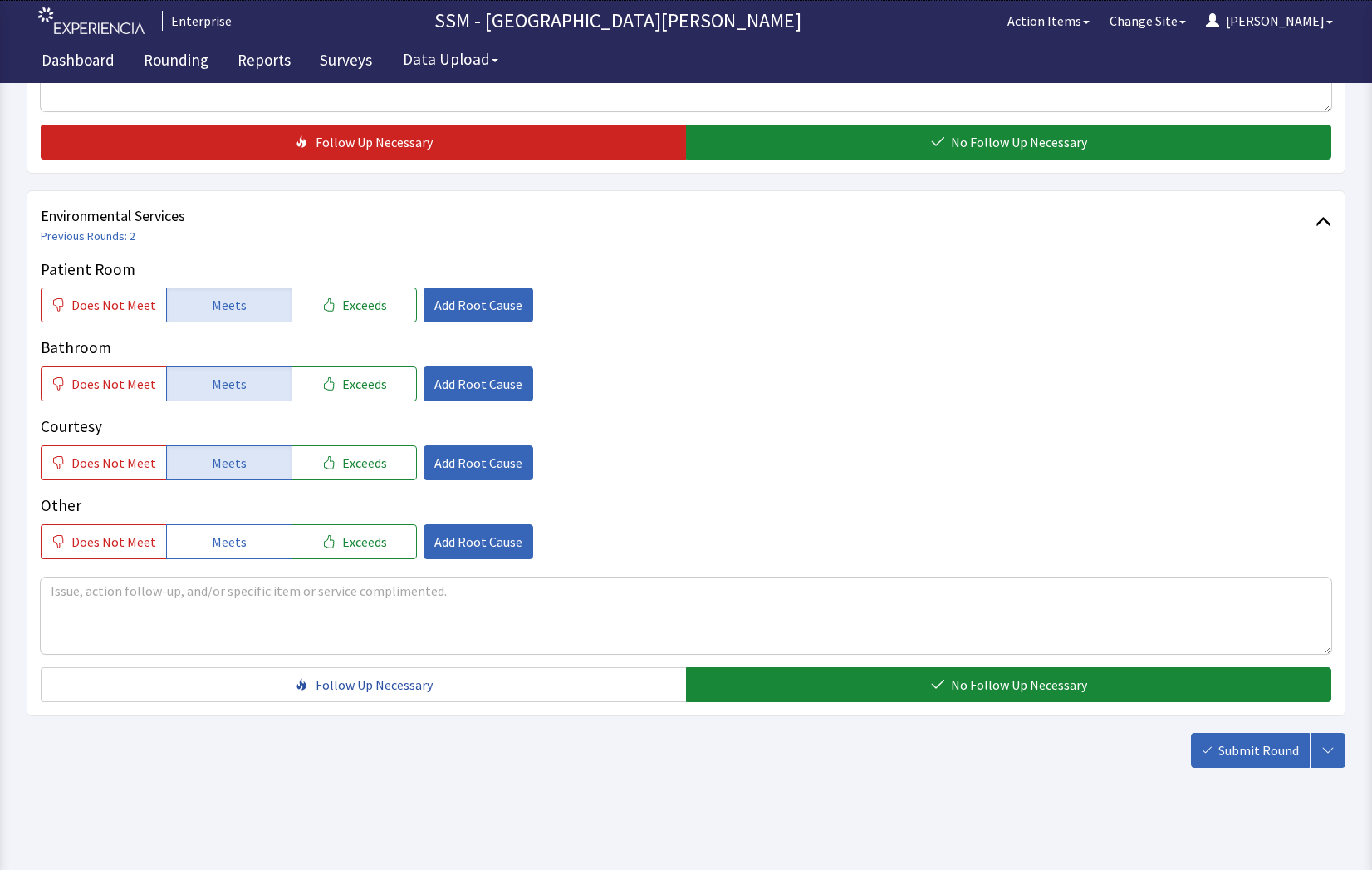
scroll to position [1551, 0]
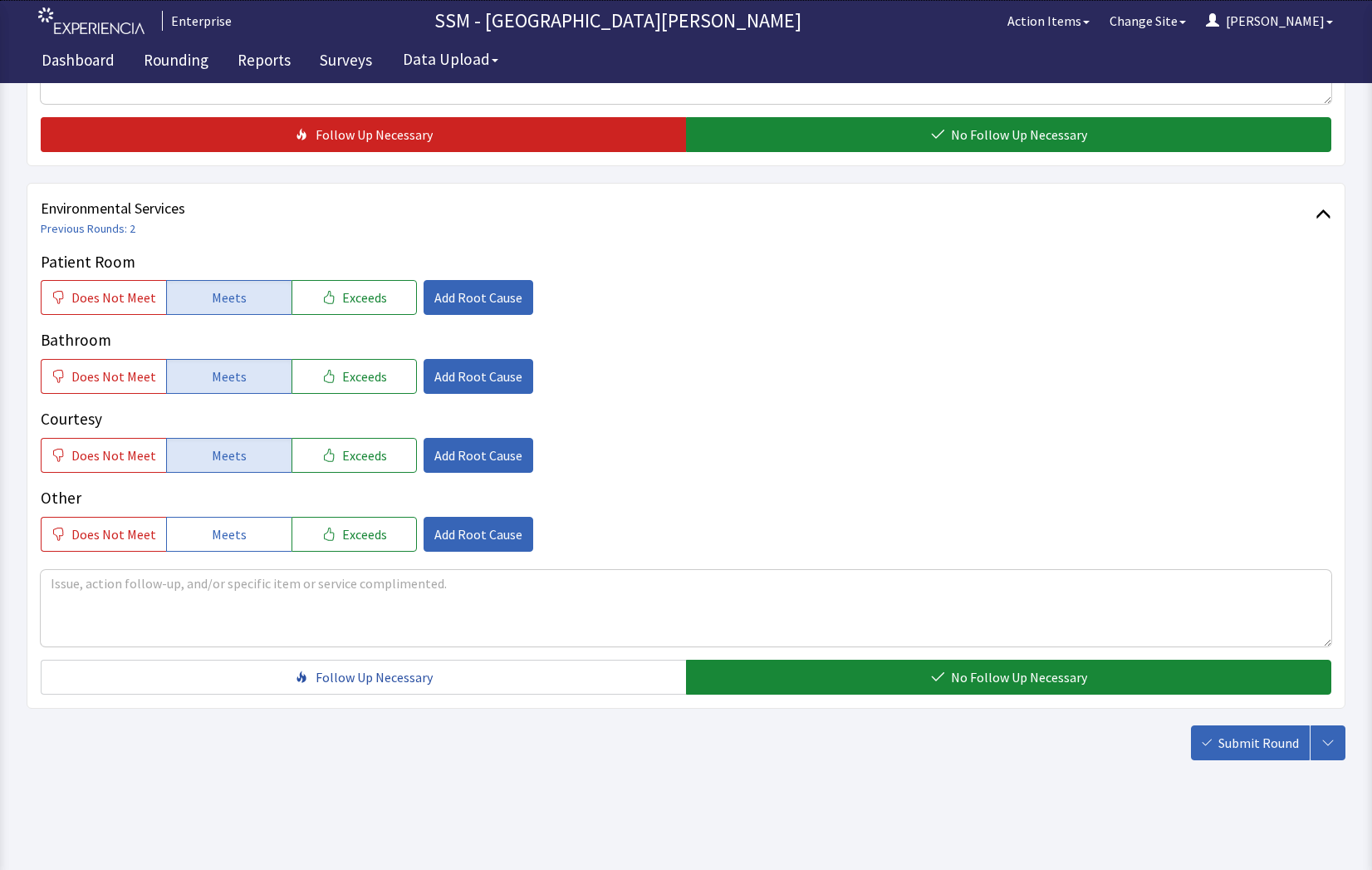
drag, startPoint x: 1243, startPoint y: 751, endPoint x: 1233, endPoint y: 748, distance: 10.4
click at [1242, 751] on span "Submit Round" at bounding box center [1259, 743] width 81 height 20
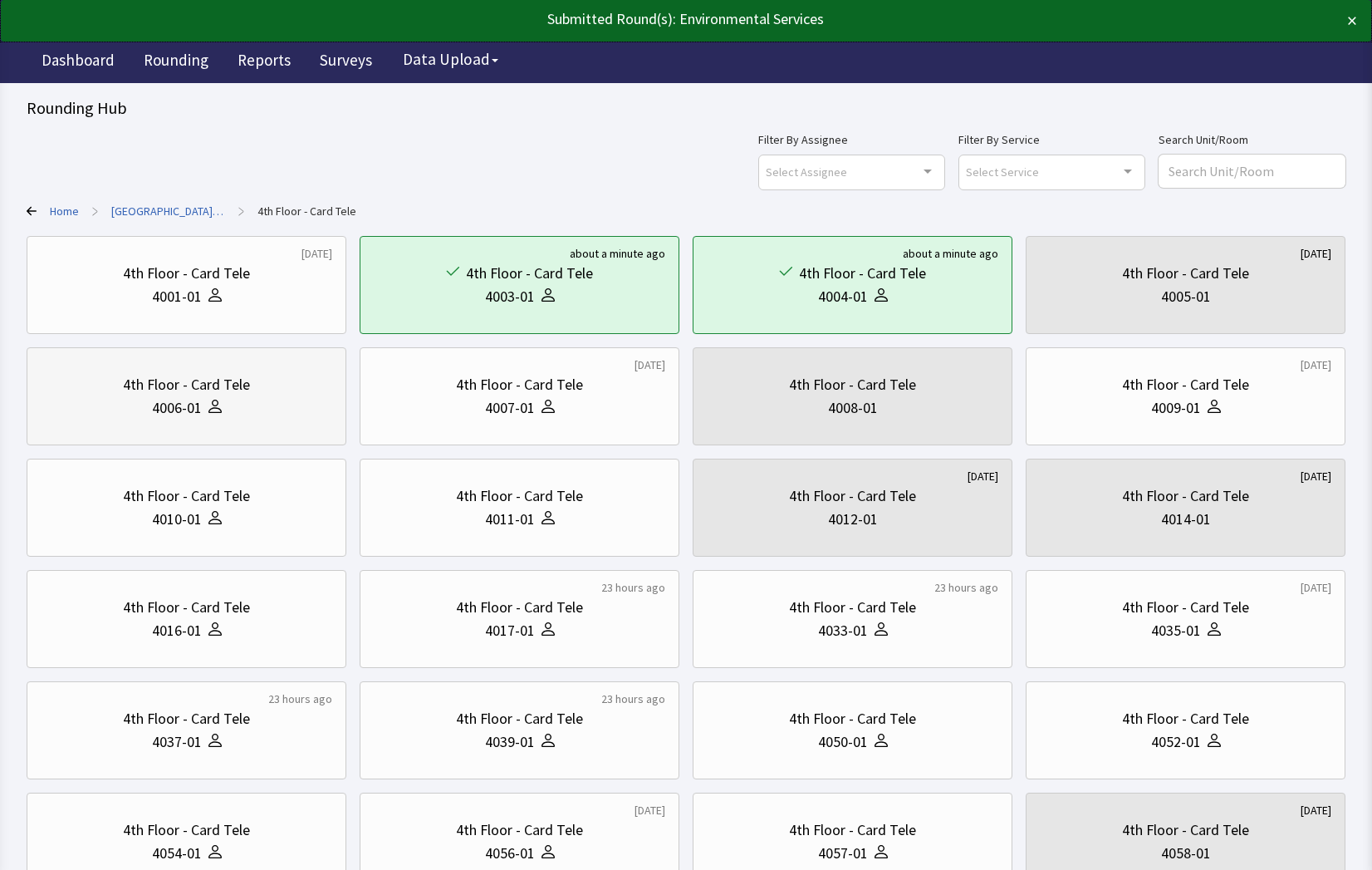
click at [224, 417] on div "4006-01" at bounding box center [186, 408] width 291 height 23
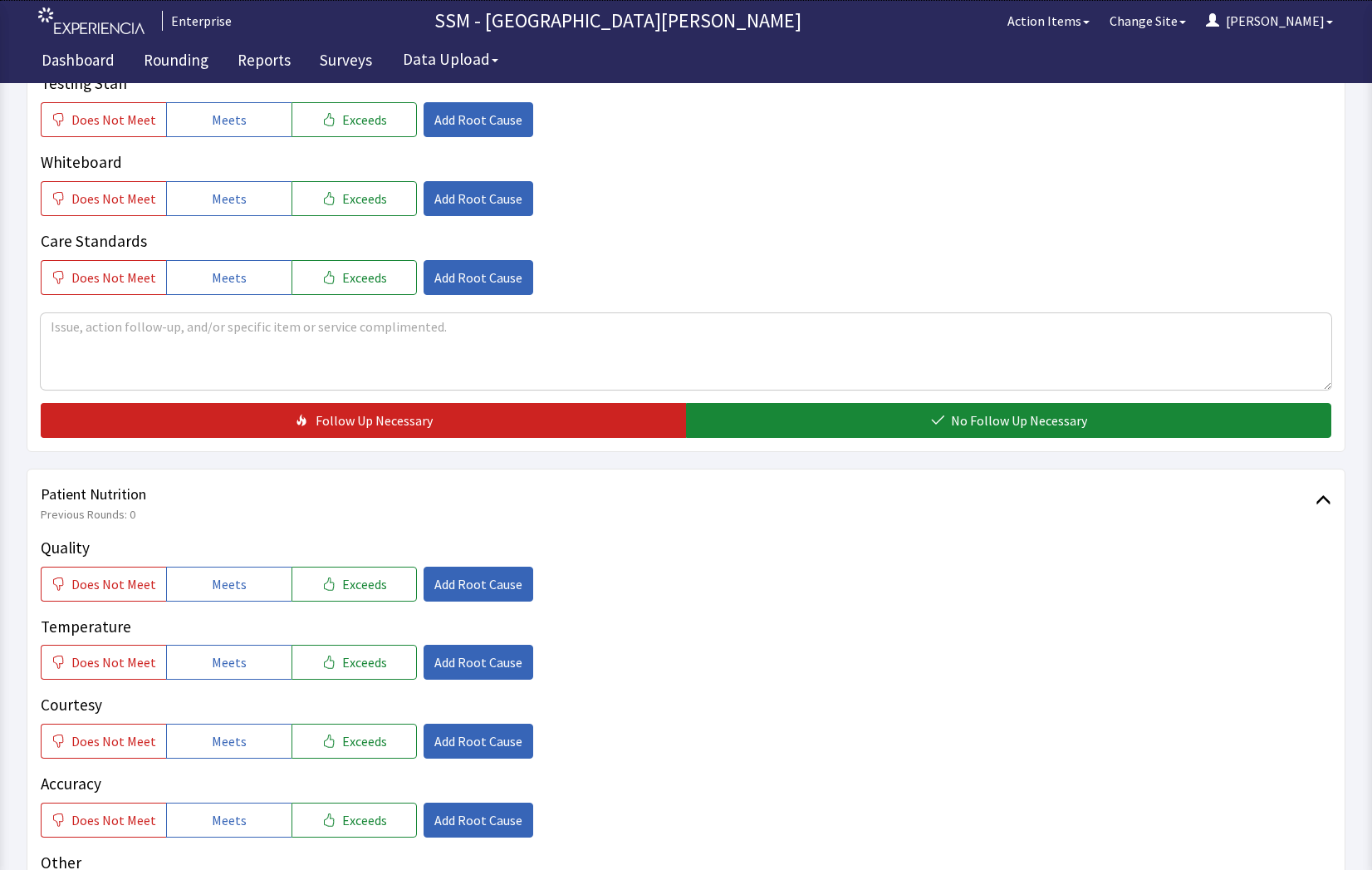
scroll to position [748, 0]
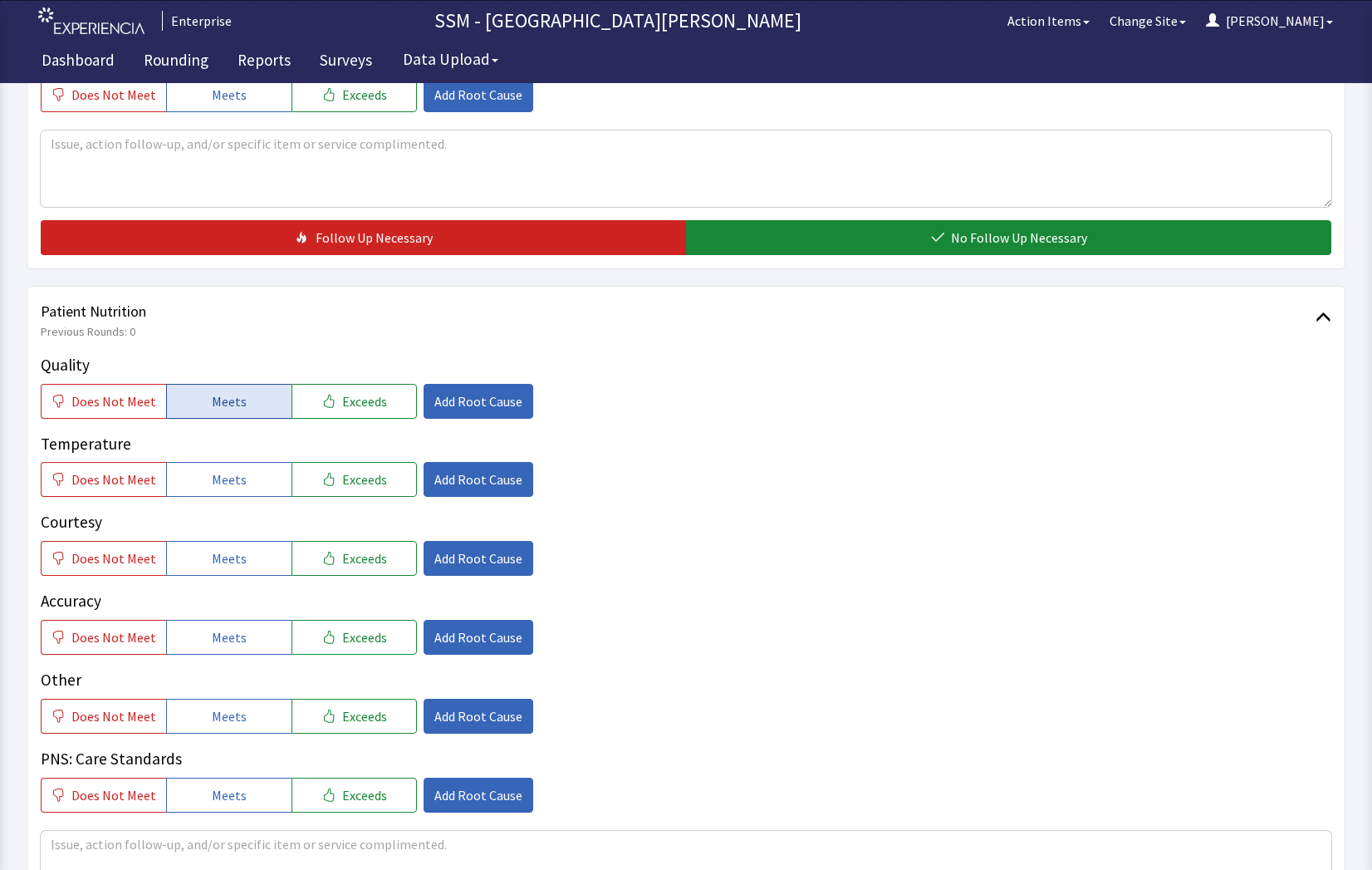
click at [199, 394] on button "Meets" at bounding box center [229, 402] width 125 height 35
click at [224, 482] on span "Meets" at bounding box center [230, 479] width 35 height 20
drag, startPoint x: 232, startPoint y: 568, endPoint x: 236, endPoint y: 598, distance: 30.3
click at [233, 576] on button "Meets" at bounding box center [229, 559] width 125 height 35
click at [234, 633] on span "Meets" at bounding box center [230, 637] width 35 height 20
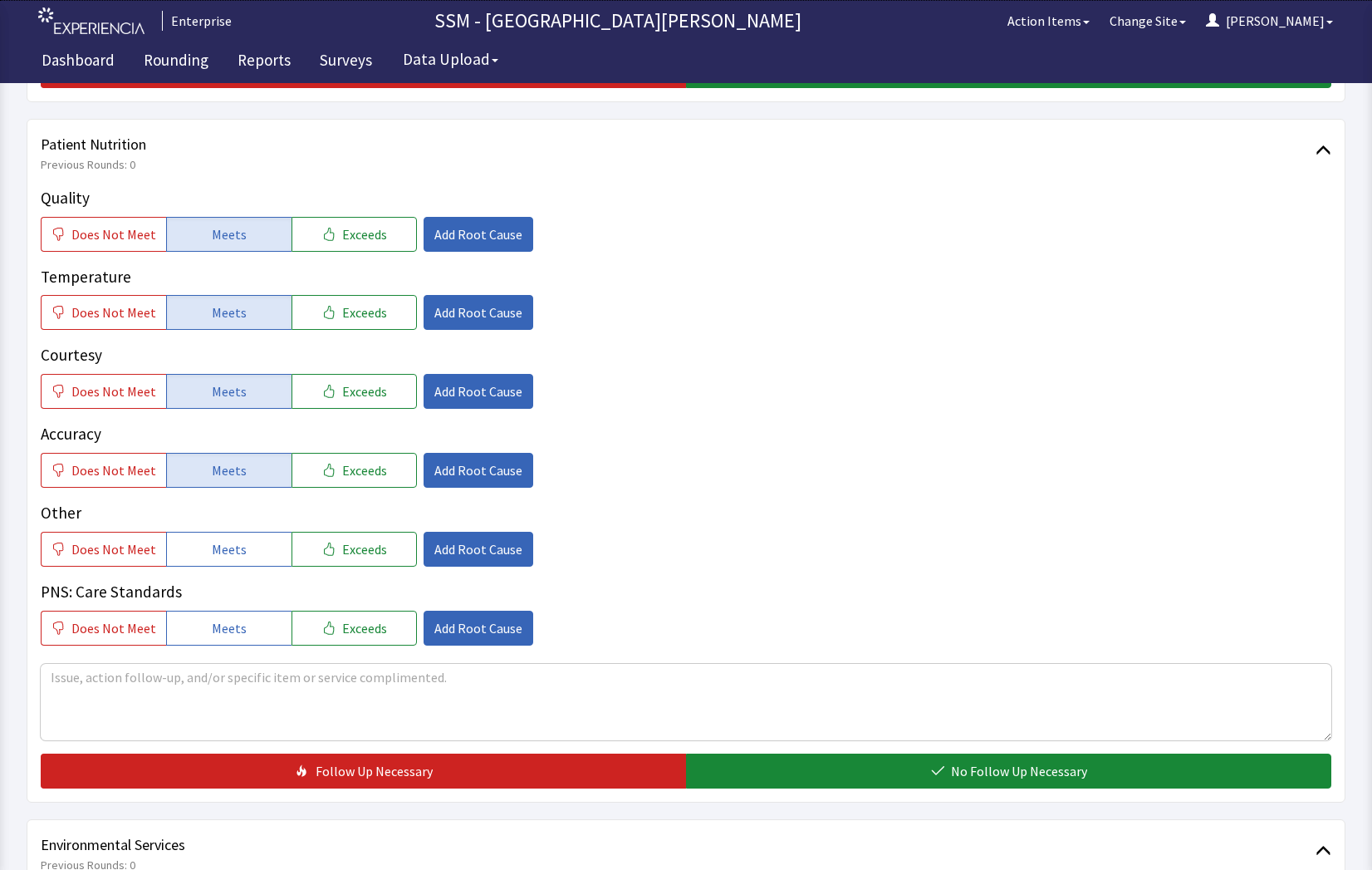
scroll to position [1413, 0]
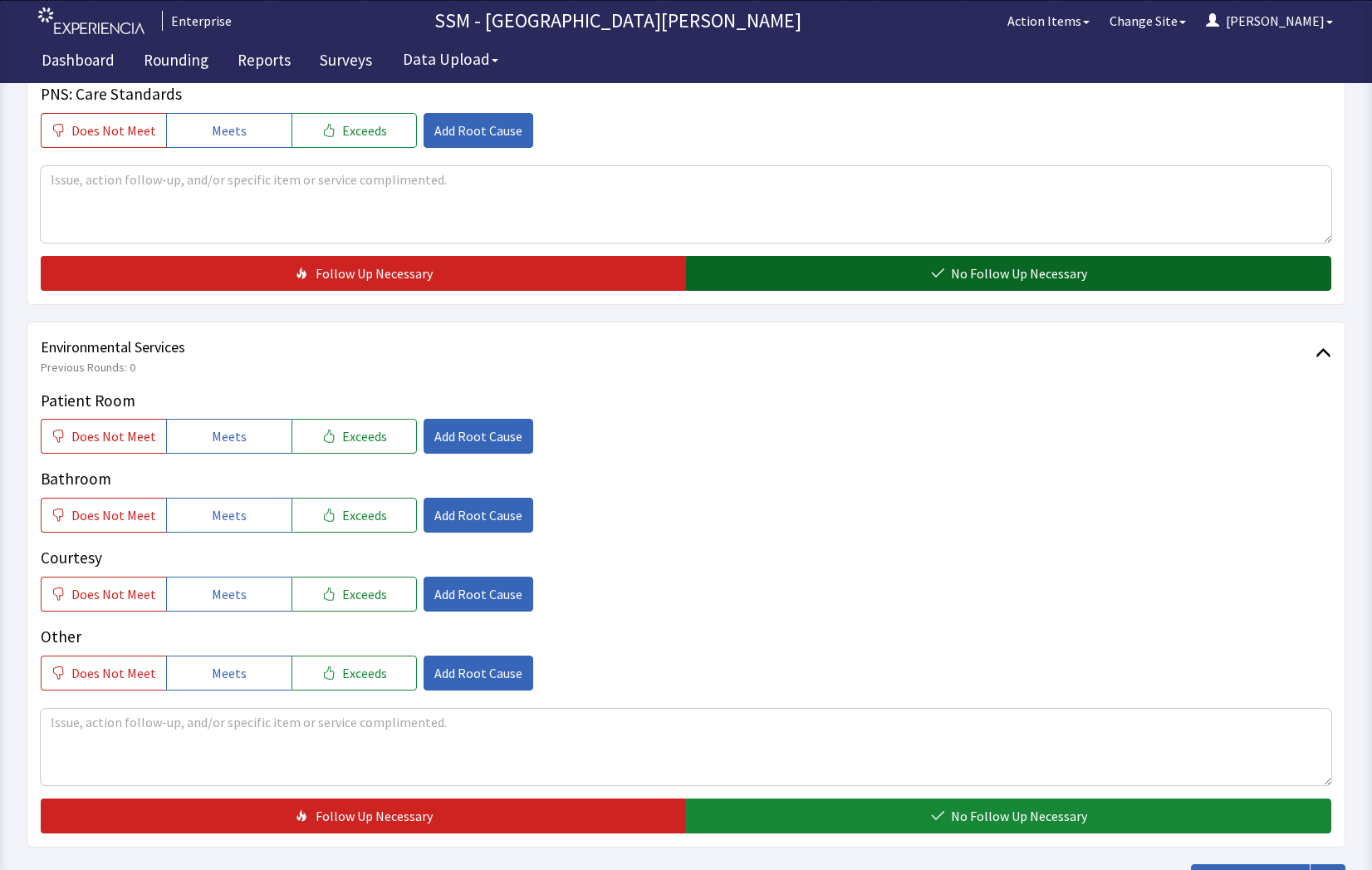
click at [945, 273] on icon "button" at bounding box center [938, 273] width 13 height 13
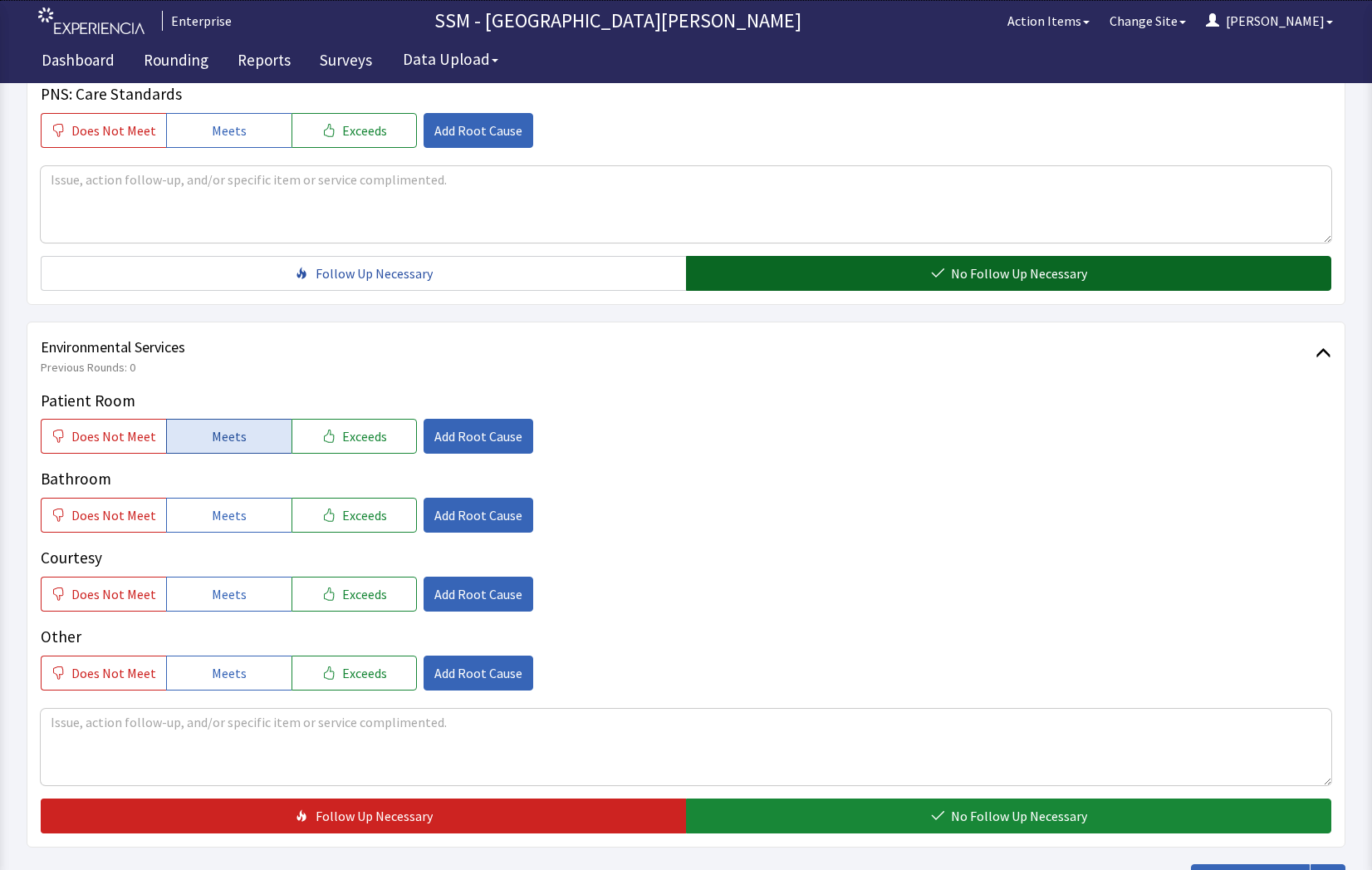
click at [224, 426] on button "Meets" at bounding box center [229, 437] width 125 height 35
click at [235, 510] on span "Meets" at bounding box center [230, 515] width 35 height 20
click at [231, 607] on button "Meets" at bounding box center [229, 594] width 125 height 35
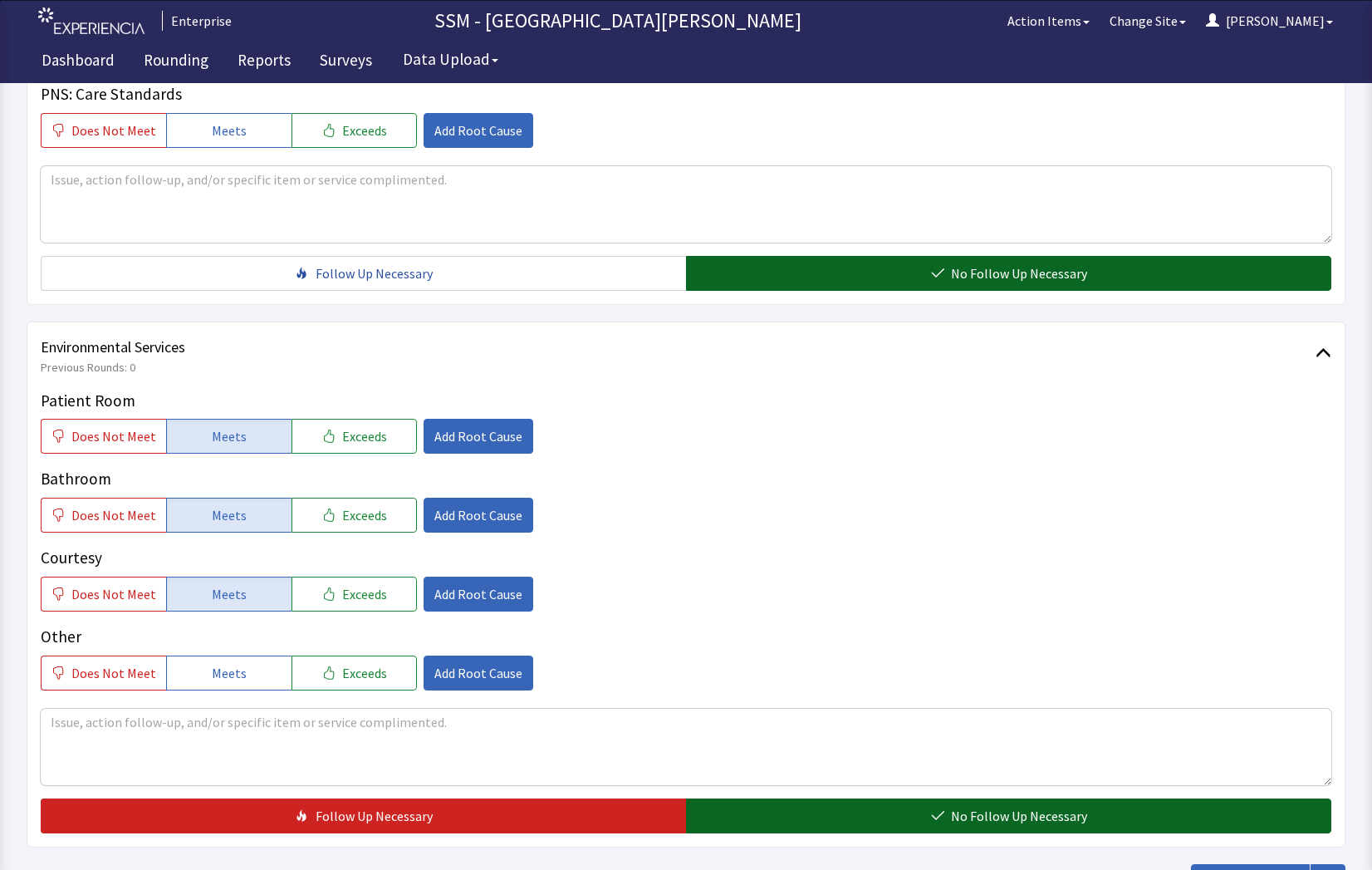
click at [885, 807] on button "No Follow Up Necessary" at bounding box center [1008, 816] width 645 height 35
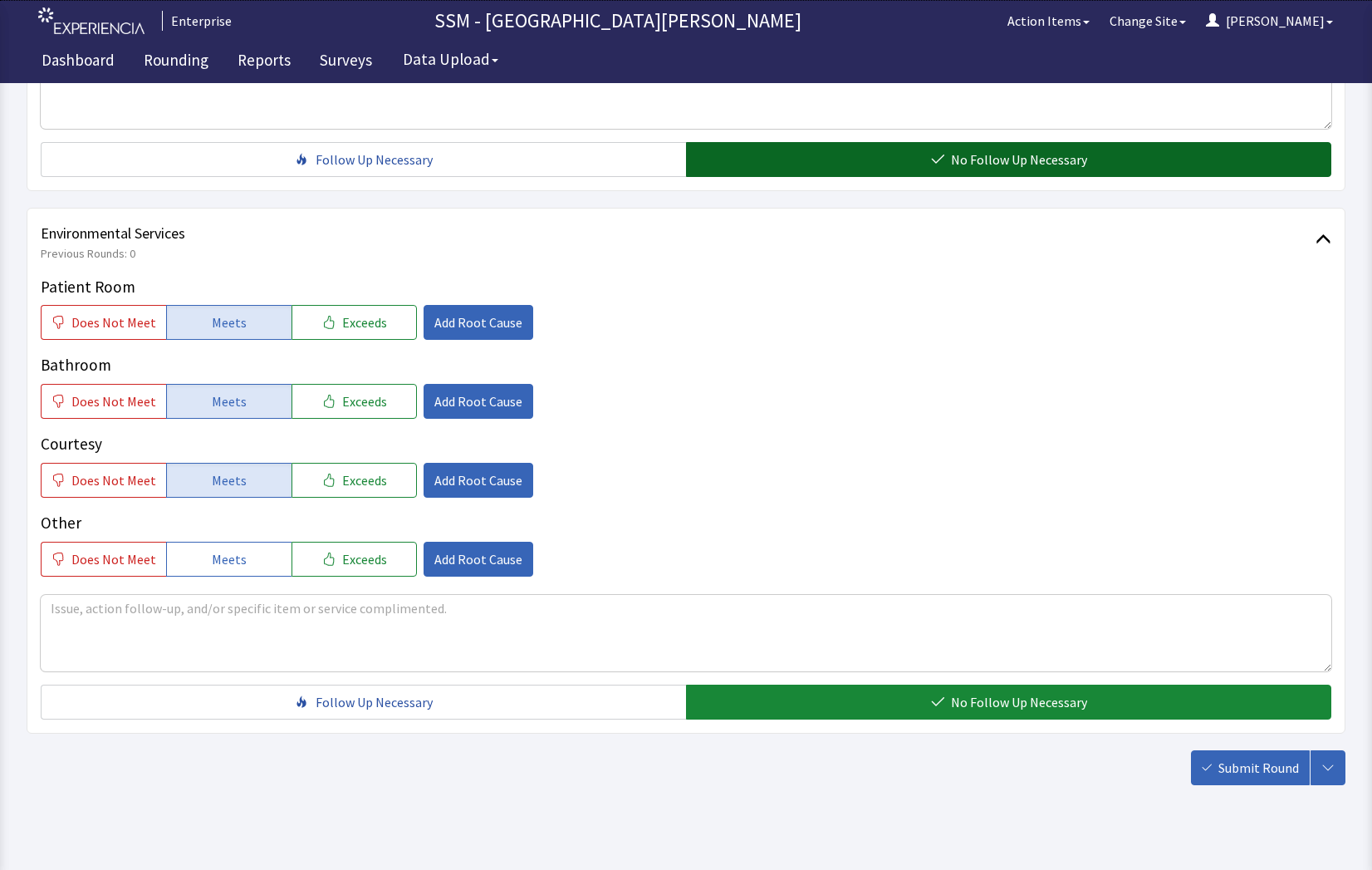
scroll to position [1551, 0]
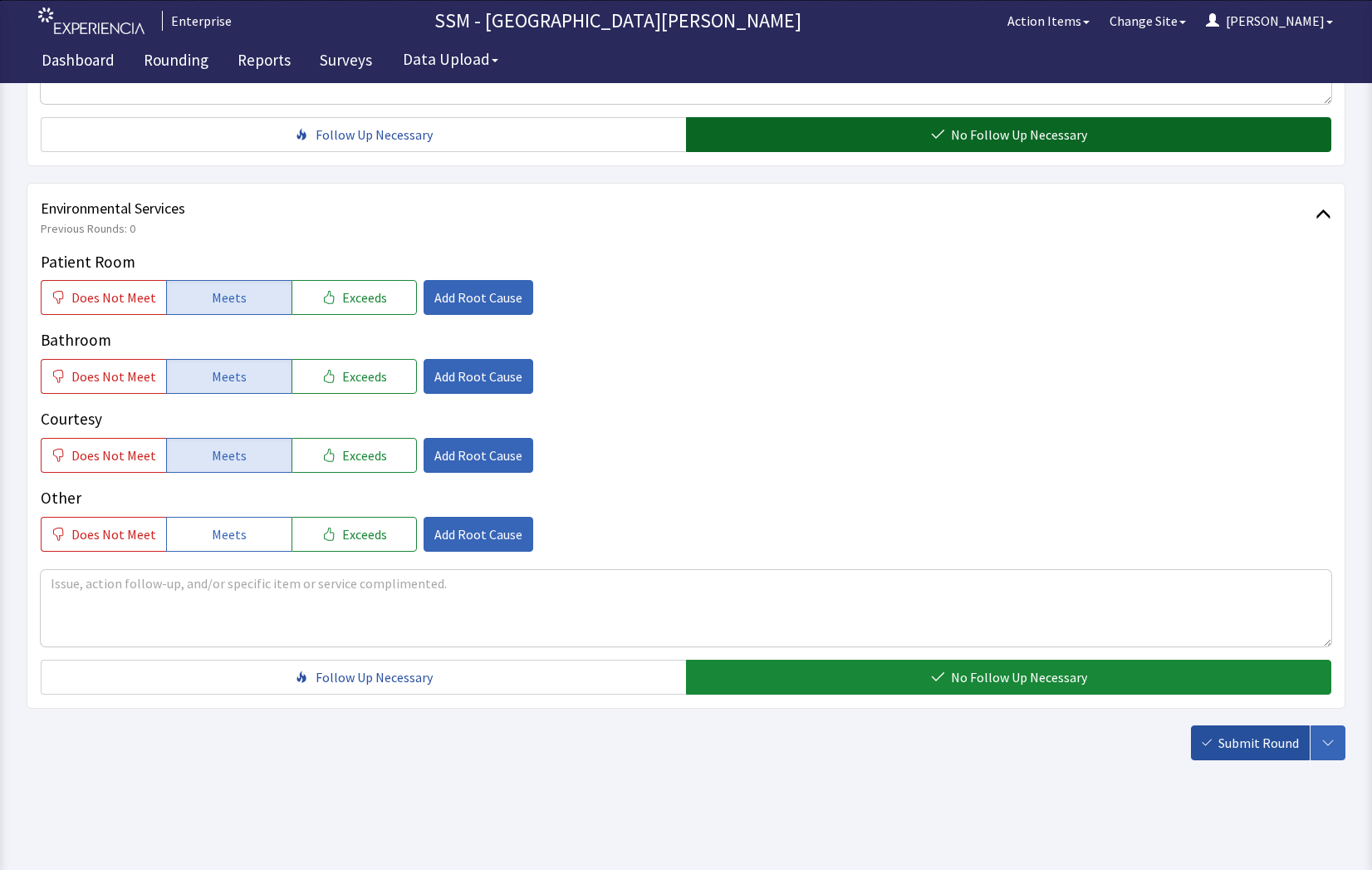
click at [1258, 751] on span "Submit Round" at bounding box center [1259, 743] width 81 height 20
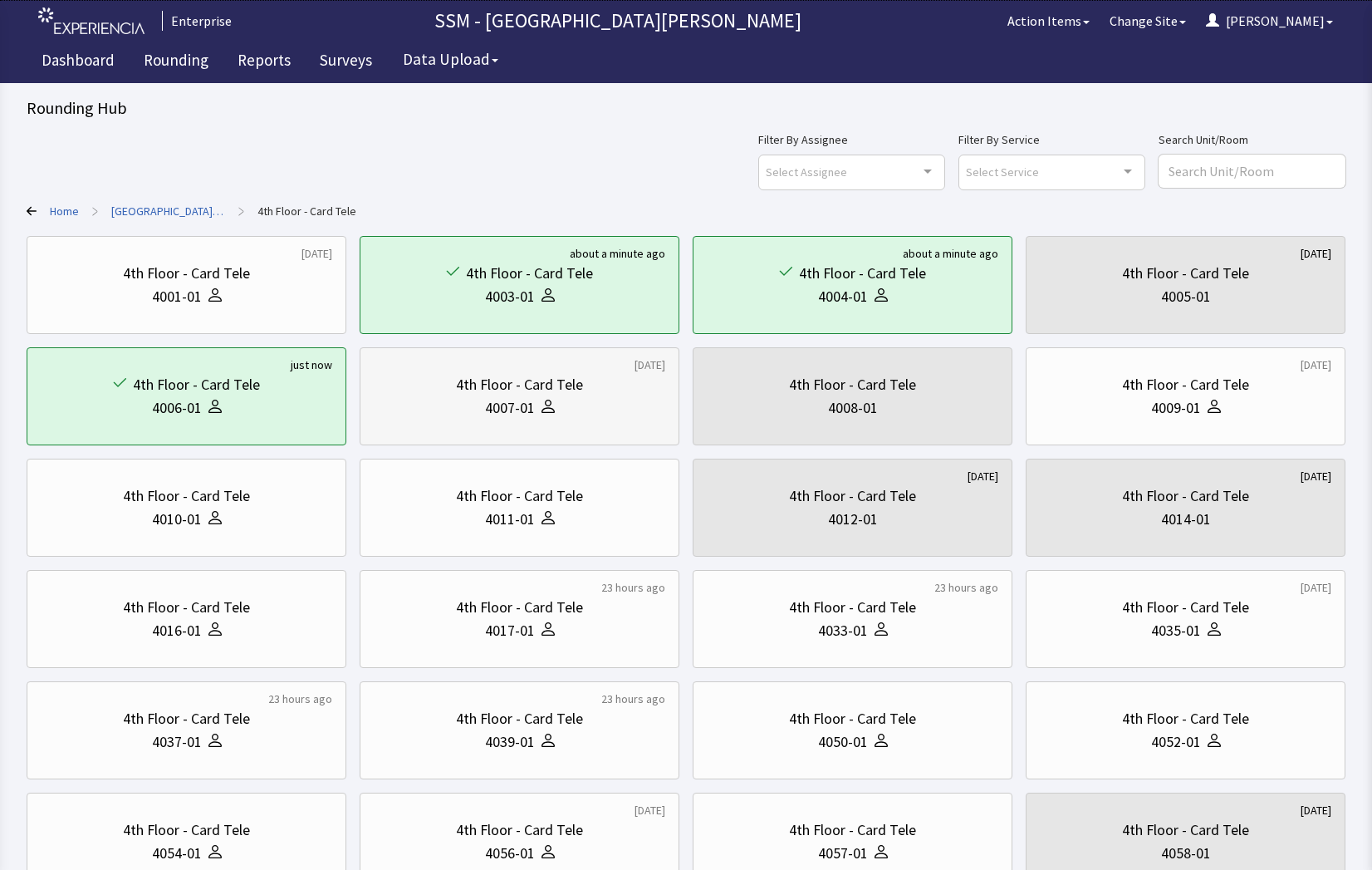
click at [580, 417] on div "4007-01" at bounding box center [519, 408] width 291 height 23
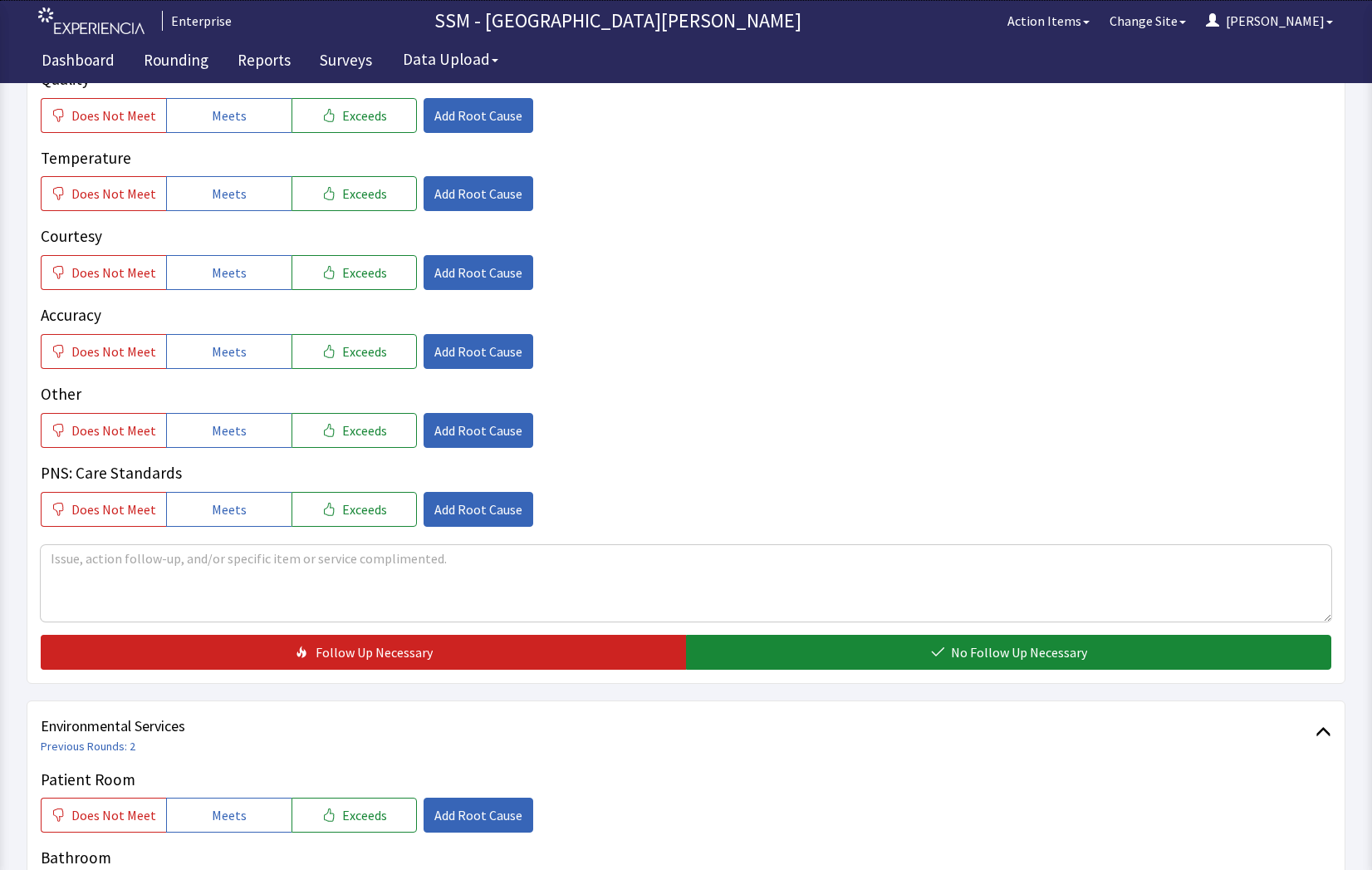
scroll to position [1080, 0]
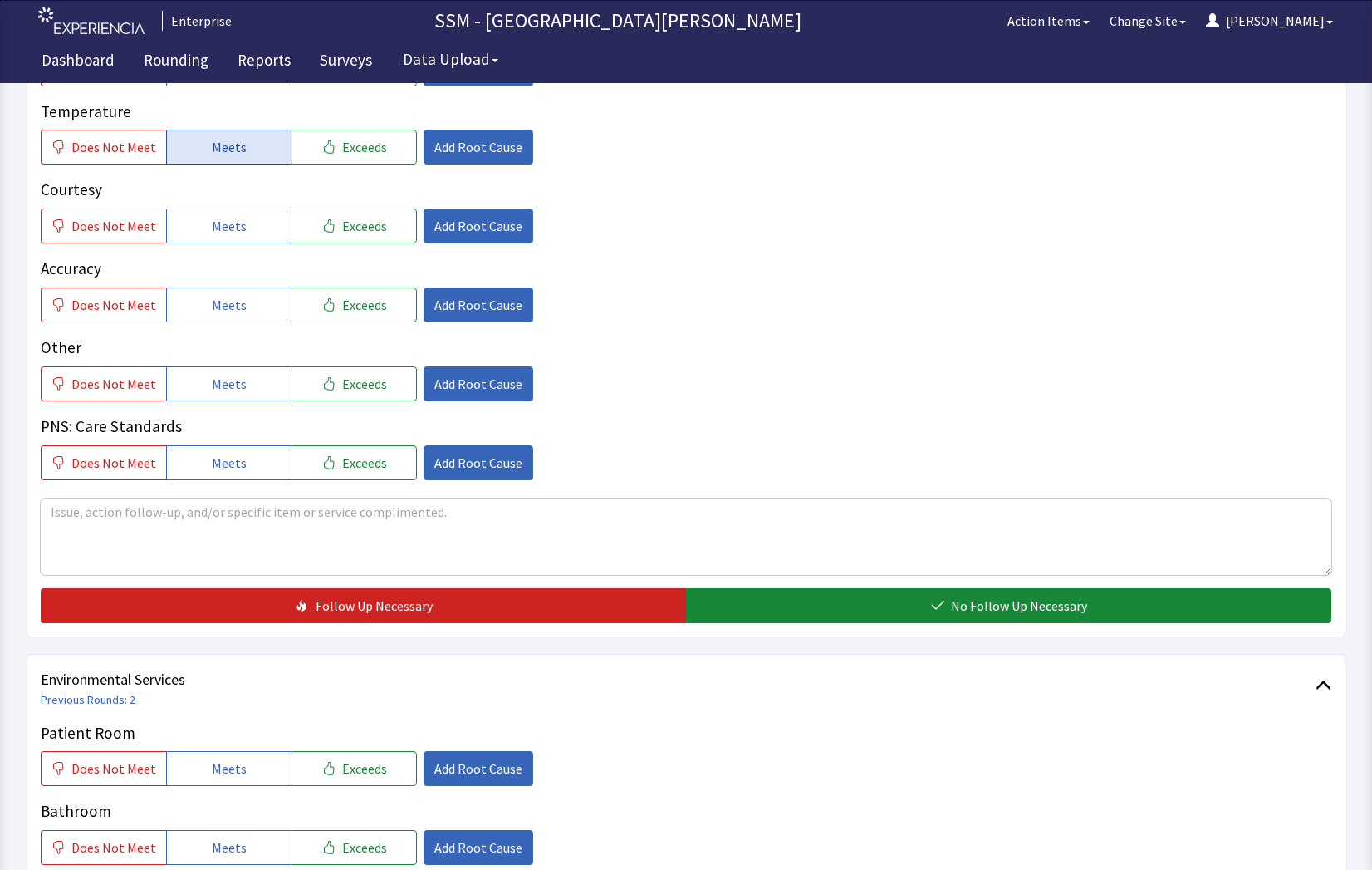
click at [212, 144] on span "Meets" at bounding box center [230, 147] width 35 height 20
click at [230, 241] on button "Meets" at bounding box center [229, 226] width 125 height 35
click at [243, 326] on div "Quality Does Not Meet Meets Exceeds Add Root Cause Temperature Does Not Meet Me…" at bounding box center [686, 250] width 1291 height 459
drag, startPoint x: 213, startPoint y: 306, endPoint x: 231, endPoint y: 363, distance: 59.8
click at [213, 310] on span "Meets" at bounding box center [230, 305] width 35 height 20
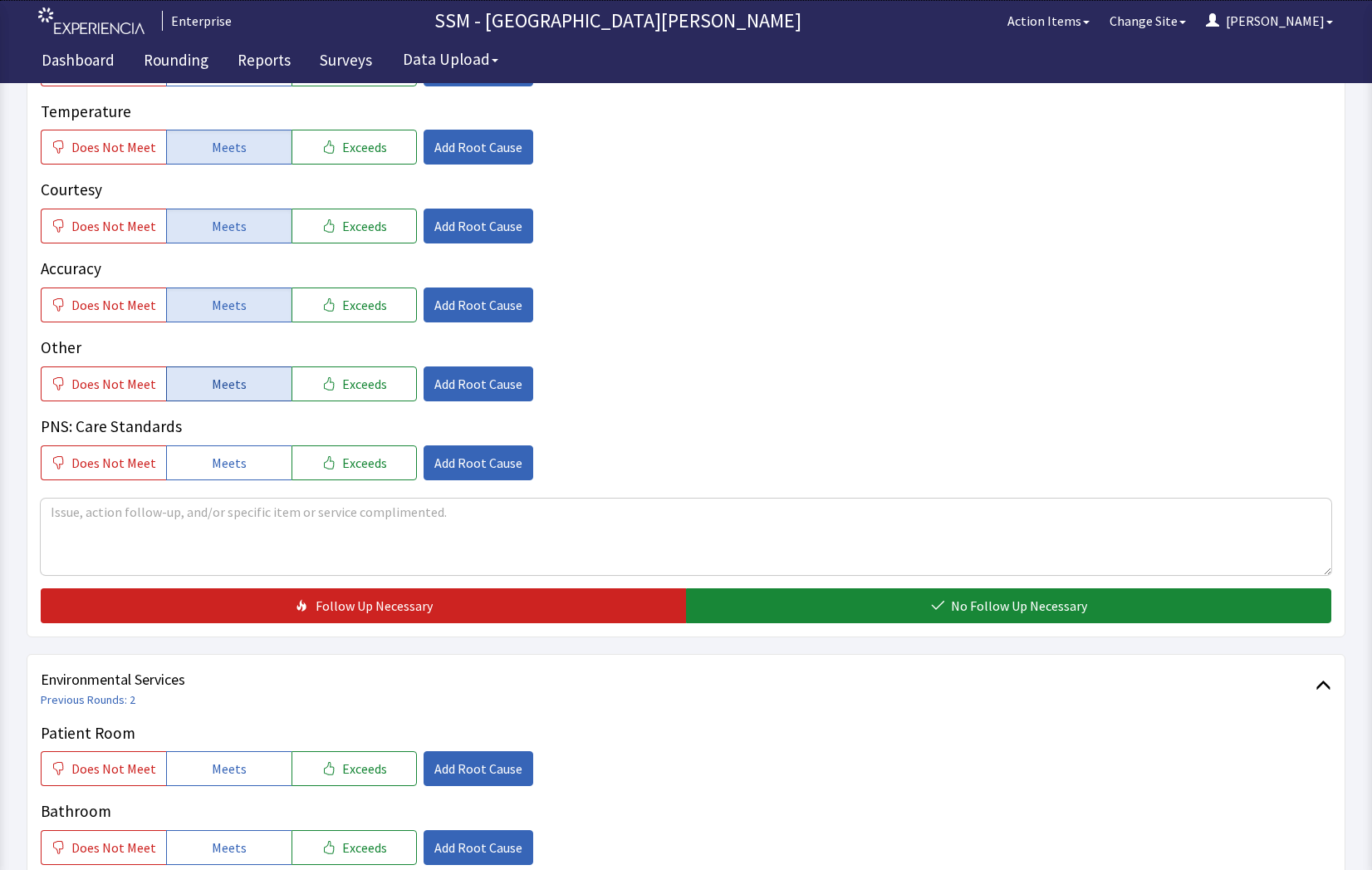
drag, startPoint x: 231, startPoint y: 370, endPoint x: 260, endPoint y: 387, distance: 33.6
click at [234, 377] on button "Meets" at bounding box center [229, 384] width 125 height 35
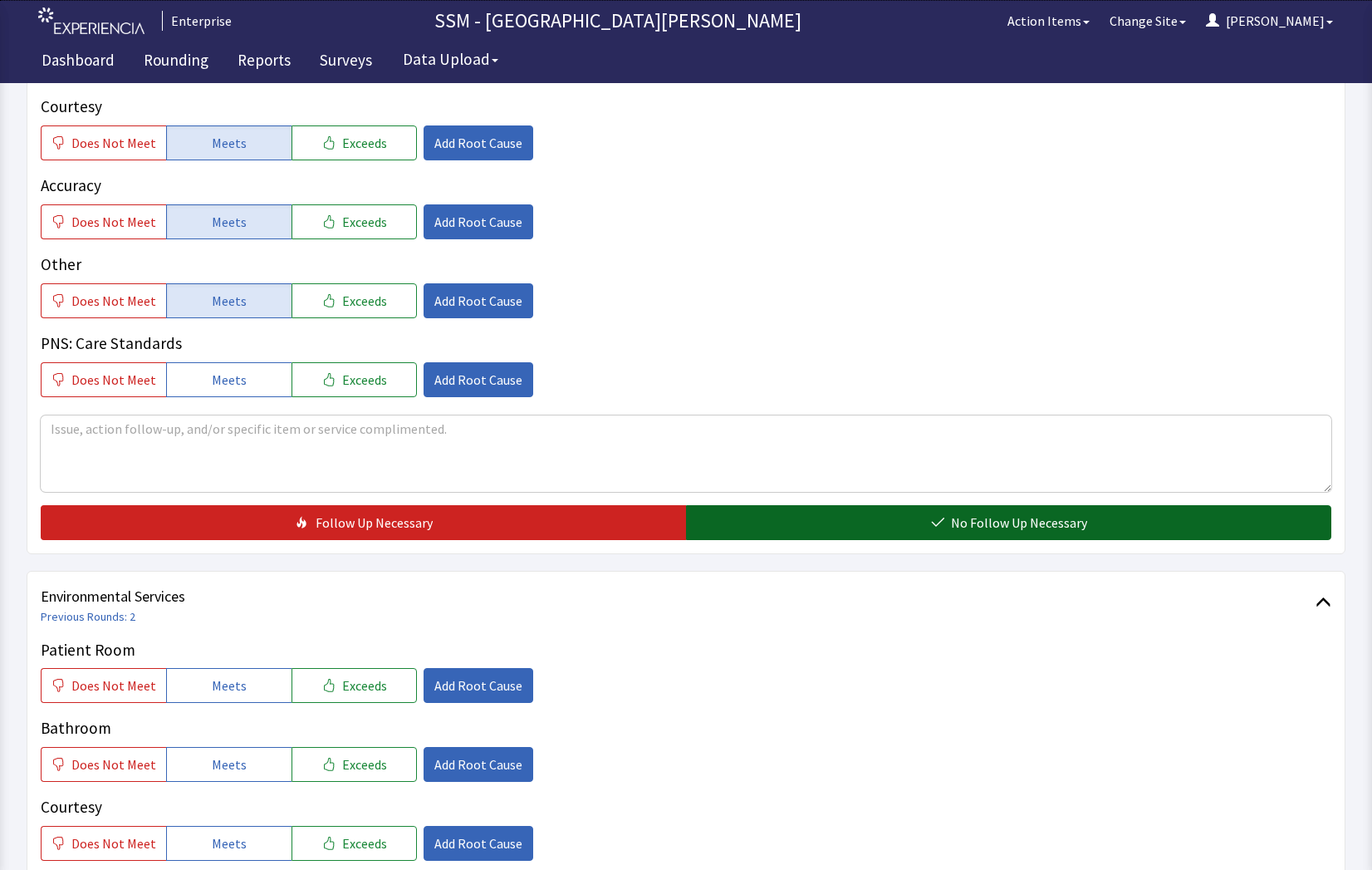
click at [858, 534] on button "No Follow Up Necessary" at bounding box center [1008, 523] width 645 height 35
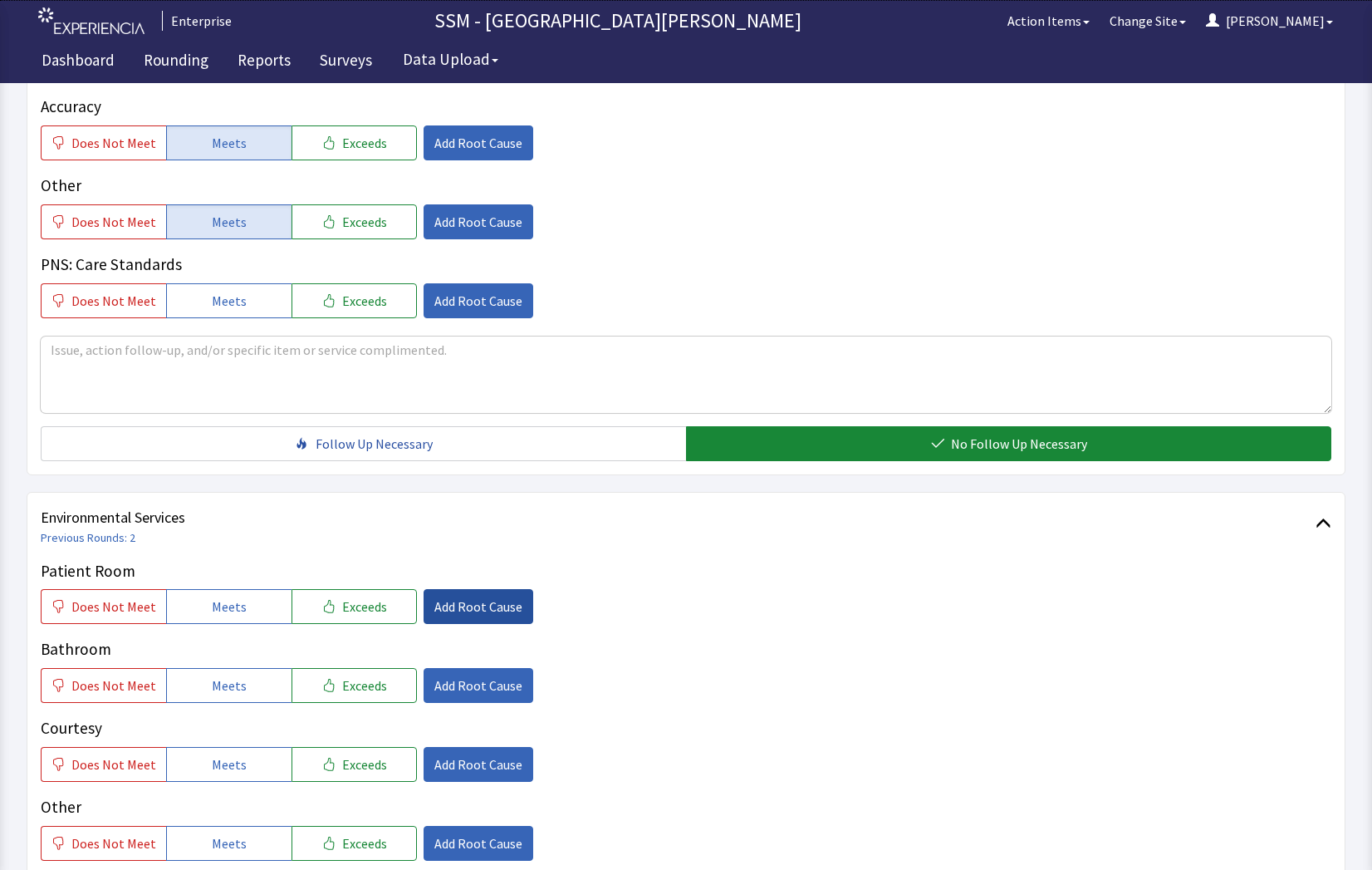
scroll to position [1247, 0]
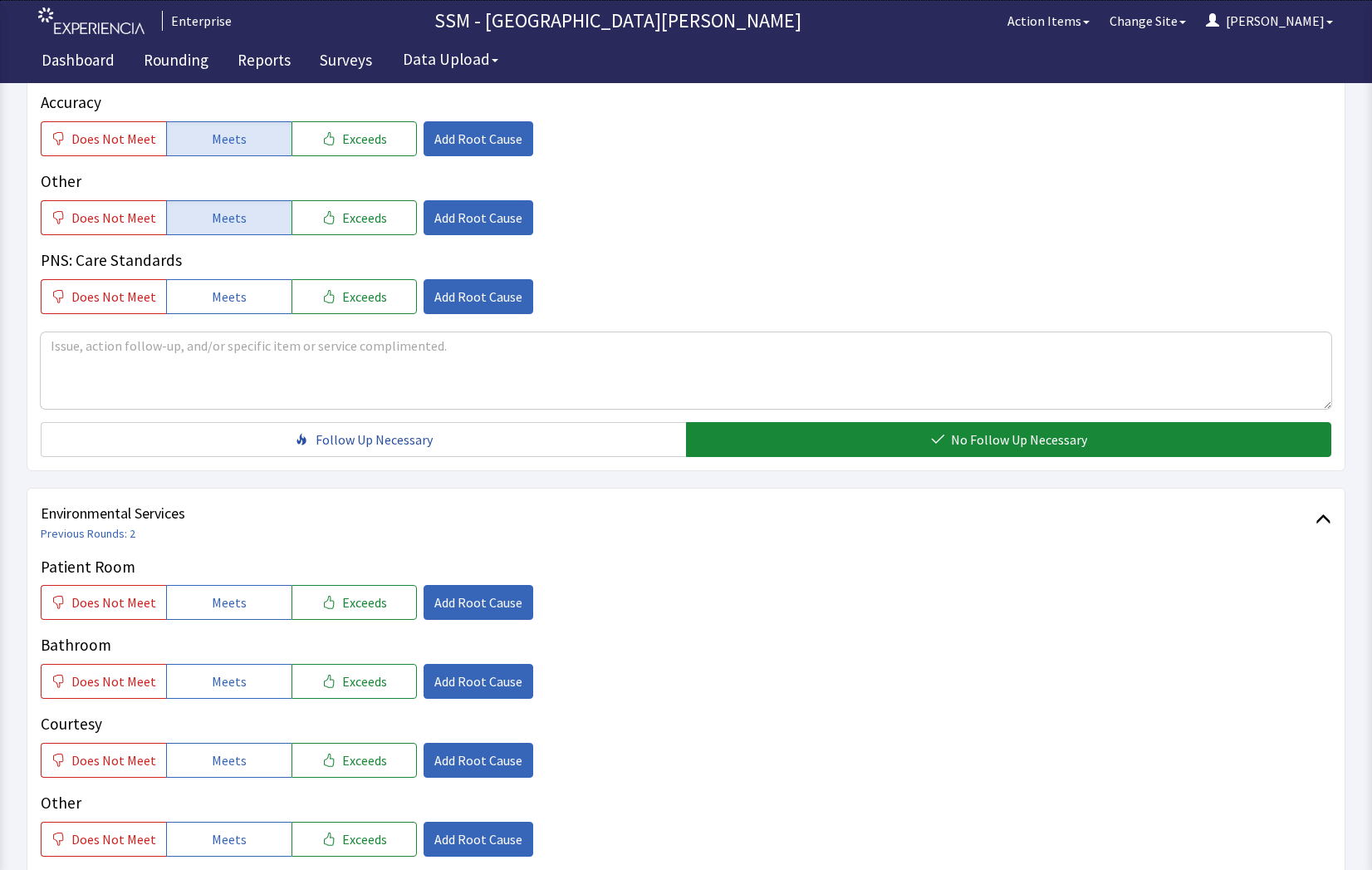
drag, startPoint x: 224, startPoint y: 605, endPoint x: 235, endPoint y: 625, distance: 22.8
click at [225, 610] on span "Meets" at bounding box center [230, 603] width 35 height 20
drag, startPoint x: 238, startPoint y: 676, endPoint x: 239, endPoint y: 720, distance: 44.0
click at [237, 677] on span "Meets" at bounding box center [230, 681] width 35 height 20
click at [229, 751] on span "Meets" at bounding box center [230, 761] width 35 height 20
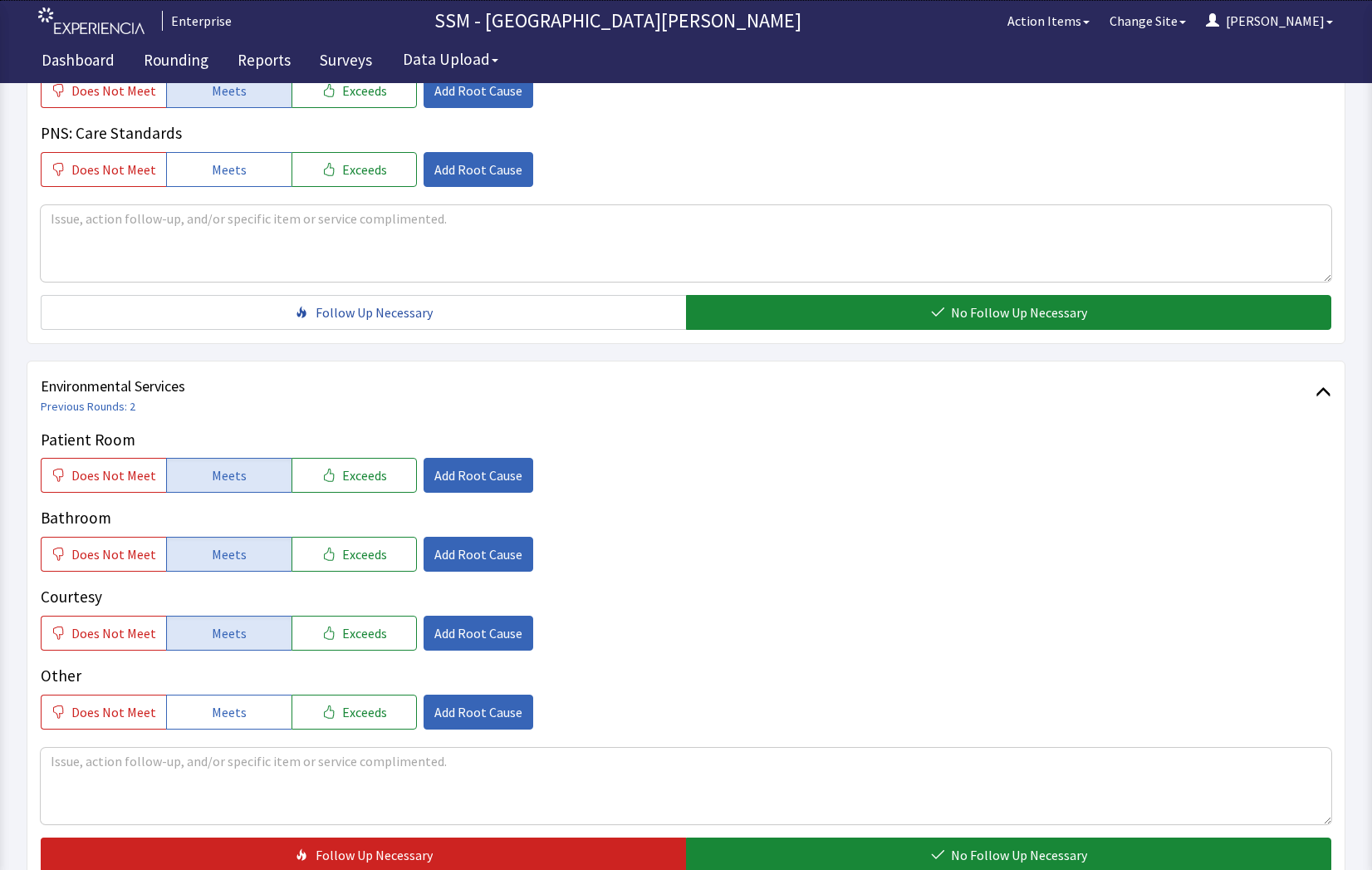
scroll to position [1551, 0]
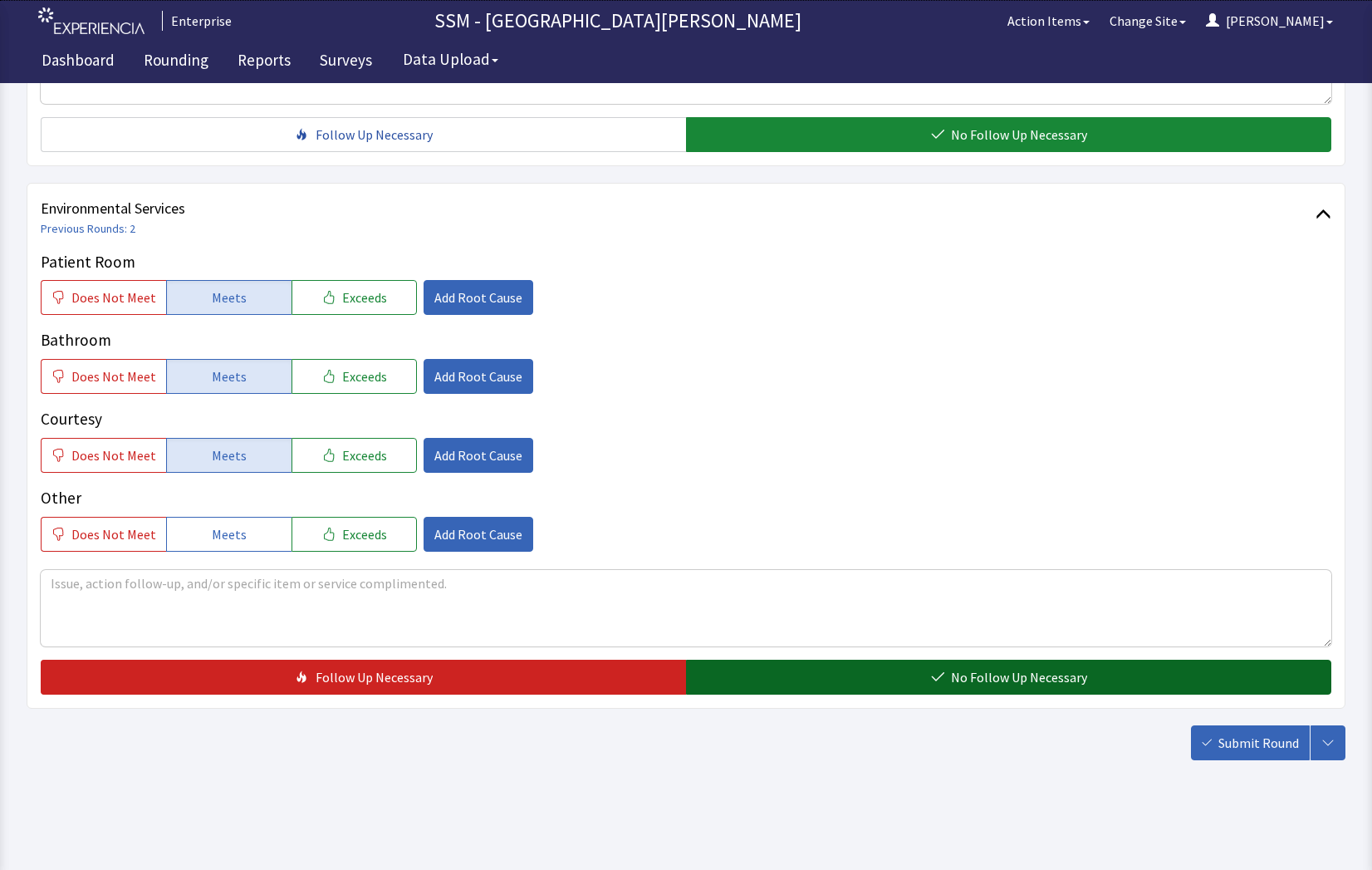
drag, startPoint x: 966, startPoint y: 658, endPoint x: 971, endPoint y: 668, distance: 11.2
click at [967, 661] on div "Patient Room Does Not Meet Meets Exceeds Add Root Cause Bathroom Does Not Meet …" at bounding box center [686, 473] width 1291 height 444
drag, startPoint x: 1003, startPoint y: 679, endPoint x: 1013, endPoint y: 680, distance: 10.0
click at [1010, 680] on span "No Follow Up Necessary" at bounding box center [1019, 677] width 136 height 20
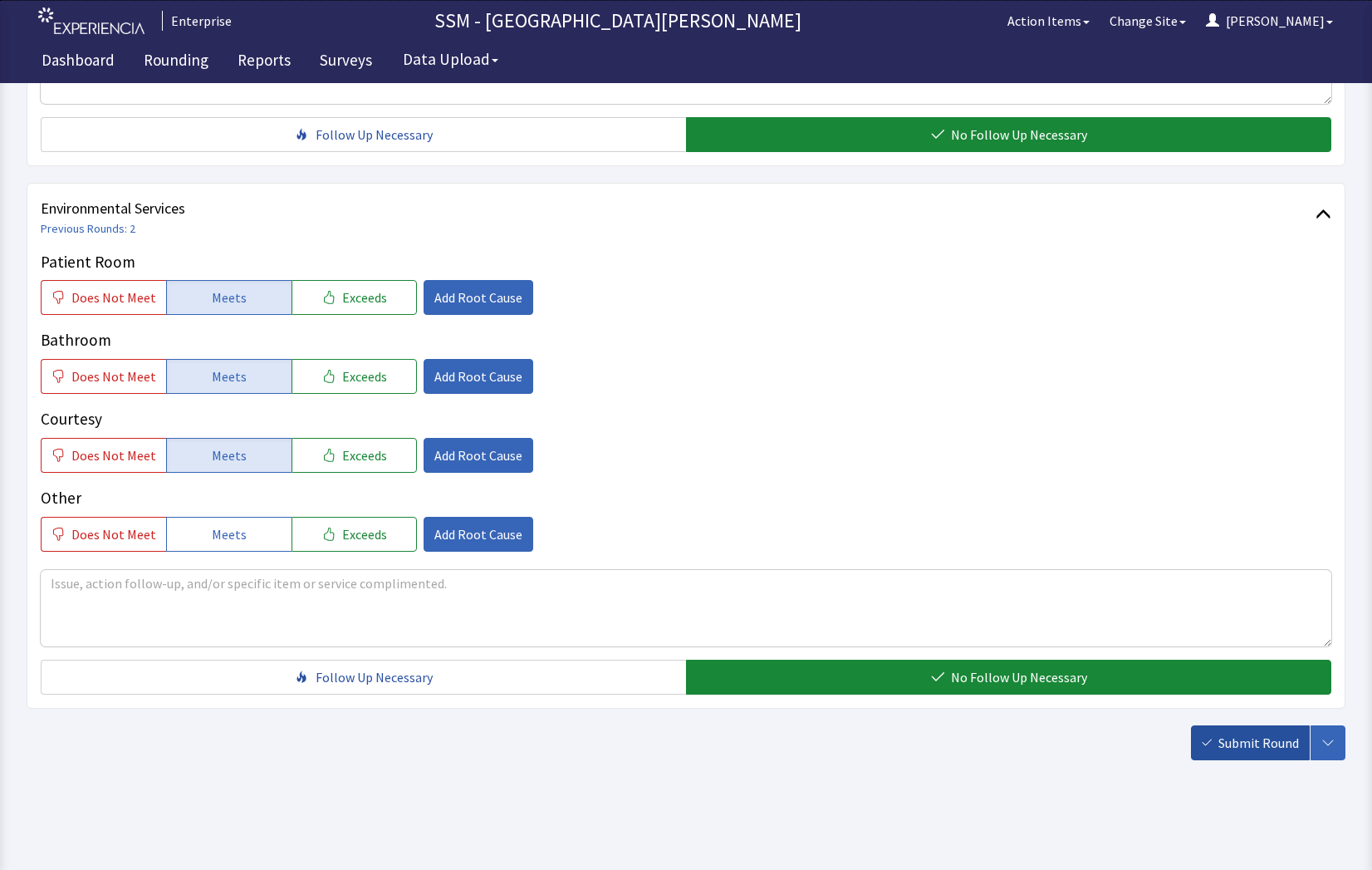
click at [1212, 743] on icon "button" at bounding box center [1207, 743] width 10 height 10
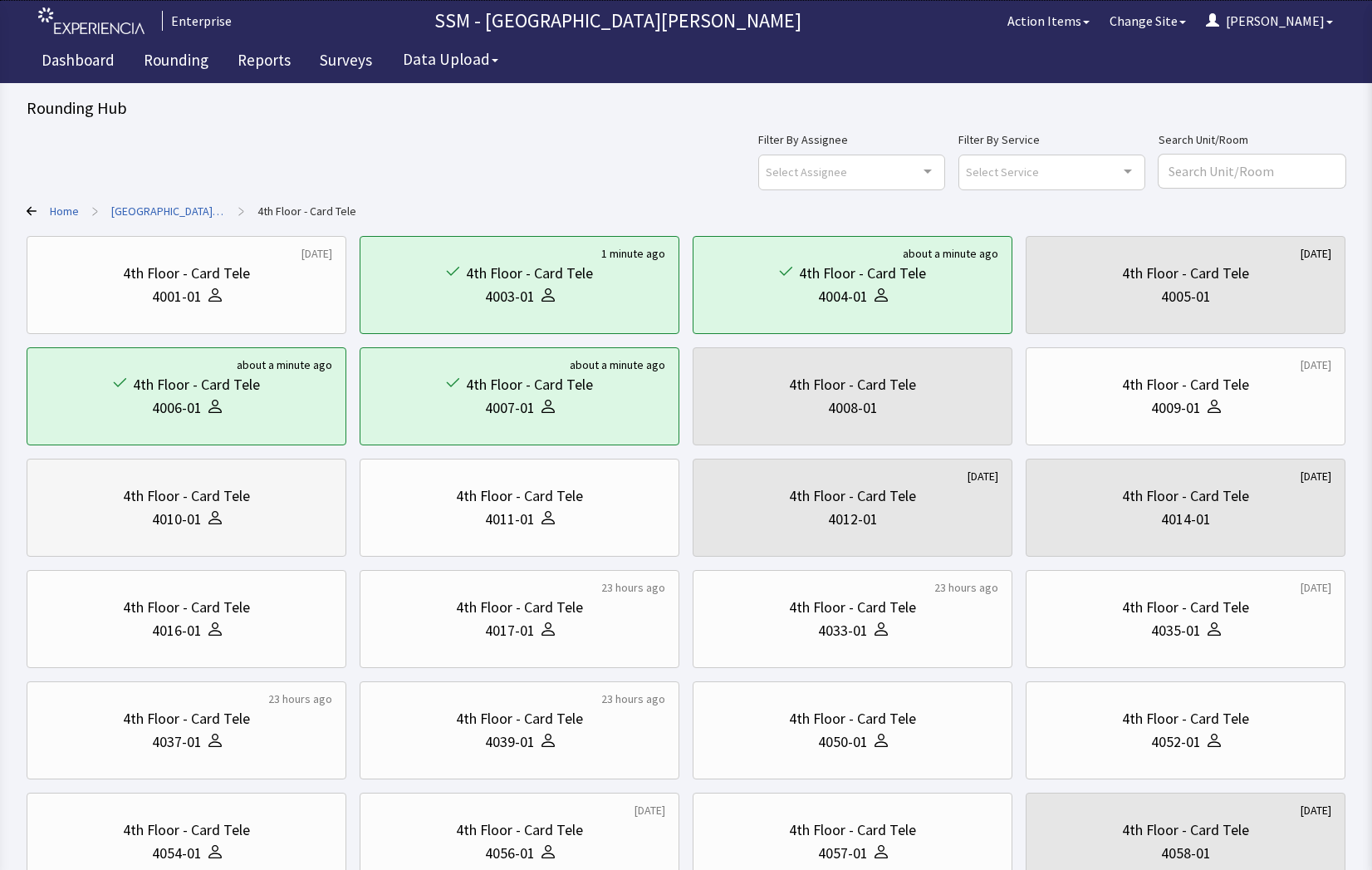
click at [123, 522] on div "4010-01" at bounding box center [186, 519] width 291 height 23
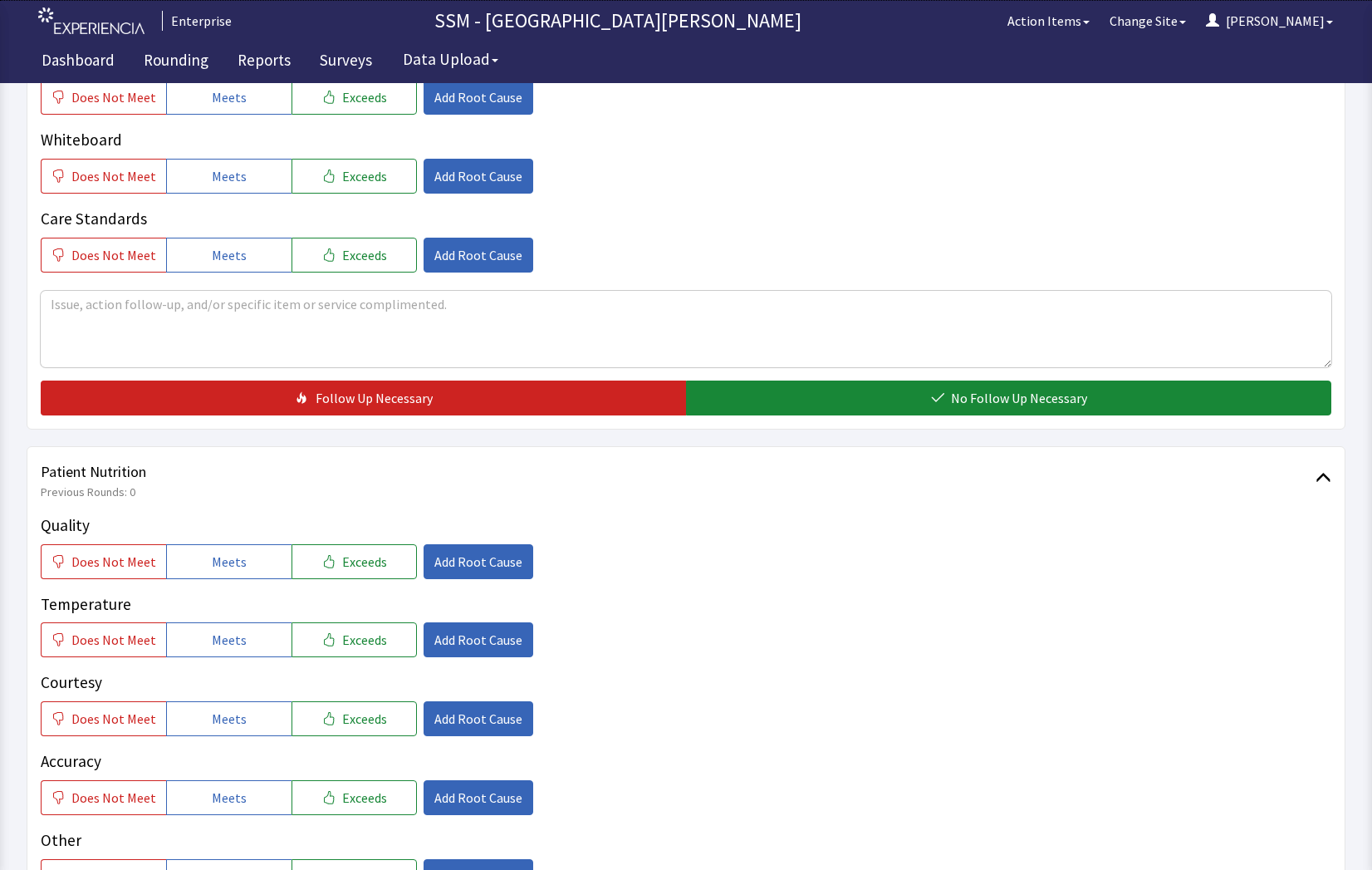
scroll to position [665, 0]
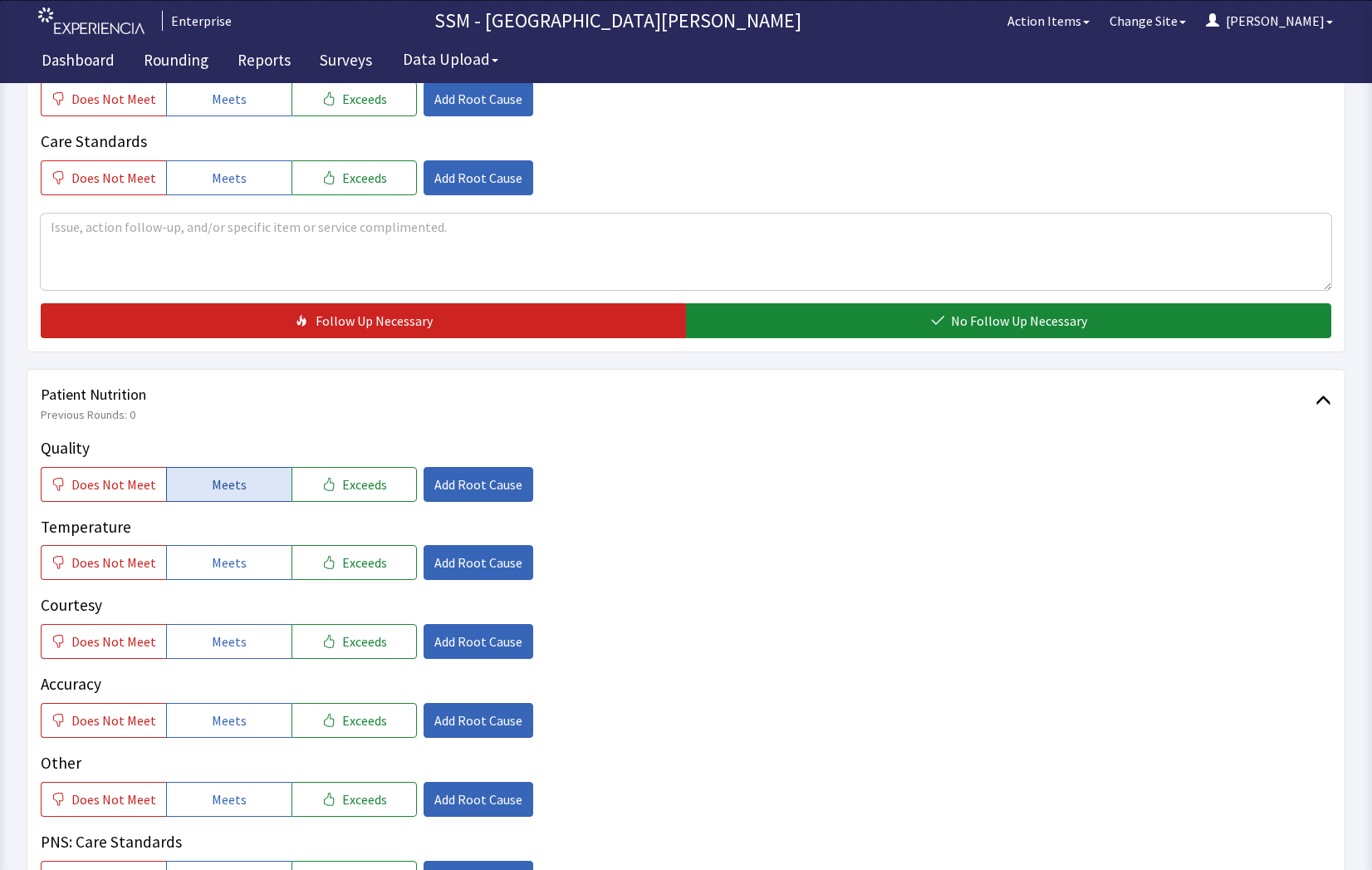
drag, startPoint x: 209, startPoint y: 453, endPoint x: 215, endPoint y: 473, distance: 20.9
click at [215, 473] on div "Quality Does Not Meet Meets Exceeds Add Root Cause" at bounding box center [686, 469] width 1291 height 66
drag, startPoint x: 215, startPoint y: 473, endPoint x: 248, endPoint y: 569, distance: 101.5
click at [246, 565] on button "Meets" at bounding box center [229, 563] width 125 height 35
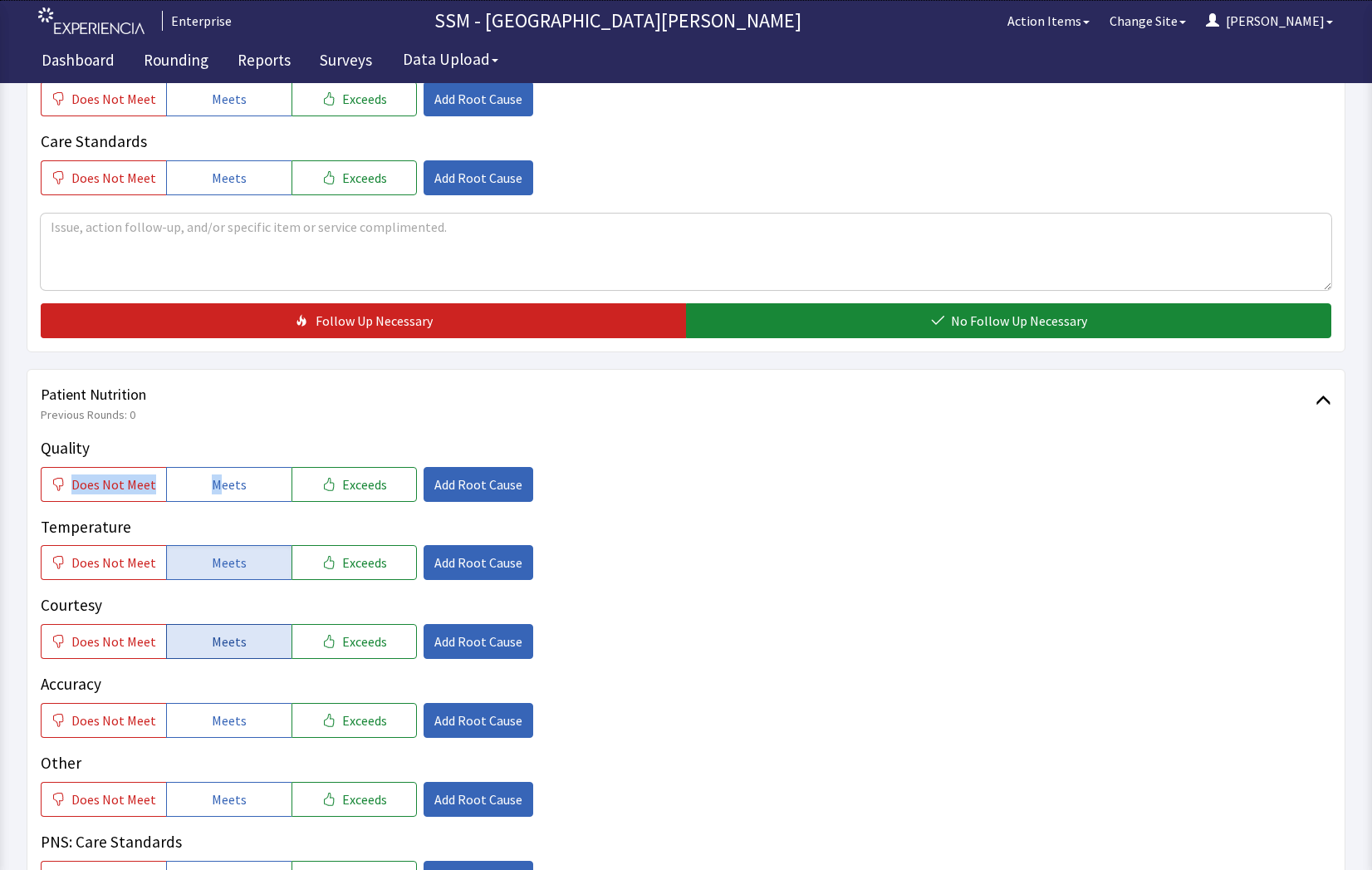
click at [247, 642] on button "Meets" at bounding box center [229, 641] width 125 height 35
click at [233, 479] on span "Meets" at bounding box center [230, 484] width 35 height 20
click at [236, 721] on span "Meets" at bounding box center [230, 721] width 35 height 20
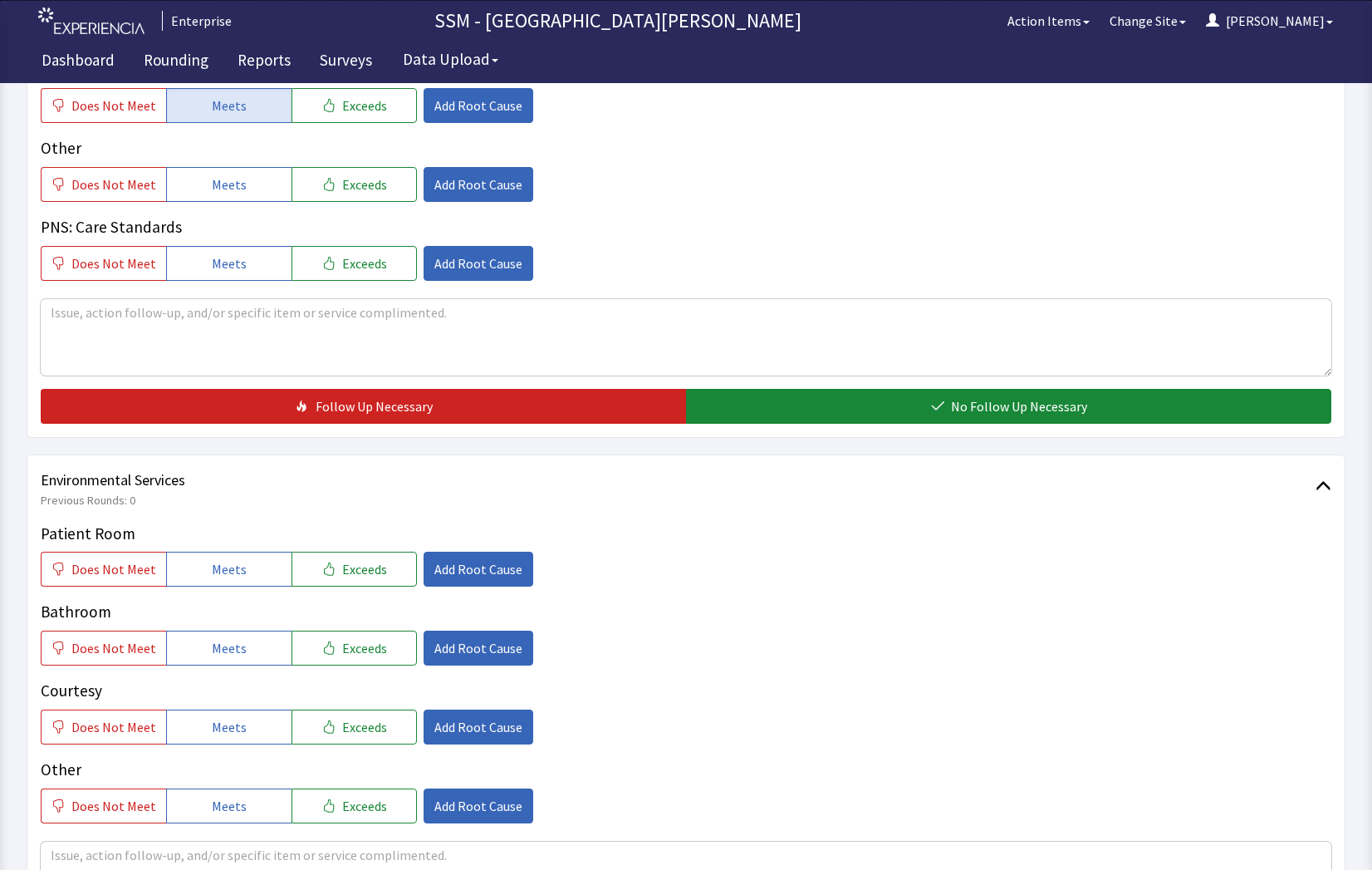
scroll to position [1413, 0]
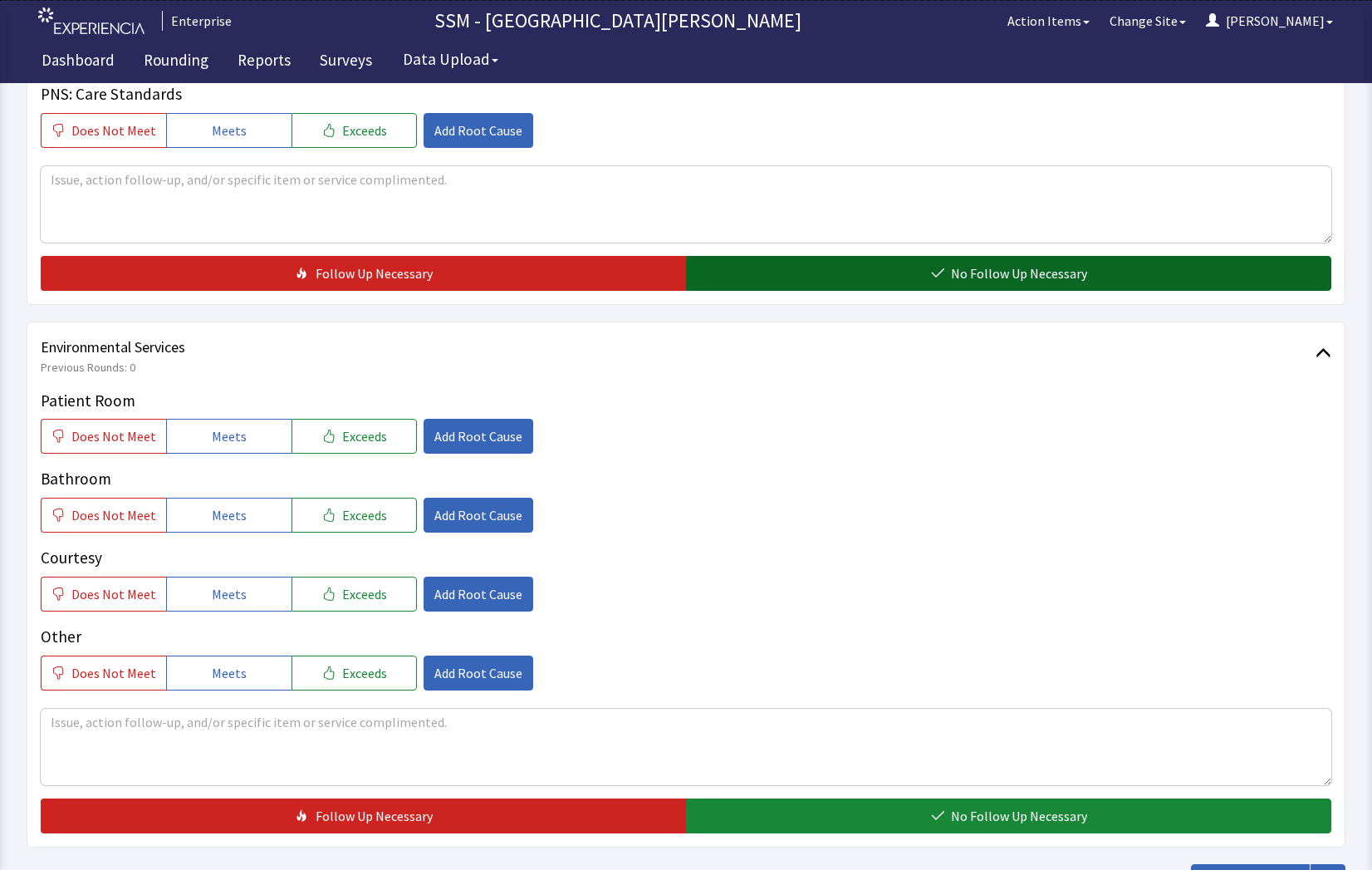
click at [975, 286] on button "No Follow Up Necessary" at bounding box center [1008, 274] width 645 height 35
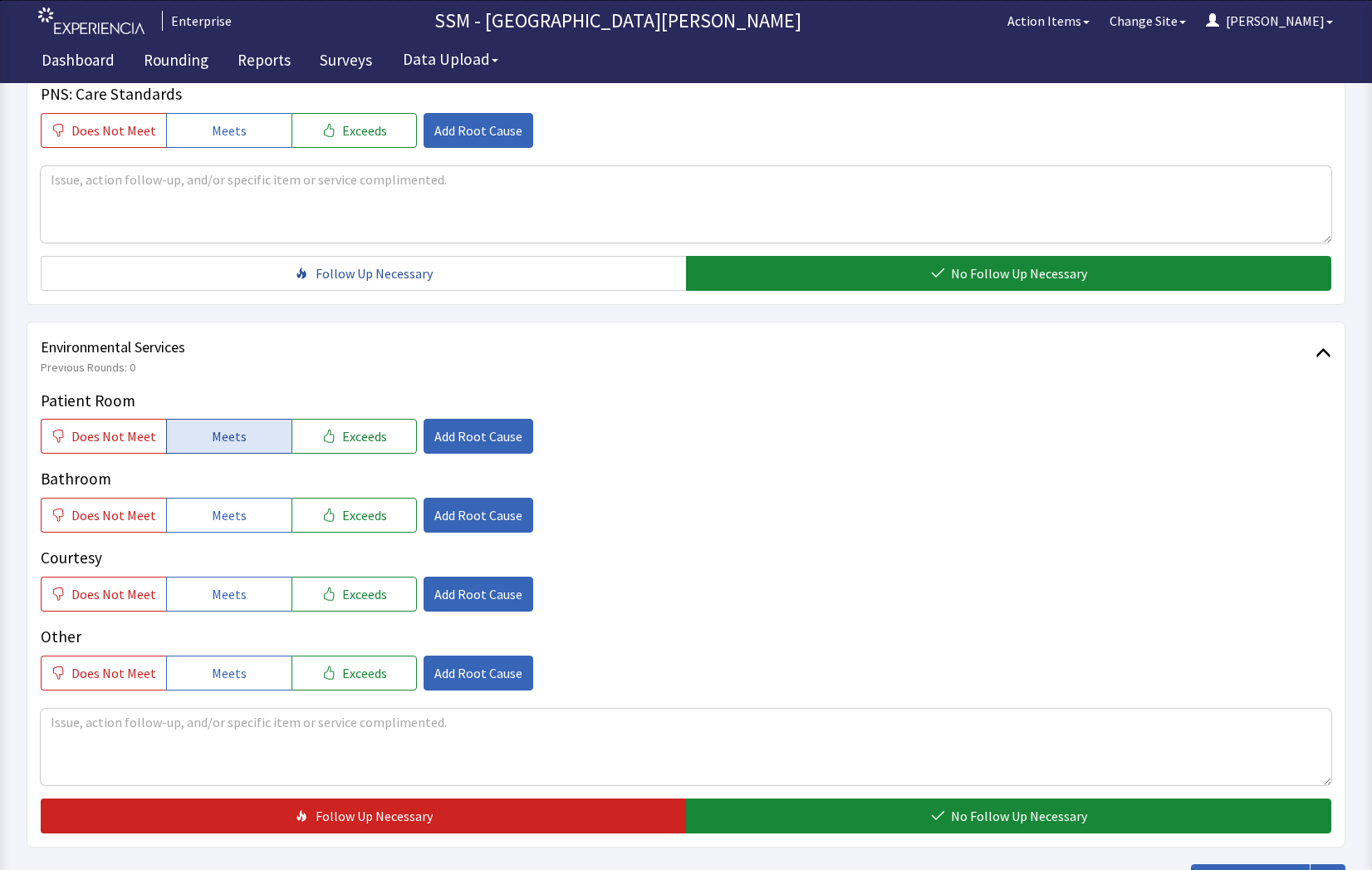
click at [216, 432] on span "Meets" at bounding box center [230, 437] width 35 height 20
click at [228, 518] on span "Meets" at bounding box center [230, 515] width 35 height 20
click at [235, 582] on button "Meets" at bounding box center [229, 594] width 125 height 35
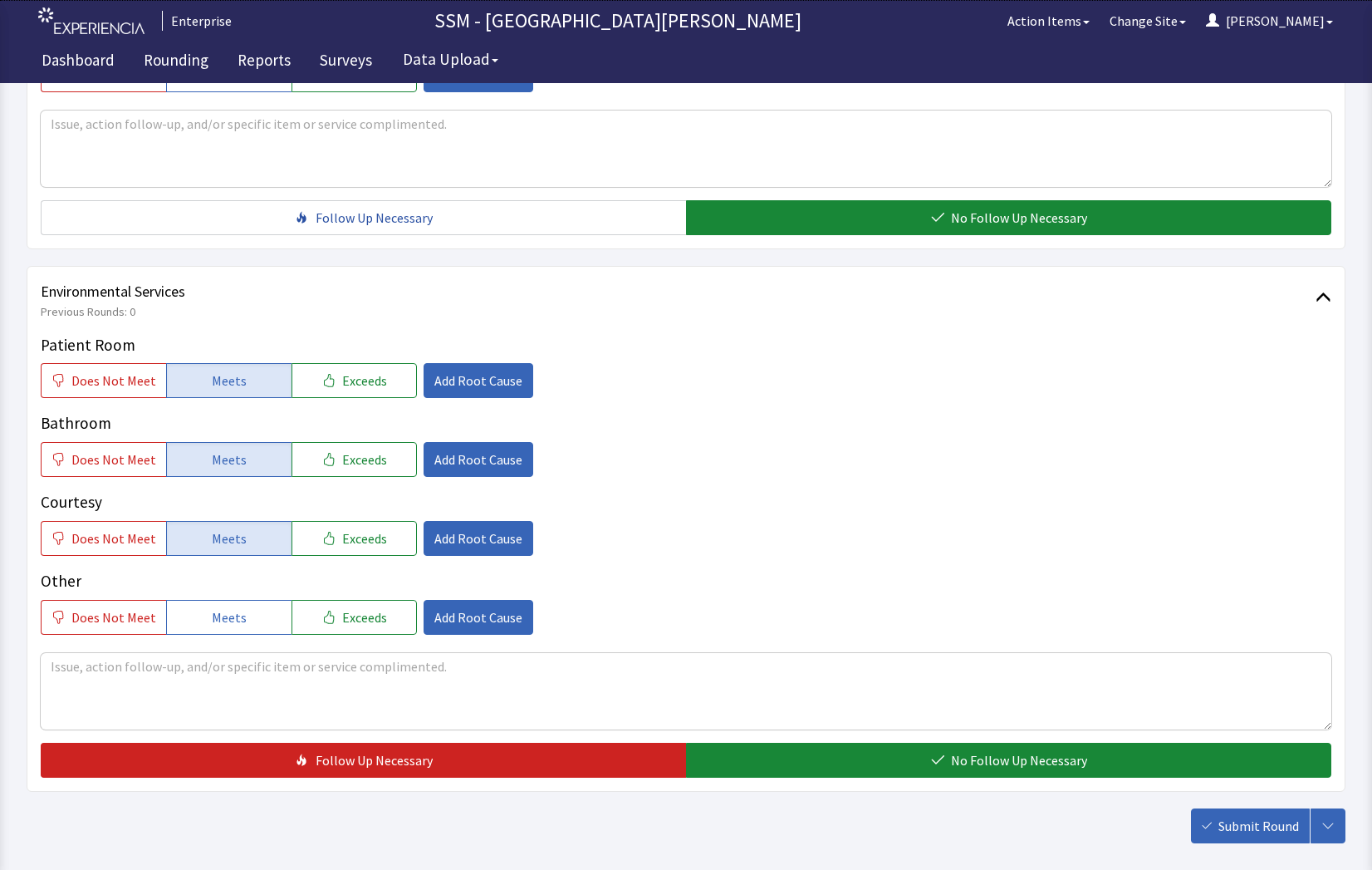
scroll to position [1496, 0]
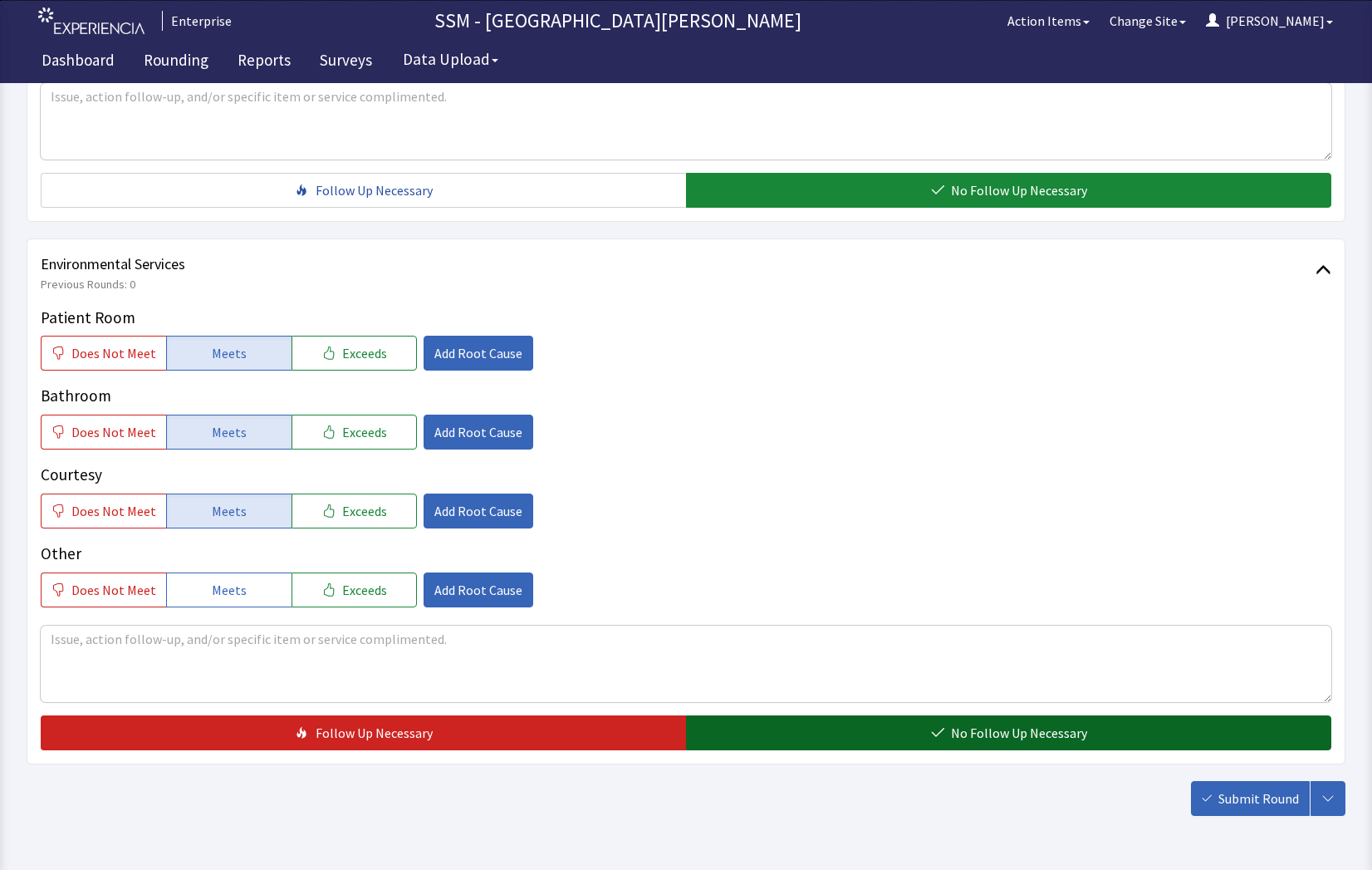
click at [1046, 731] on span "No Follow Up Necessary" at bounding box center [1019, 733] width 136 height 20
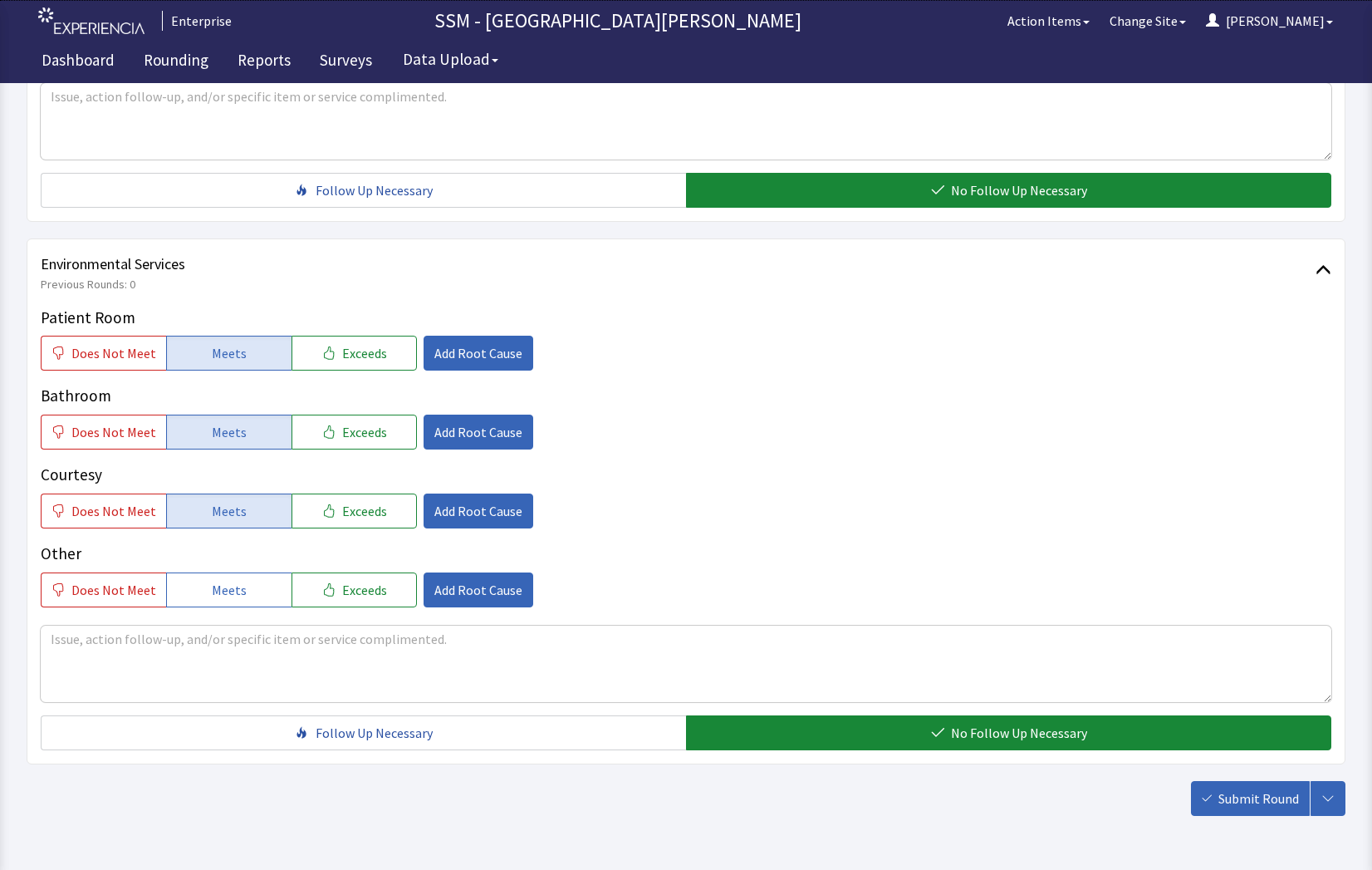
click at [1226, 797] on span "Submit Round" at bounding box center [1259, 799] width 81 height 20
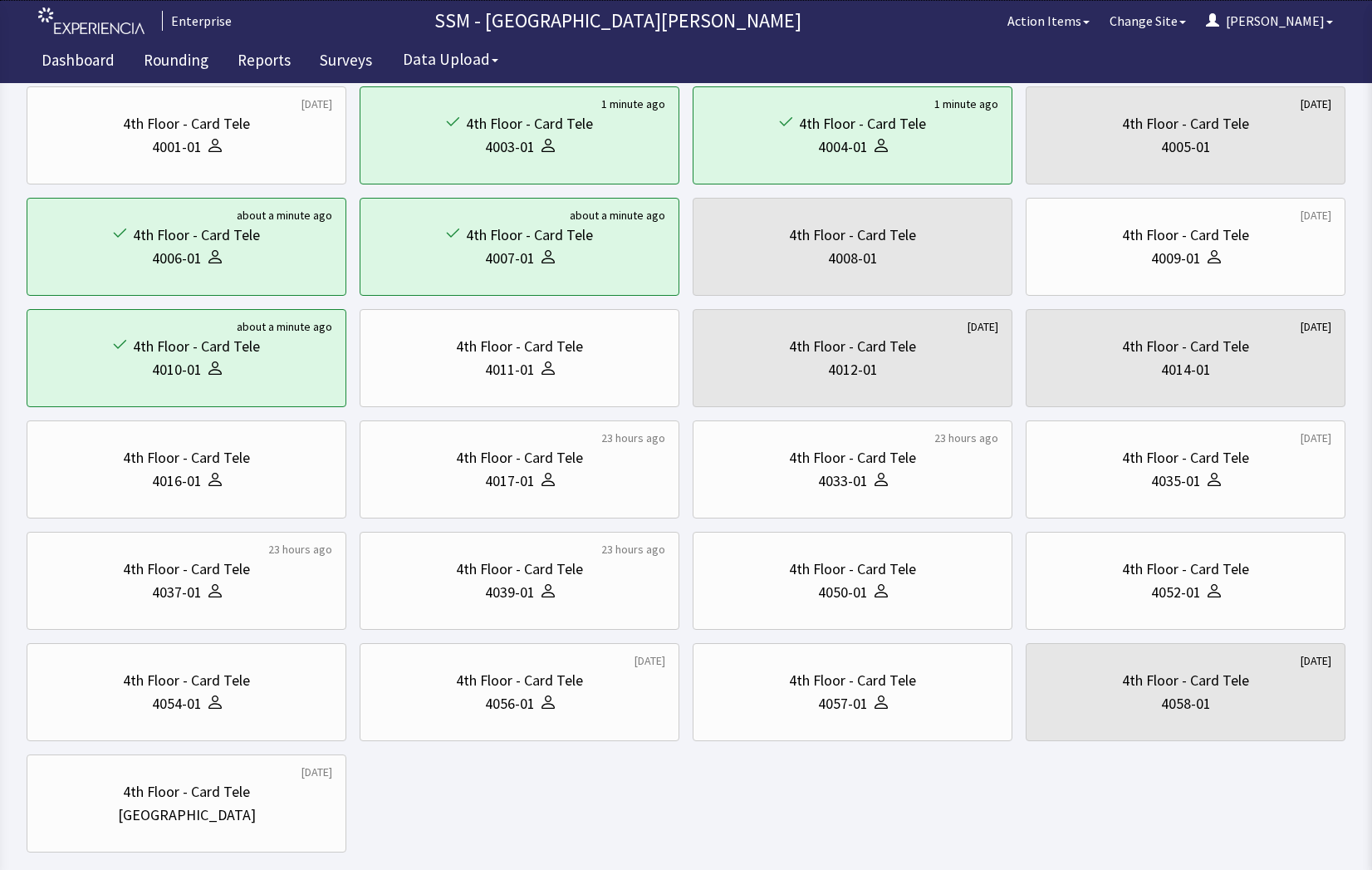
scroll to position [242, 0]
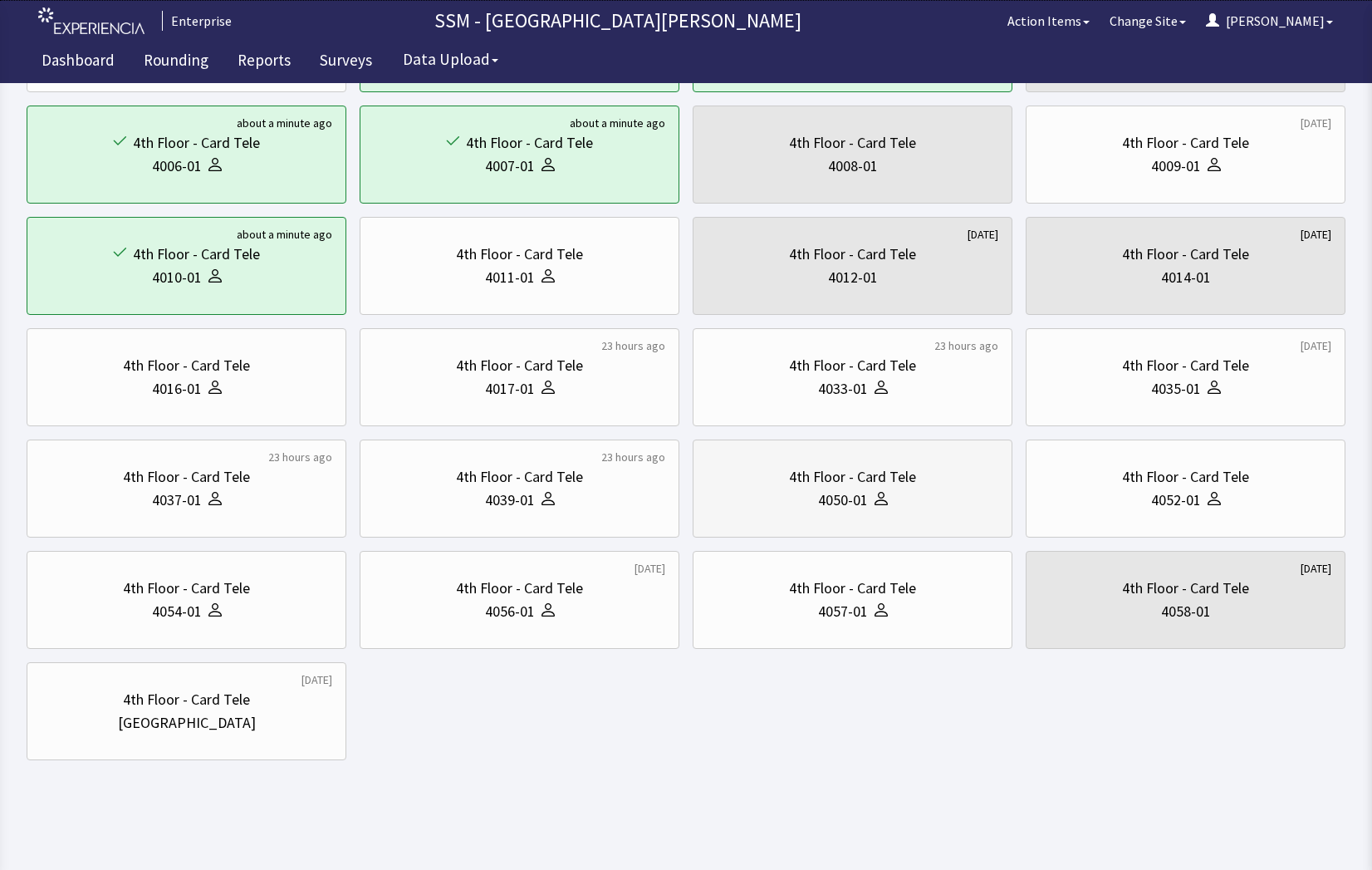
click at [859, 518] on div "4th Floor - Card Tele 4050-01" at bounding box center [852, 488] width 291 height 80
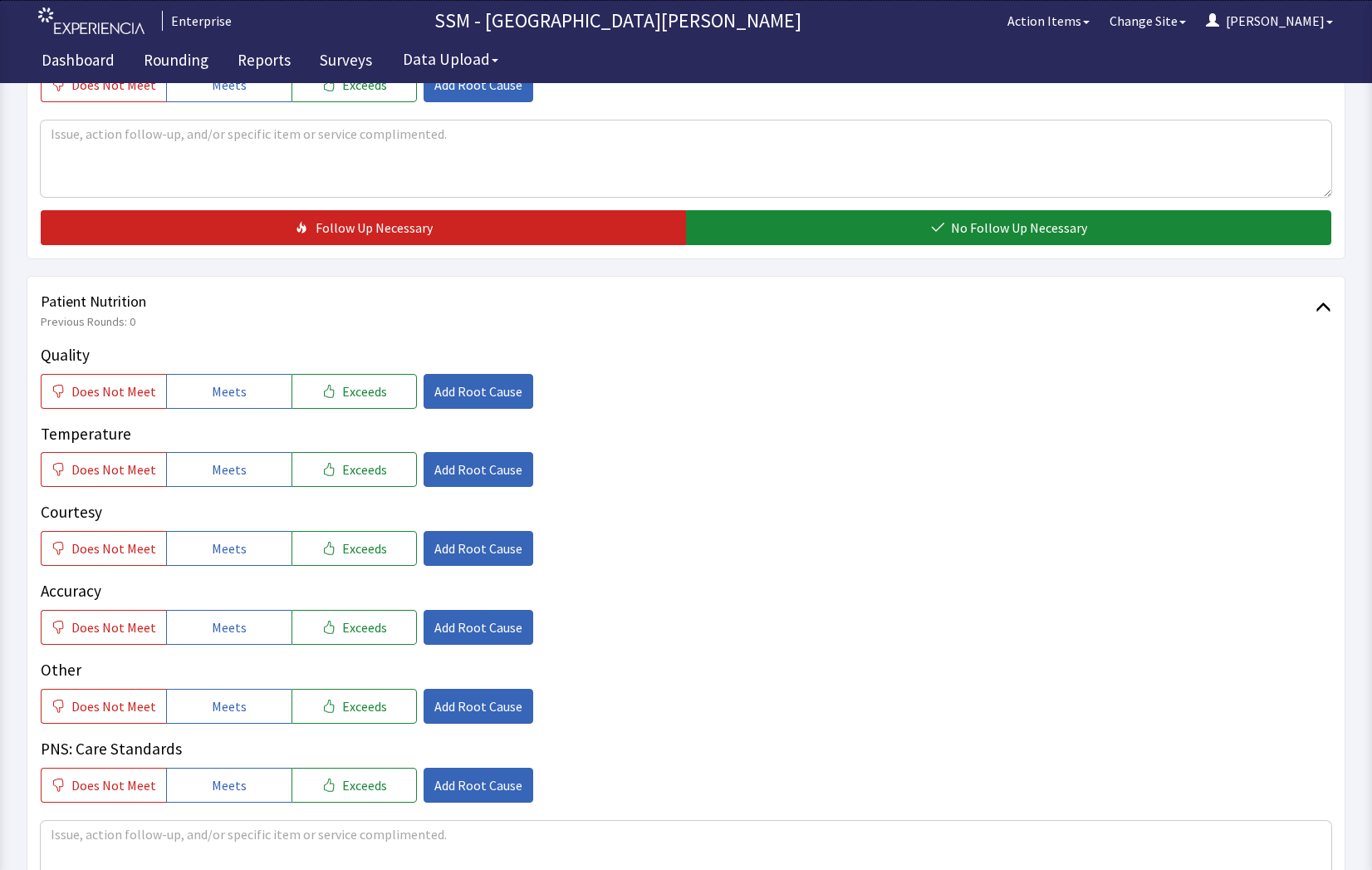
scroll to position [997, 0]
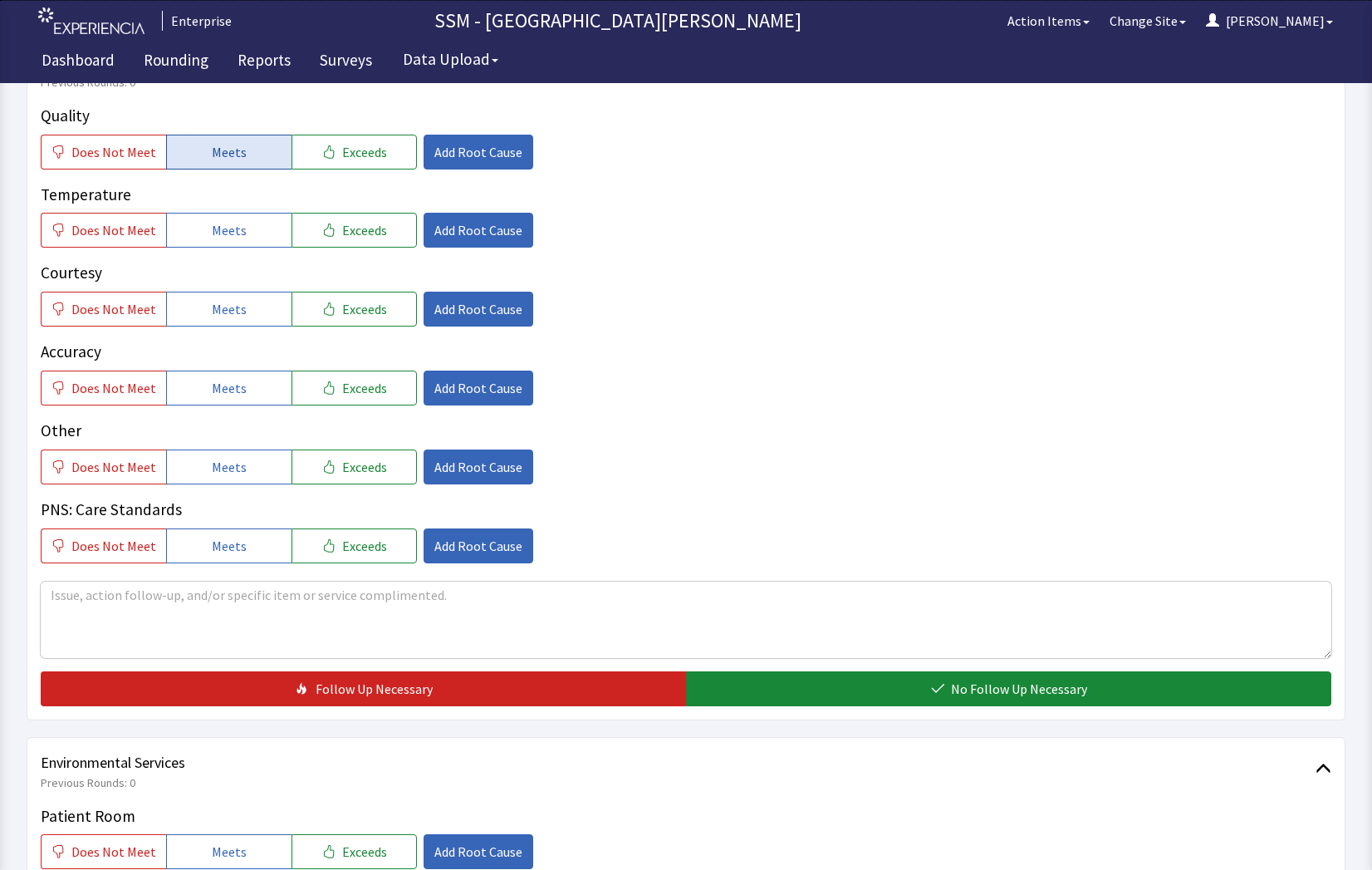
click at [212, 148] on span "Meets" at bounding box center [230, 152] width 35 height 20
click at [212, 240] on span "Meets" at bounding box center [230, 230] width 35 height 20
click at [212, 307] on span "Meets" at bounding box center [230, 309] width 35 height 20
click at [221, 395] on span "Meets" at bounding box center [230, 388] width 35 height 20
drag, startPoint x: 904, startPoint y: 687, endPoint x: 691, endPoint y: 622, distance: 222.7
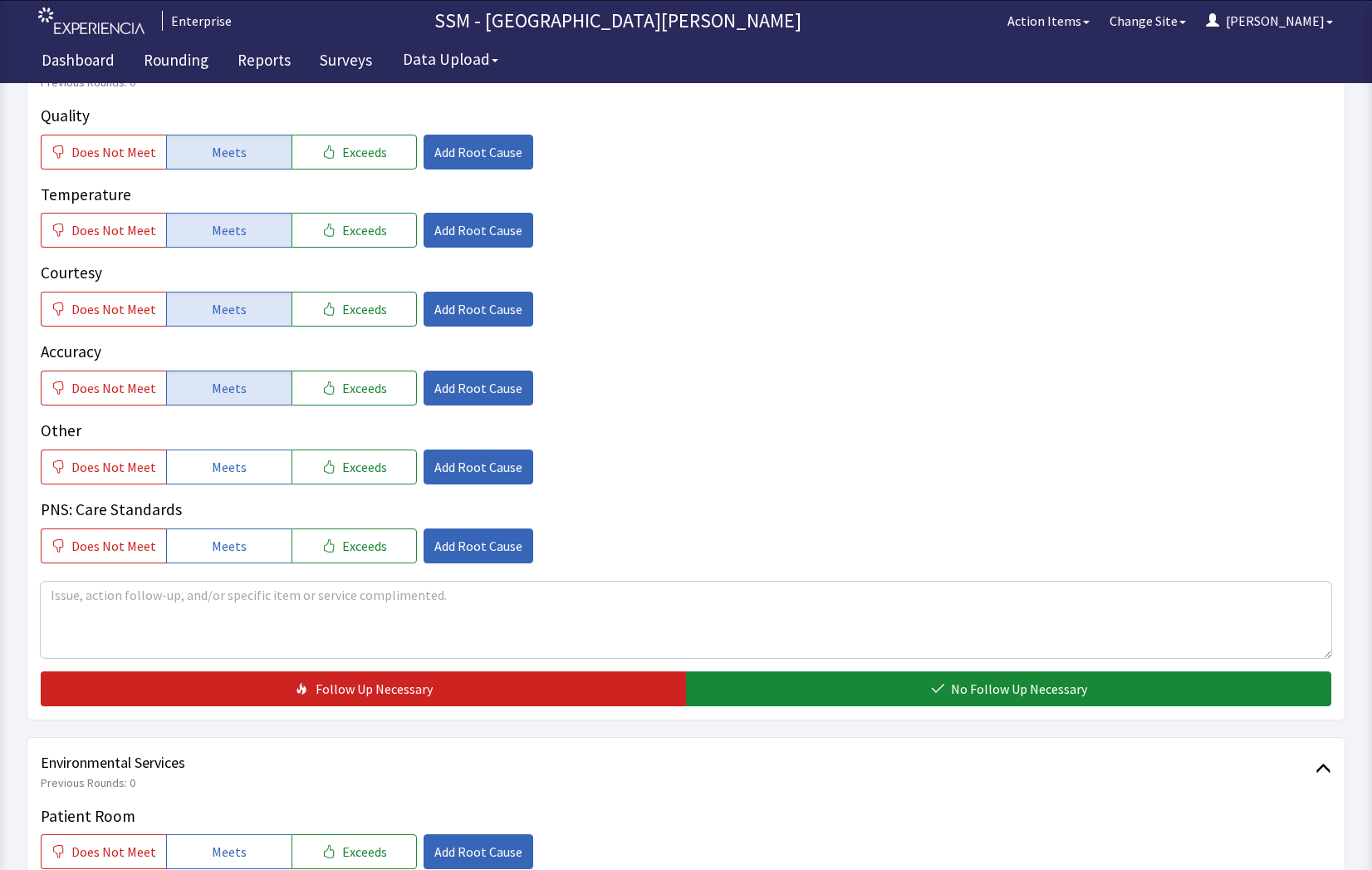
click at [902, 689] on button "No Follow Up Necessary" at bounding box center [1008, 689] width 645 height 35
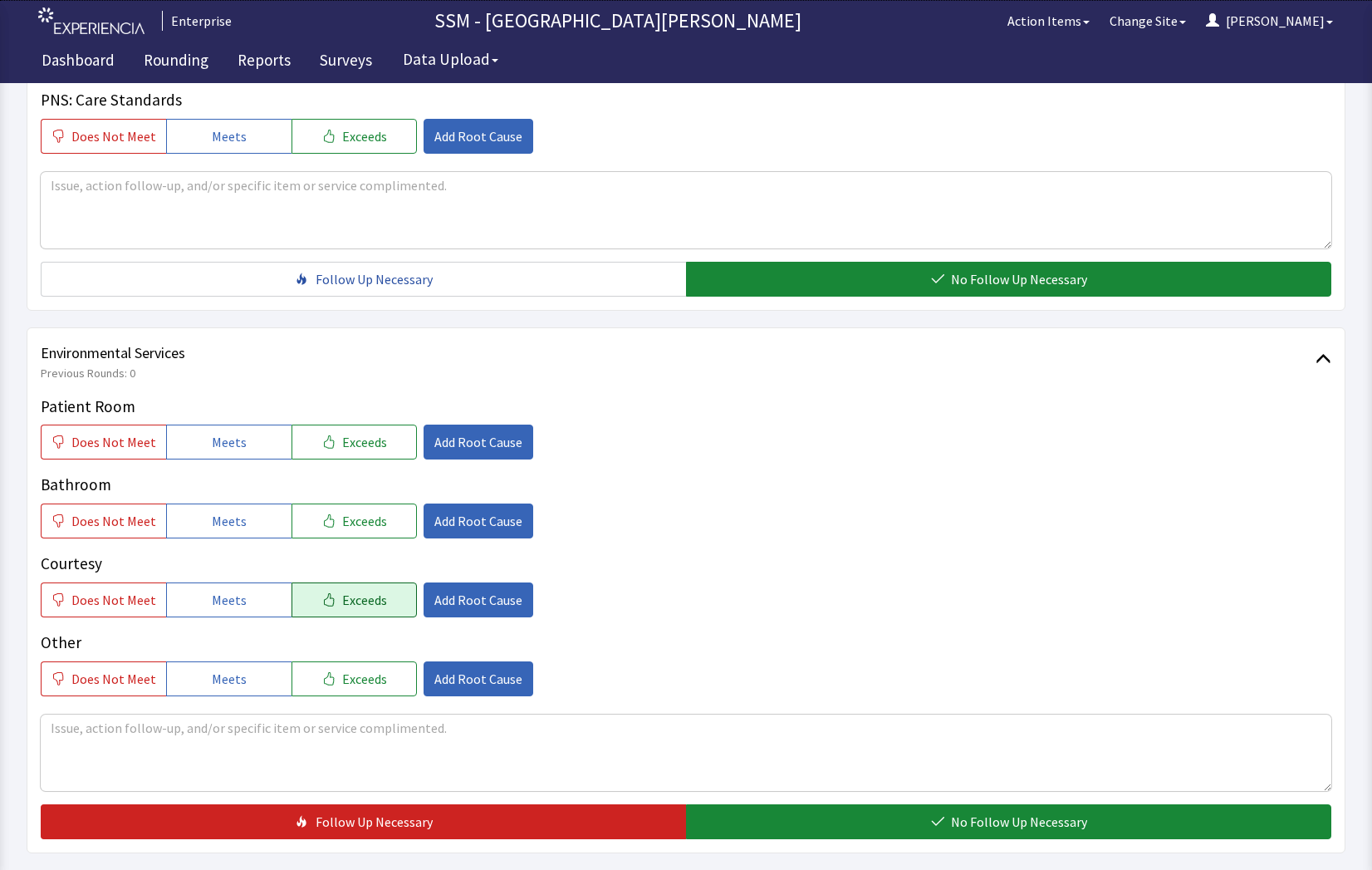
scroll to position [1496, 0]
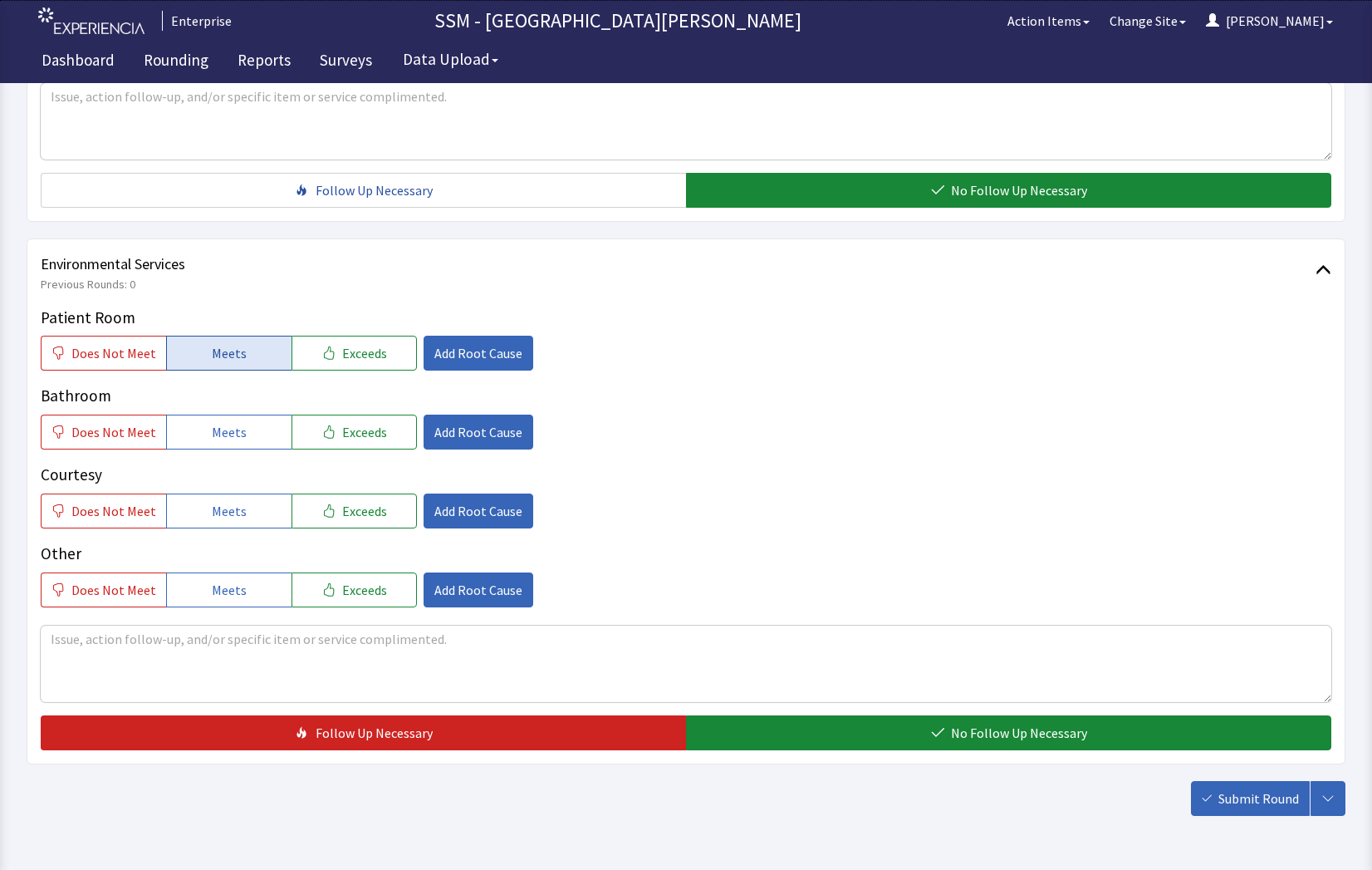
click at [218, 351] on span "Meets" at bounding box center [230, 353] width 35 height 20
click at [220, 417] on button "Meets" at bounding box center [229, 432] width 125 height 35
click at [233, 498] on button "Meets" at bounding box center [229, 511] width 125 height 35
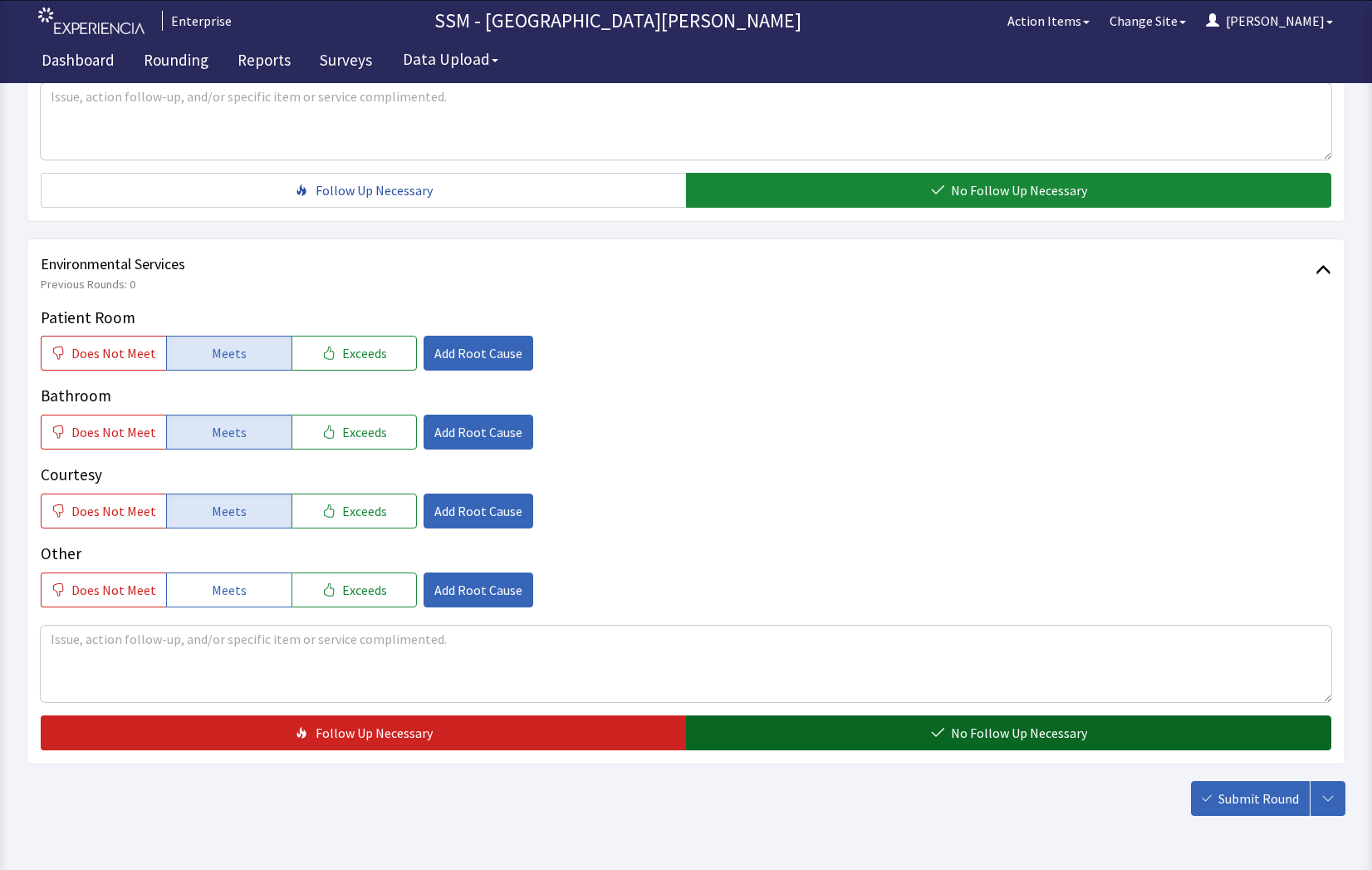
click at [818, 741] on button "No Follow Up Necessary" at bounding box center [1008, 733] width 645 height 35
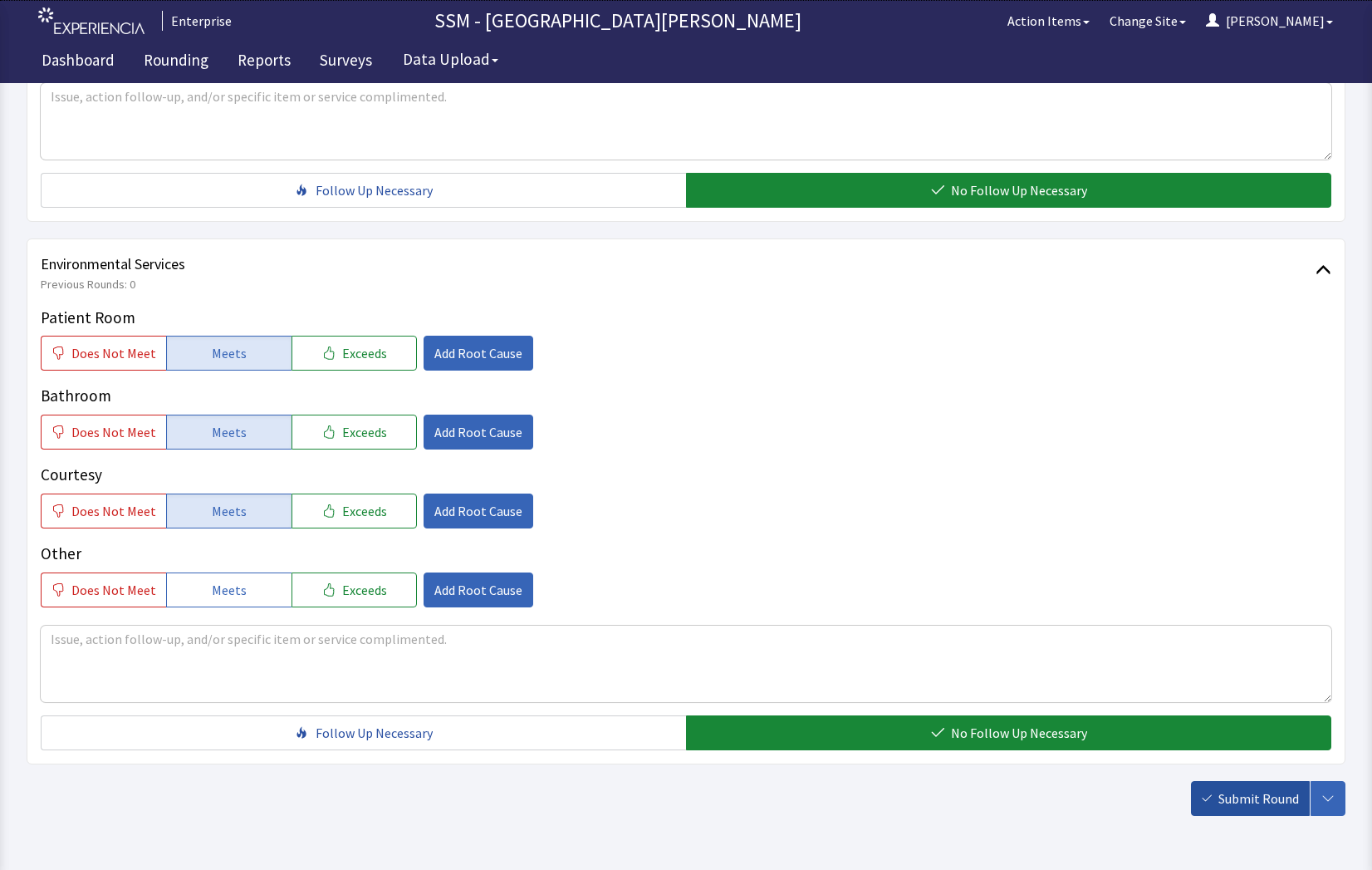
click at [1274, 794] on span "Submit Round" at bounding box center [1259, 799] width 81 height 20
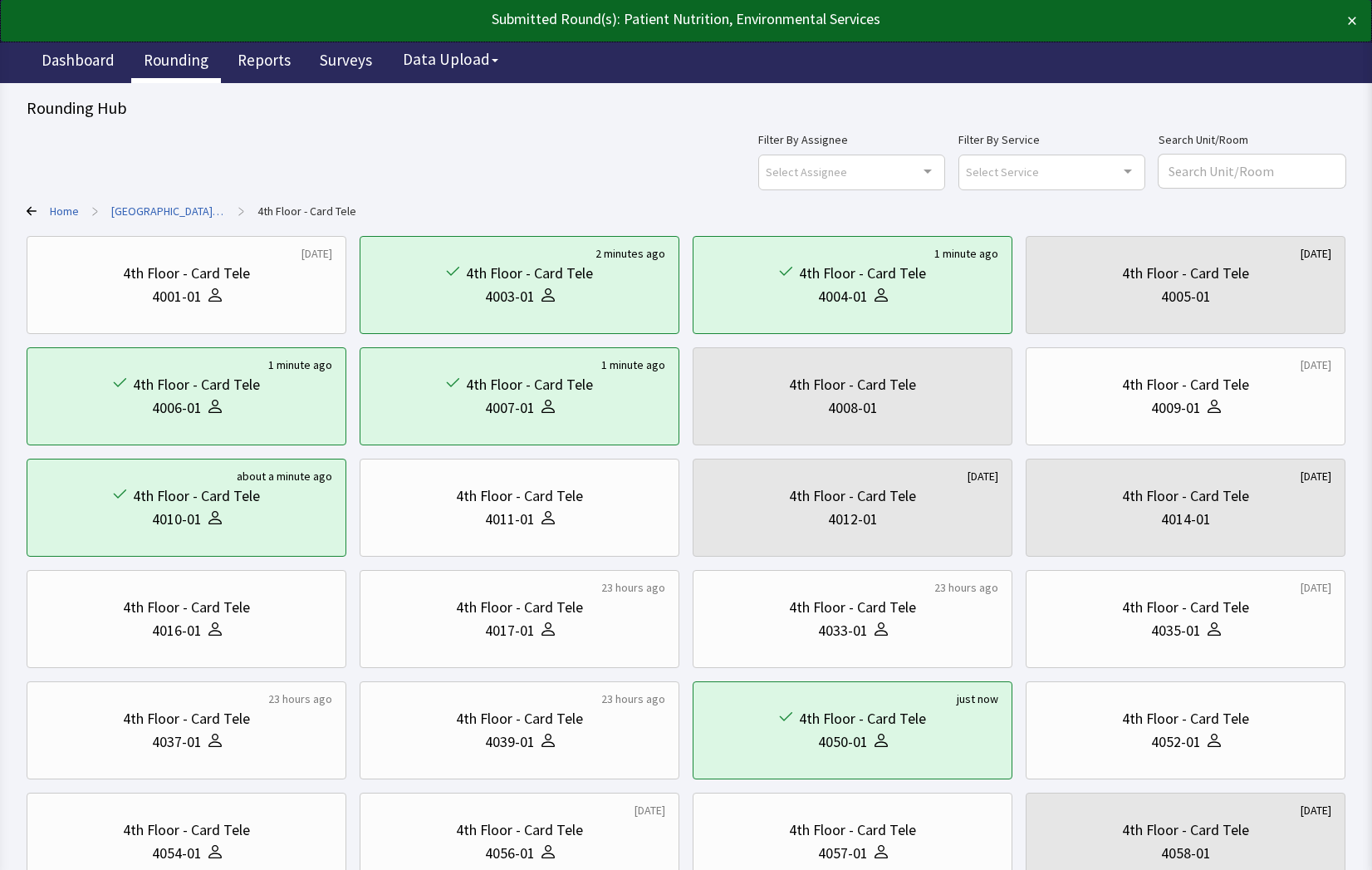
click at [179, 63] on link "Rounding" at bounding box center [175, 63] width 89 height 42
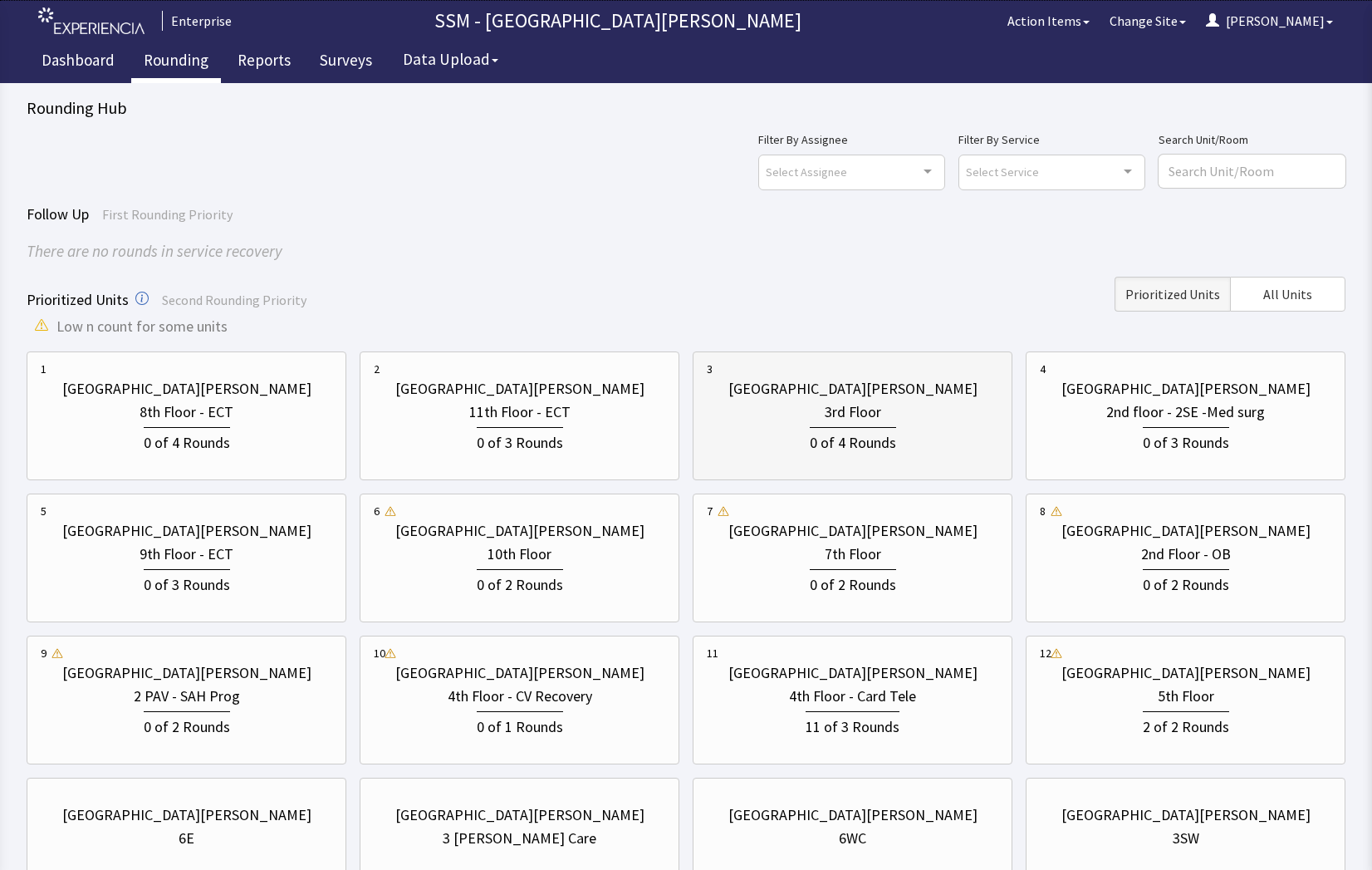
click at [929, 440] on div "0 of 4 Rounds" at bounding box center [852, 439] width 291 height 31
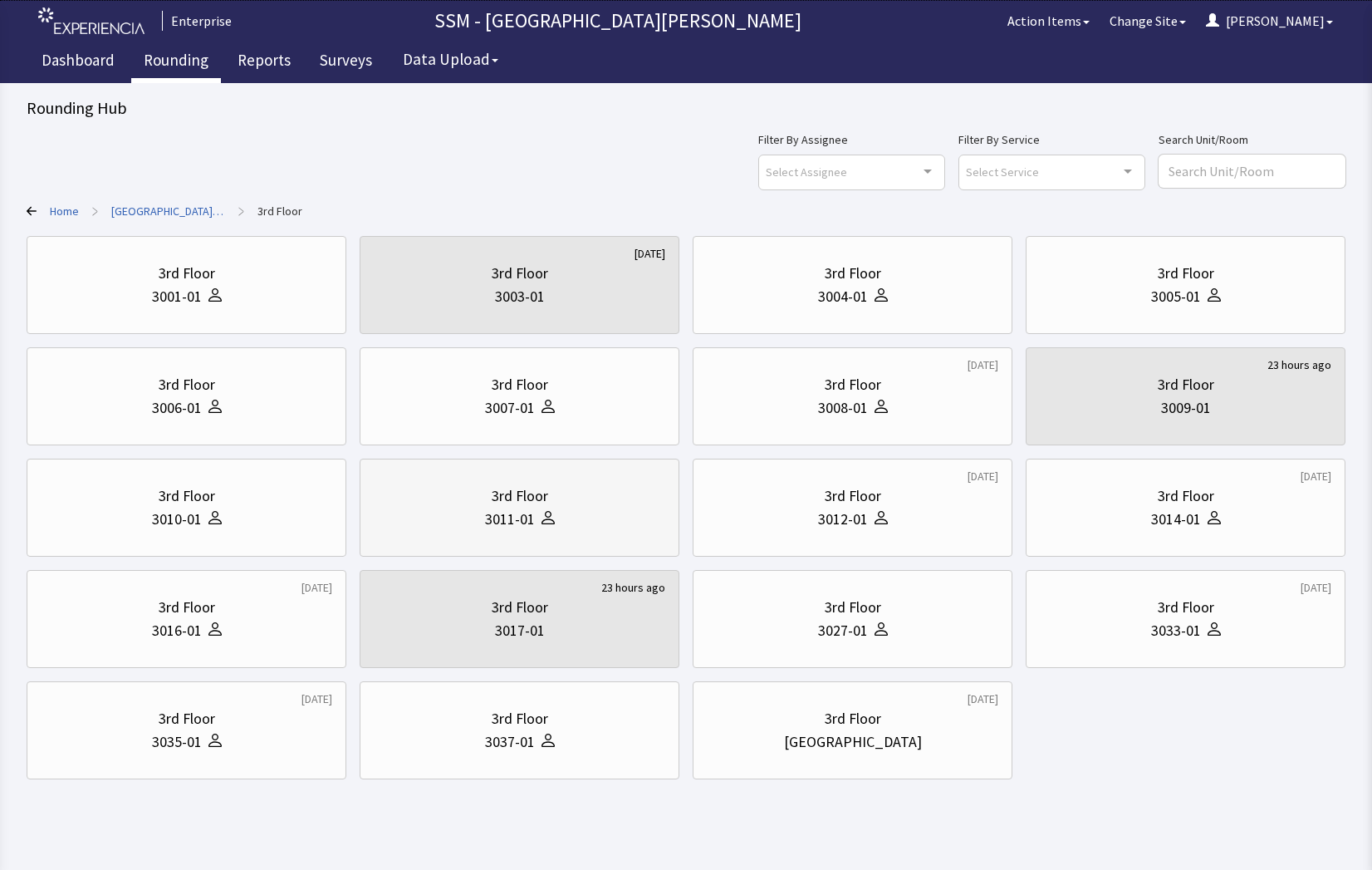
click at [487, 522] on div "3011-01" at bounding box center [510, 519] width 50 height 23
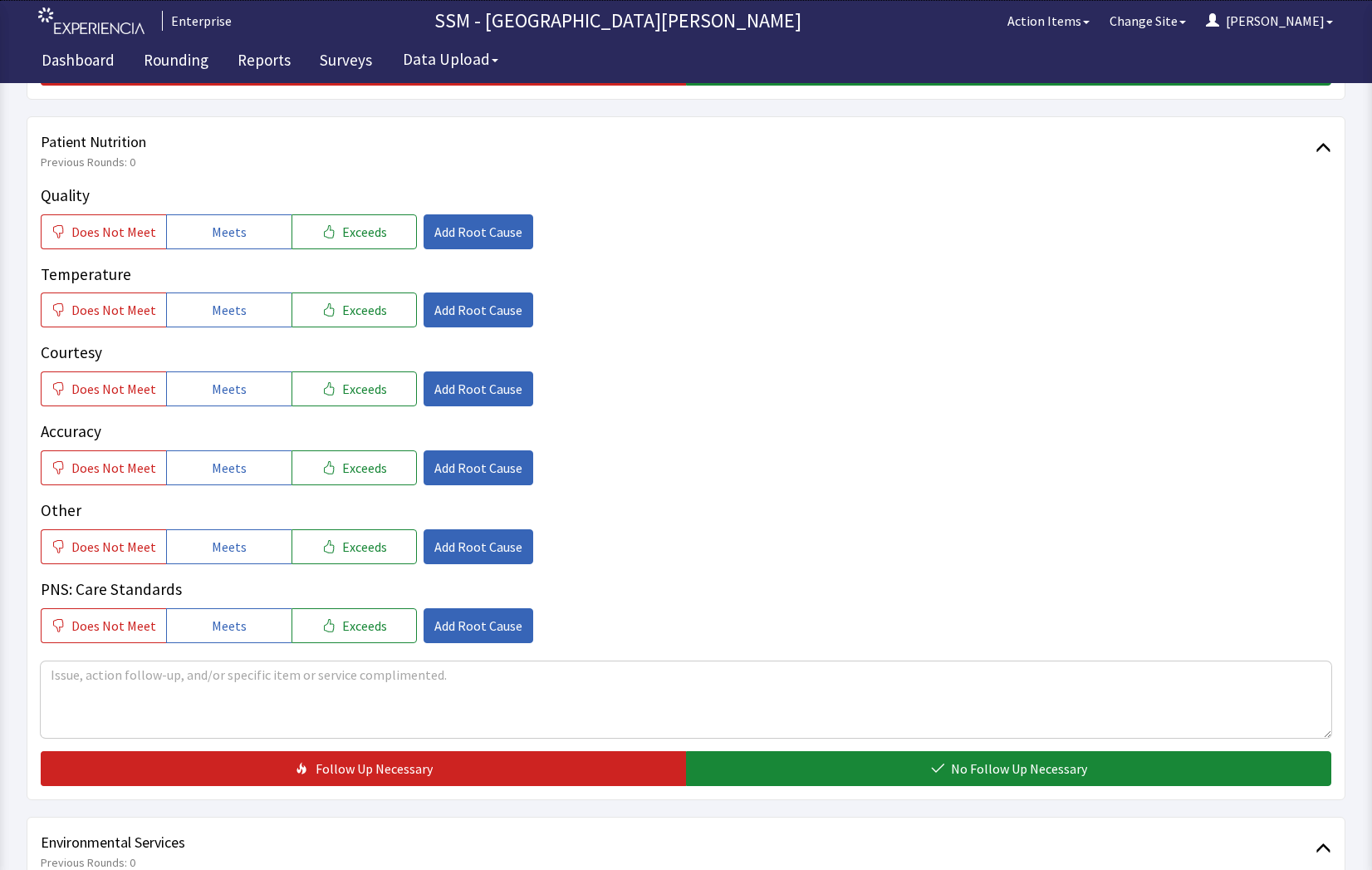
scroll to position [914, 0]
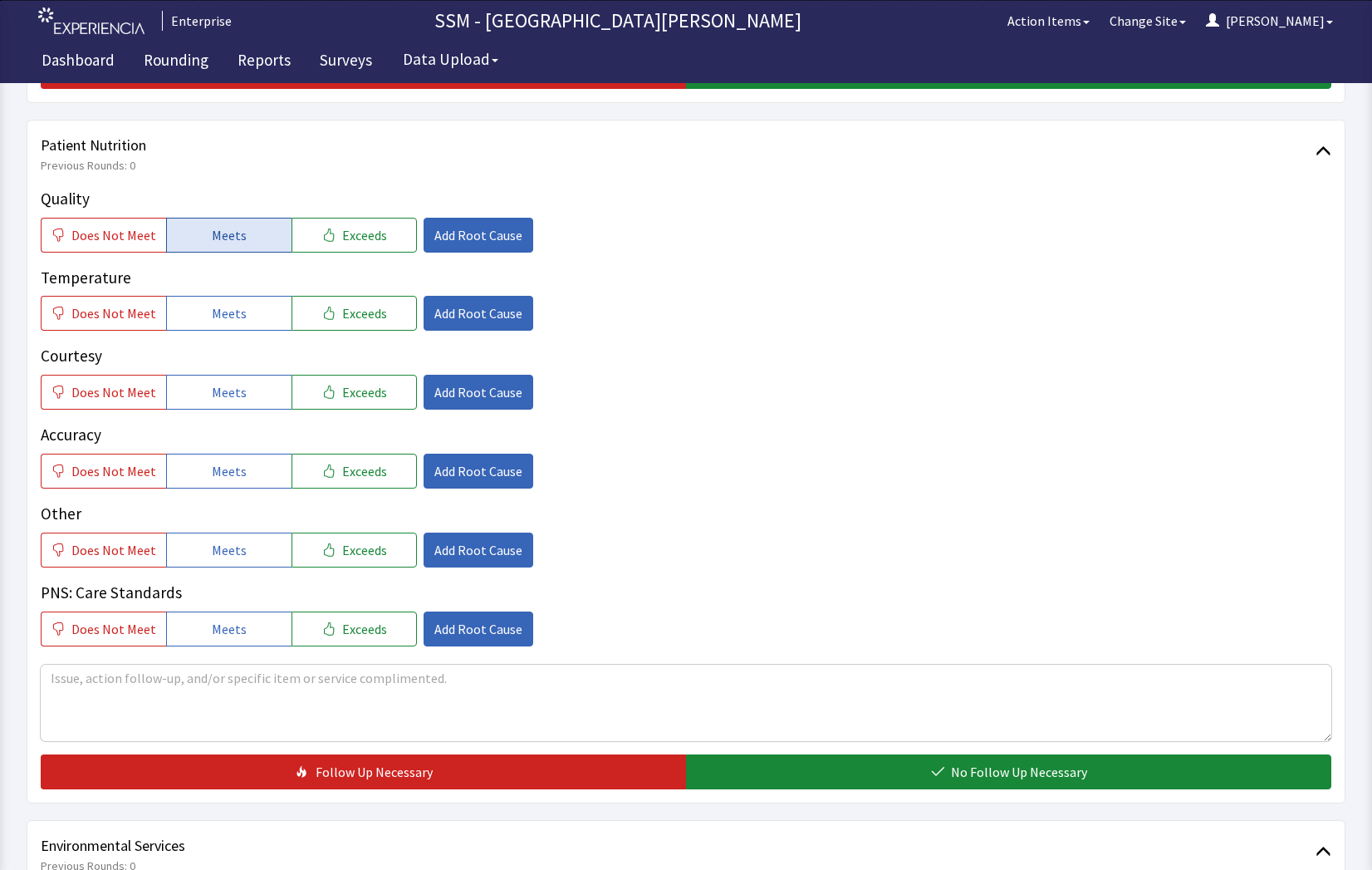
click at [230, 242] on span "Meets" at bounding box center [230, 235] width 35 height 20
click at [221, 303] on span "Meets" at bounding box center [230, 313] width 35 height 20
click at [213, 400] on span "Meets" at bounding box center [230, 392] width 35 height 20
click at [219, 478] on span "Meets" at bounding box center [230, 471] width 35 height 20
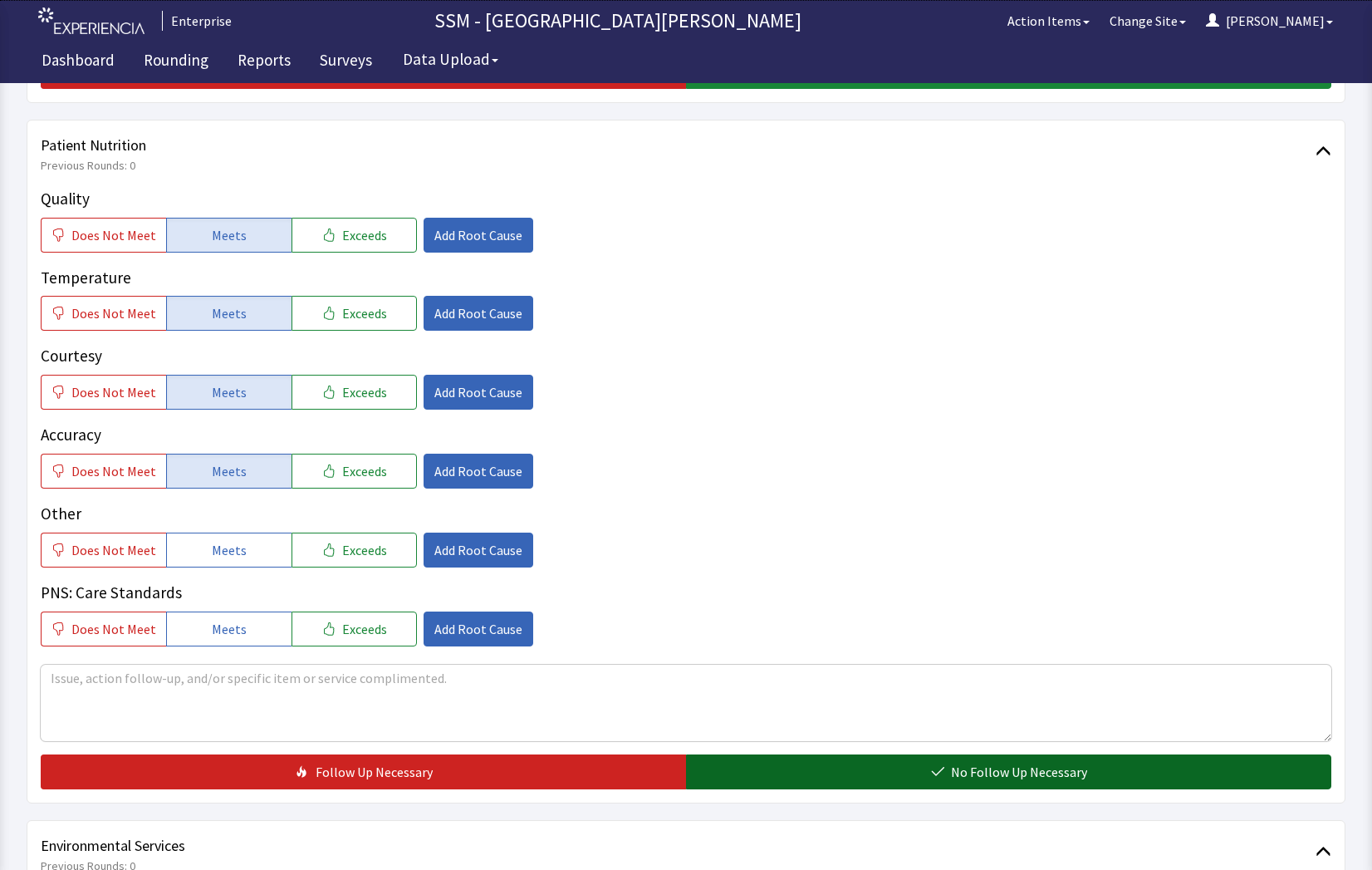
click at [829, 769] on button "No Follow Up Necessary" at bounding box center [1008, 772] width 645 height 35
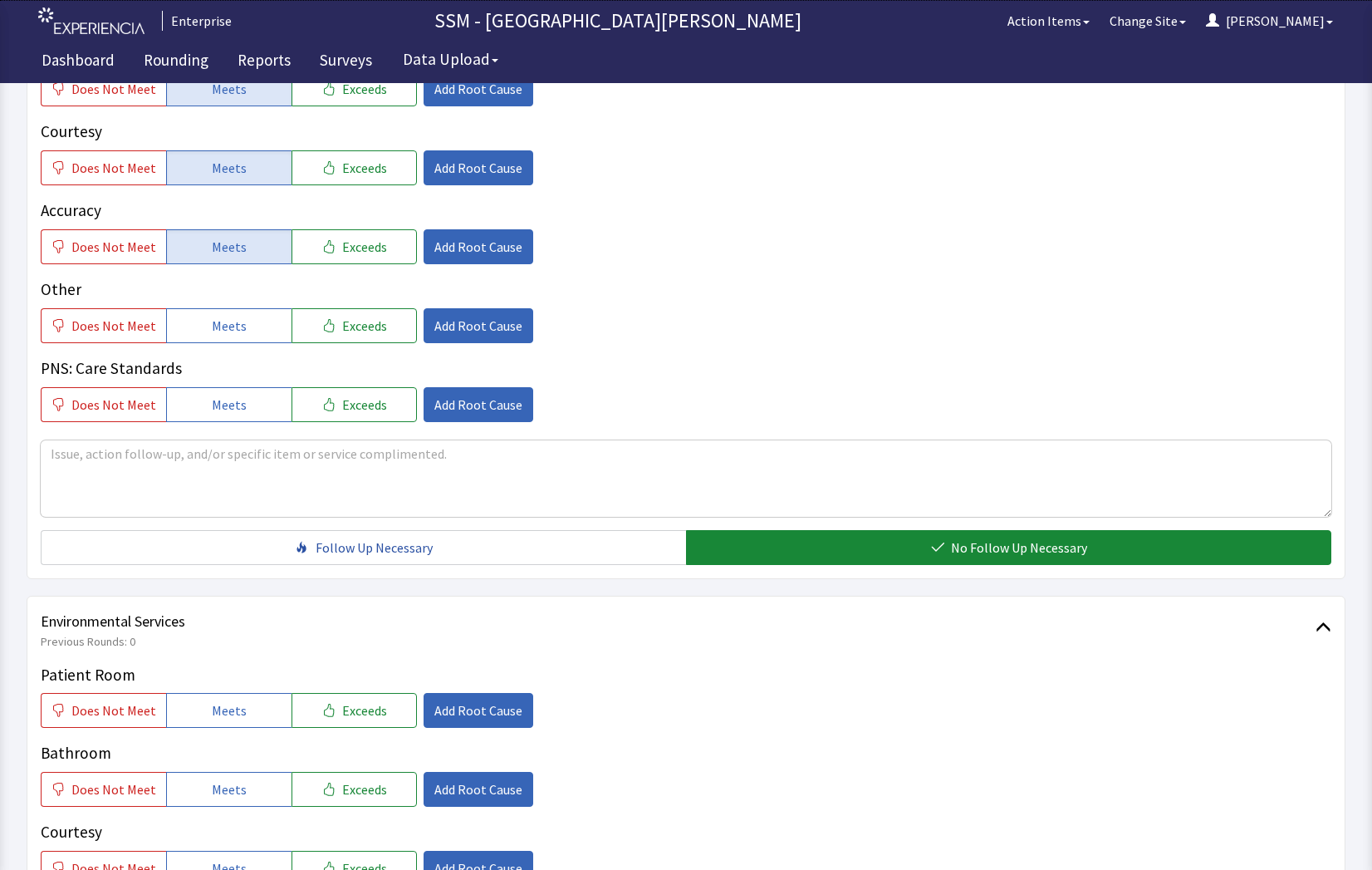
scroll to position [1247, 0]
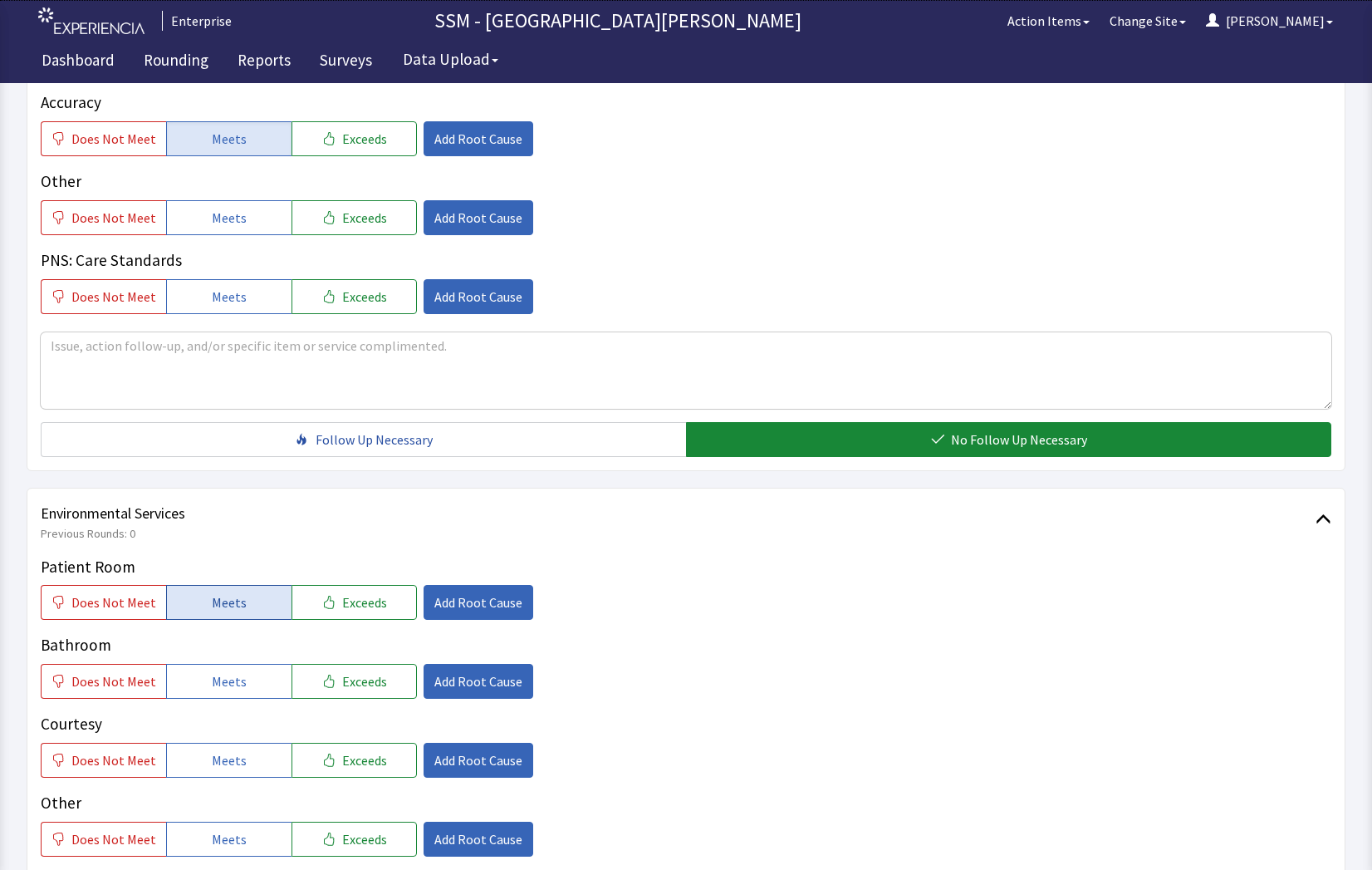
click at [230, 607] on span "Meets" at bounding box center [230, 603] width 35 height 20
click at [223, 679] on span "Meets" at bounding box center [230, 681] width 35 height 20
drag, startPoint x: 203, startPoint y: 757, endPoint x: 228, endPoint y: 759, distance: 25.1
click at [209, 759] on button "Meets" at bounding box center [229, 761] width 125 height 35
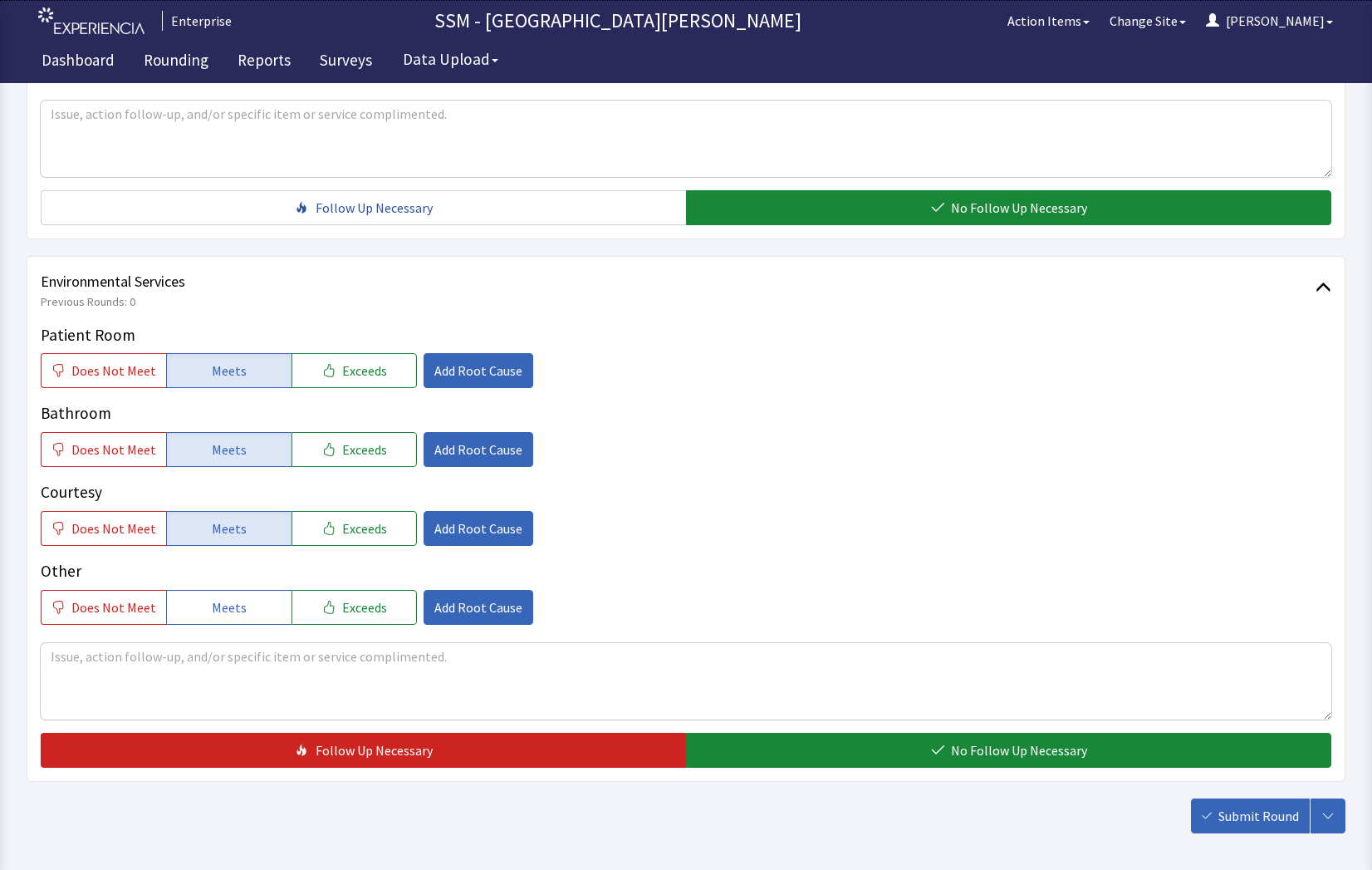
scroll to position [1551, 0]
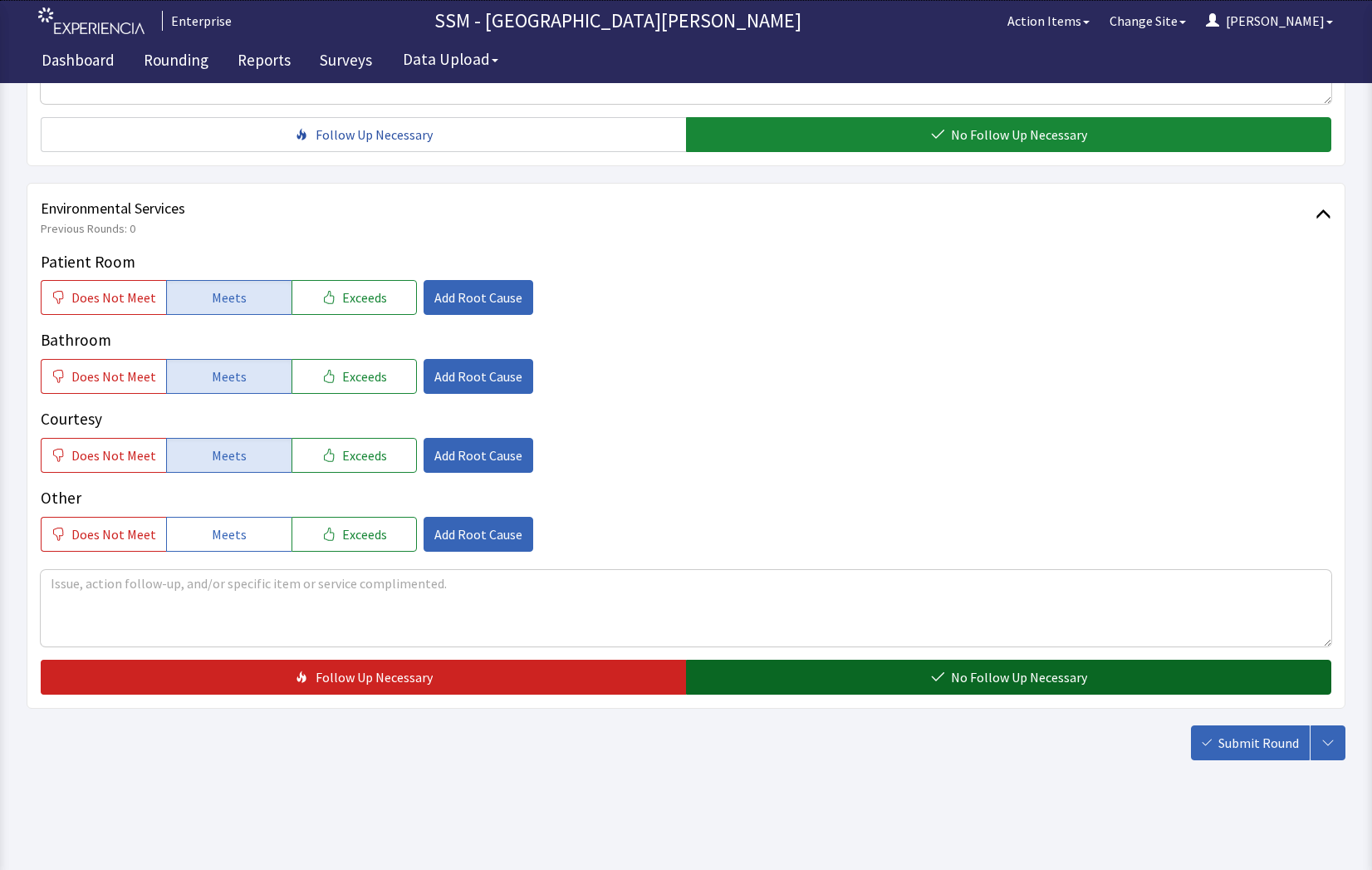
click at [925, 675] on button "No Follow Up Necessary" at bounding box center [1008, 677] width 645 height 35
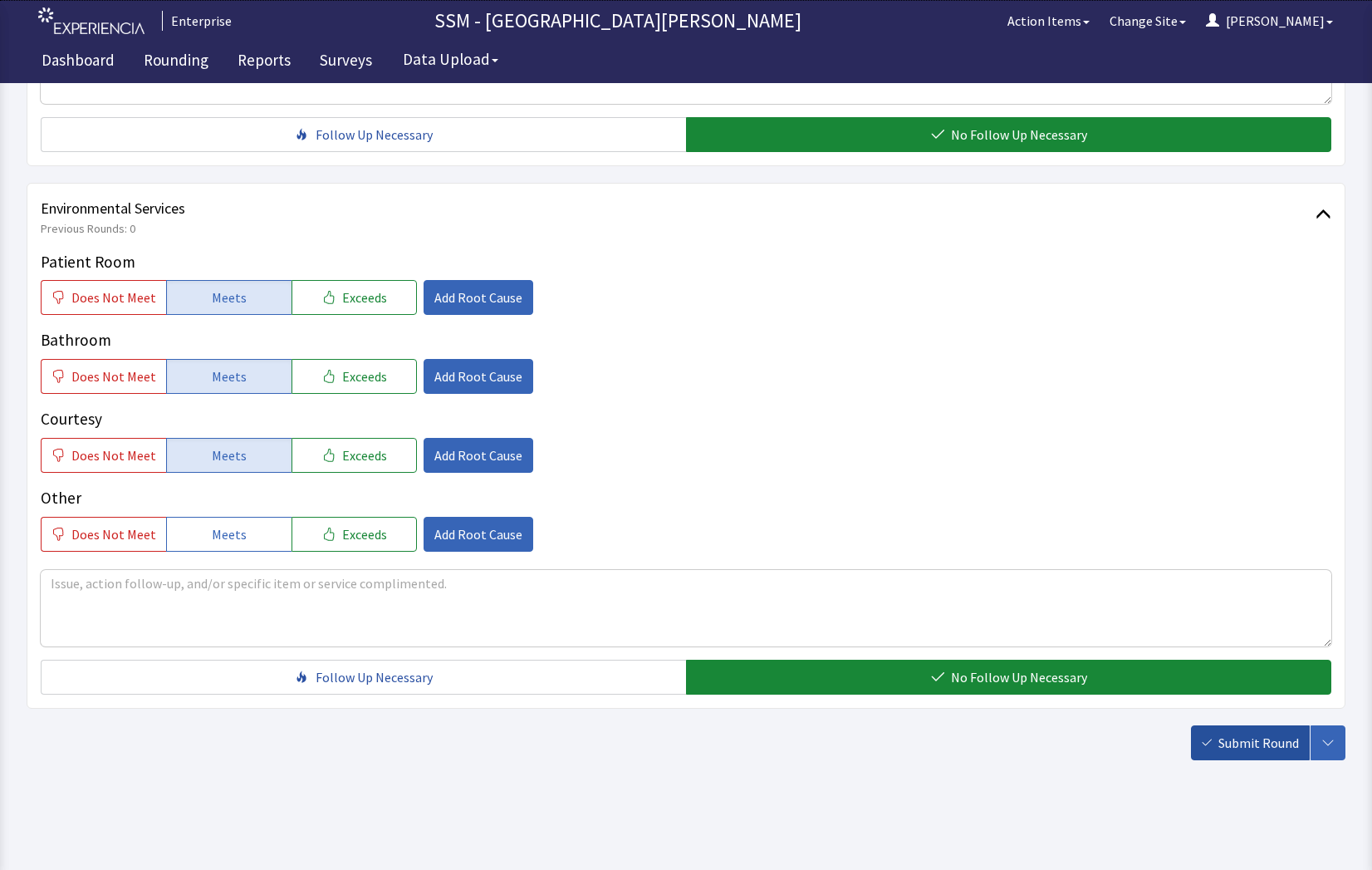
click at [1229, 741] on span "Submit Round" at bounding box center [1259, 743] width 81 height 20
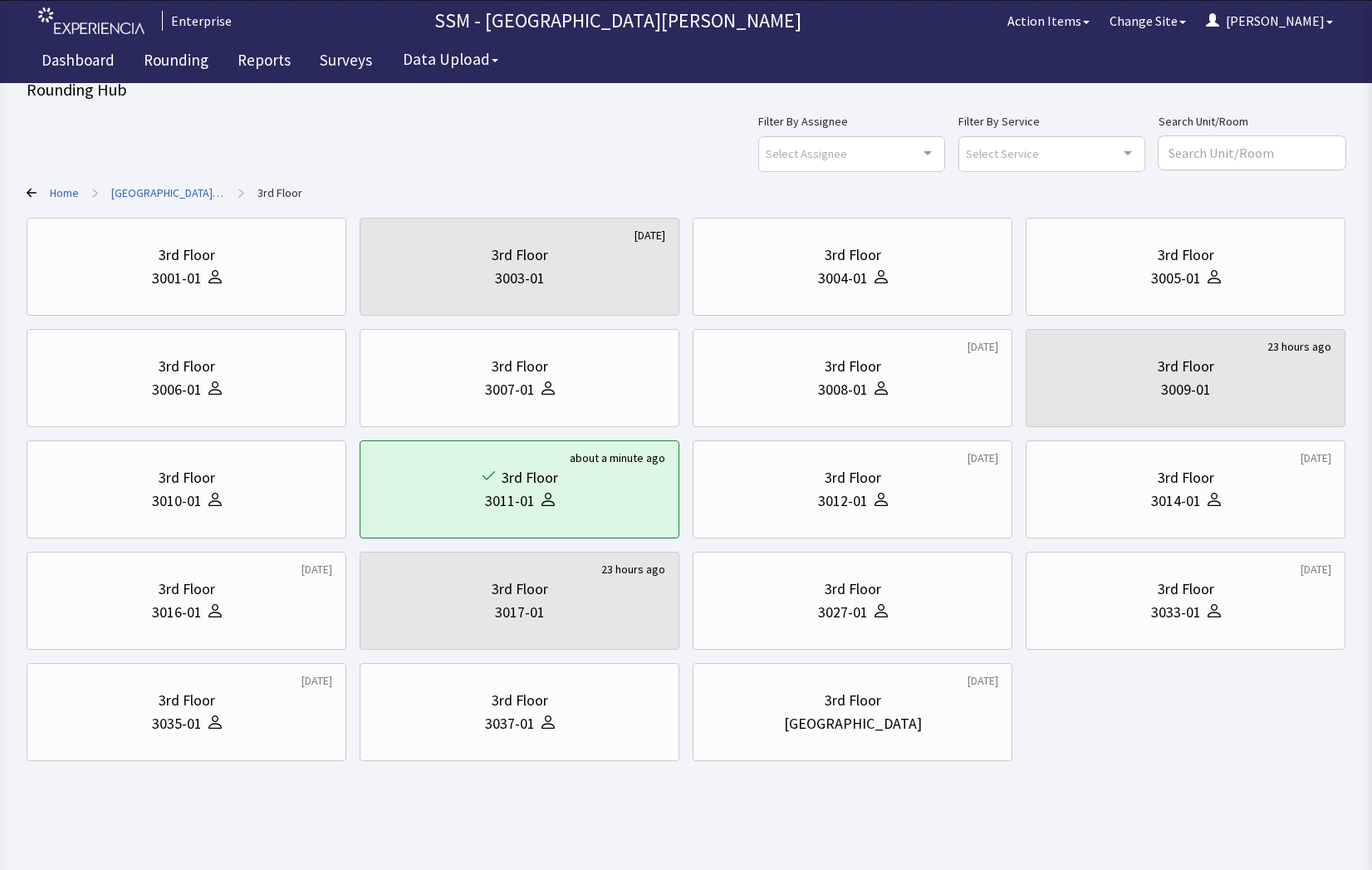
scroll to position [19, 0]
click at [847, 615] on div "3027-01" at bounding box center [843, 612] width 50 height 23
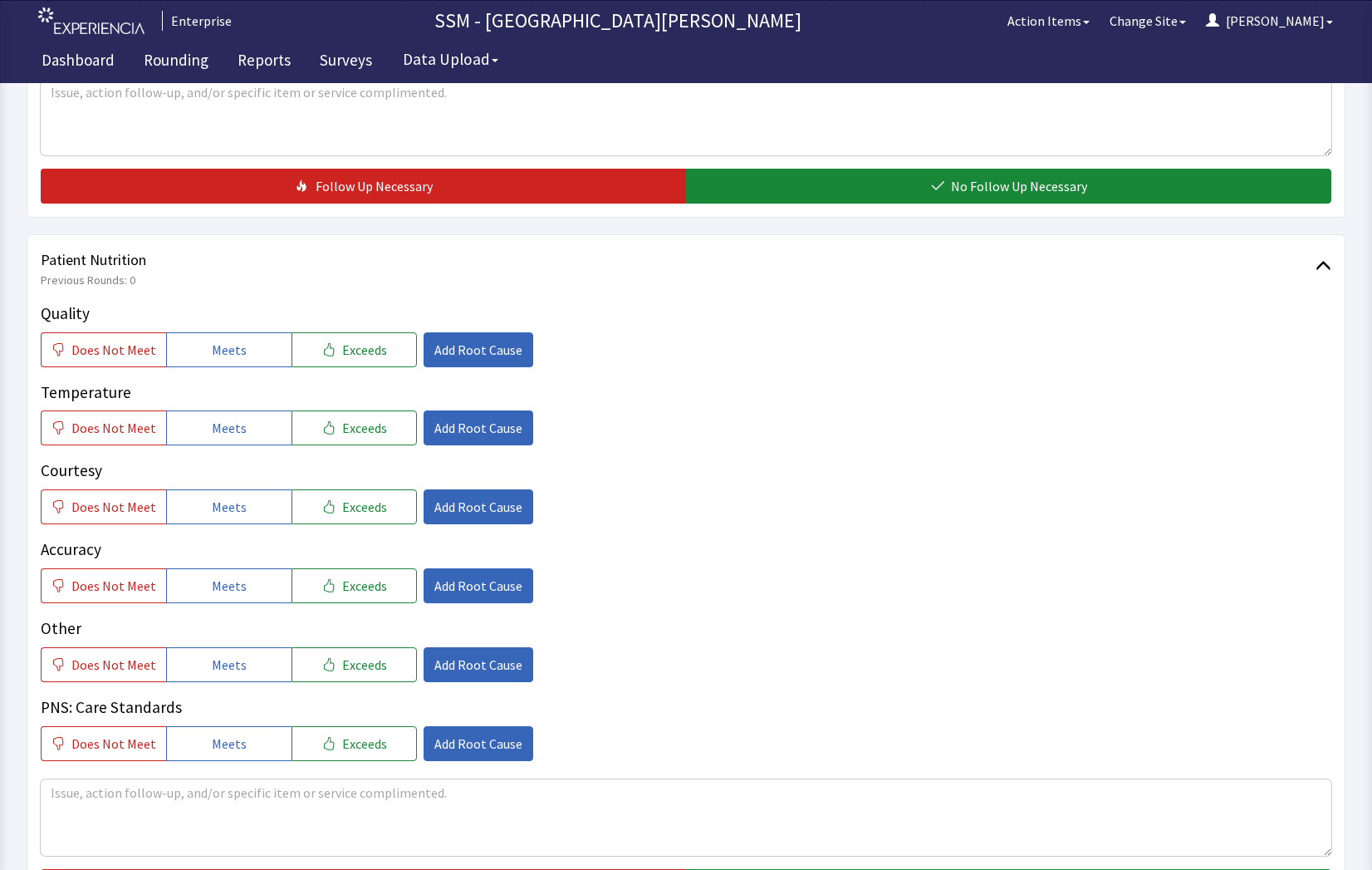
scroll to position [748, 0]
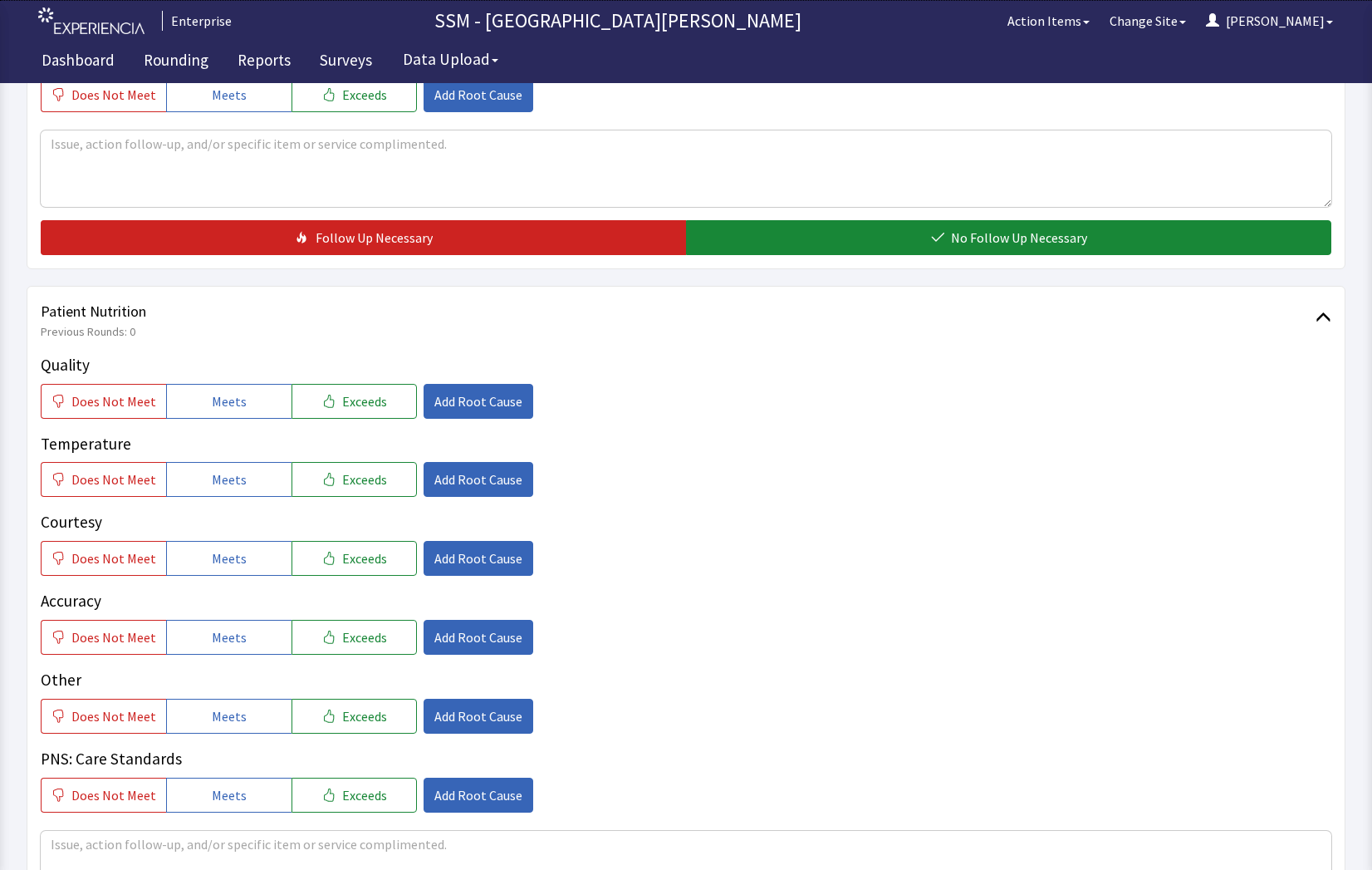
click at [236, 419] on div "Quality Does Not Meet Meets Exceeds Add Root Cause Temperature Does Not Meet Me…" at bounding box center [686, 583] width 1291 height 459
click at [236, 417] on button "Meets" at bounding box center [229, 402] width 125 height 35
click at [229, 503] on div "Quality Does Not Meet Meets Exceeds Add Root Cause Temperature Does Not Meet Me…" at bounding box center [686, 583] width 1291 height 459
click at [230, 493] on button "Meets" at bounding box center [229, 479] width 125 height 35
click at [227, 587] on div "Quality Does Not Meet Meets Exceeds Add Root Cause Temperature Does Not Meet Me…" at bounding box center [686, 583] width 1291 height 459
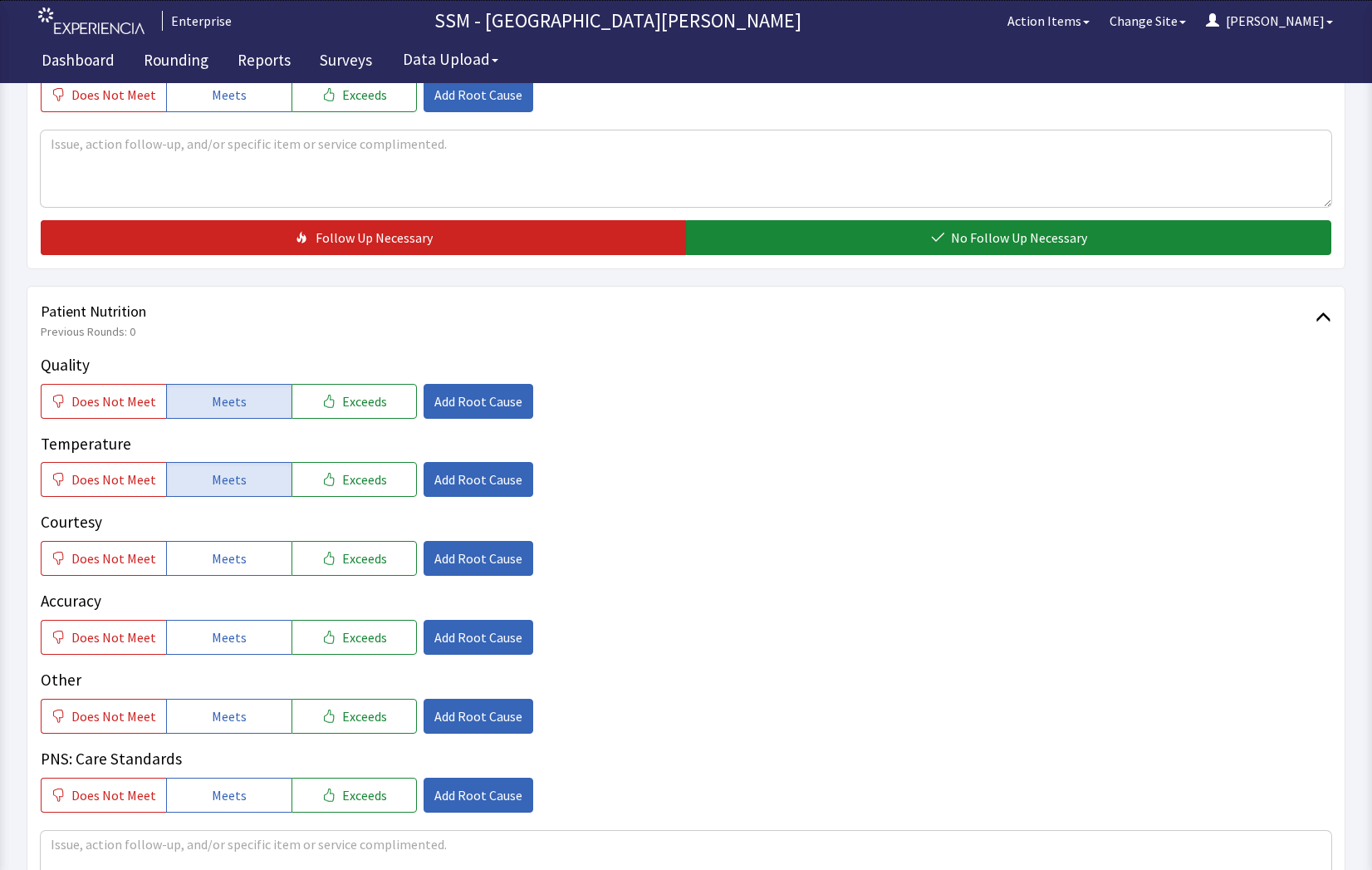
click at [232, 656] on div "Quality Does Not Meet Meets Exceeds Add Root Cause Temperature Does Not Meet Me…" at bounding box center [686, 583] width 1291 height 459
click at [231, 651] on button "Meets" at bounding box center [229, 637] width 125 height 35
click at [223, 560] on span "Meets" at bounding box center [230, 559] width 35 height 20
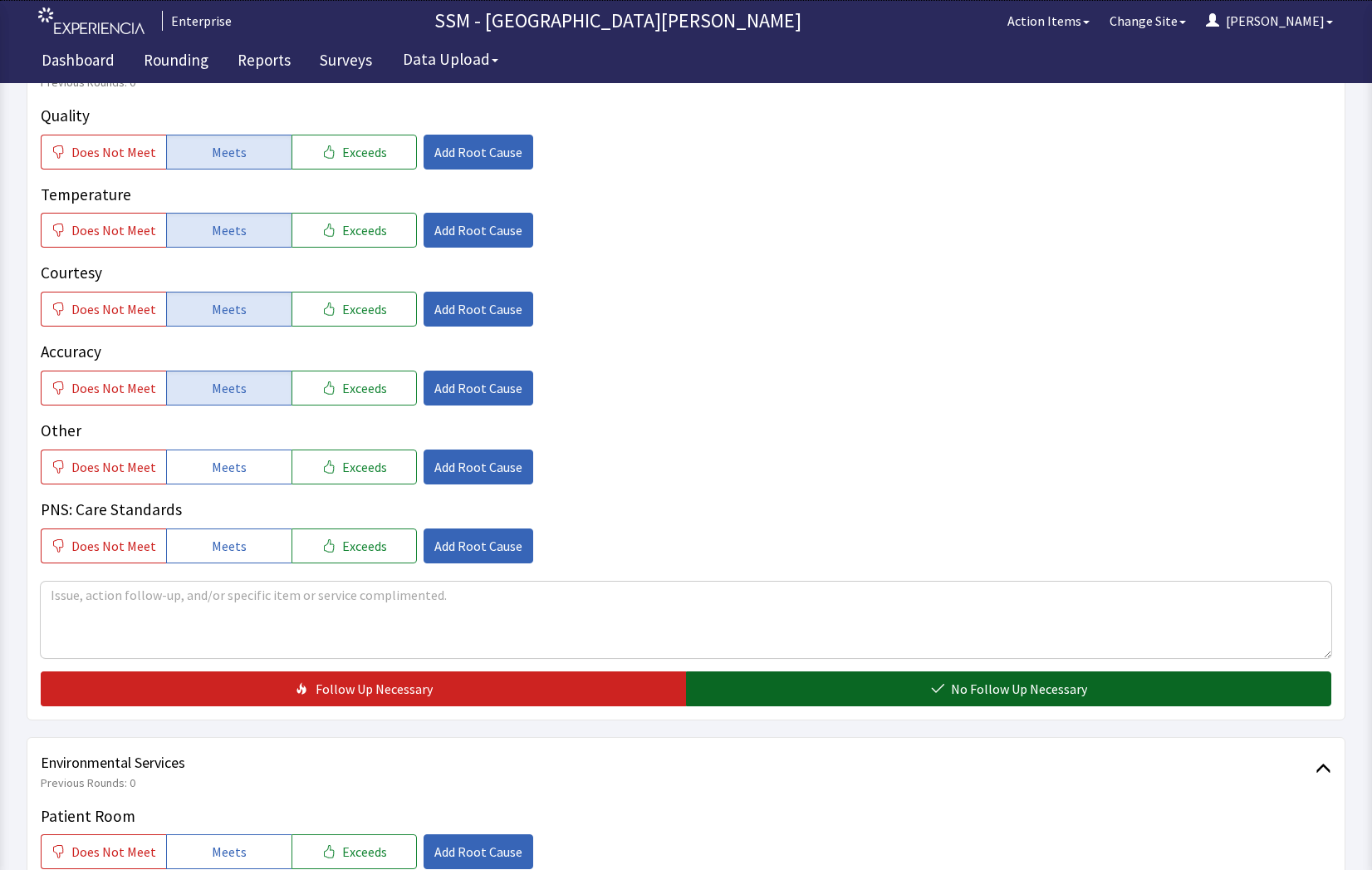
click at [925, 688] on button "No Follow Up Necessary" at bounding box center [1008, 689] width 645 height 35
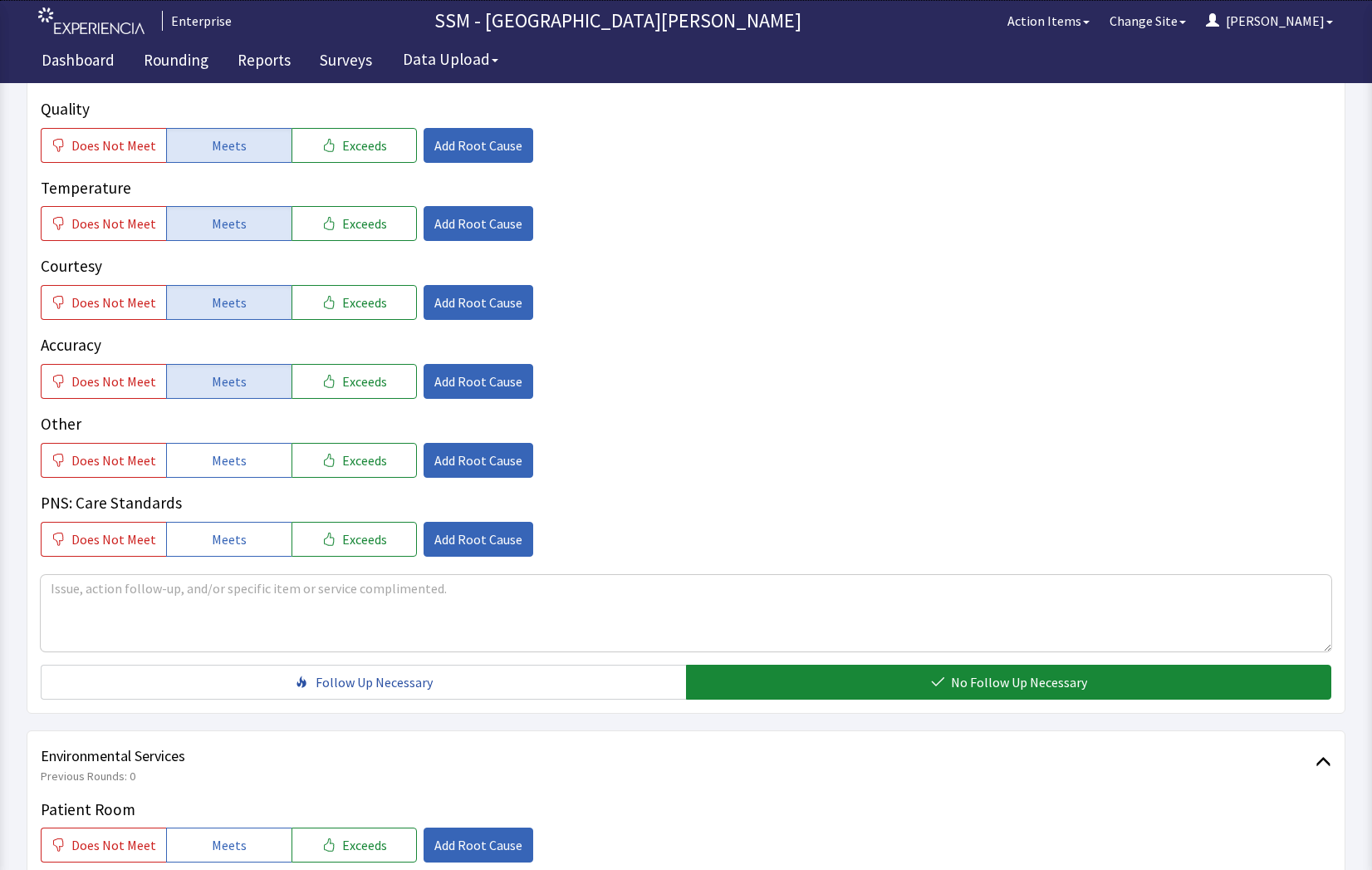
scroll to position [1413, 0]
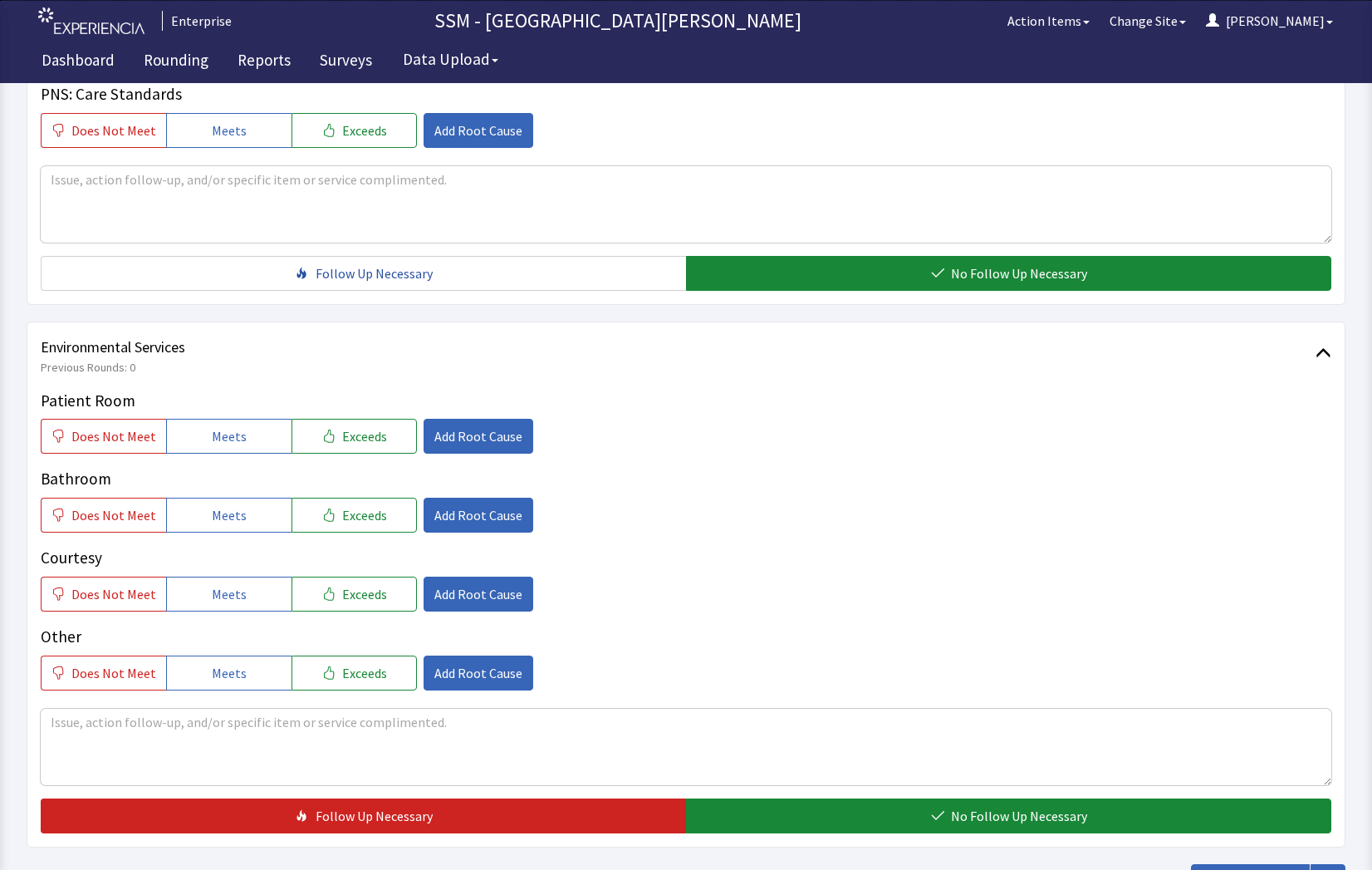
drag, startPoint x: 224, startPoint y: 435, endPoint x: 219, endPoint y: 467, distance: 32.4
click at [219, 446] on span "Meets" at bounding box center [230, 437] width 35 height 20
click at [204, 518] on button "Meets" at bounding box center [229, 515] width 125 height 35
click at [214, 599] on span "Meets" at bounding box center [230, 594] width 35 height 20
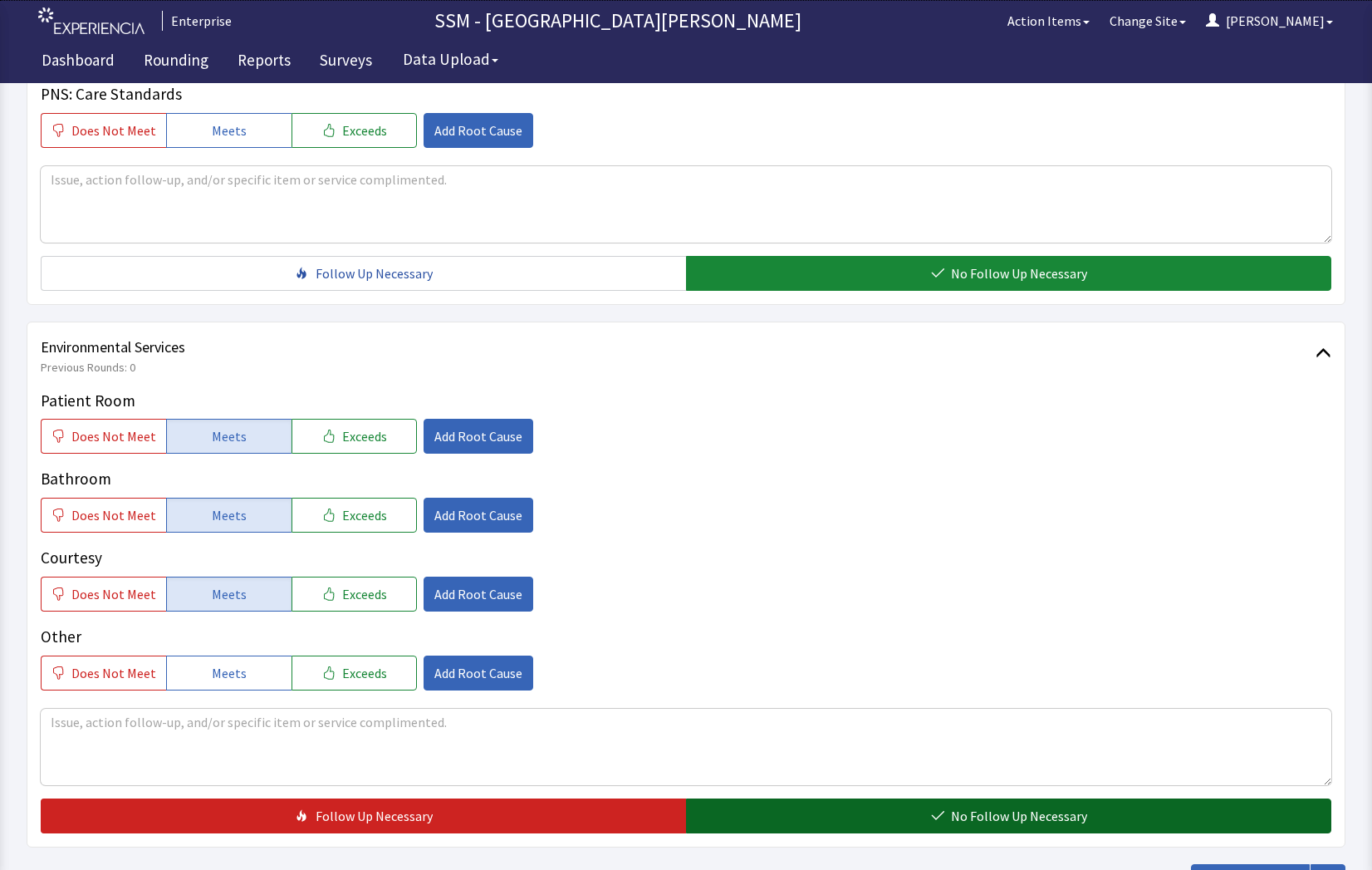
click at [818, 820] on button "No Follow Up Necessary" at bounding box center [1008, 816] width 645 height 35
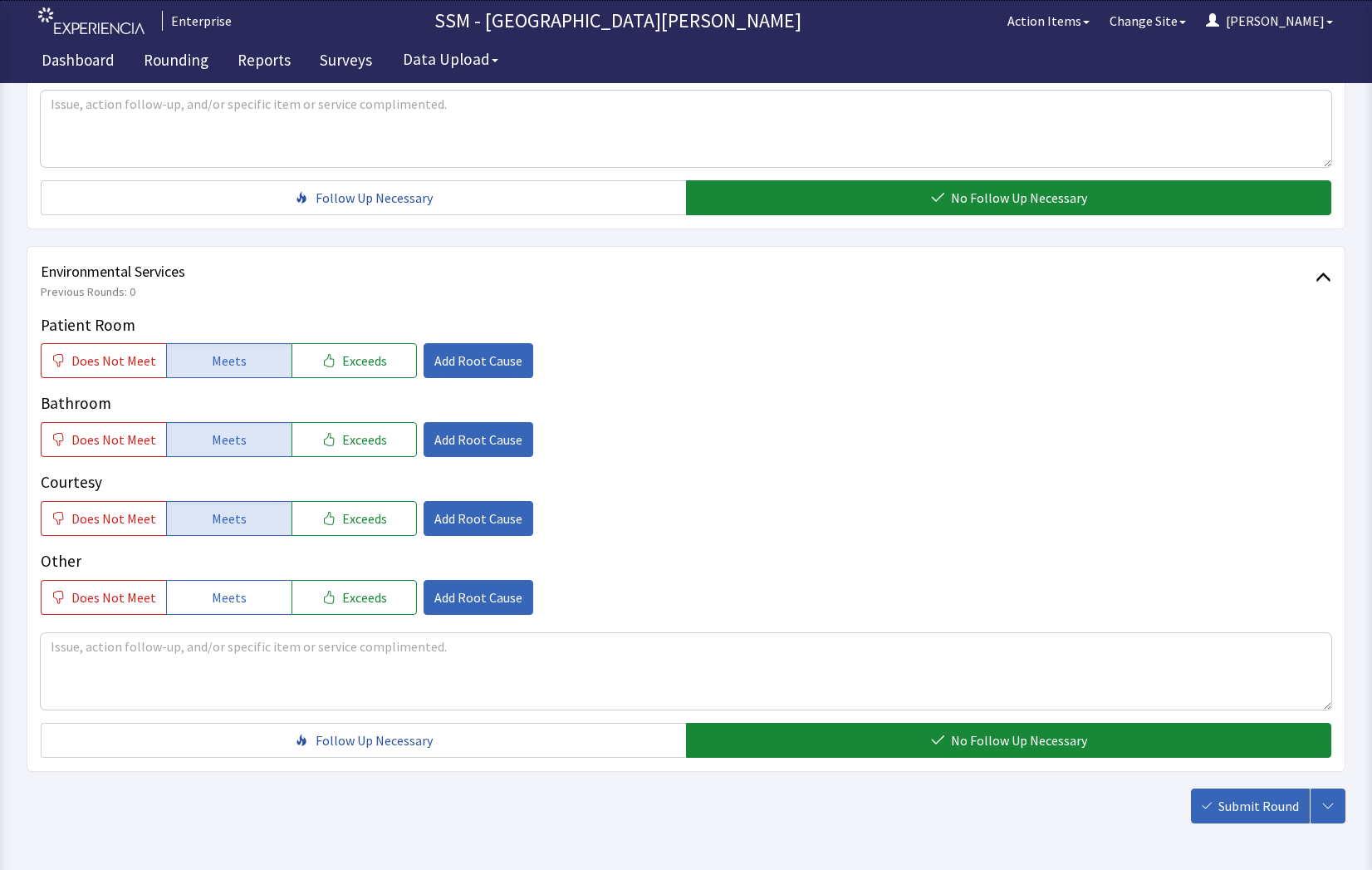
scroll to position [1551, 0]
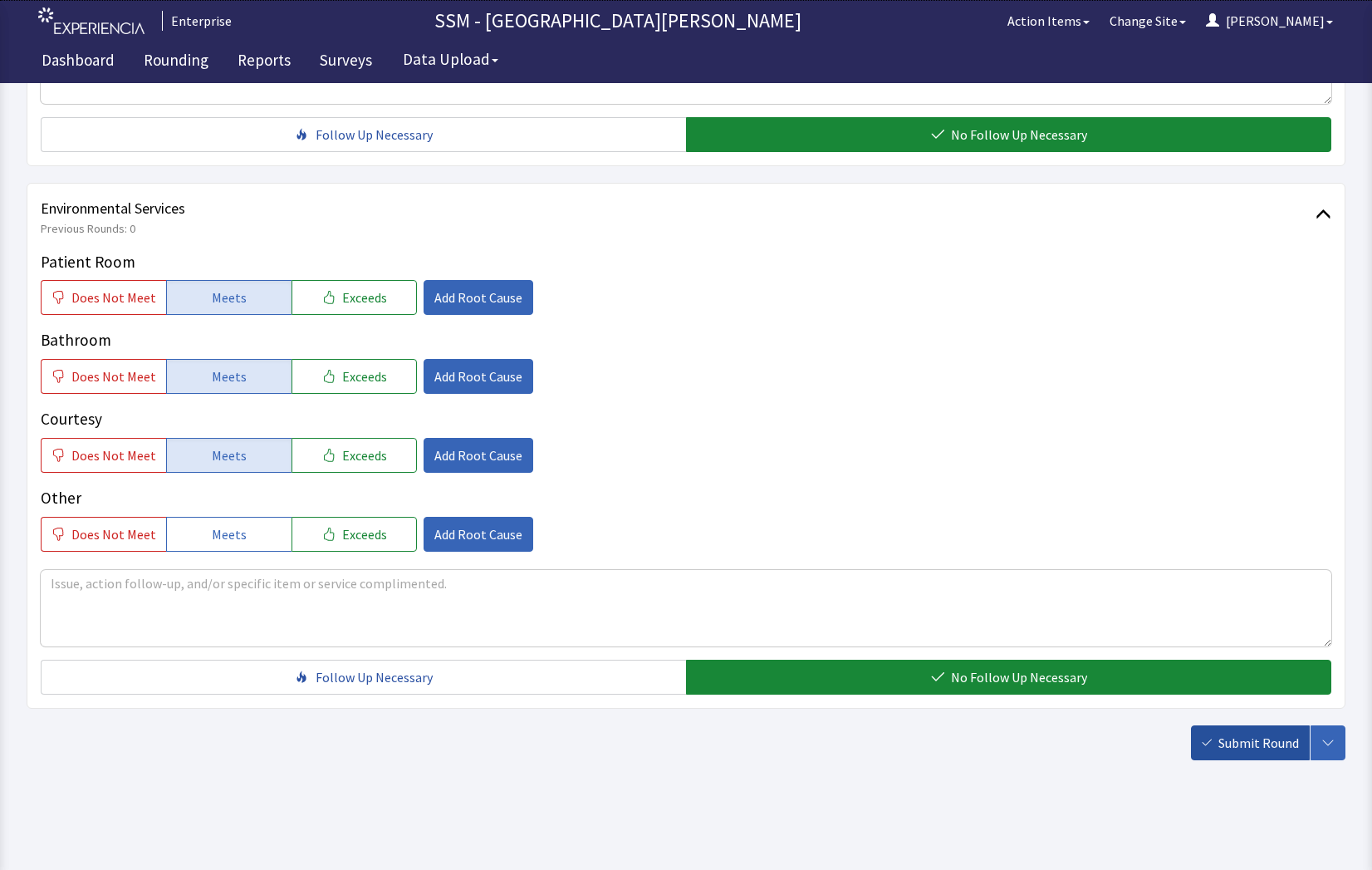
click at [1218, 751] on button "Submit Round" at bounding box center [1250, 743] width 119 height 35
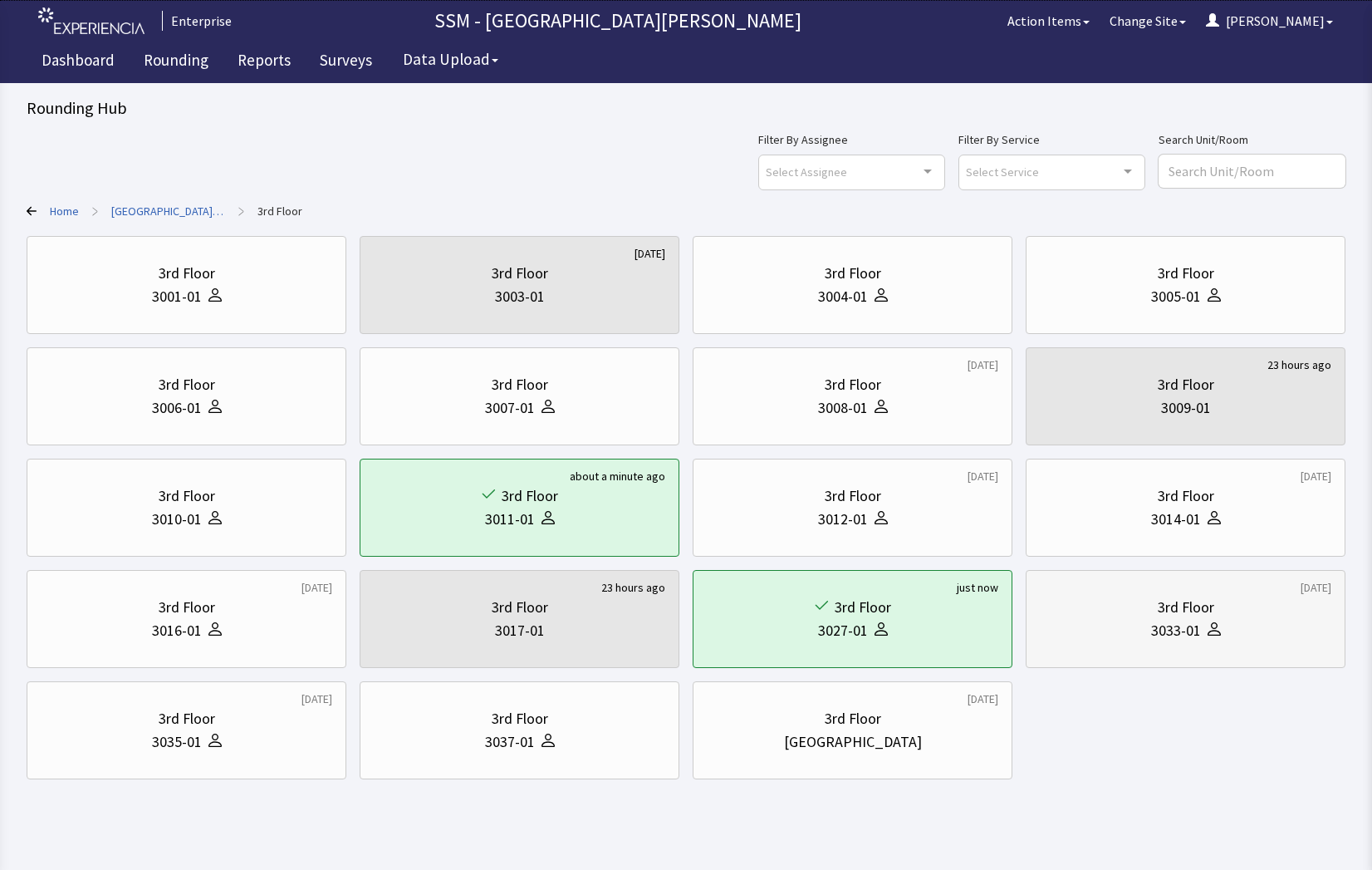
click at [1182, 620] on div "3033-01" at bounding box center [1176, 630] width 50 height 23
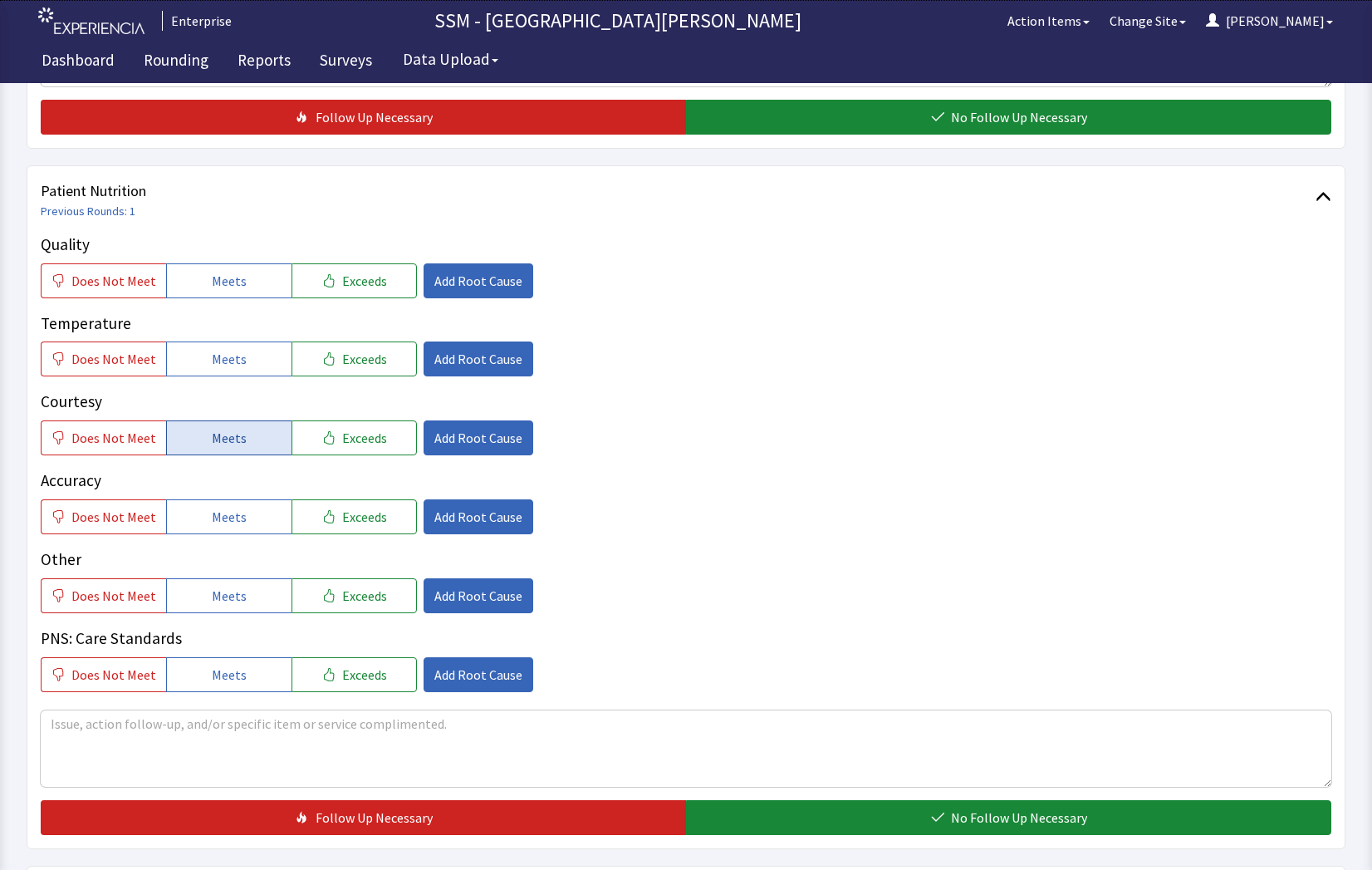
scroll to position [1080, 0]
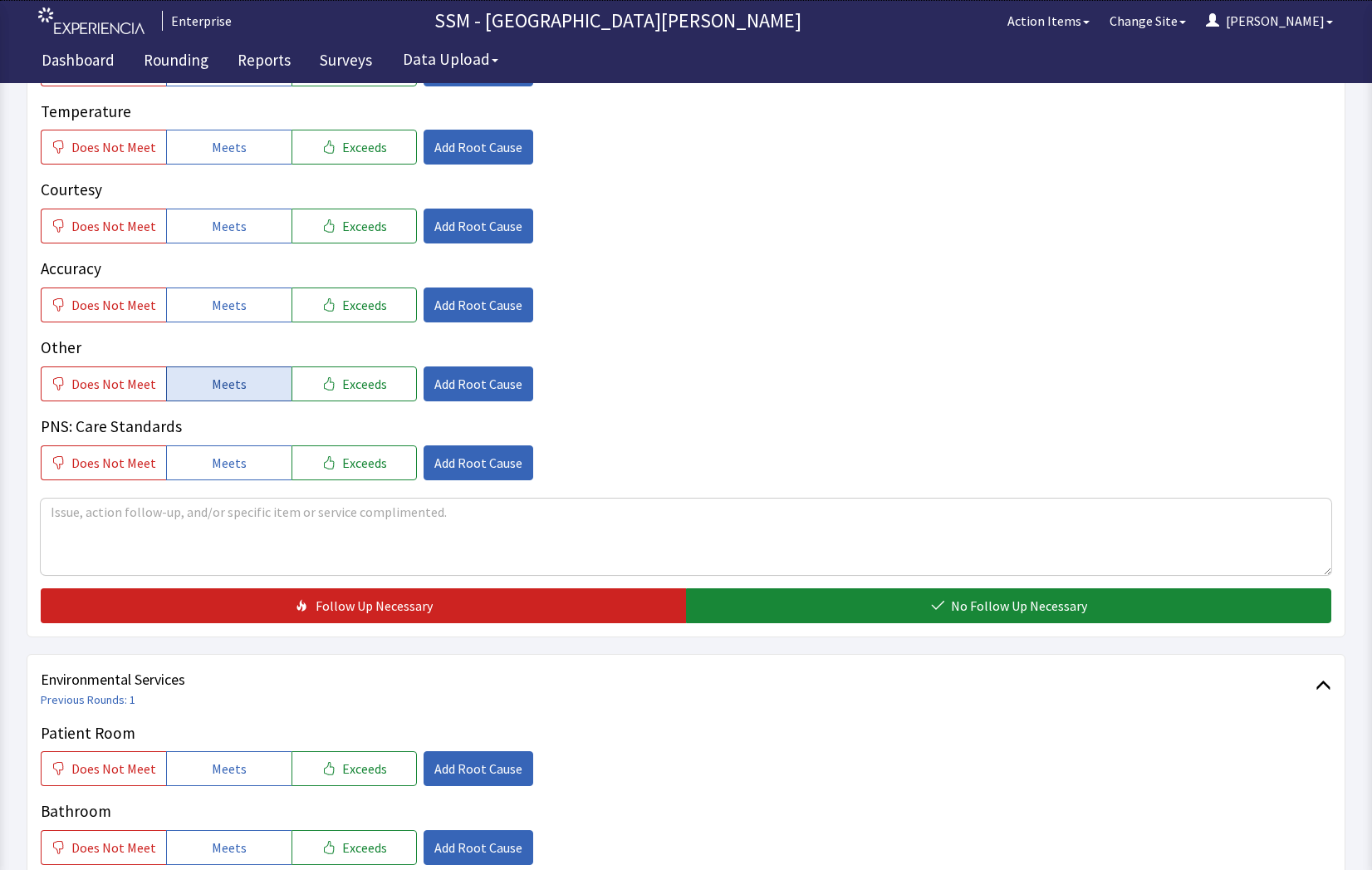
click at [219, 386] on span "Meets" at bounding box center [230, 384] width 35 height 20
click at [205, 303] on button "Meets" at bounding box center [229, 305] width 125 height 35
click at [207, 220] on button "Meets" at bounding box center [229, 226] width 125 height 35
click at [237, 138] on button "Meets" at bounding box center [229, 147] width 125 height 35
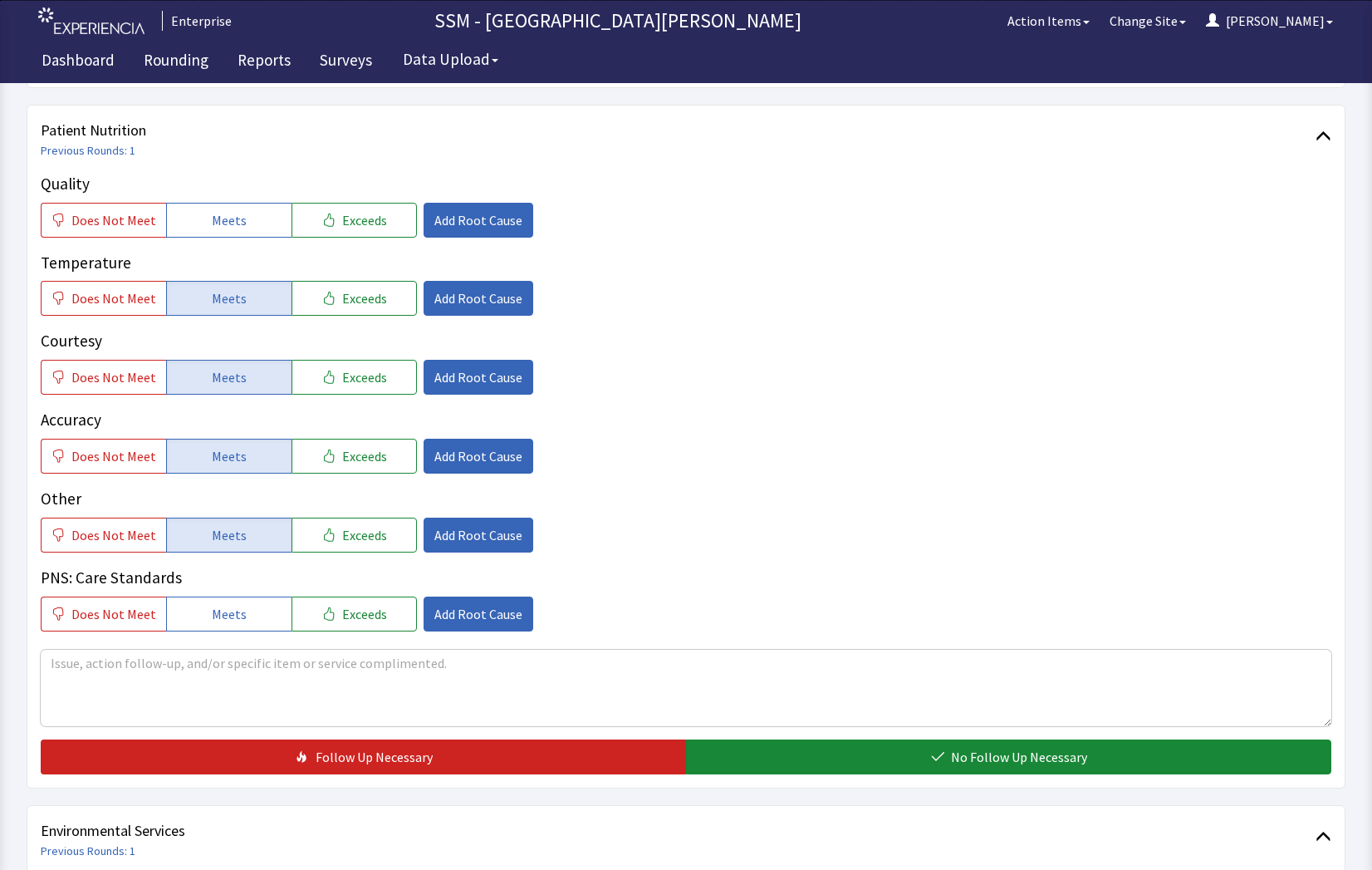
scroll to position [914, 0]
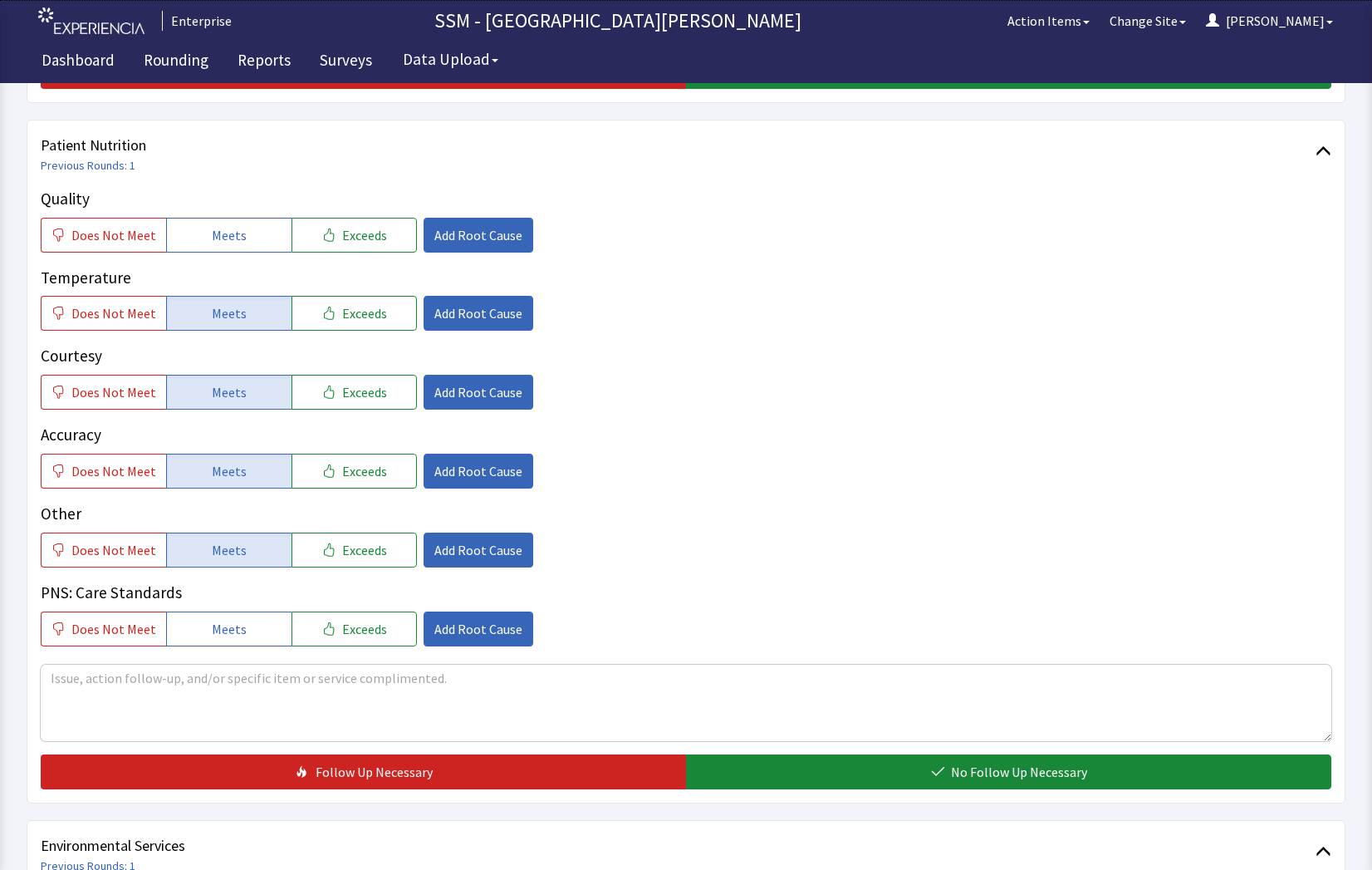
click at [213, 253] on div "Quality Does Not Meet Meets Exceeds Add Root Cause Temperature Does Not Meet Me…" at bounding box center [686, 417] width 1291 height 459
click at [217, 238] on span "Meets" at bounding box center [230, 235] width 35 height 20
click at [291, 559] on button "Exceeds" at bounding box center [354, 550] width 125 height 35
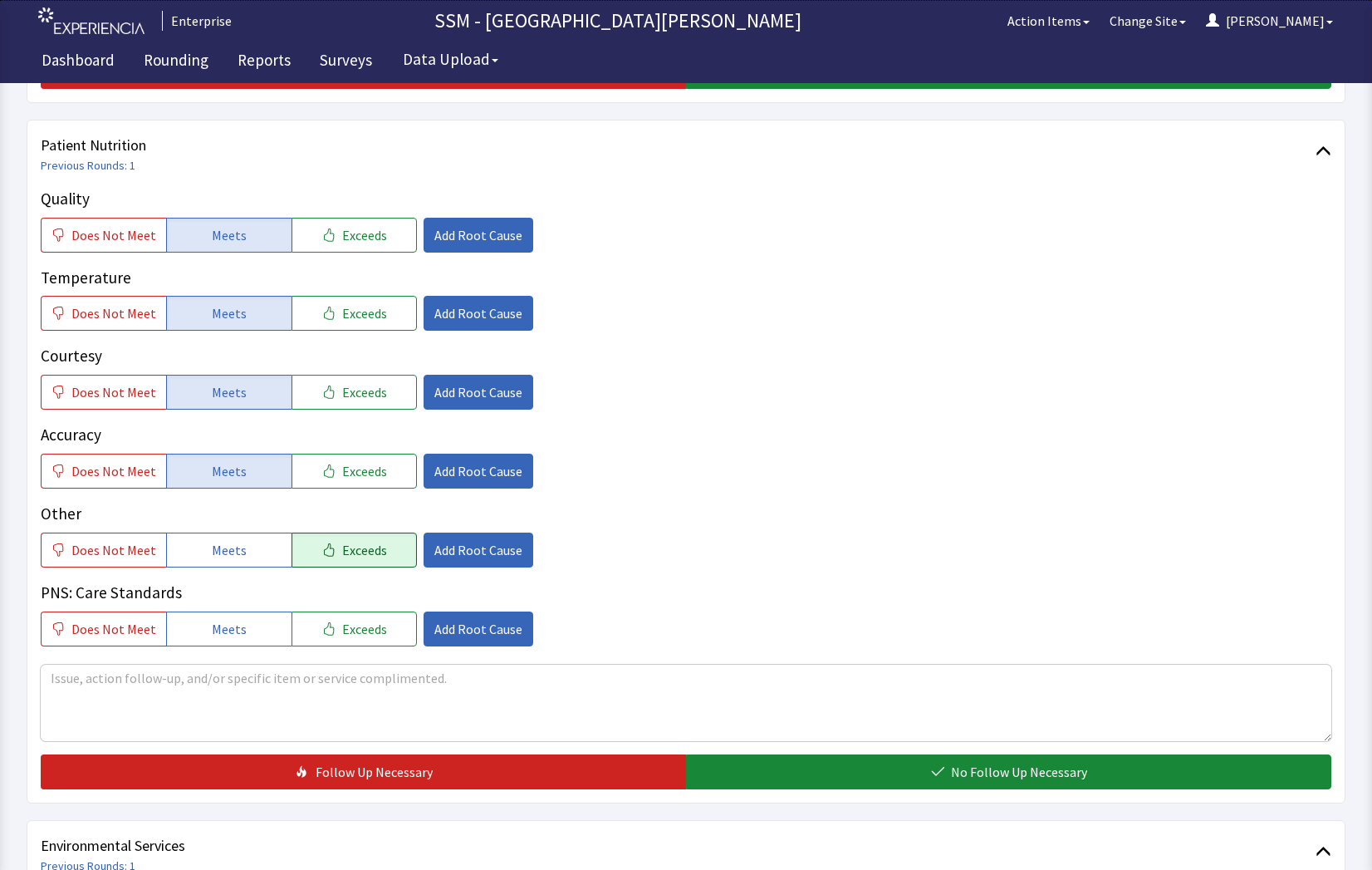
click at [291, 559] on button "Exceeds" at bounding box center [354, 550] width 125 height 35
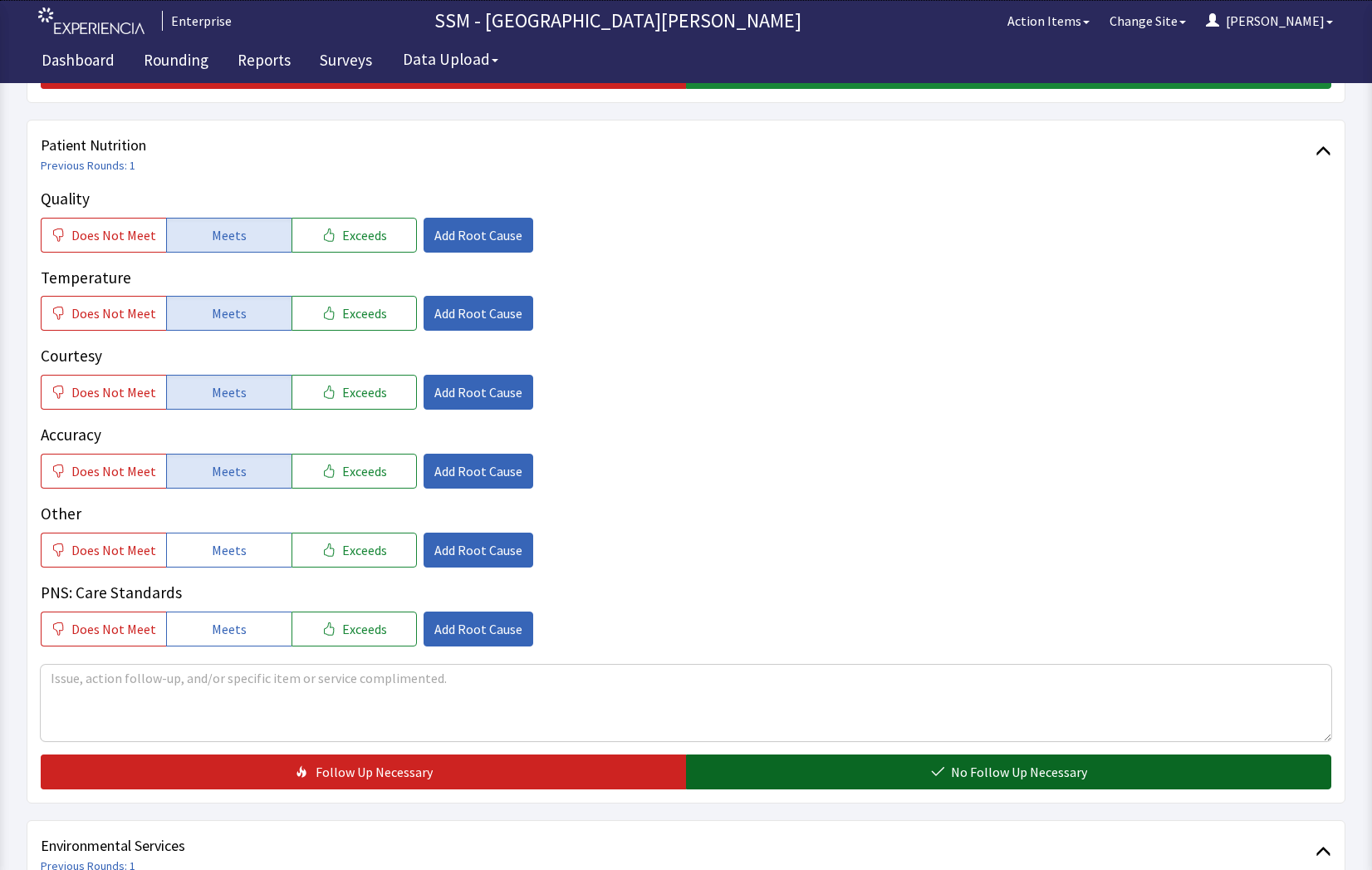
click at [758, 772] on button "No Follow Up Necessary" at bounding box center [1008, 772] width 645 height 35
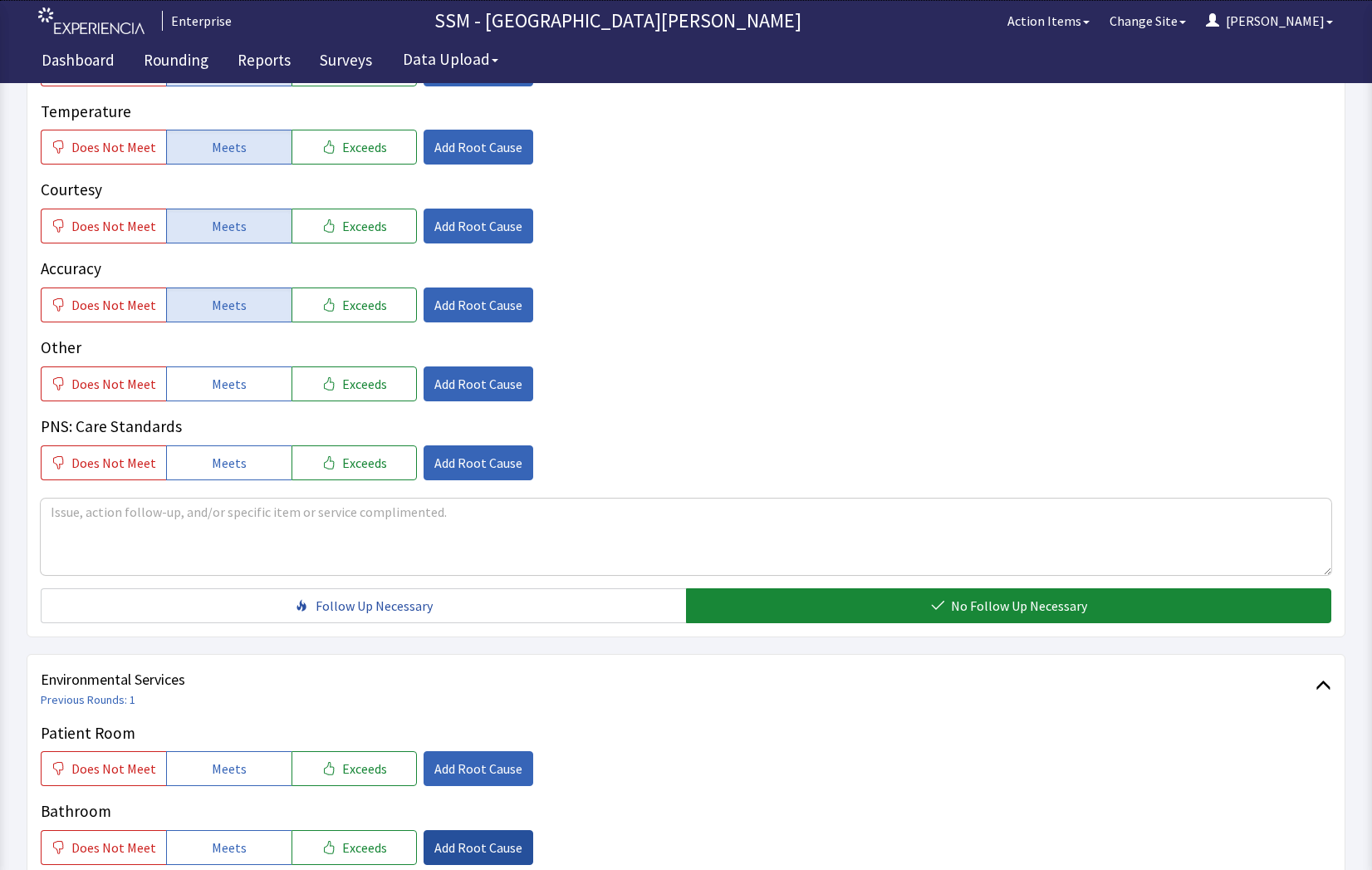
scroll to position [1247, 0]
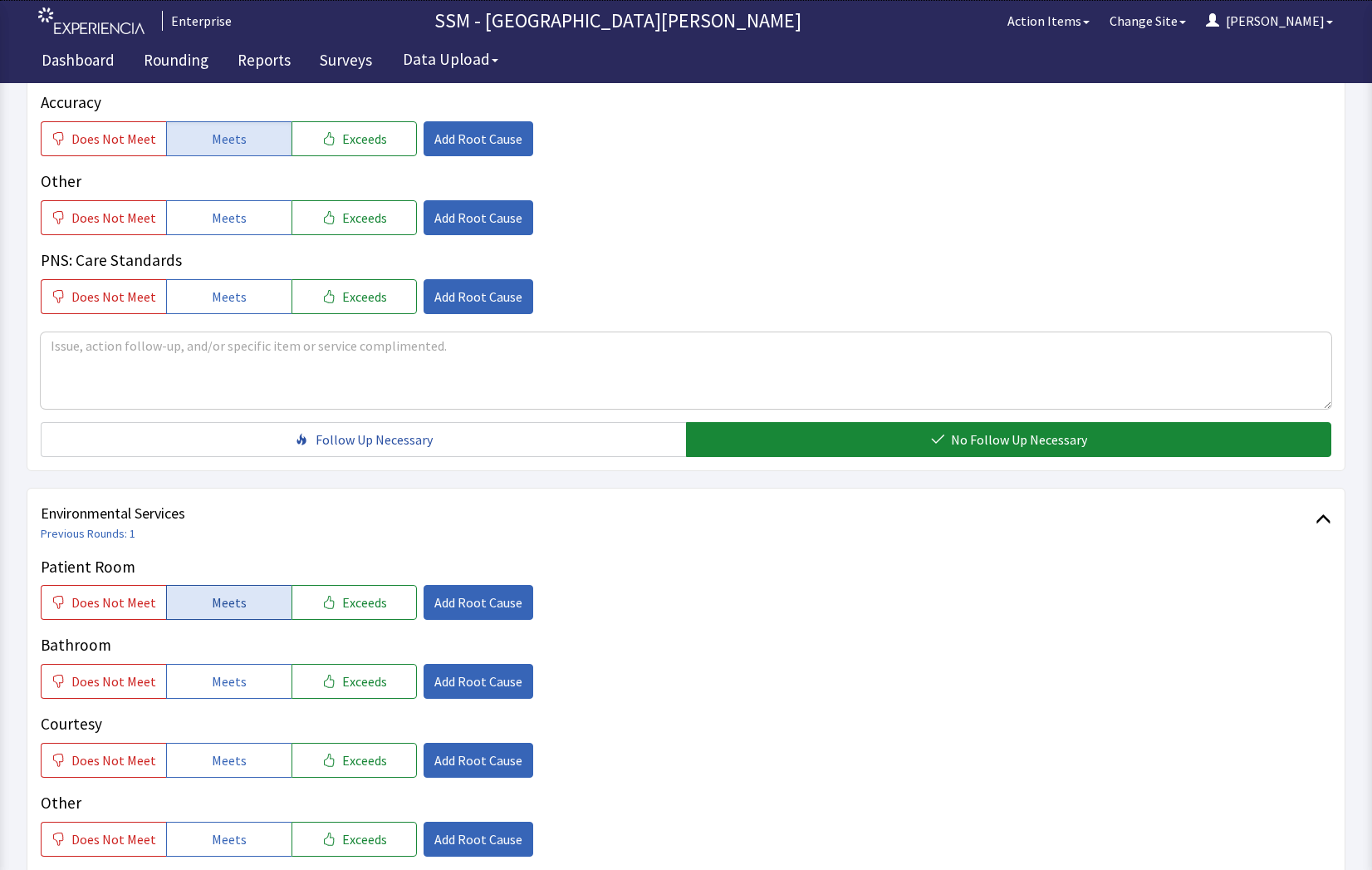
click at [238, 611] on span "Meets" at bounding box center [230, 603] width 35 height 20
click at [219, 676] on span "Meets" at bounding box center [230, 681] width 35 height 20
click at [225, 772] on button "Meets" at bounding box center [229, 761] width 125 height 35
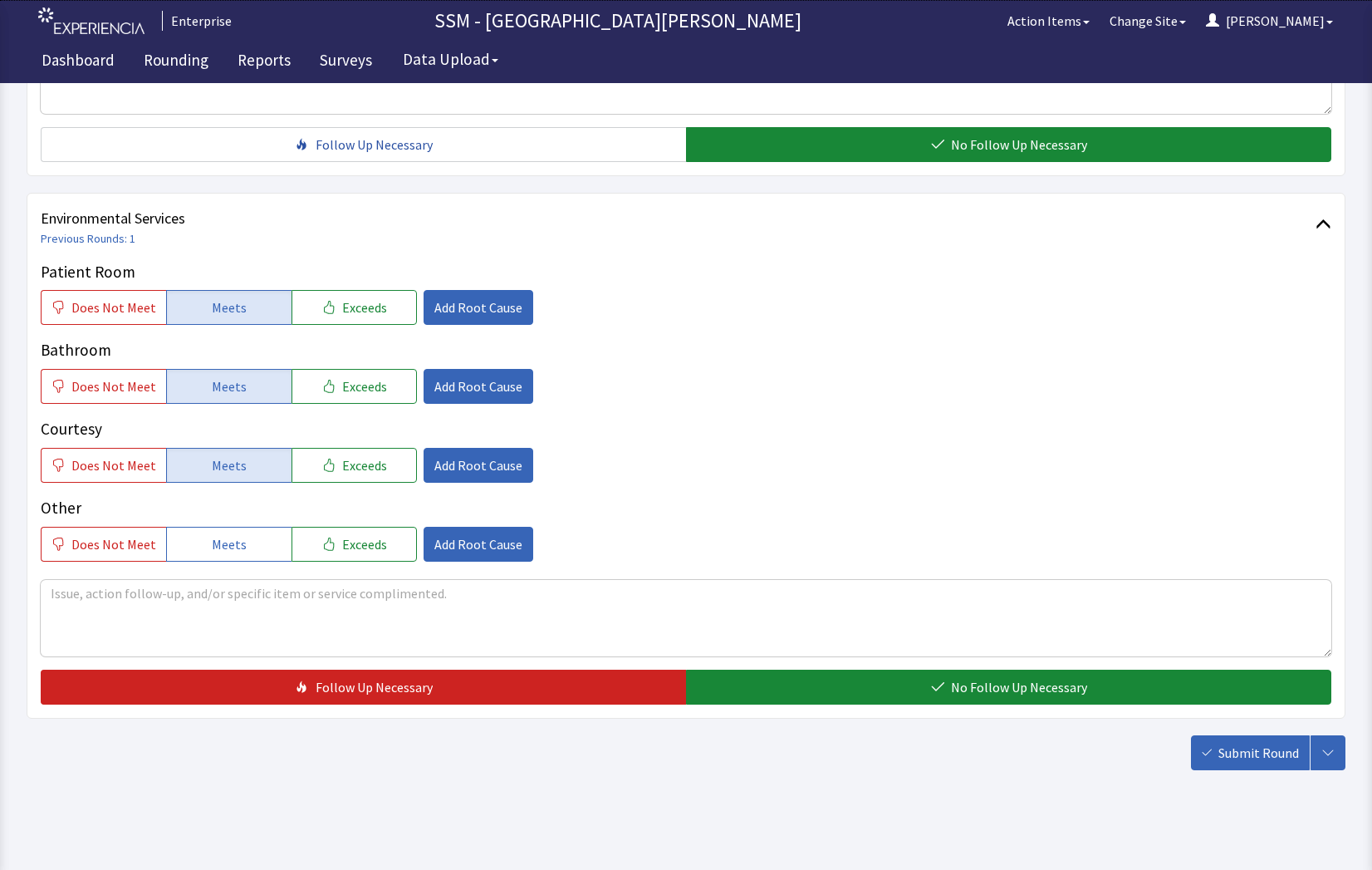
scroll to position [1551, 0]
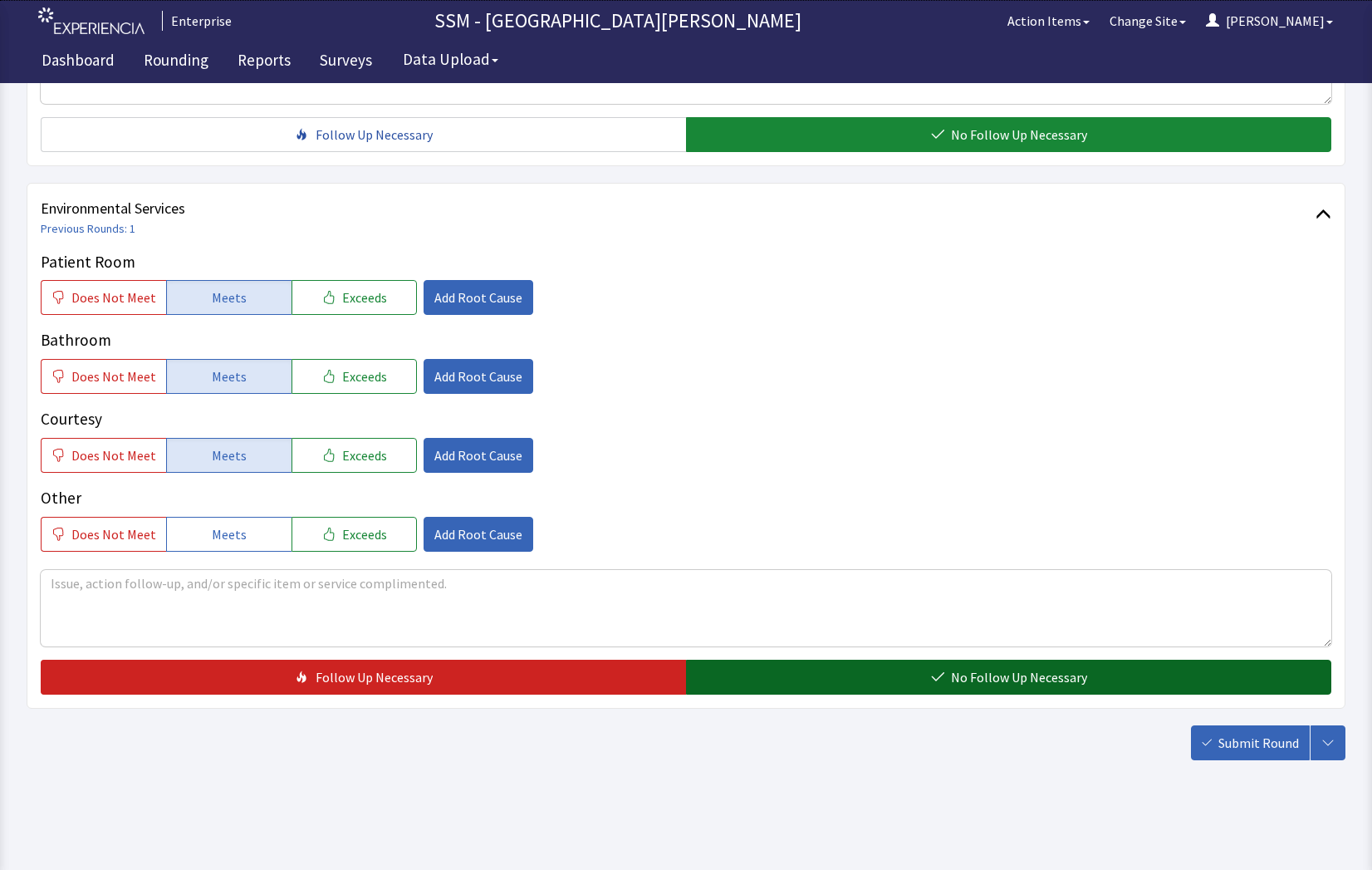
drag, startPoint x: 1079, startPoint y: 669, endPoint x: 1113, endPoint y: 690, distance: 40.0
click at [1082, 670] on span "No Follow Up Necessary" at bounding box center [1019, 677] width 136 height 20
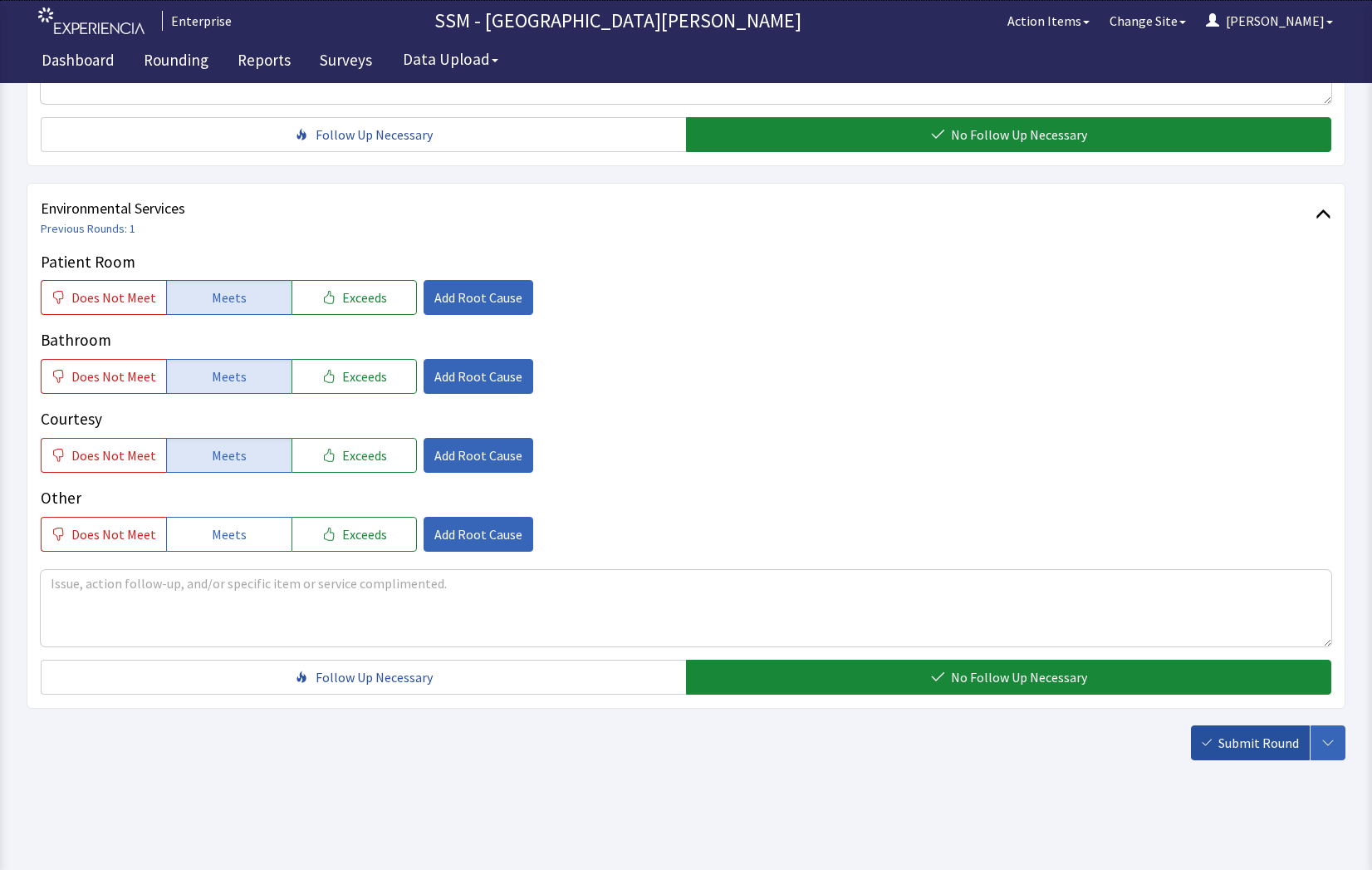
click at [1220, 745] on span "Submit Round" at bounding box center [1259, 743] width 81 height 20
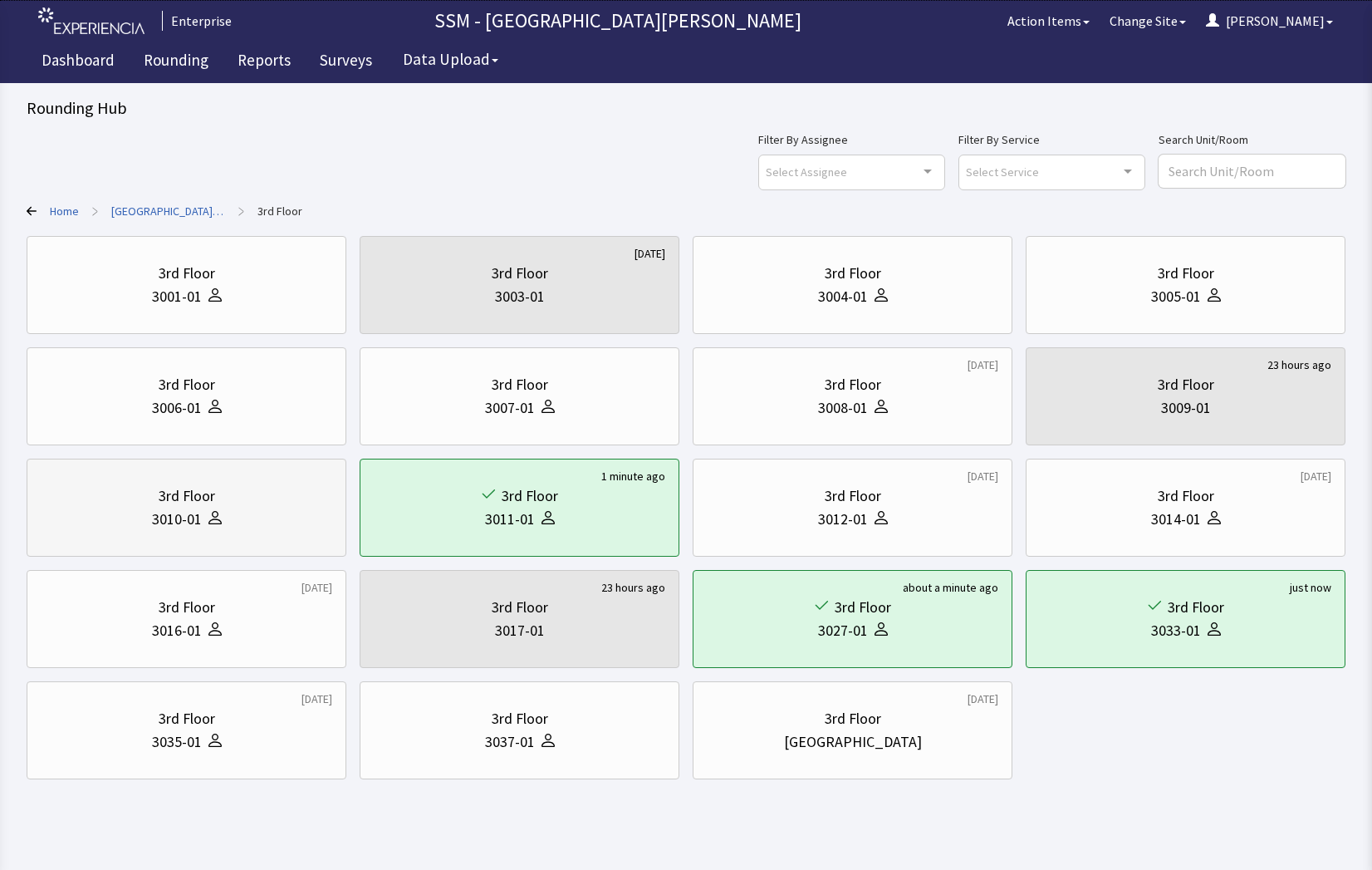
click at [201, 491] on div "3rd Floor" at bounding box center [187, 496] width 57 height 23
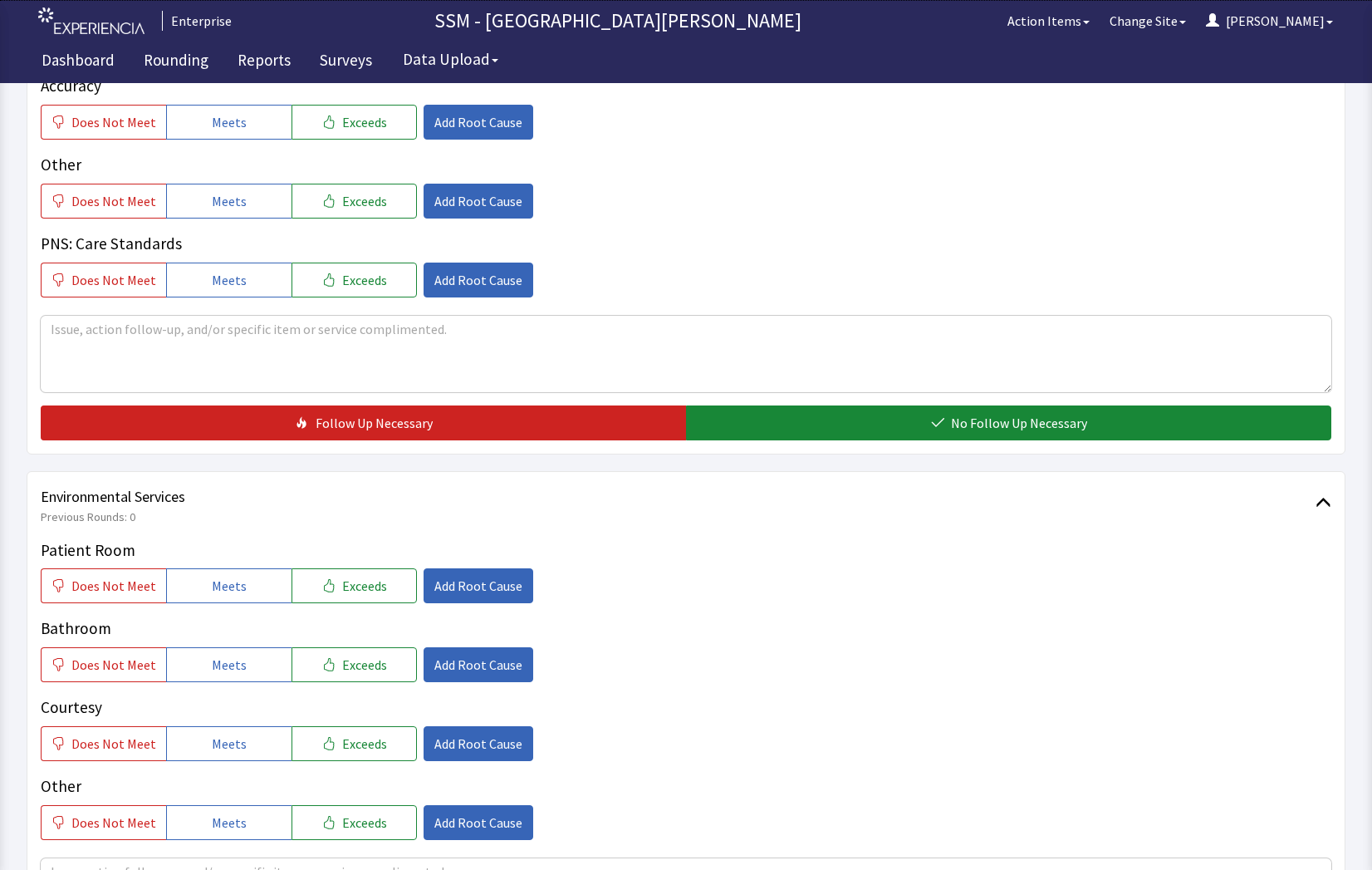
scroll to position [1413, 0]
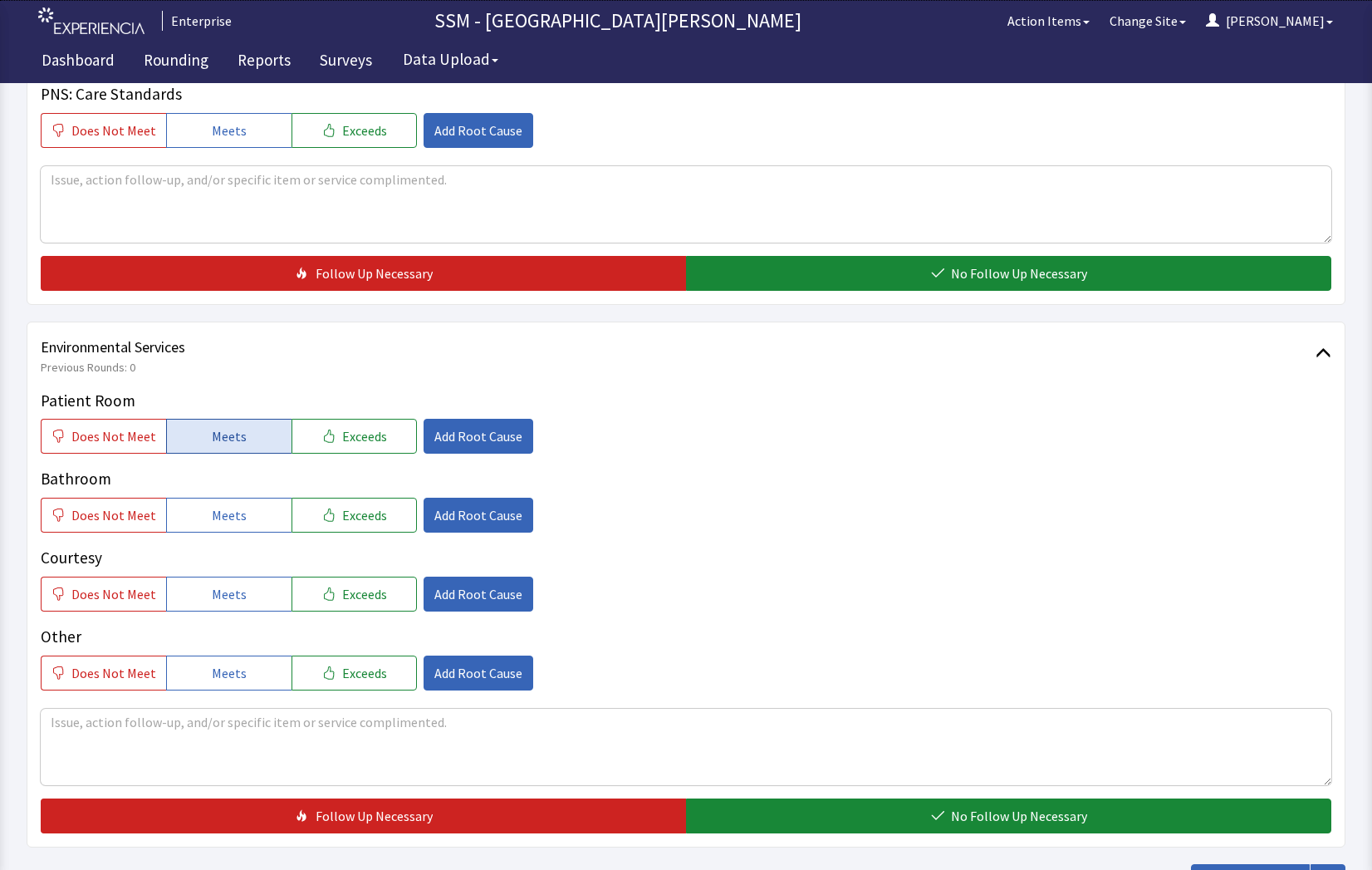
click at [219, 430] on span "Meets" at bounding box center [230, 437] width 35 height 20
drag, startPoint x: 224, startPoint y: 512, endPoint x: 234, endPoint y: 539, distance: 28.8
click at [227, 519] on span "Meets" at bounding box center [230, 515] width 35 height 20
click at [234, 598] on span "Meets" at bounding box center [230, 594] width 35 height 20
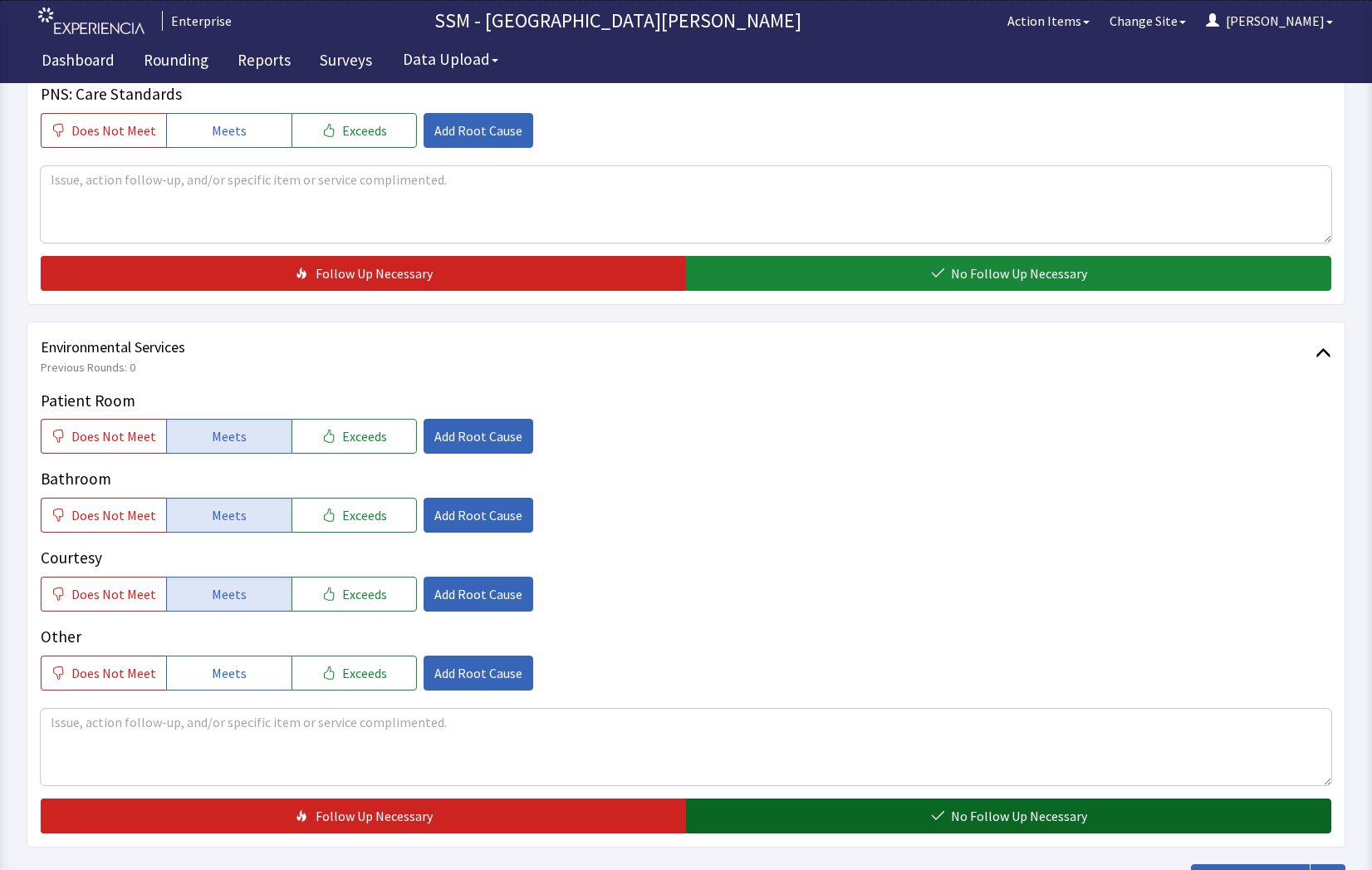
click at [835, 819] on button "No Follow Up Necessary" at bounding box center [1008, 816] width 645 height 35
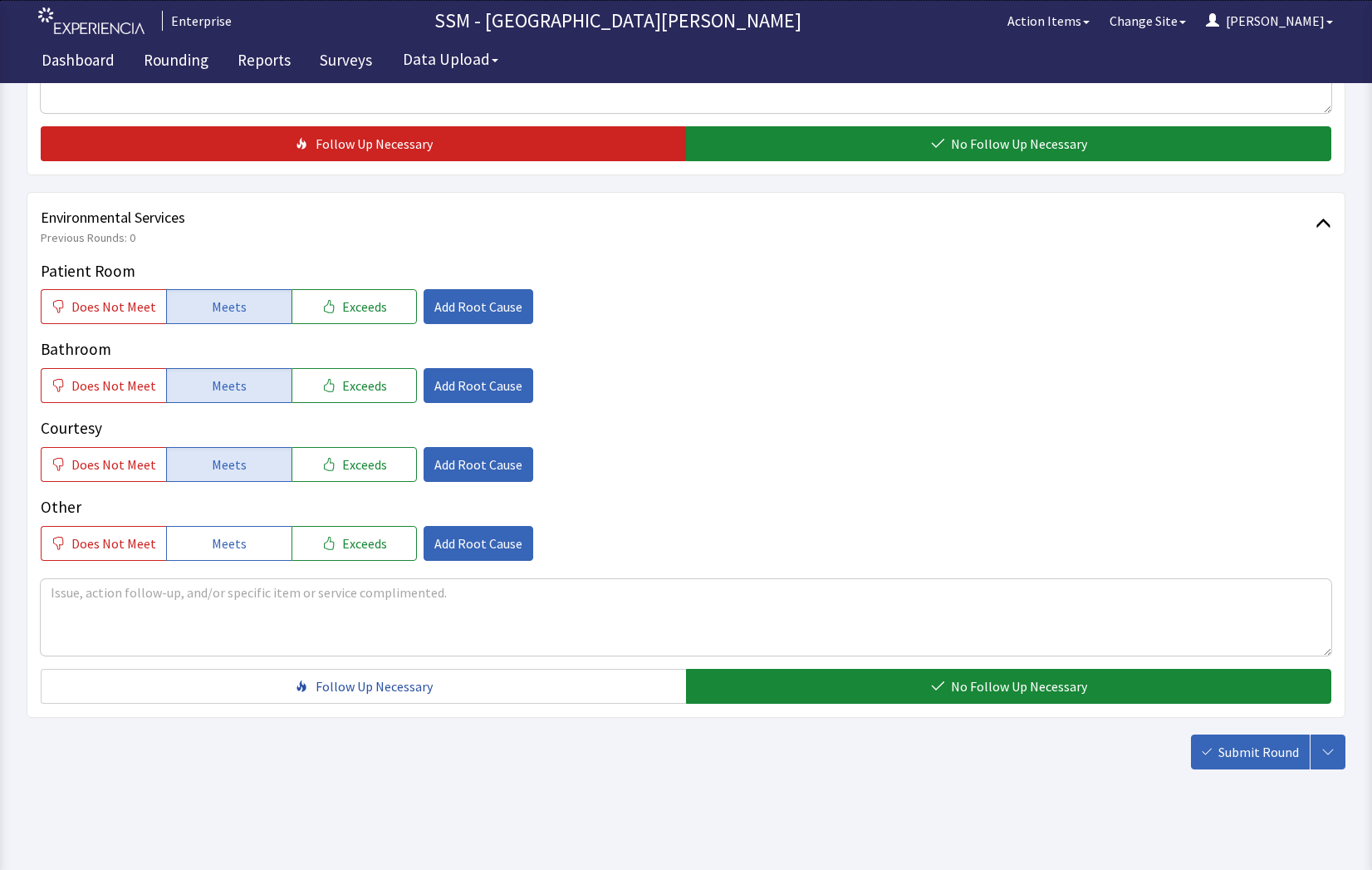
scroll to position [1551, 0]
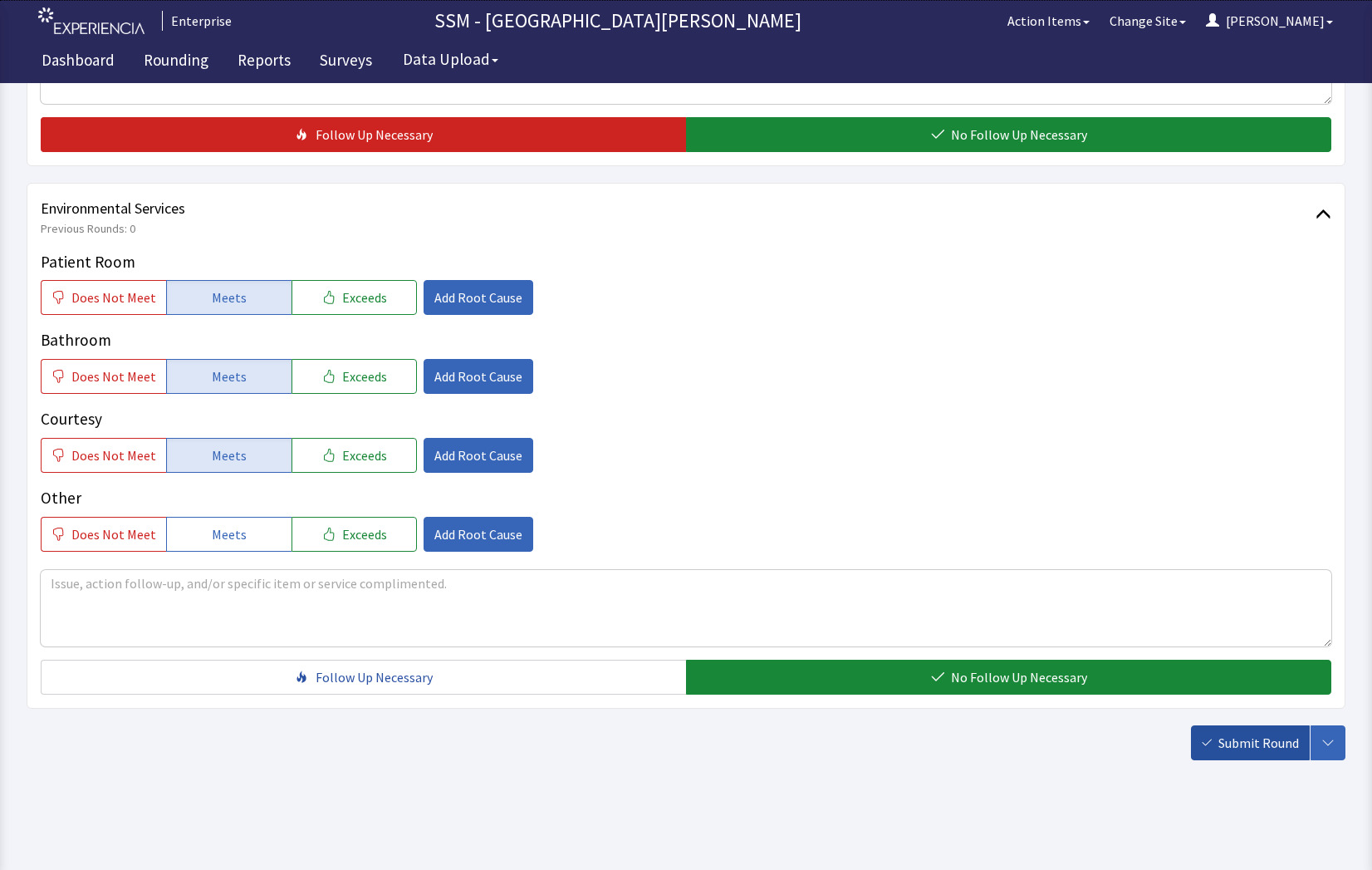
click at [1238, 750] on span "Submit Round" at bounding box center [1259, 743] width 81 height 20
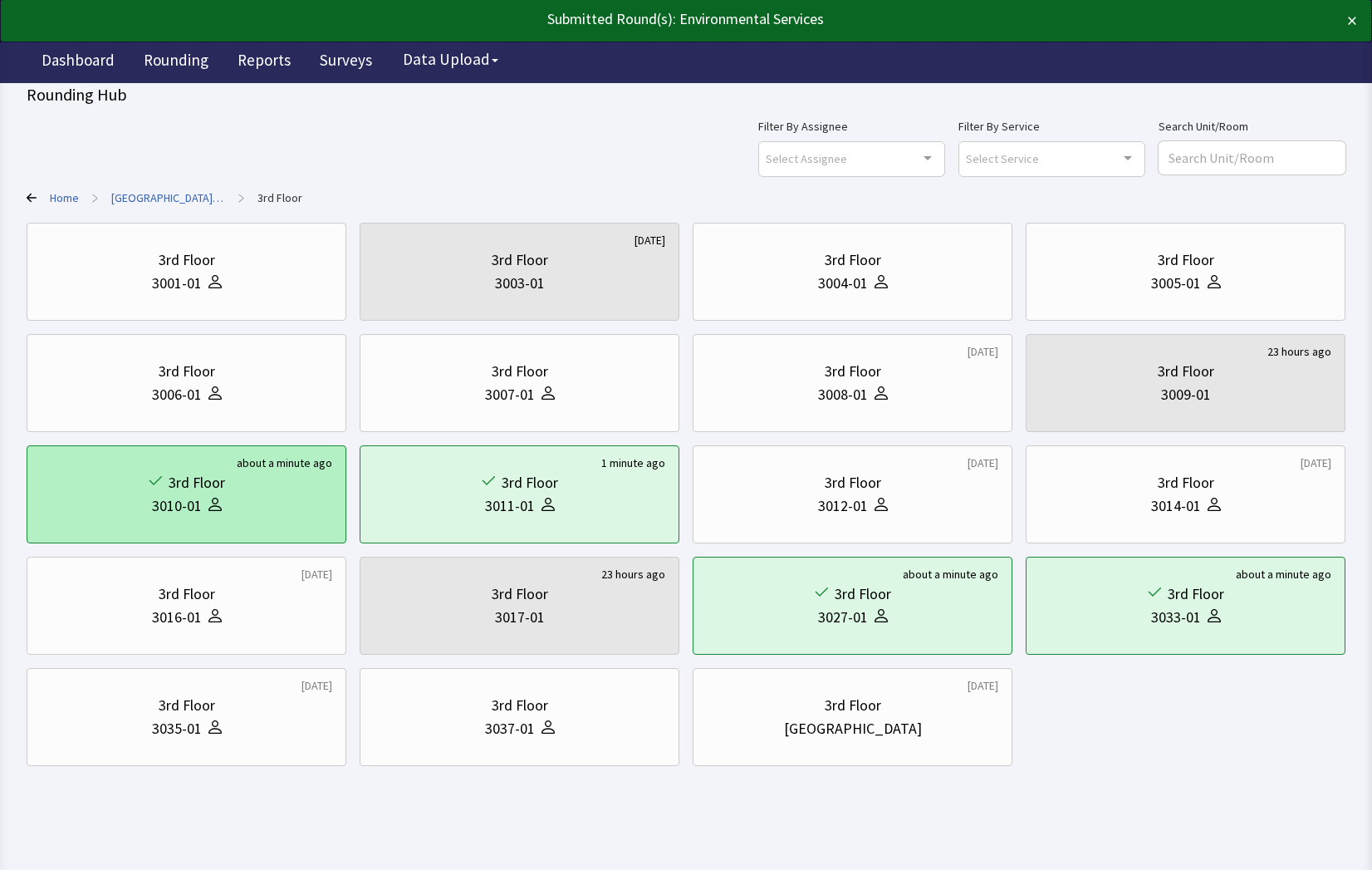
scroll to position [19, 0]
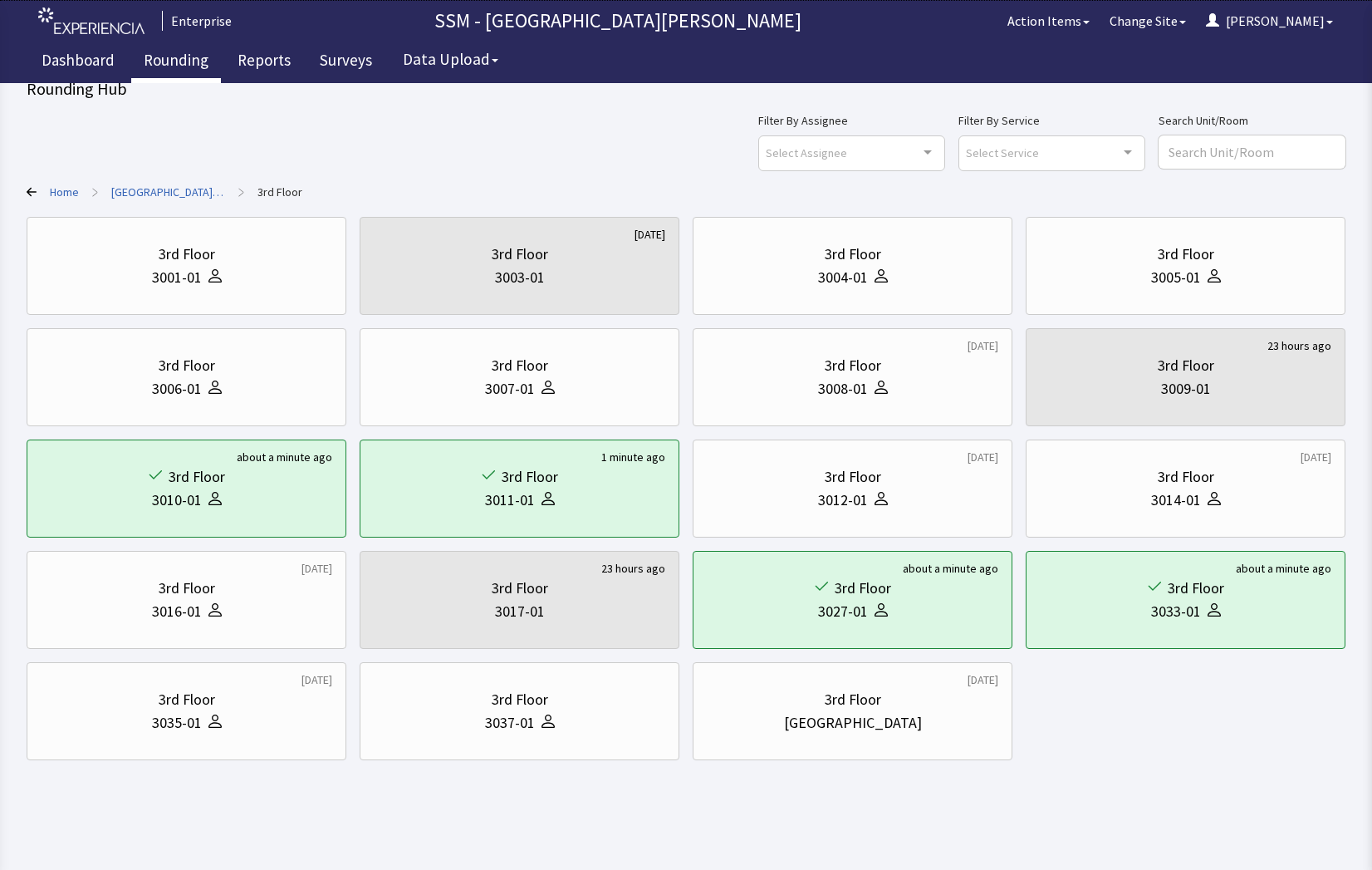
click at [166, 63] on link "Rounding" at bounding box center [175, 63] width 89 height 42
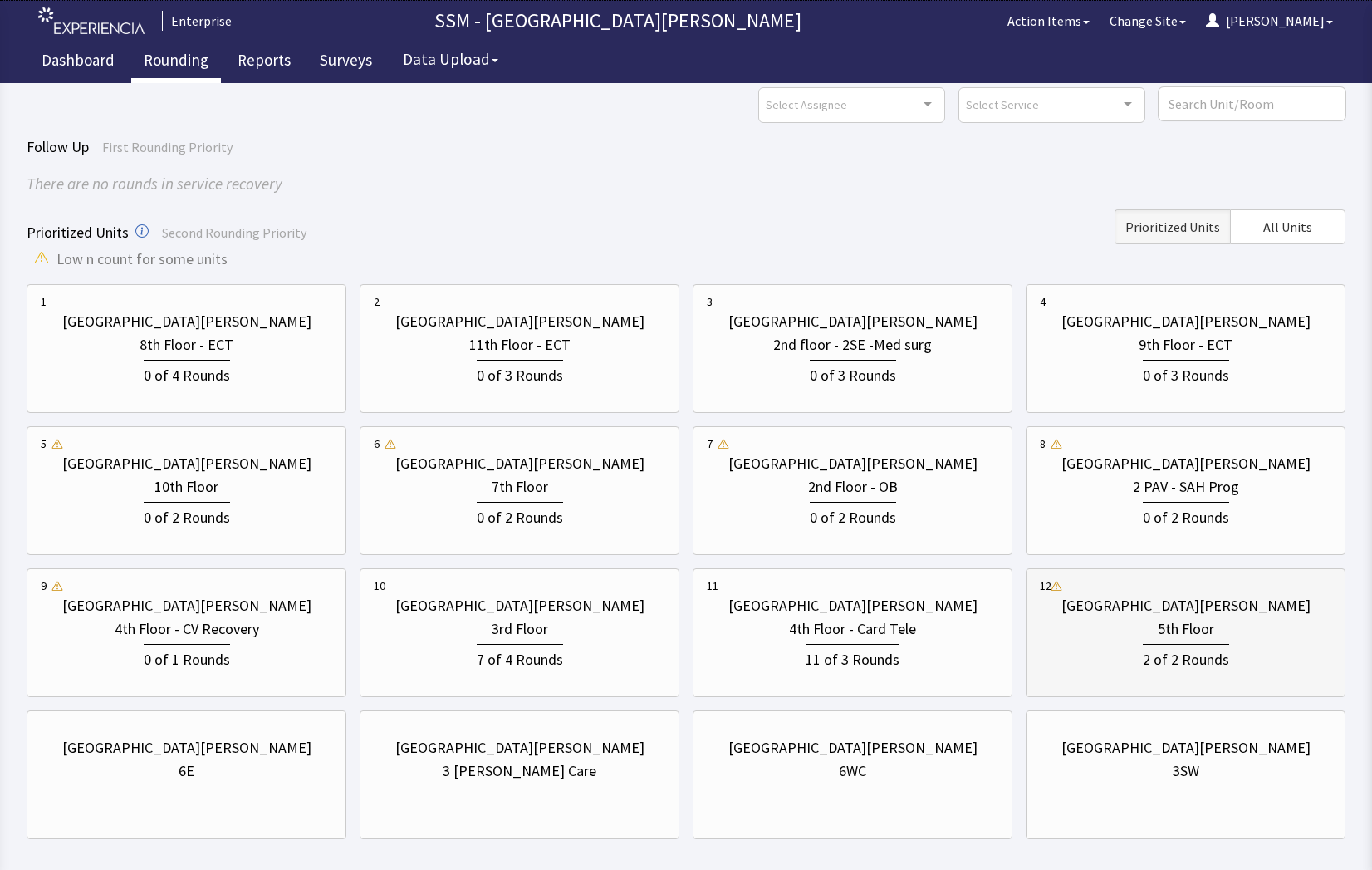
scroll to position [146, 0]
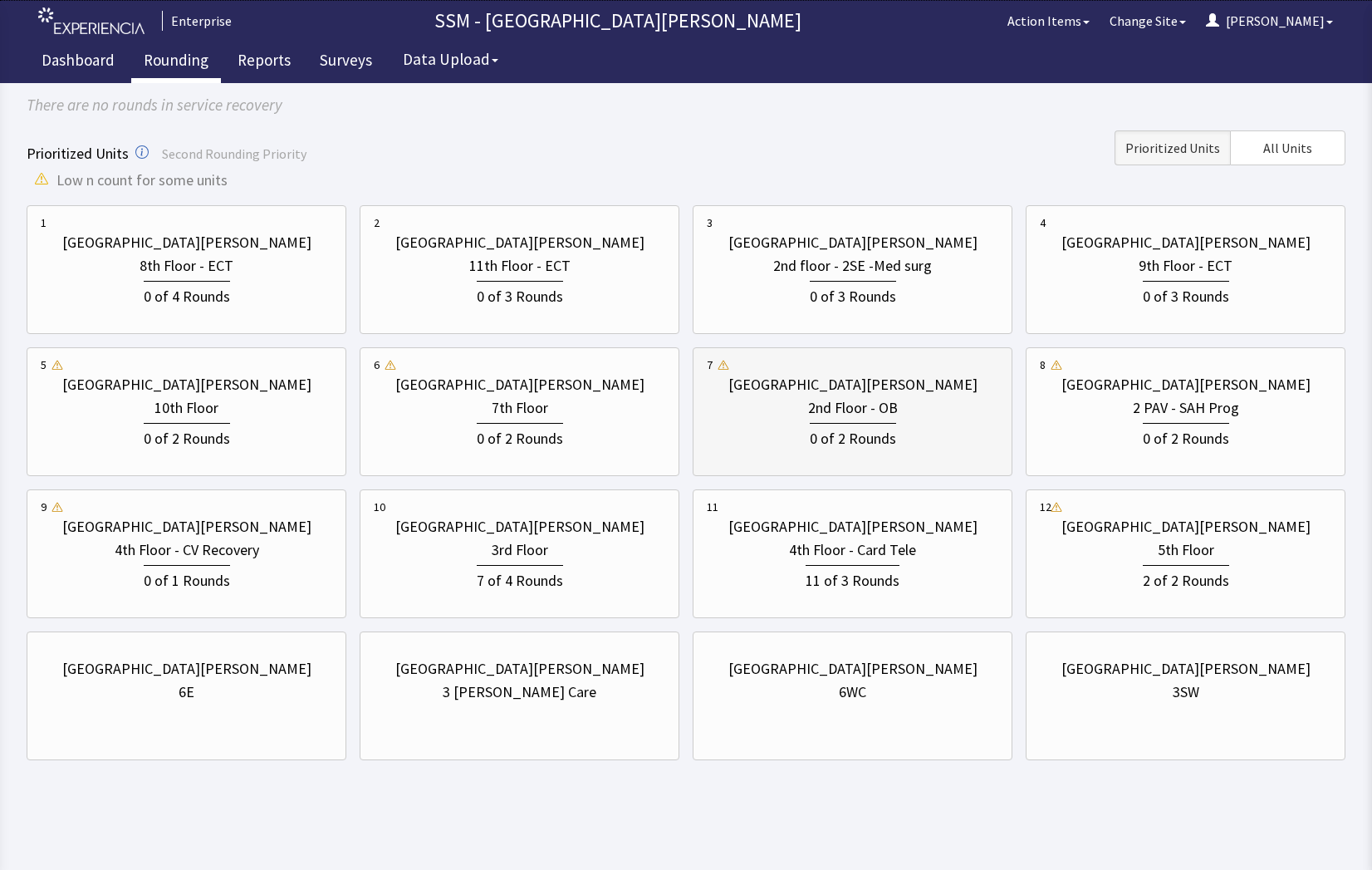
click at [847, 408] on div "2nd Floor - OB" at bounding box center [852, 408] width 89 height 23
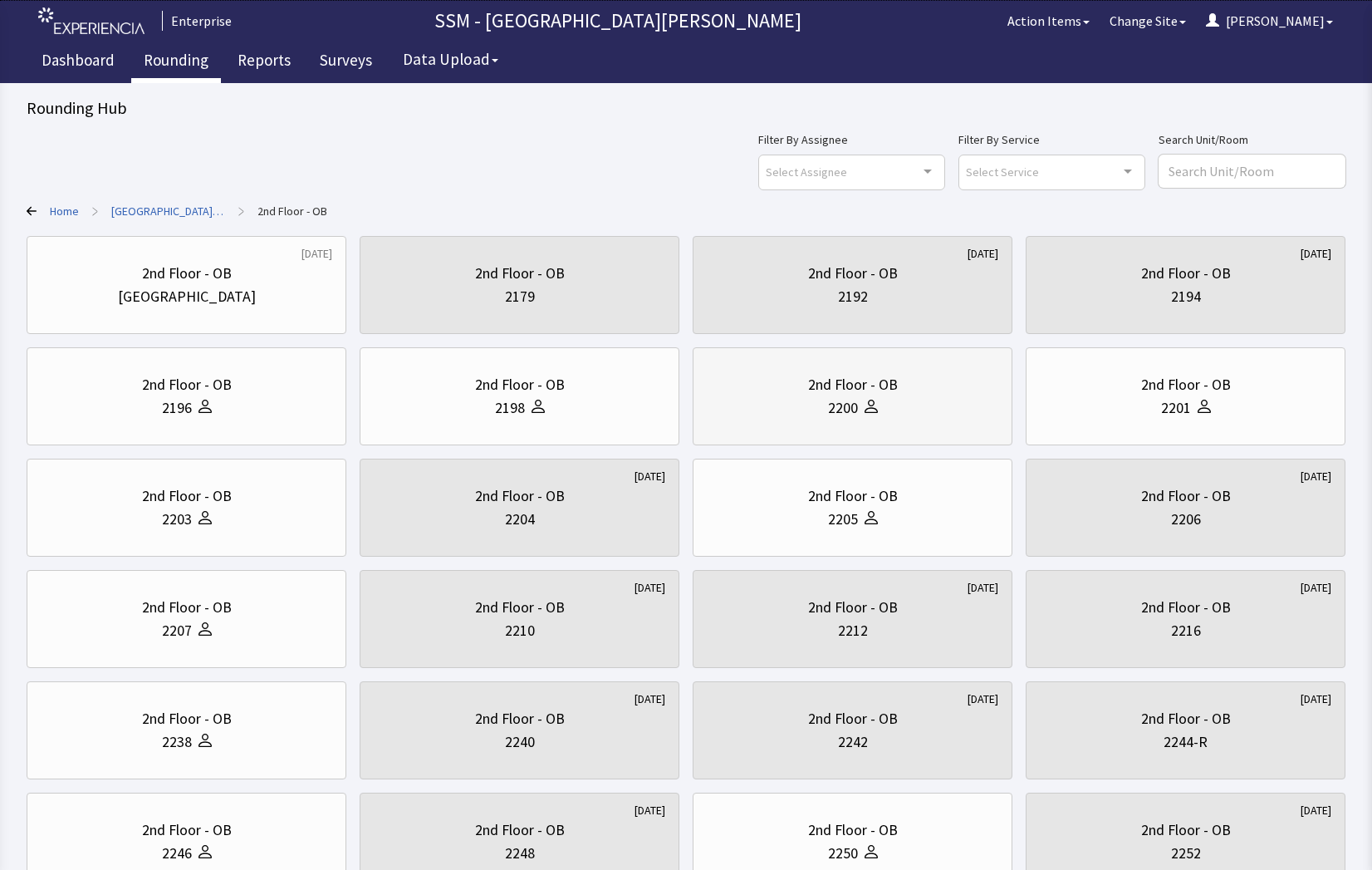
click at [832, 383] on div "2nd Floor - OB" at bounding box center [852, 385] width 89 height 23
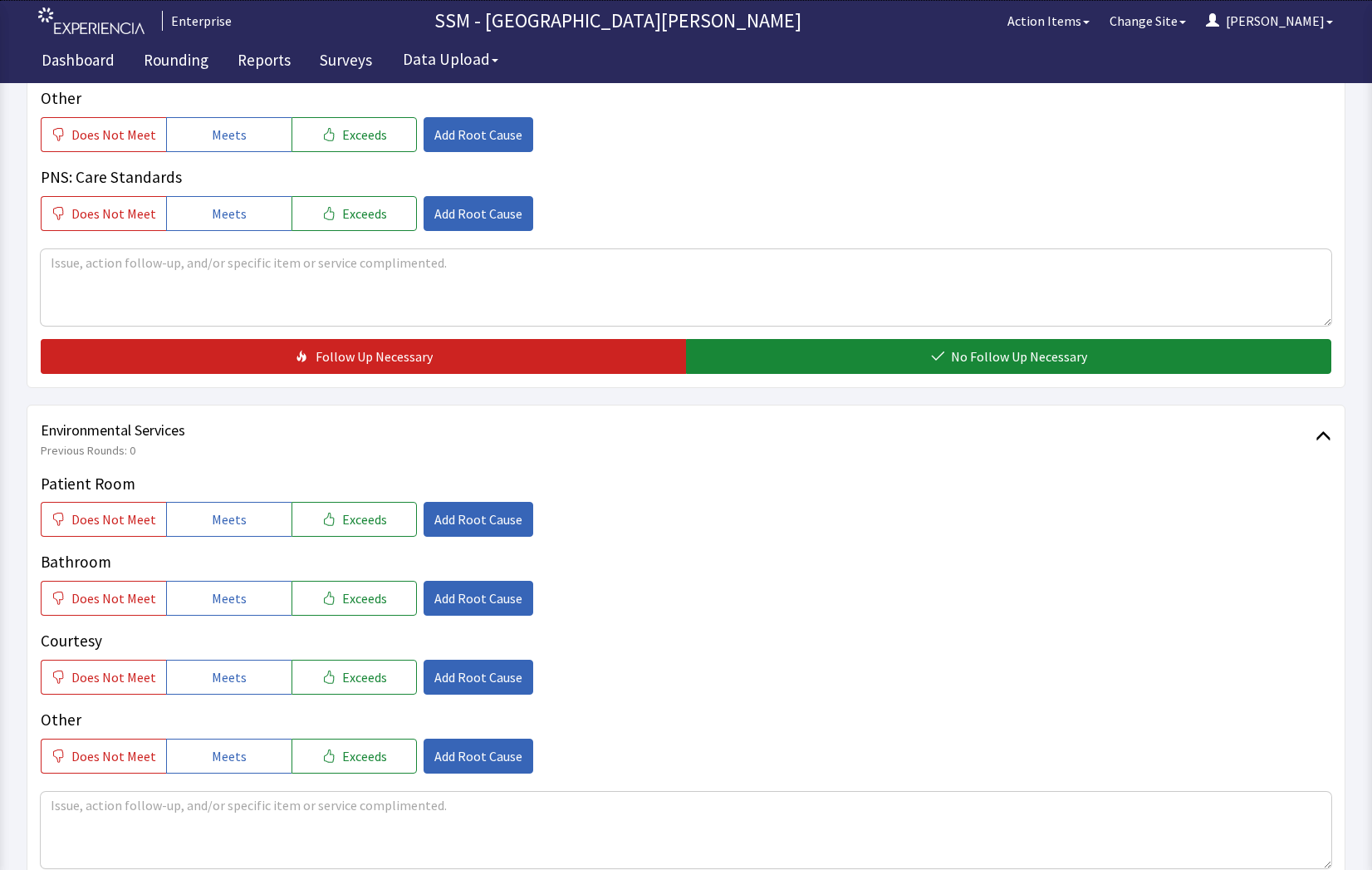
scroll to position [1551, 0]
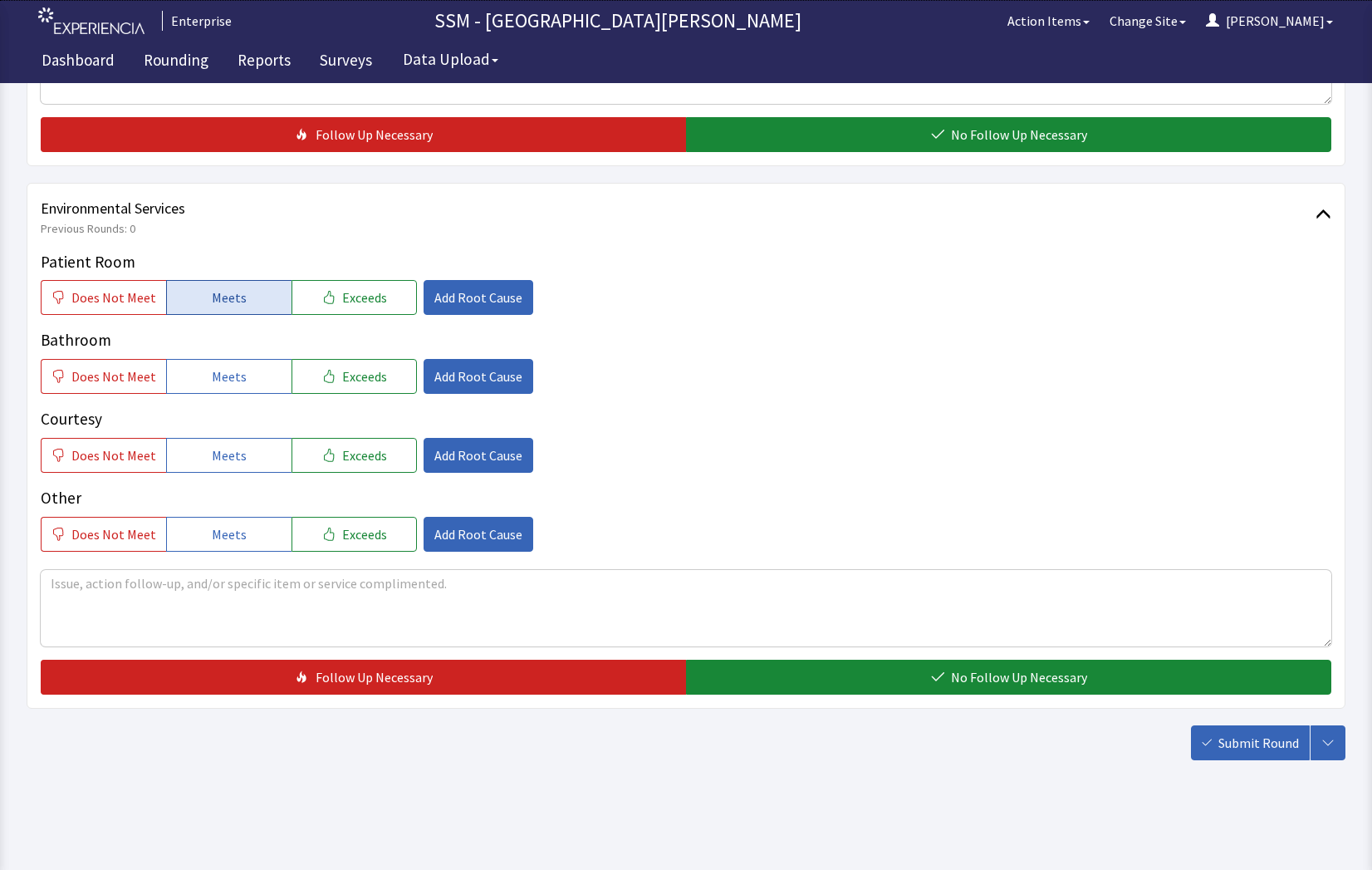
click at [235, 300] on span "Meets" at bounding box center [230, 297] width 35 height 20
click at [235, 382] on span "Meets" at bounding box center [230, 377] width 35 height 20
click at [230, 452] on span "Meets" at bounding box center [230, 455] width 35 height 20
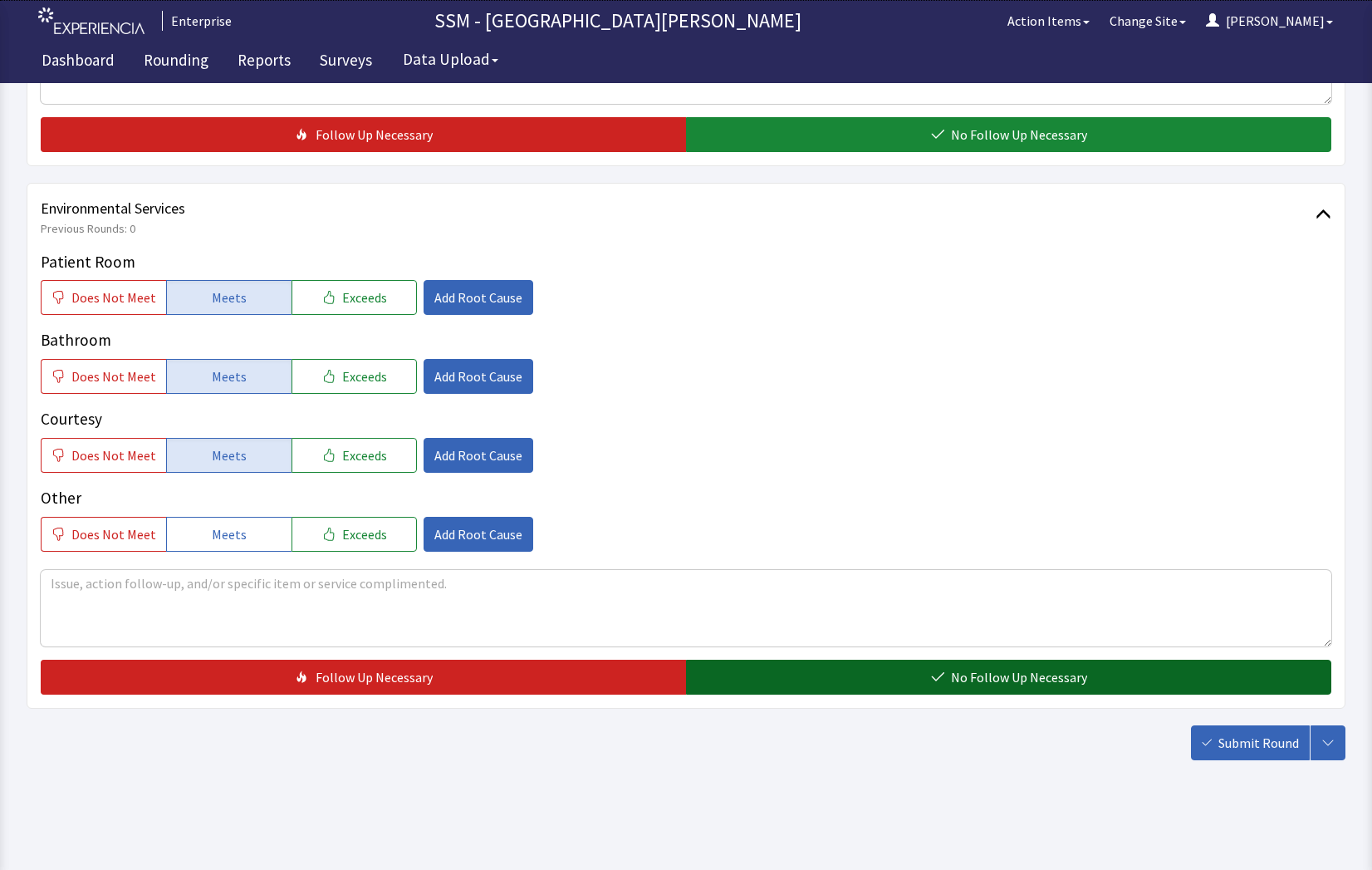
click at [898, 677] on button "No Follow Up Necessary" at bounding box center [1008, 677] width 645 height 35
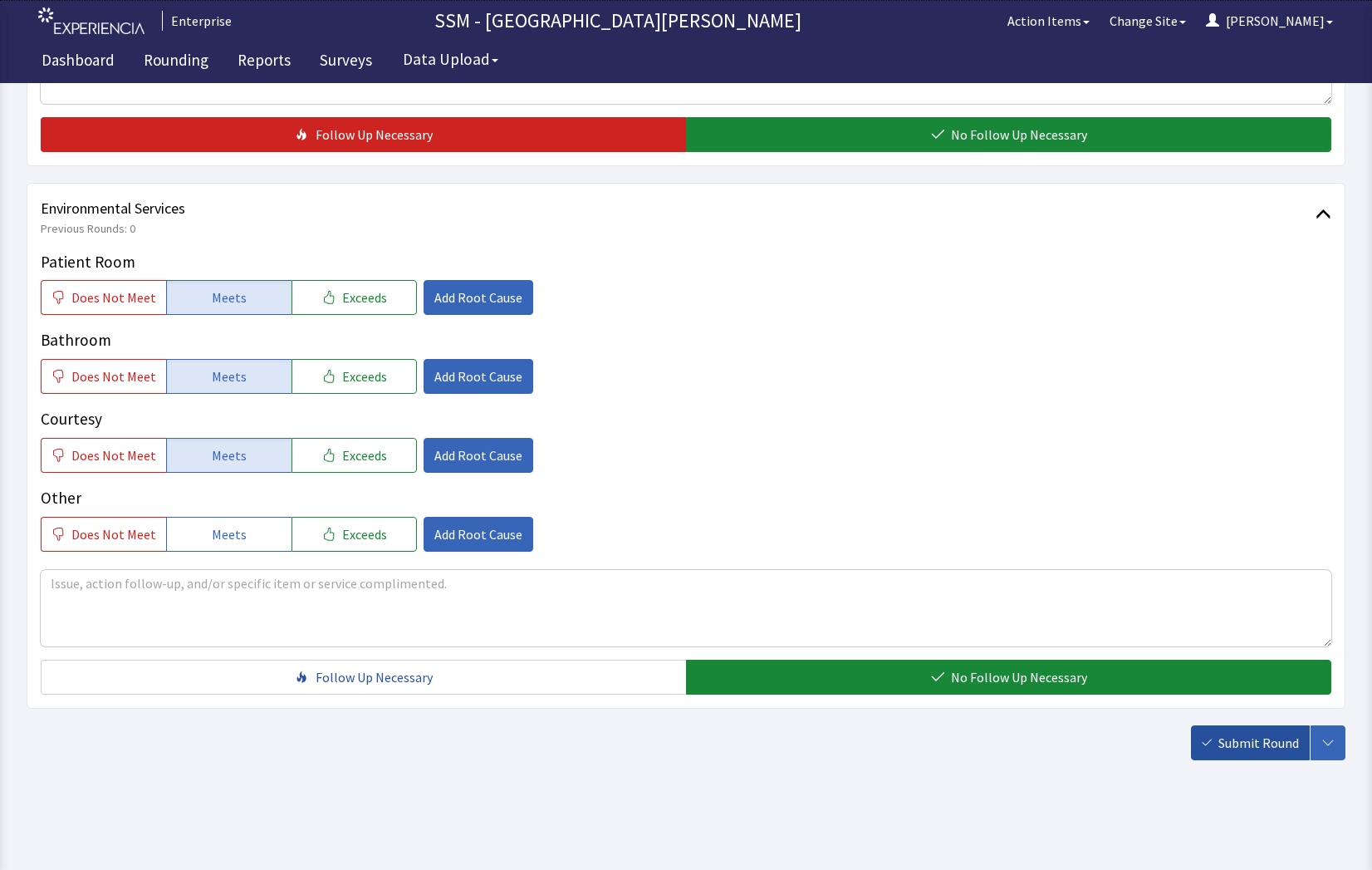
click at [1234, 742] on span "Submit Round" at bounding box center [1259, 743] width 81 height 20
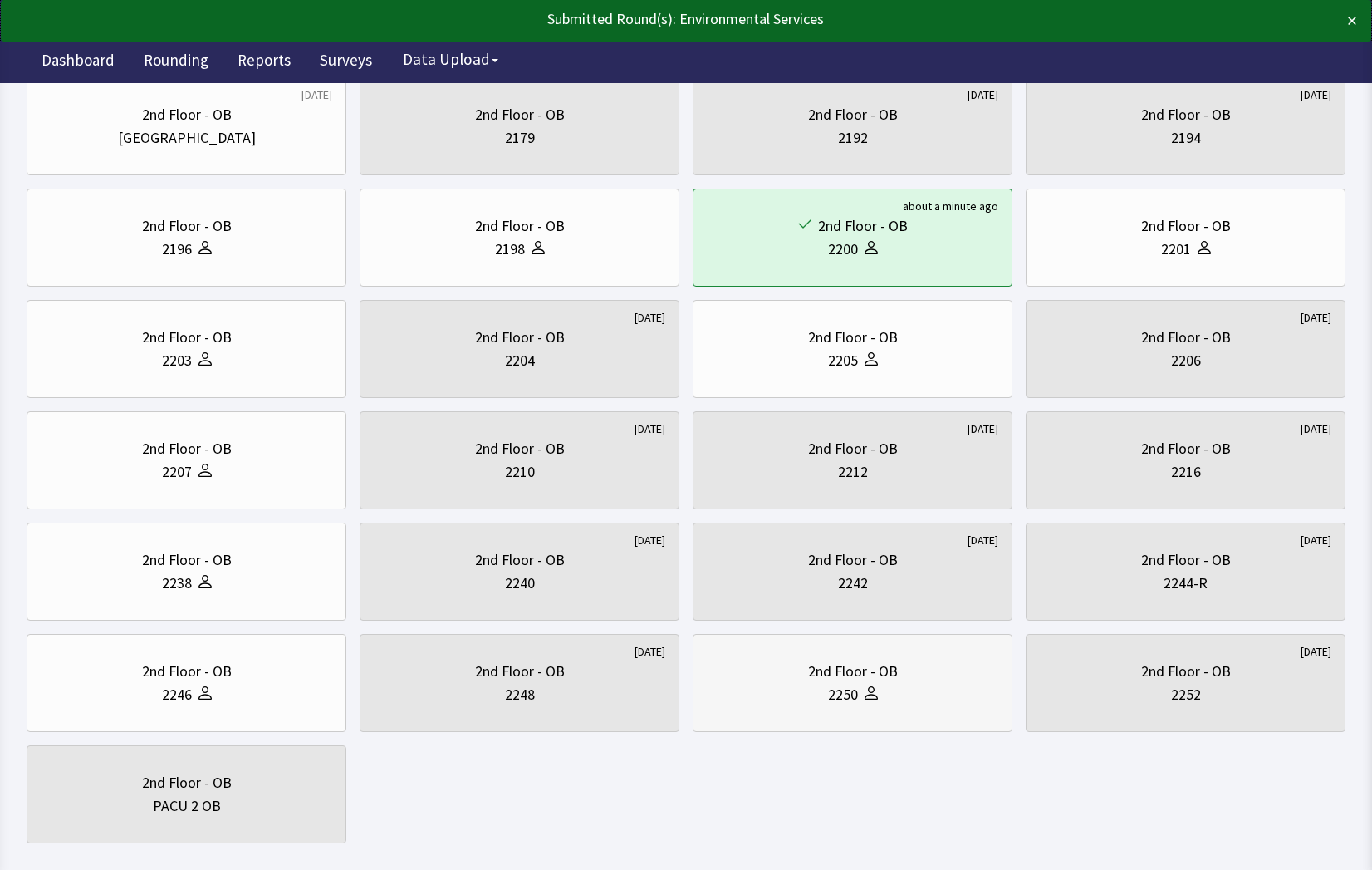
scroll to position [166, 0]
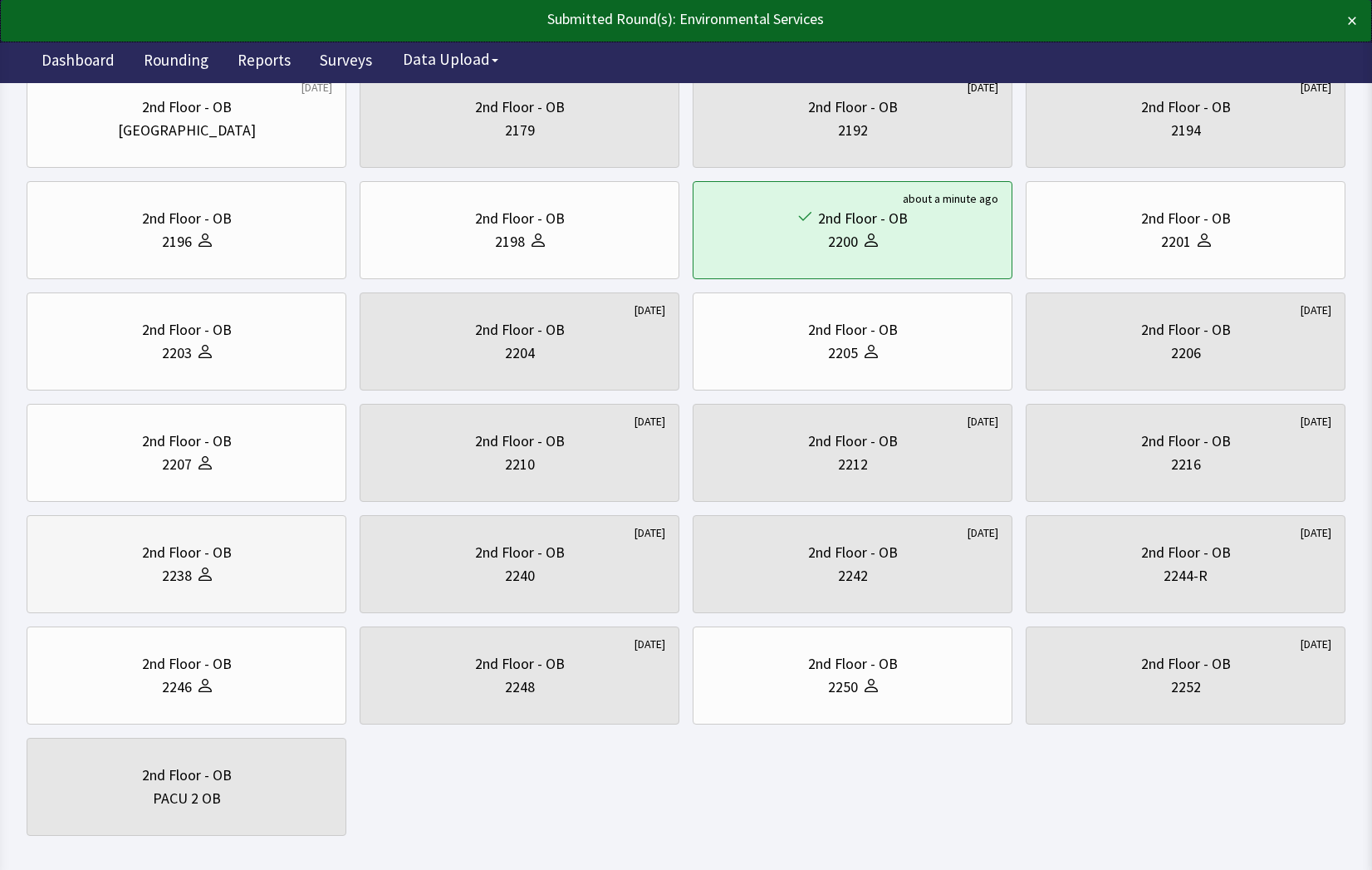
drag, startPoint x: 155, startPoint y: 572, endPoint x: 174, endPoint y: 581, distance: 21.0
click at [154, 574] on div "2238" at bounding box center [186, 576] width 291 height 23
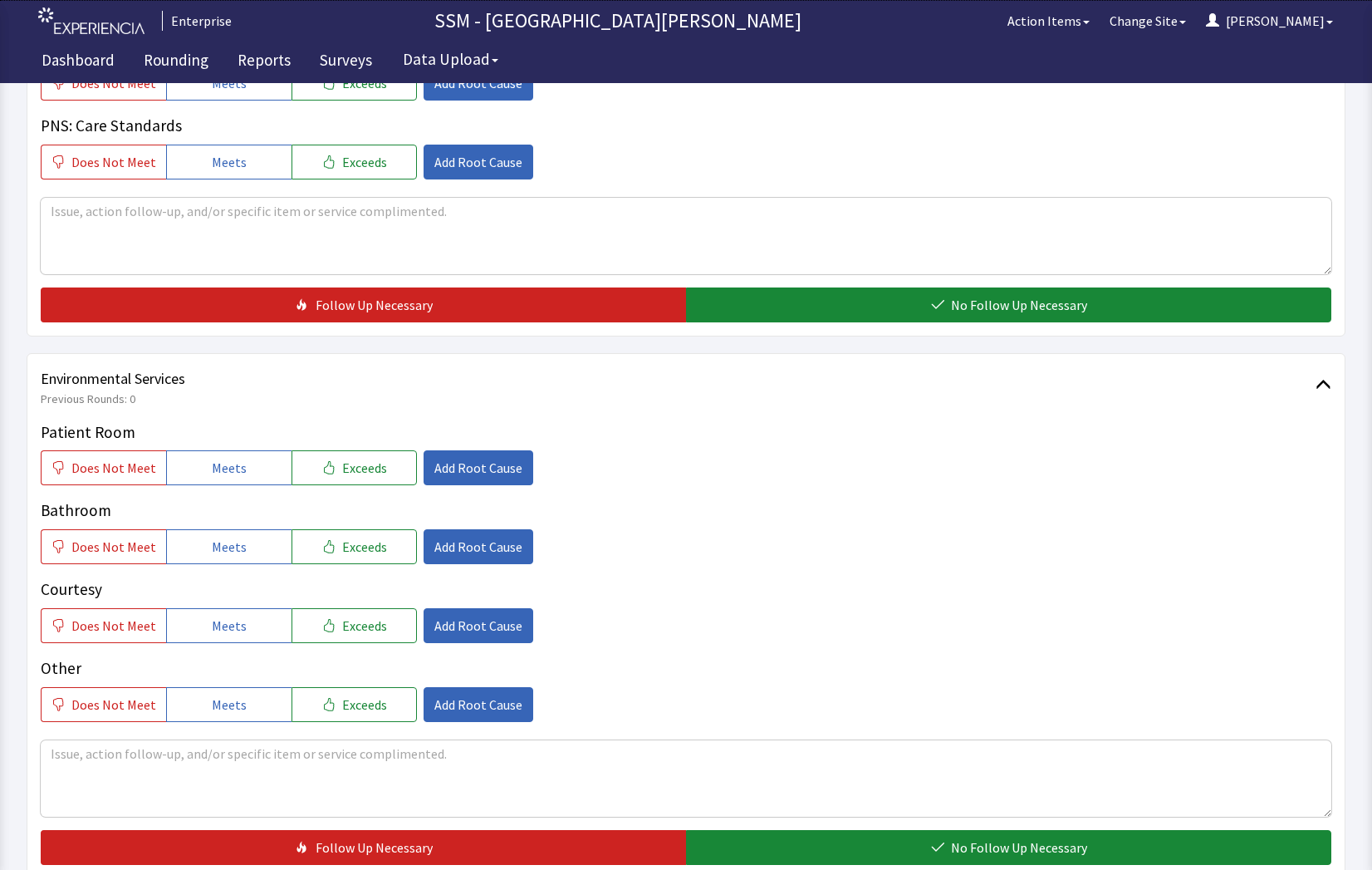
scroll to position [1551, 0]
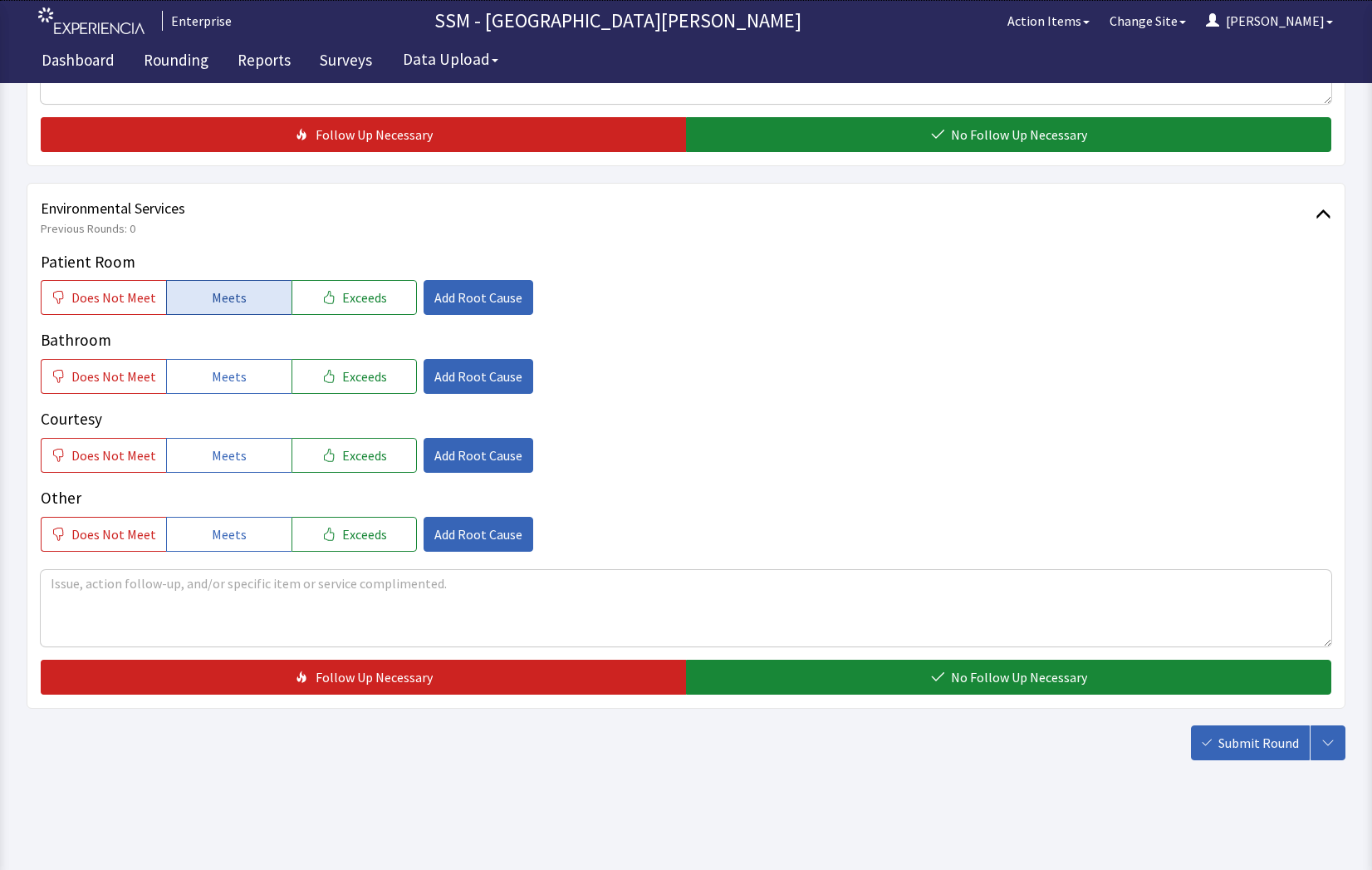
click at [199, 293] on button "Meets" at bounding box center [229, 297] width 125 height 35
click at [213, 378] on span "Meets" at bounding box center [230, 377] width 35 height 20
click at [215, 460] on span "Meets" at bounding box center [230, 455] width 35 height 20
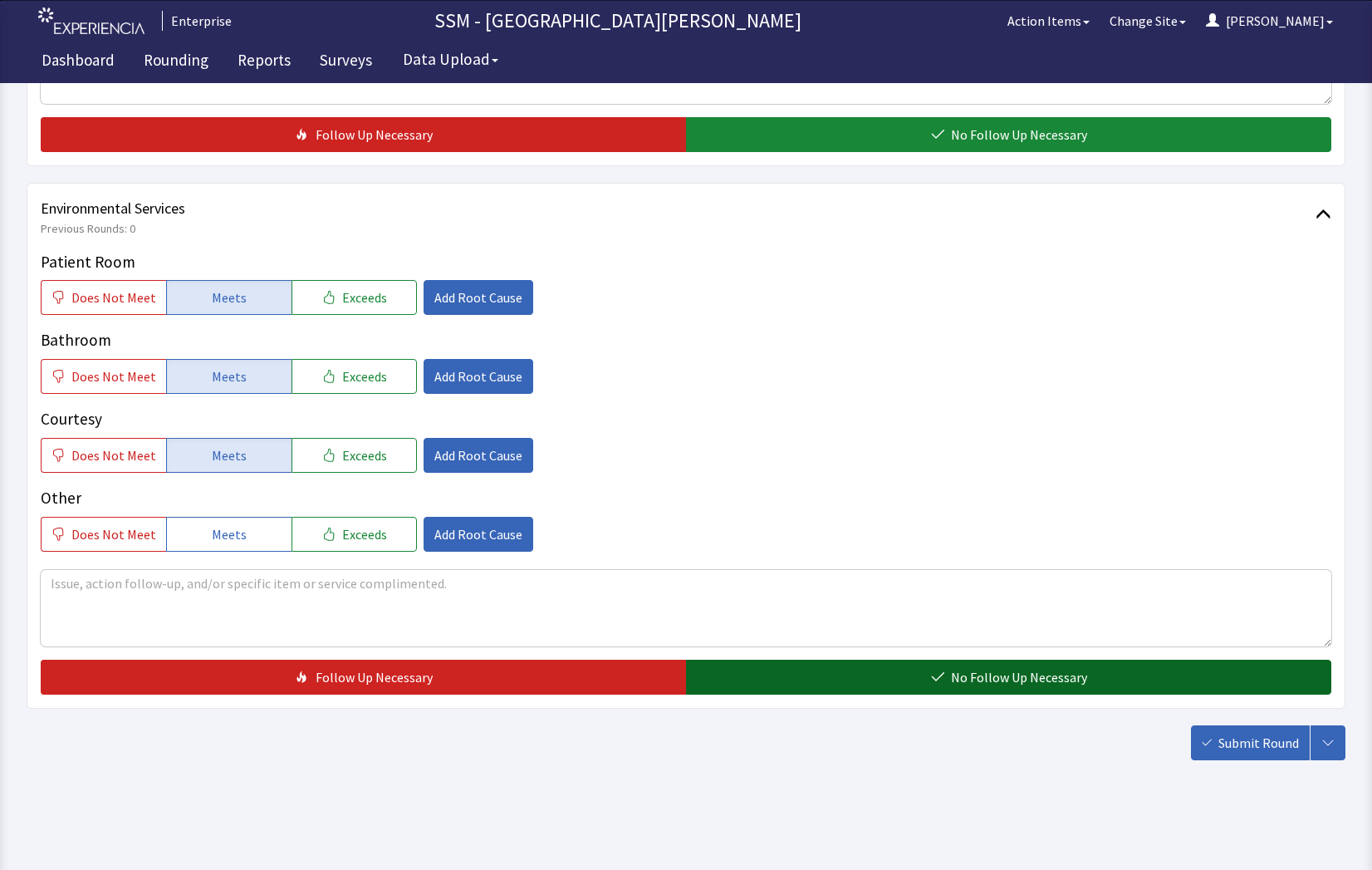
click at [866, 676] on button "No Follow Up Necessary" at bounding box center [1008, 677] width 645 height 35
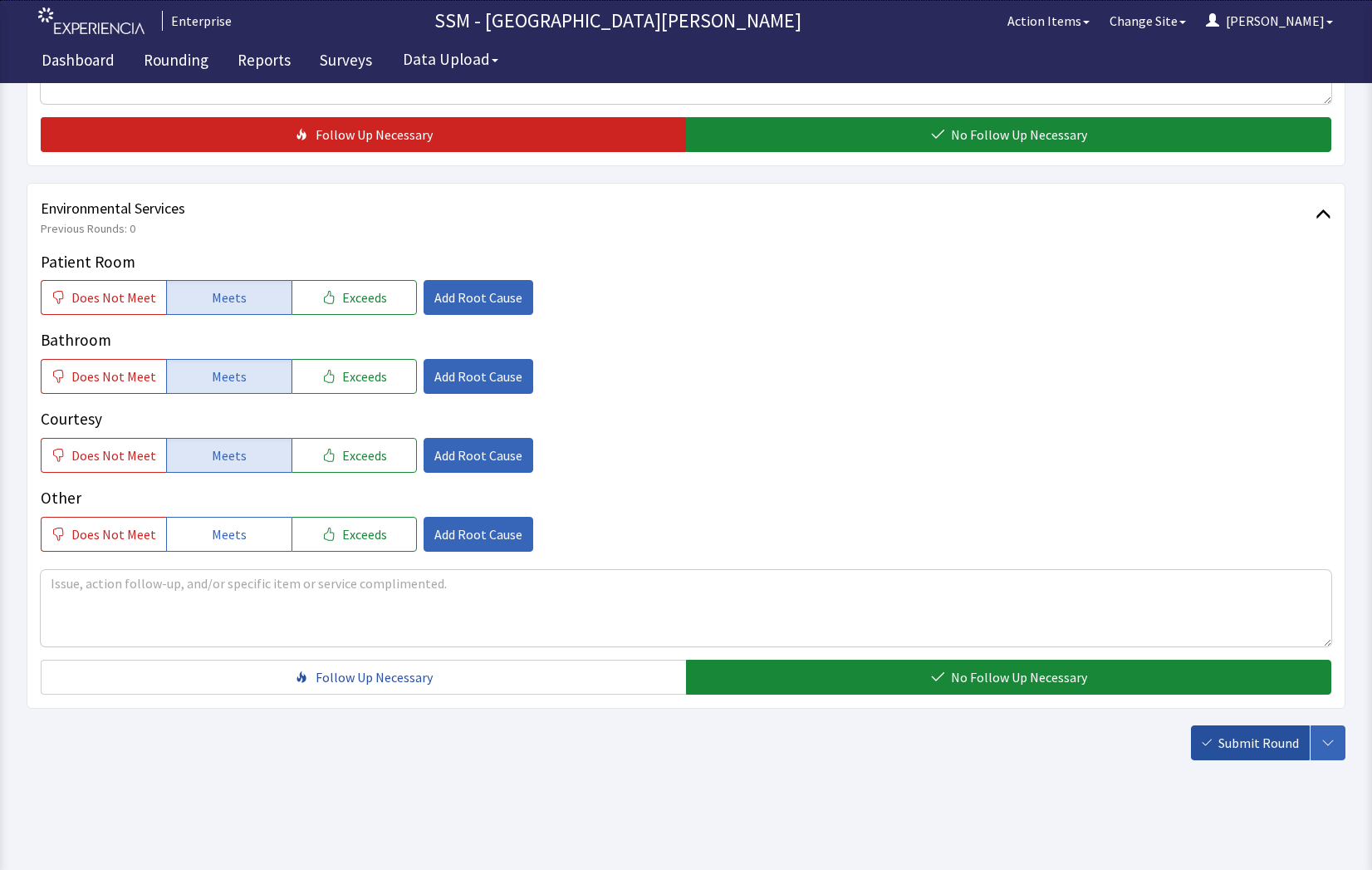
click at [1204, 750] on button "Submit Round" at bounding box center [1250, 743] width 119 height 35
